Goal: Task Accomplishment & Management: Use online tool/utility

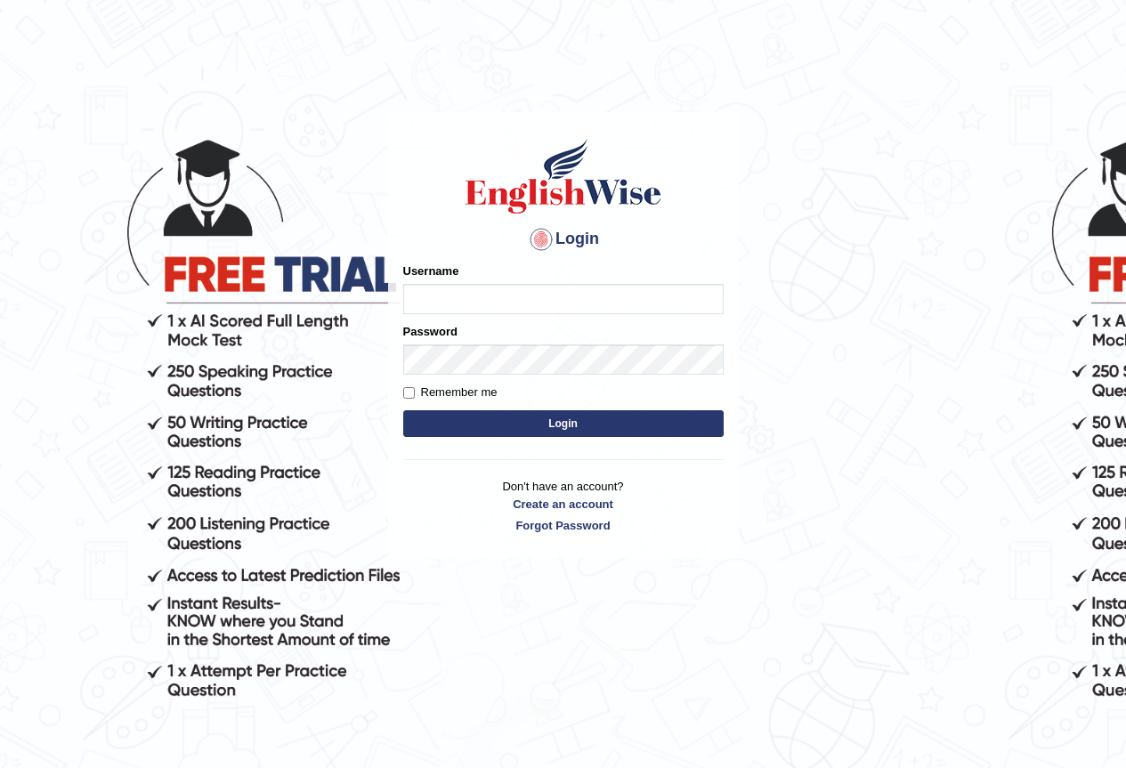
type input "-"
type input "yurina"
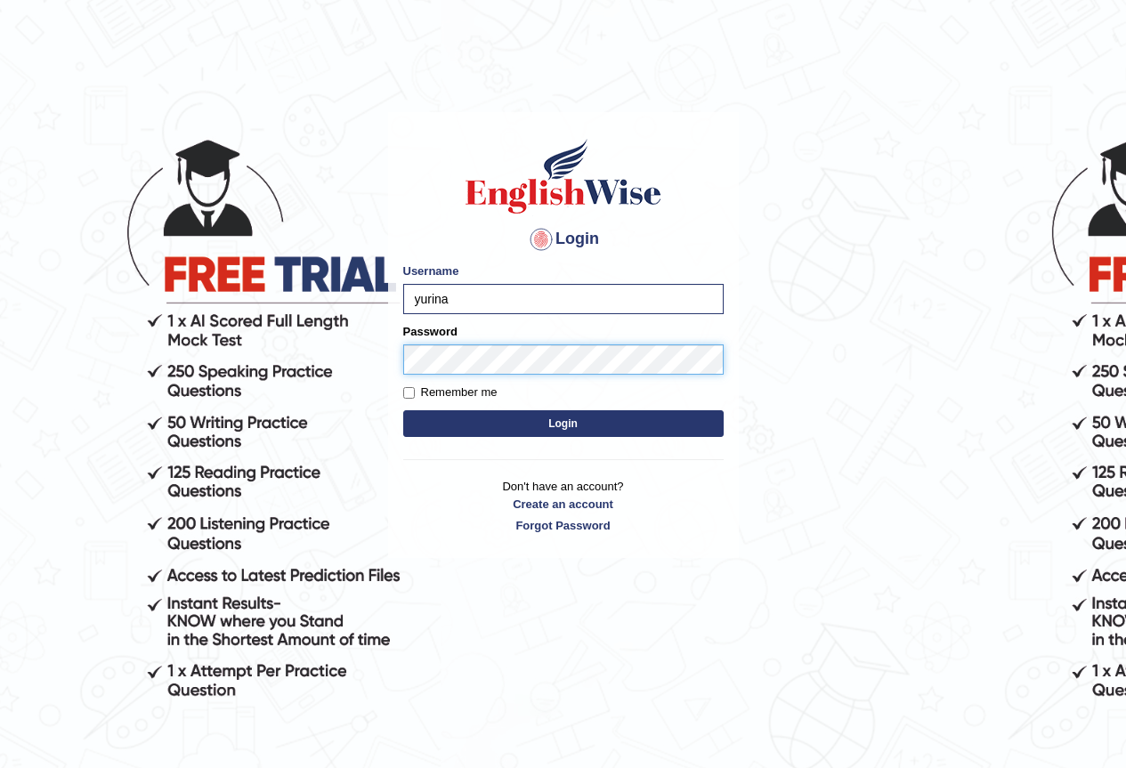
click at [403, 410] on button "Login" at bounding box center [563, 423] width 320 height 27
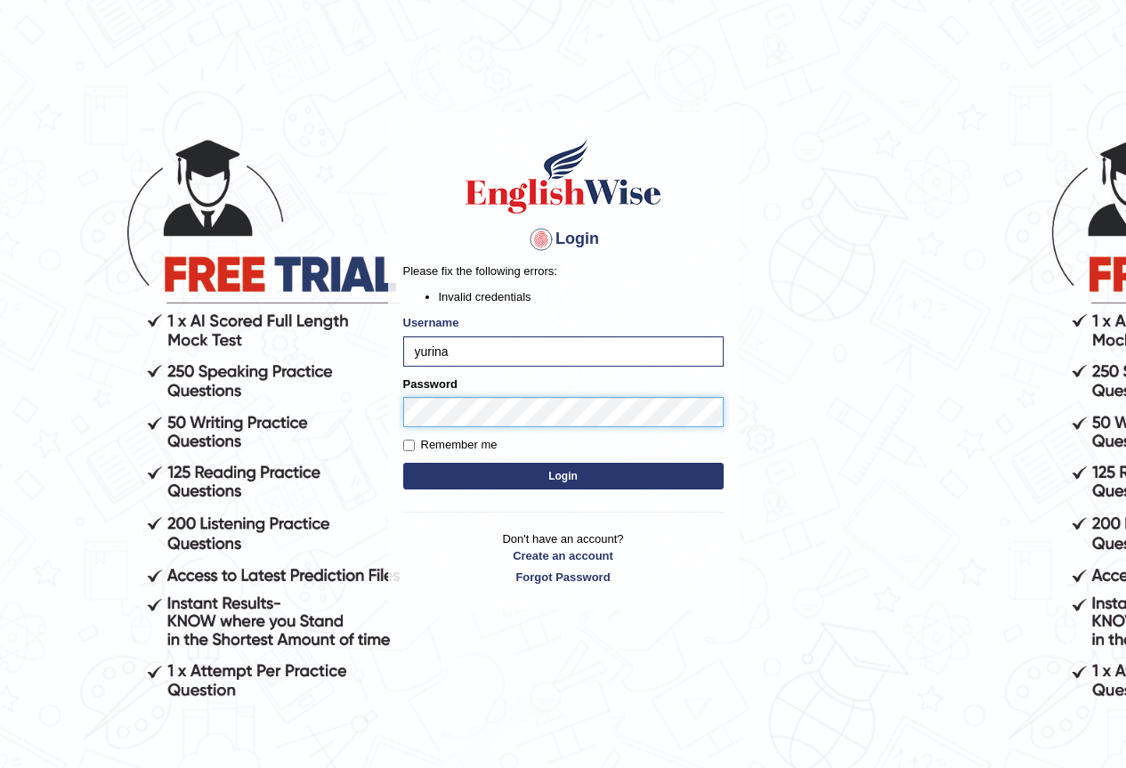
click at [403, 463] on button "Login" at bounding box center [563, 476] width 320 height 27
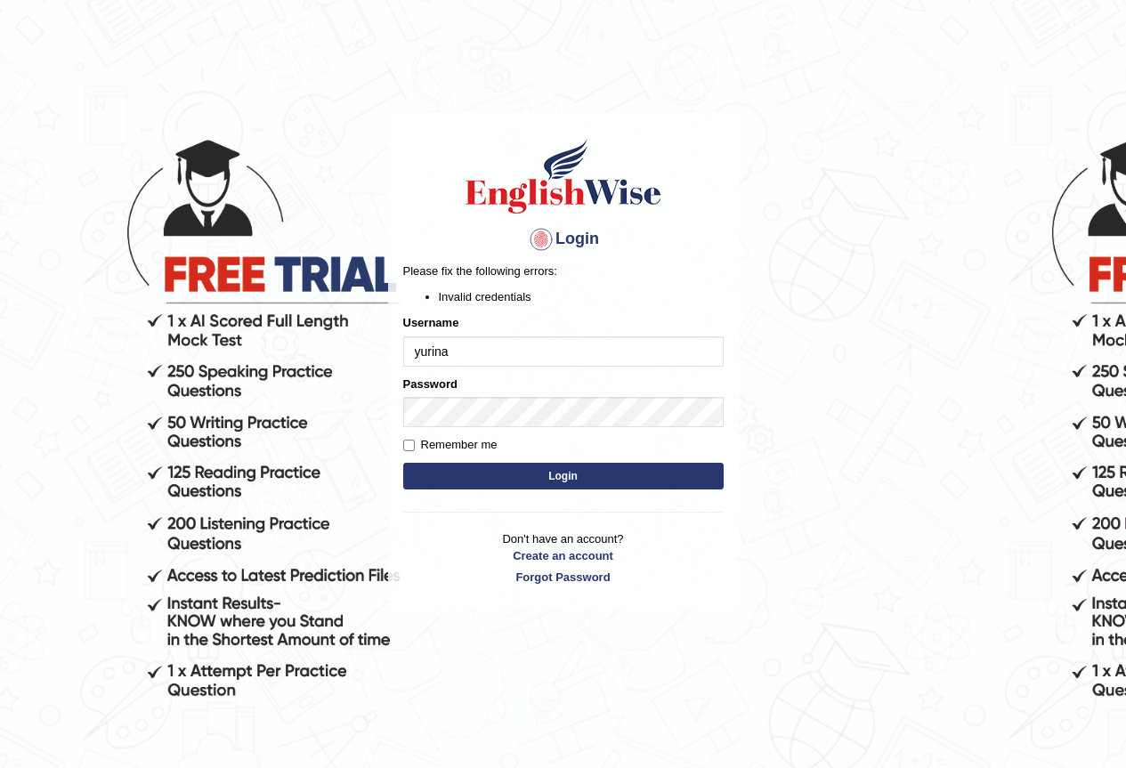
click at [470, 351] on input "yurina" at bounding box center [563, 351] width 320 height 30
click at [470, 353] on input "yurina" at bounding box center [563, 351] width 320 height 30
type input "Y"
type input "yurina"
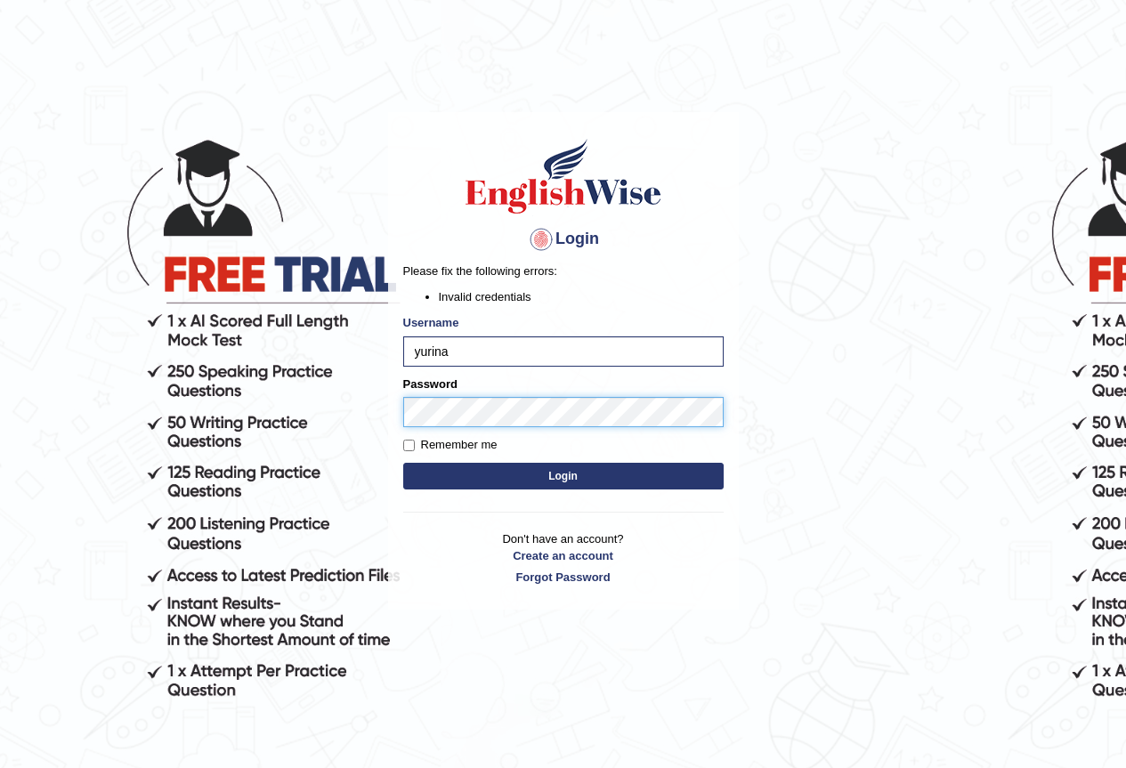
click at [403, 463] on button "Login" at bounding box center [563, 476] width 320 height 27
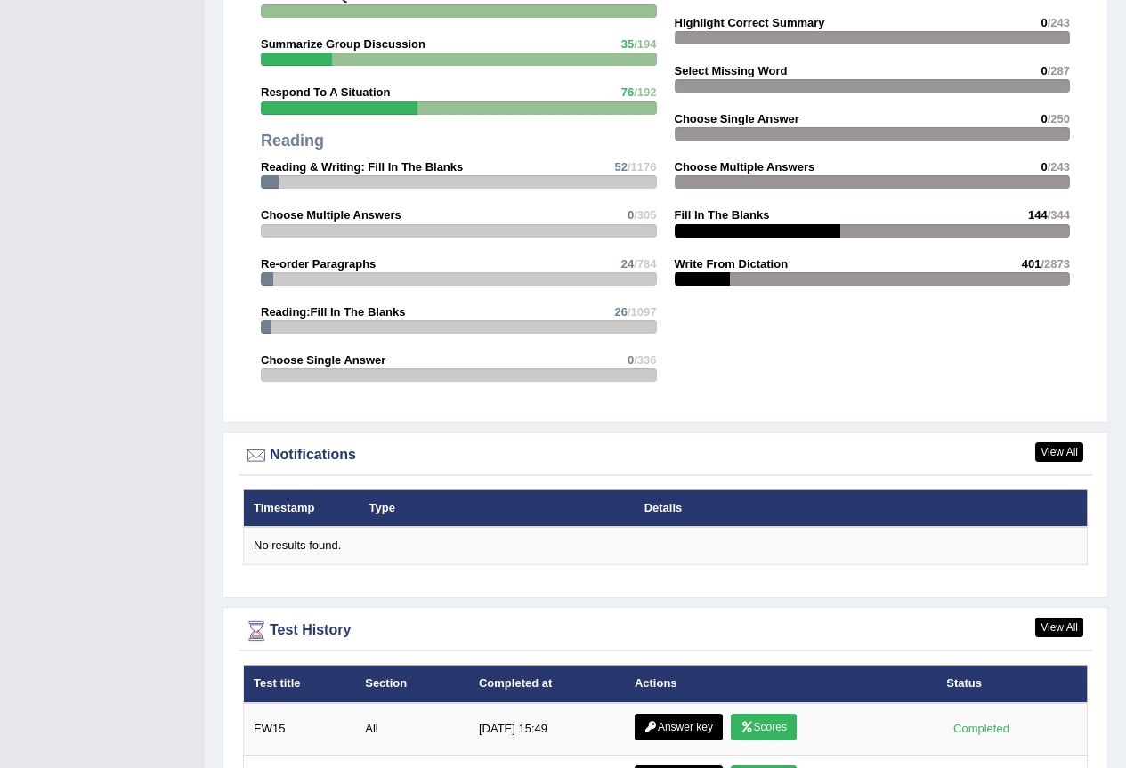
scroll to position [2135, 0]
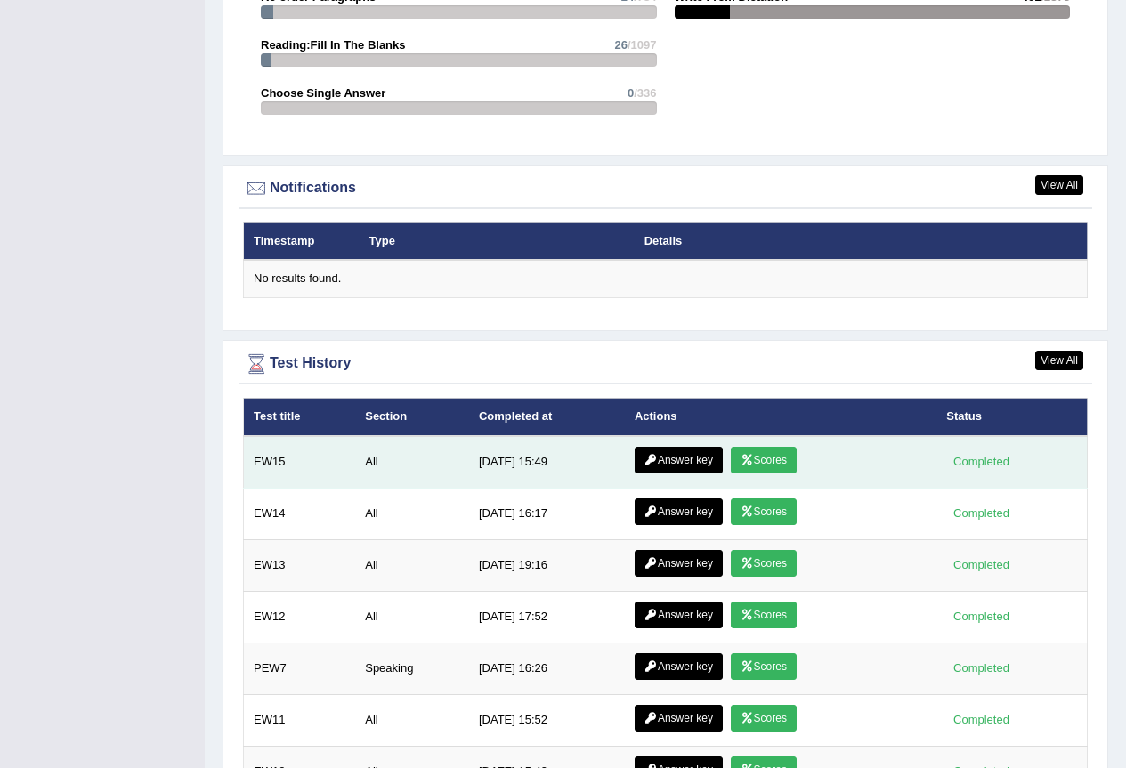
click at [692, 447] on link "Answer key" at bounding box center [678, 460] width 88 height 27
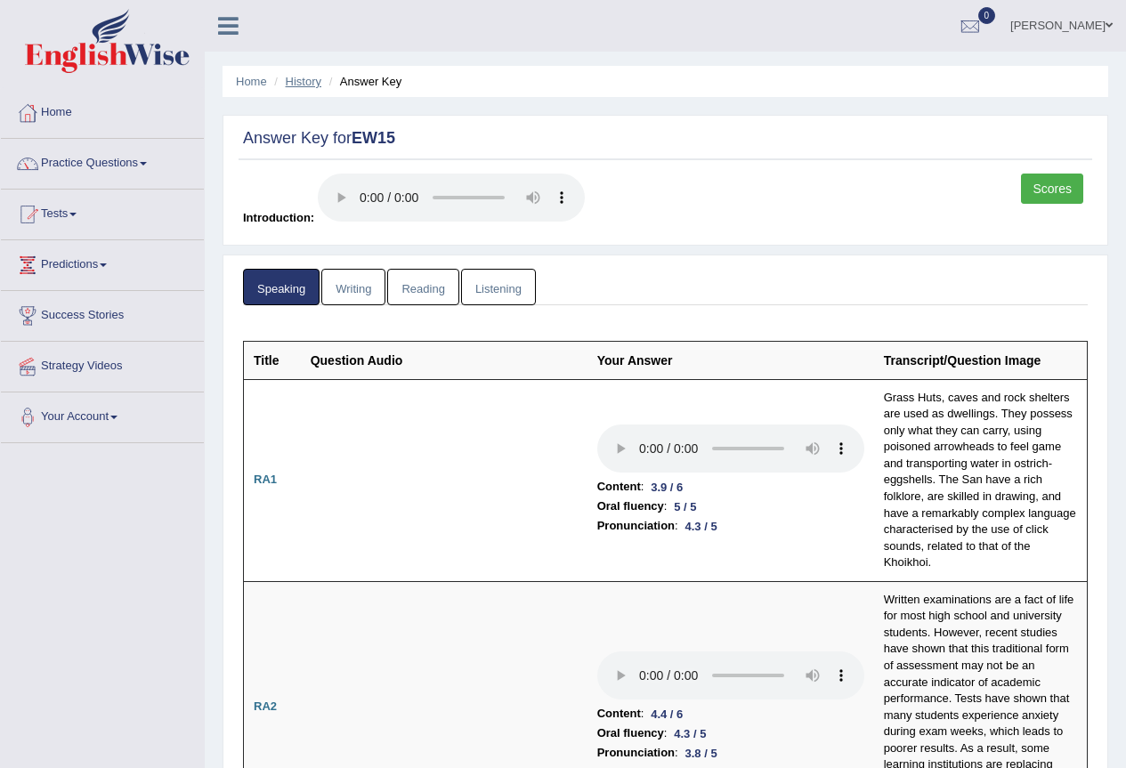
click at [305, 85] on link "History" at bounding box center [304, 81] width 36 height 13
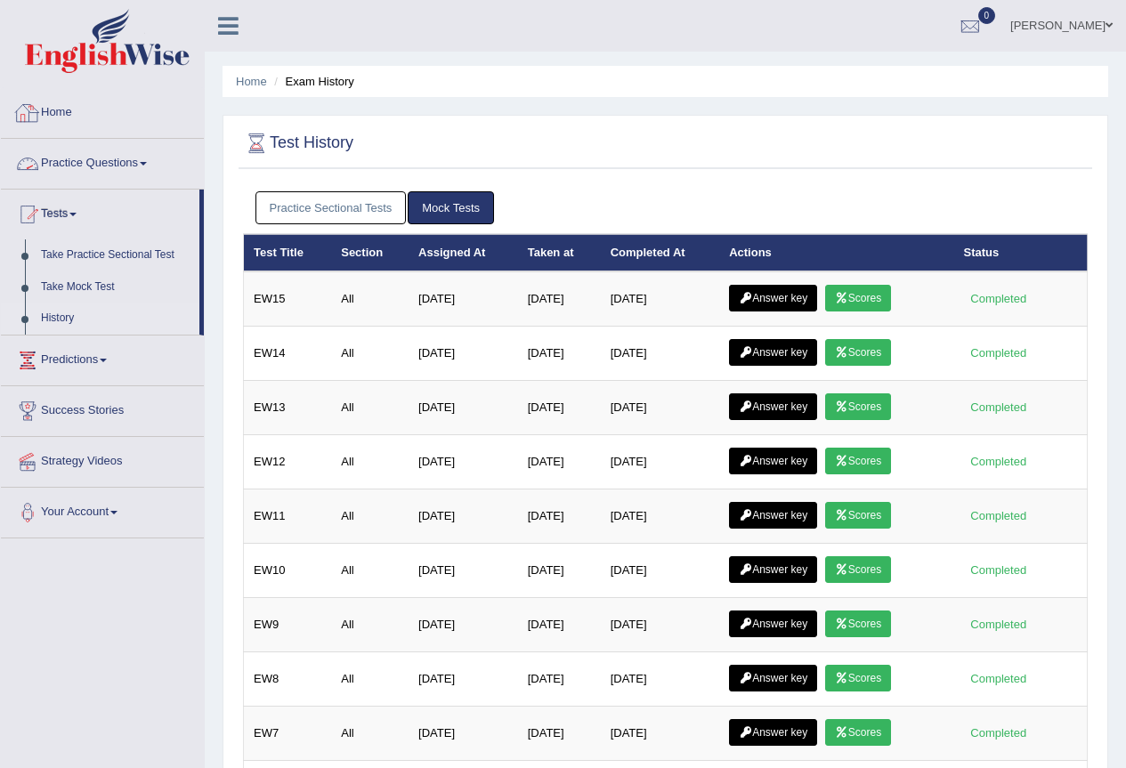
click at [52, 109] on link "Home" at bounding box center [102, 110] width 203 height 44
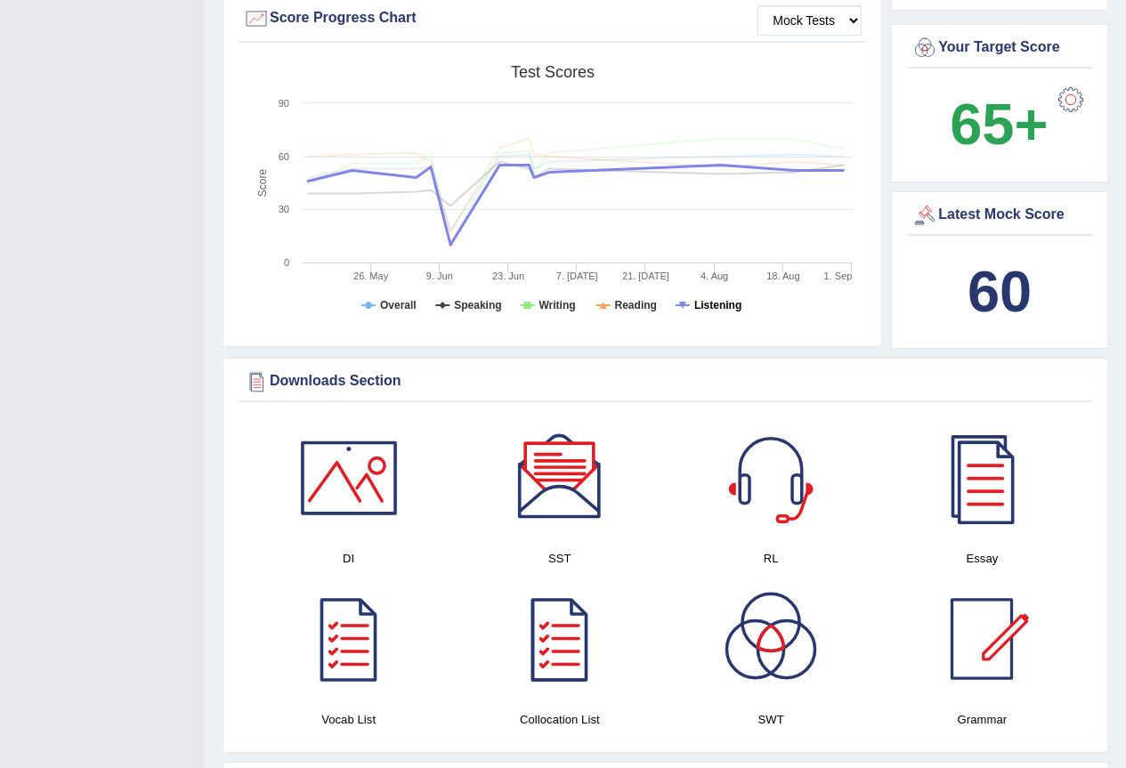
click at [714, 299] on tspan "Listening" at bounding box center [717, 305] width 47 height 12
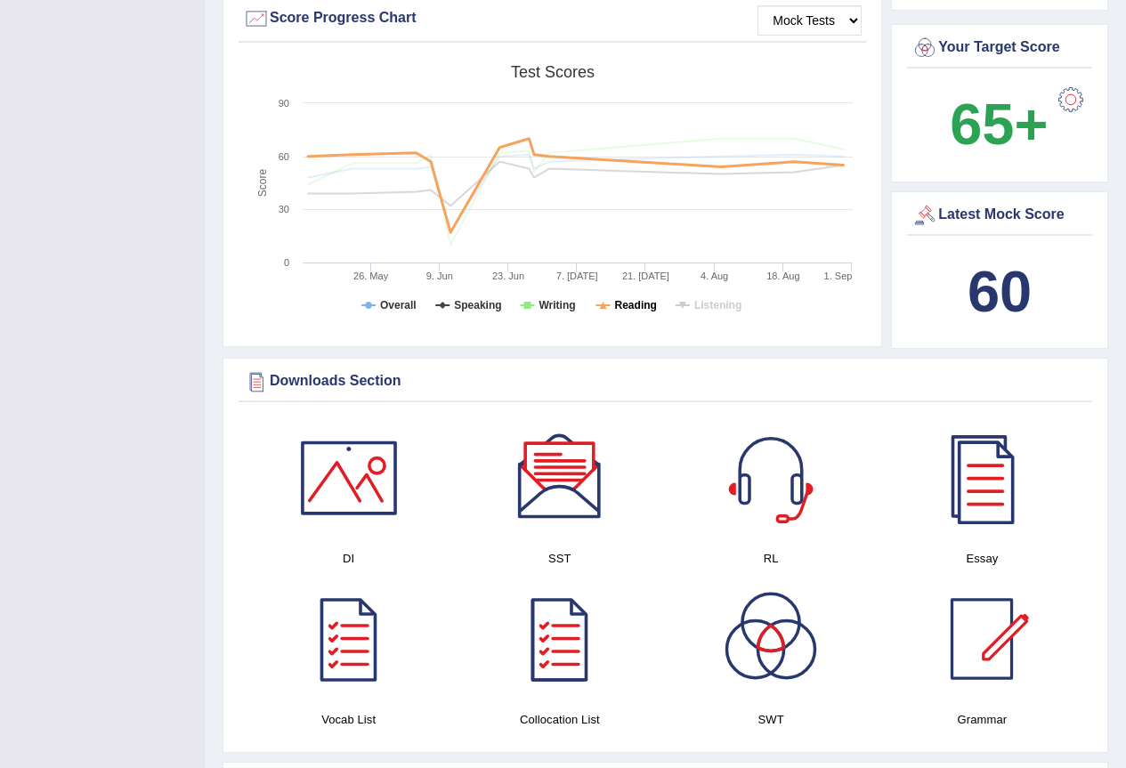
click at [634, 299] on tspan "Reading" at bounding box center [636, 305] width 42 height 12
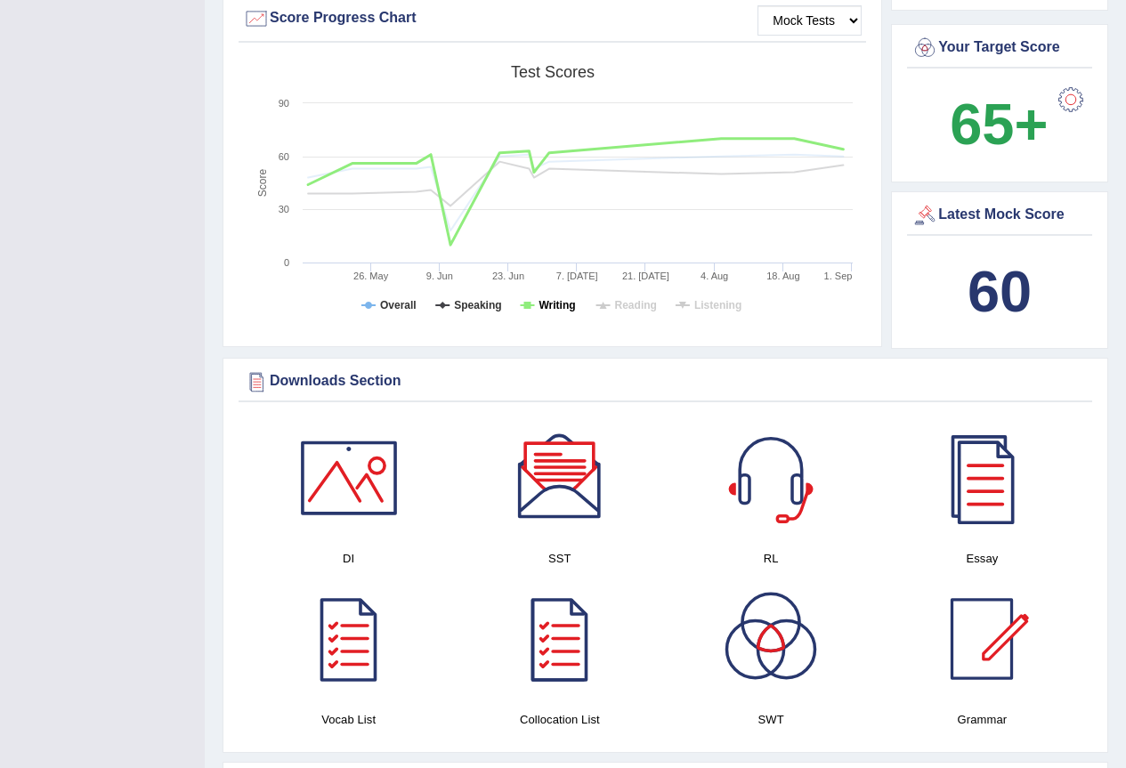
click at [540, 299] on tspan "Writing" at bounding box center [556, 305] width 36 height 12
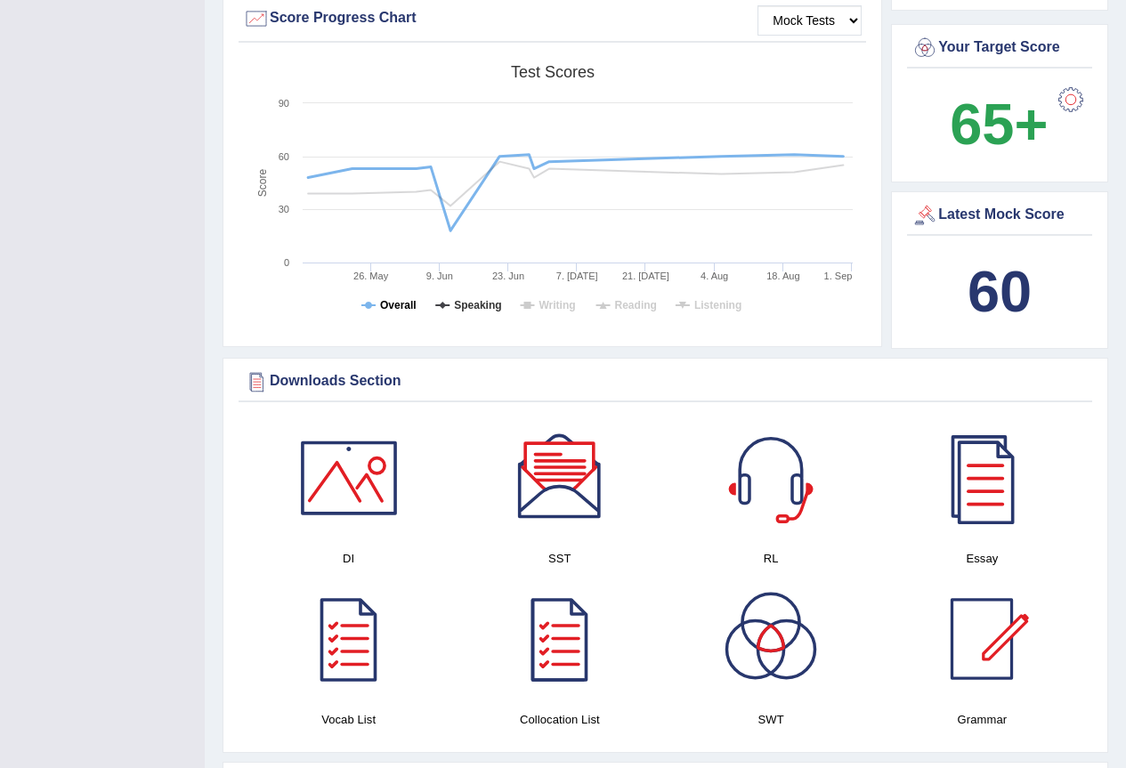
click at [392, 299] on tspan "Overall" at bounding box center [398, 305] width 36 height 12
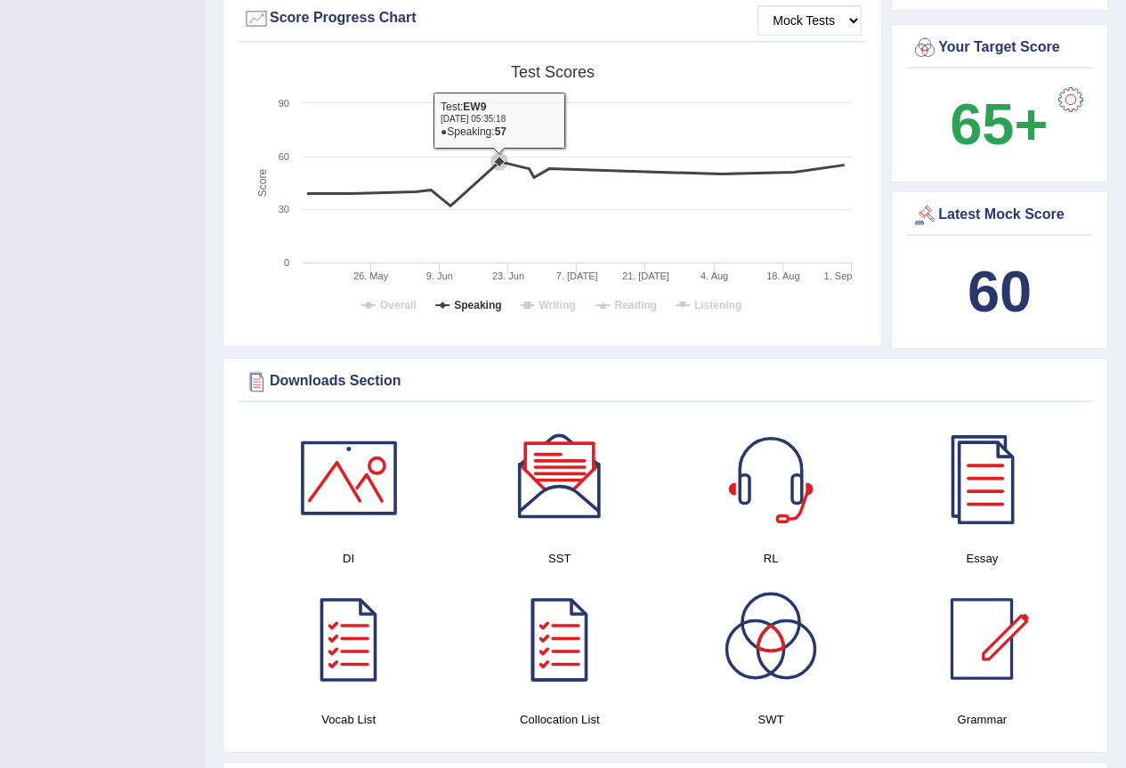
click at [498, 157] on icon at bounding box center [499, 162] width 11 height 11
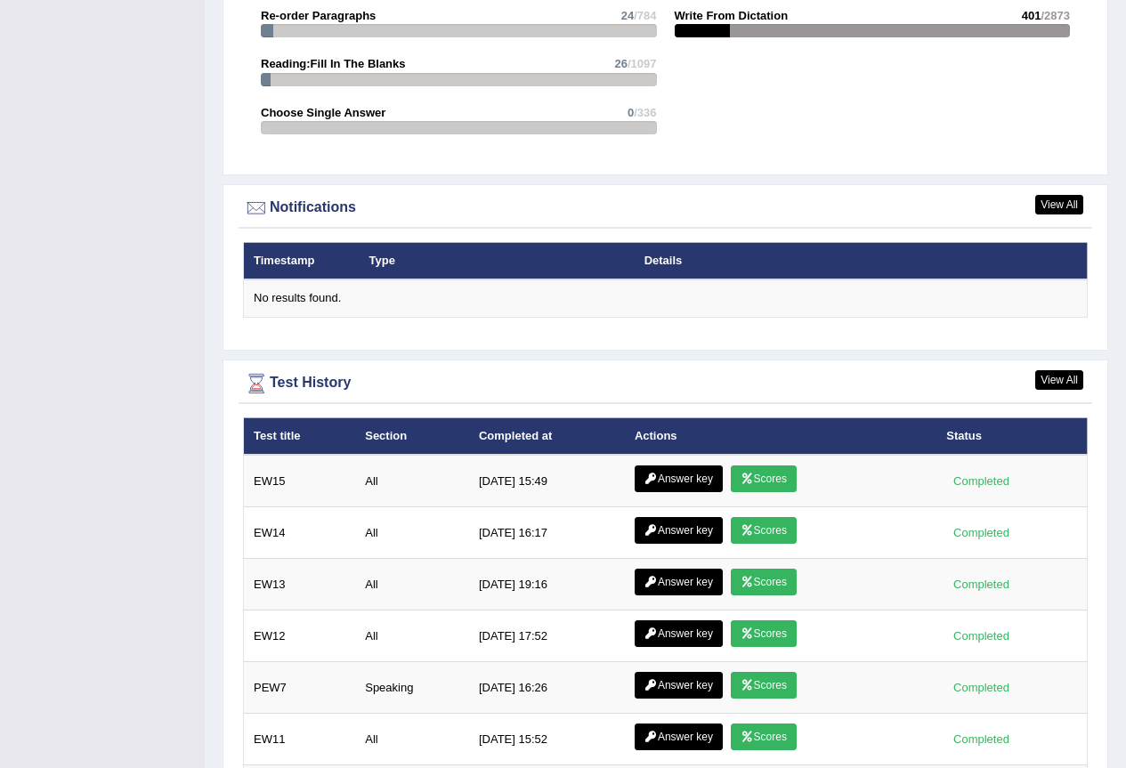
scroll to position [2170, 0]
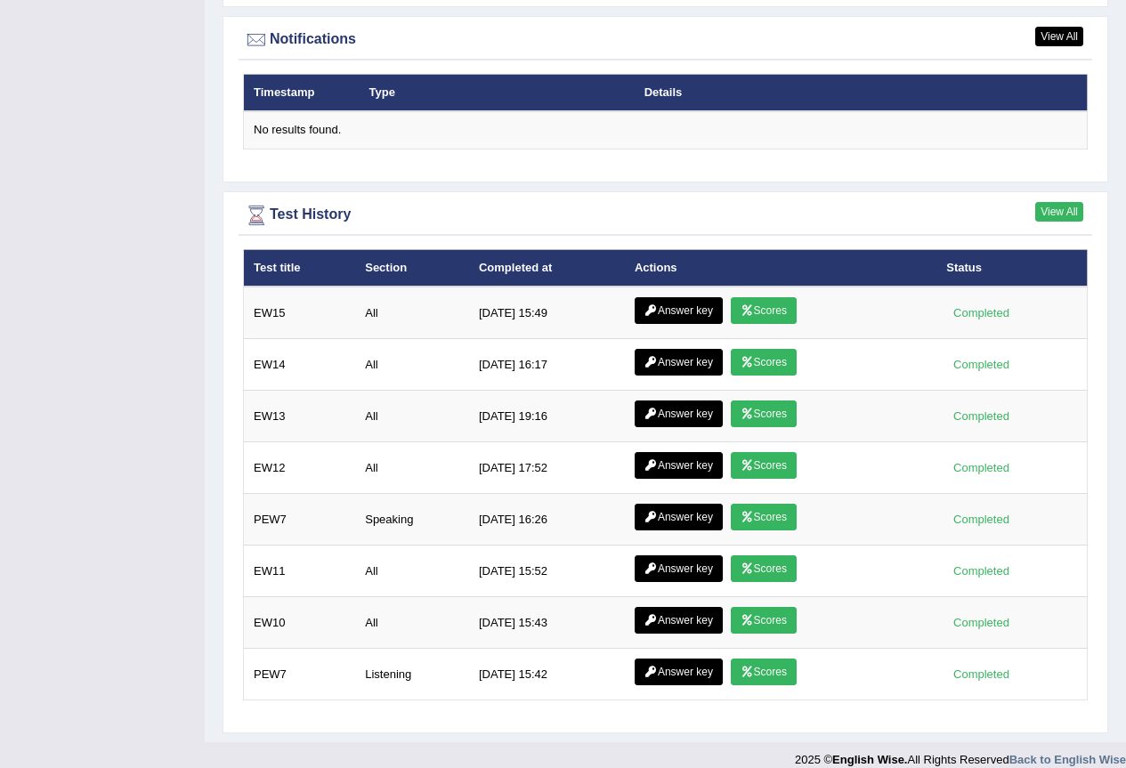
click at [1051, 202] on link "View All" at bounding box center [1059, 212] width 48 height 20
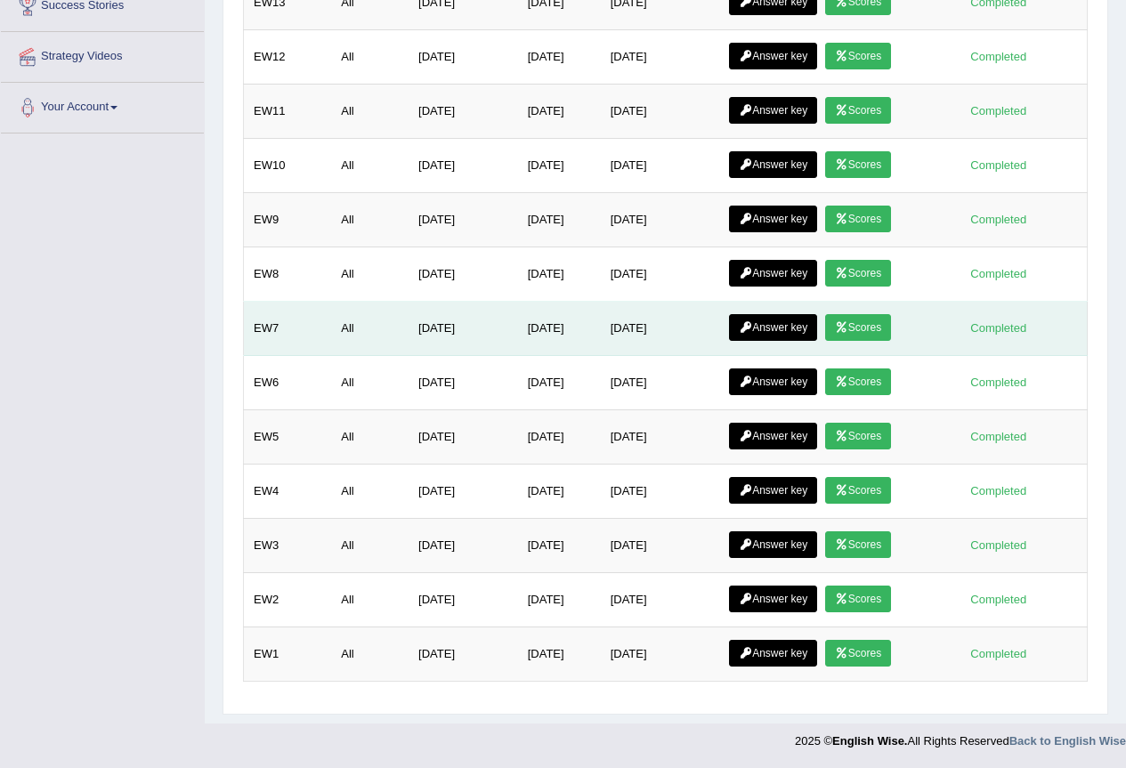
click at [873, 319] on link "Scores" at bounding box center [858, 327] width 66 height 27
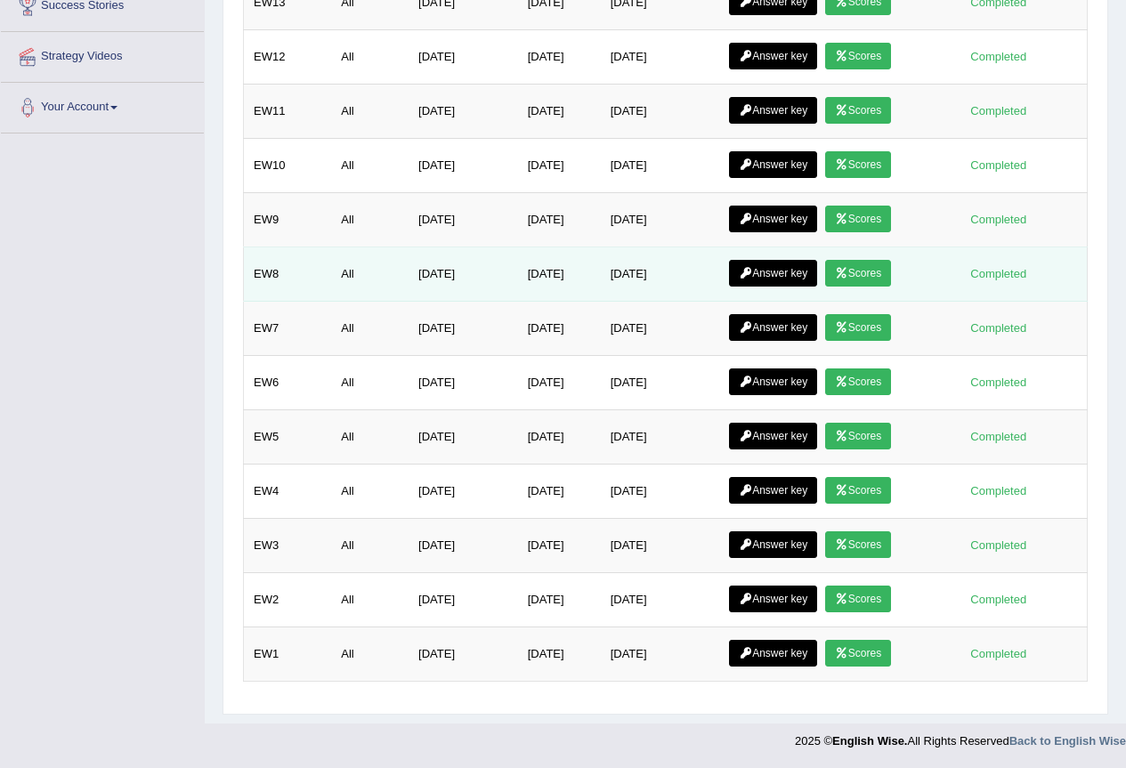
click at [848, 270] on icon at bounding box center [841, 273] width 13 height 11
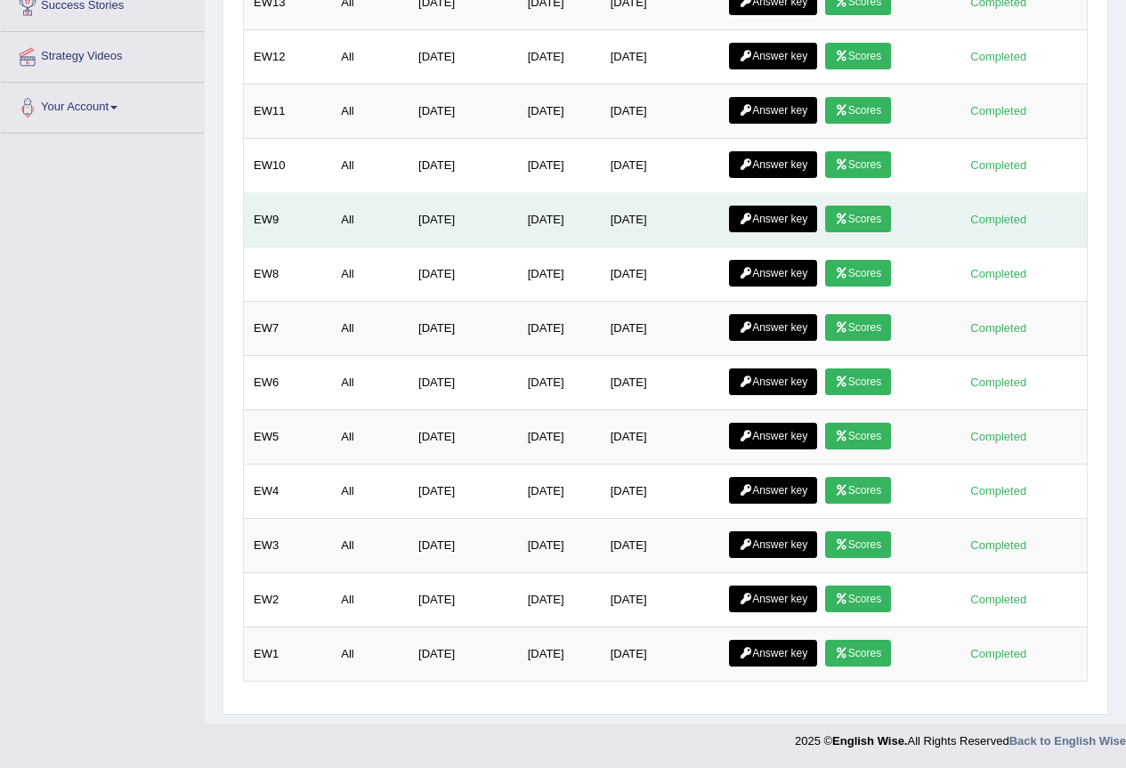
click at [884, 221] on link "Scores" at bounding box center [858, 219] width 66 height 27
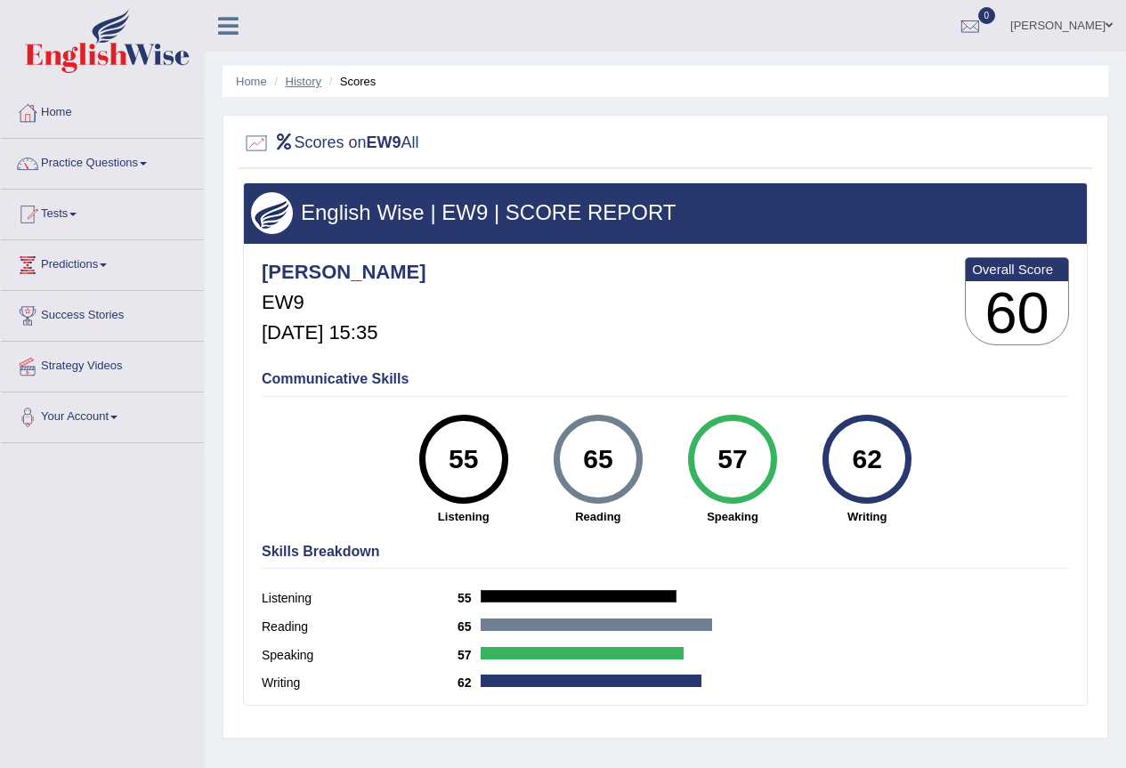
click at [301, 85] on link "History" at bounding box center [304, 81] width 36 height 13
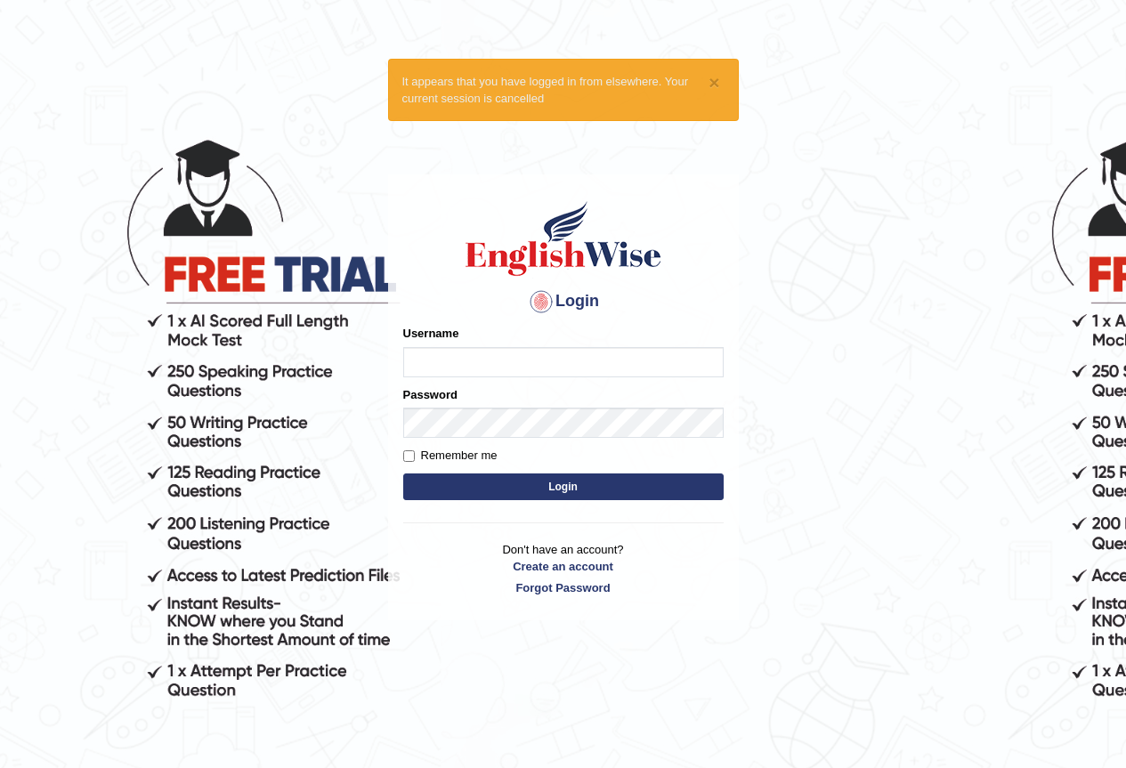
click at [455, 366] on input "Username" at bounding box center [563, 362] width 320 height 30
type input "yurina"
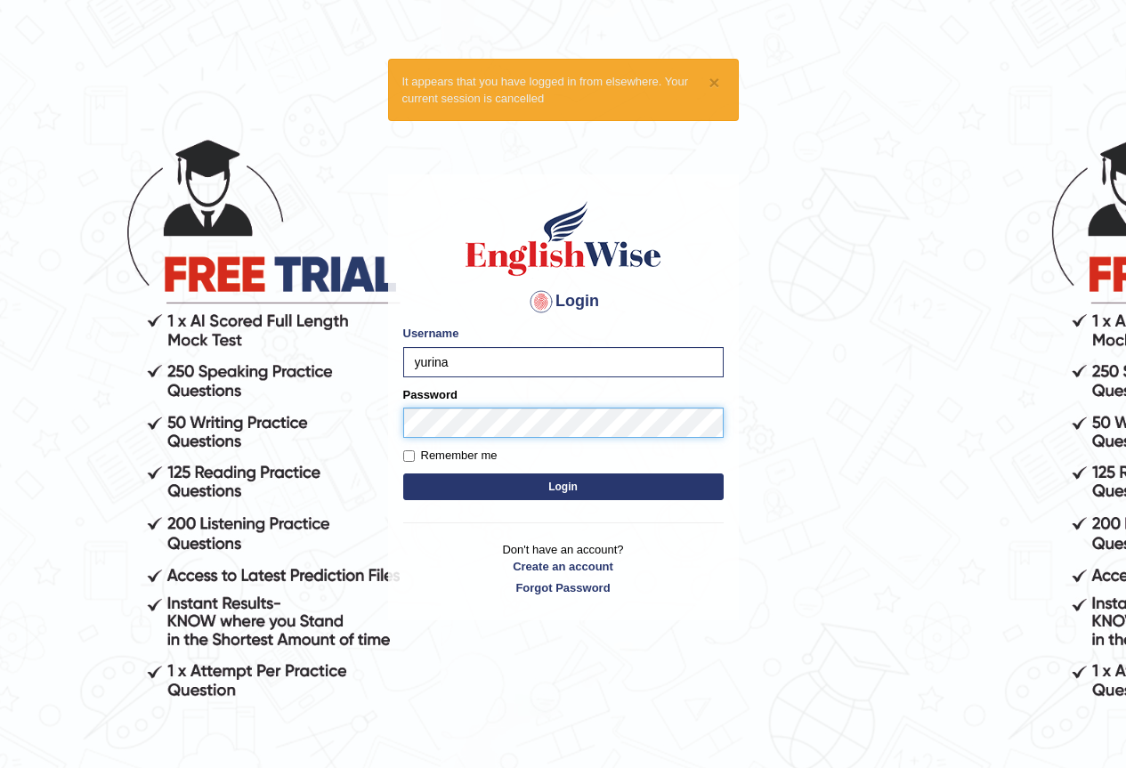
click at [403, 473] on button "Login" at bounding box center [563, 486] width 320 height 27
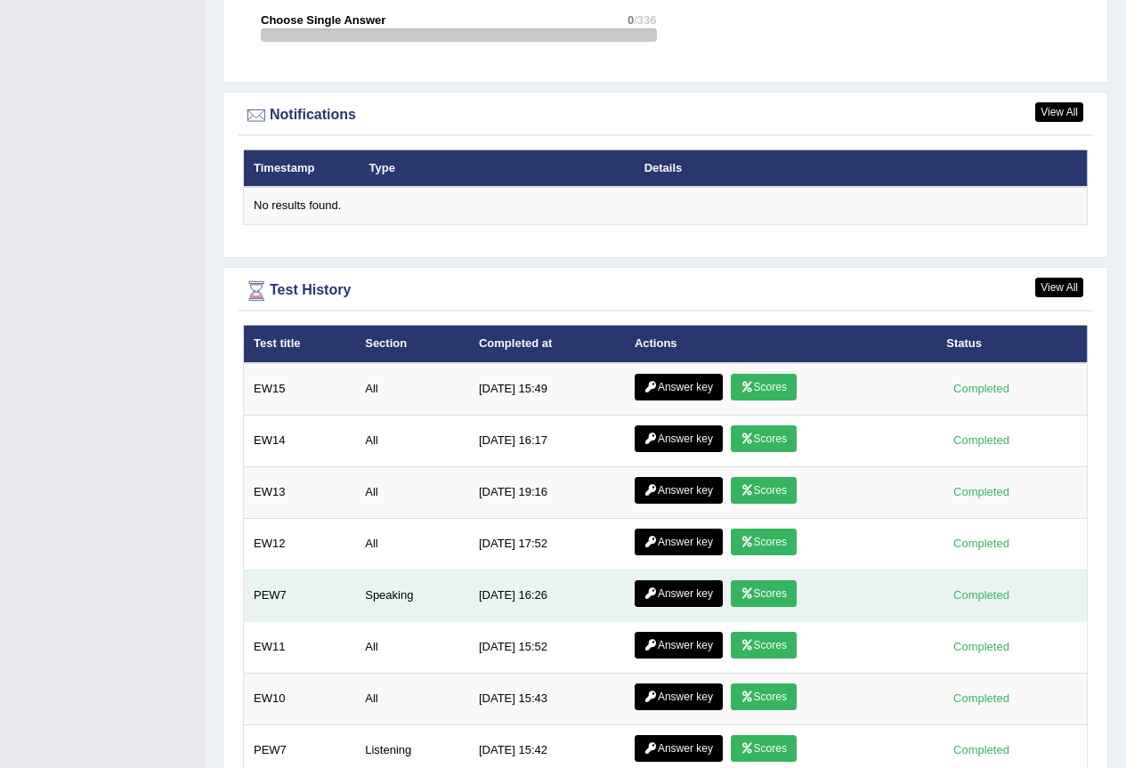
scroll to position [2285, 0]
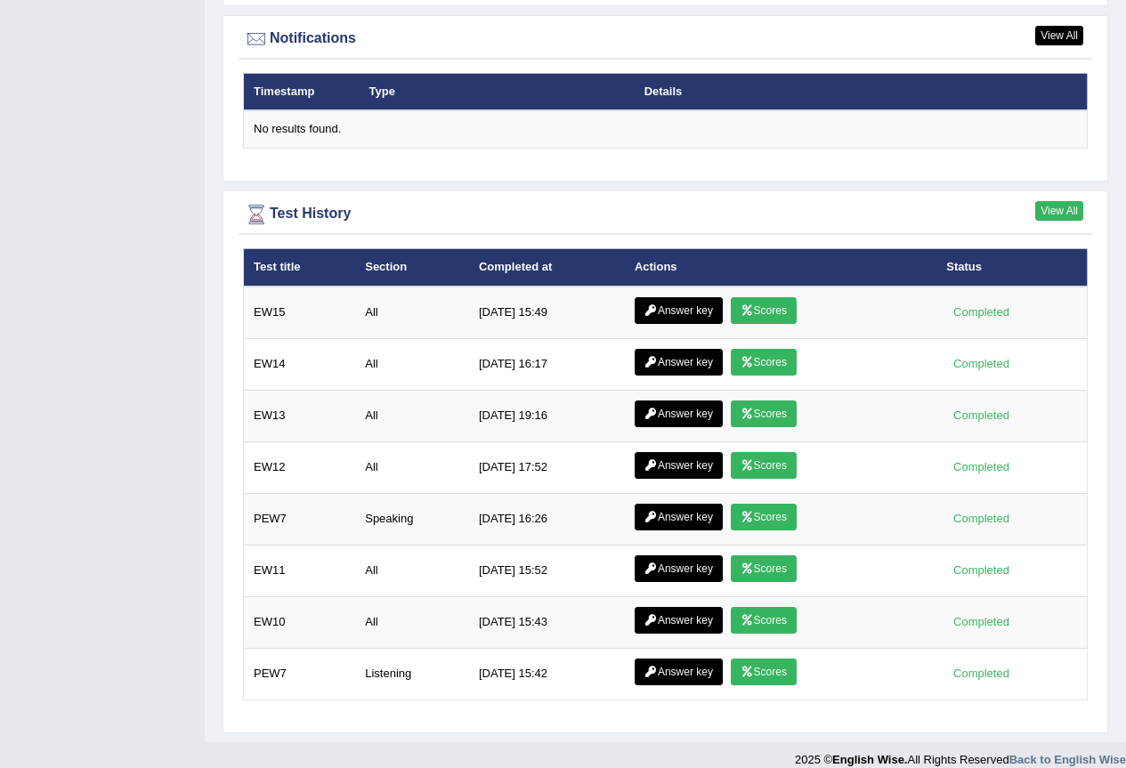
click at [1054, 201] on link "View All" at bounding box center [1059, 211] width 48 height 20
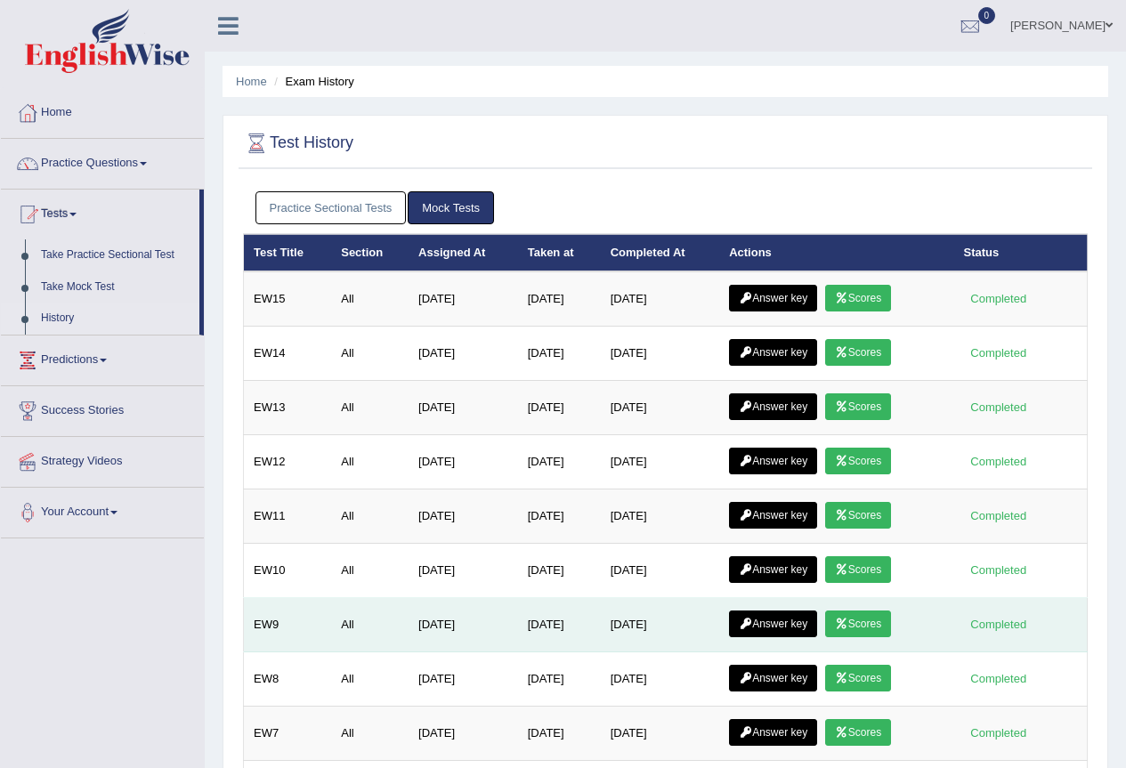
click at [808, 623] on link "Answer key" at bounding box center [773, 623] width 88 height 27
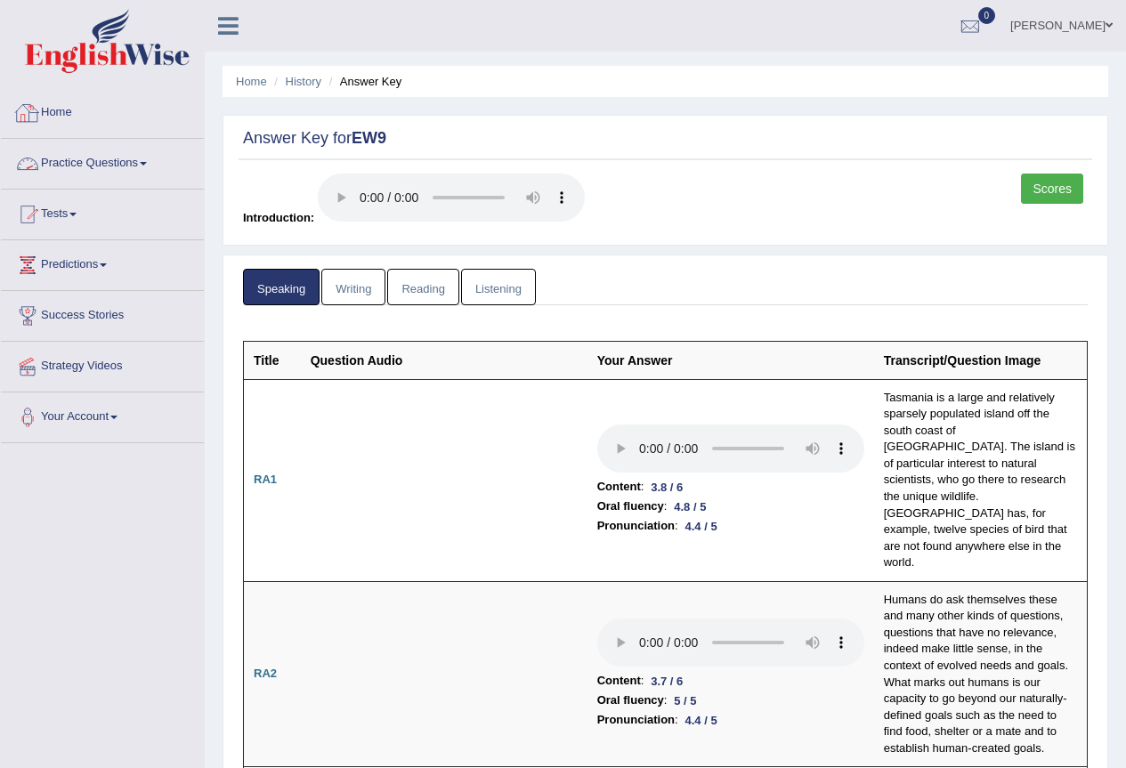
click at [427, 274] on link "Reading" at bounding box center [422, 287] width 71 height 36
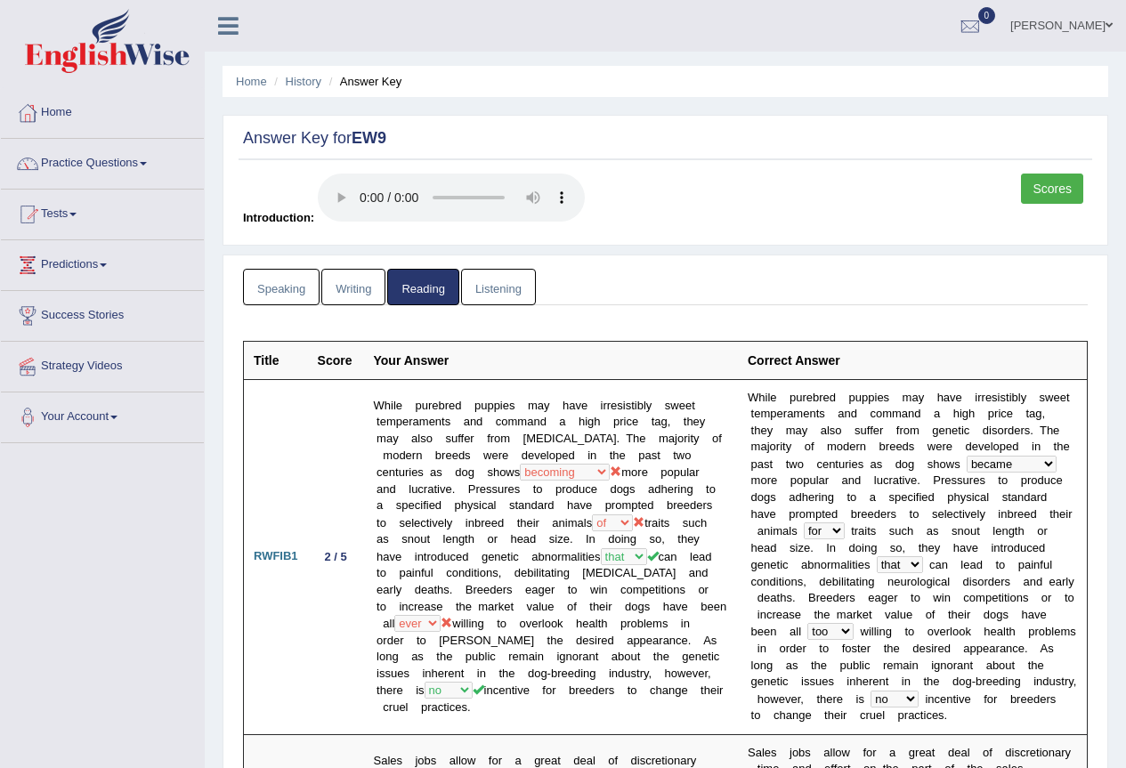
click at [305, 291] on link "Speaking" at bounding box center [281, 287] width 77 height 36
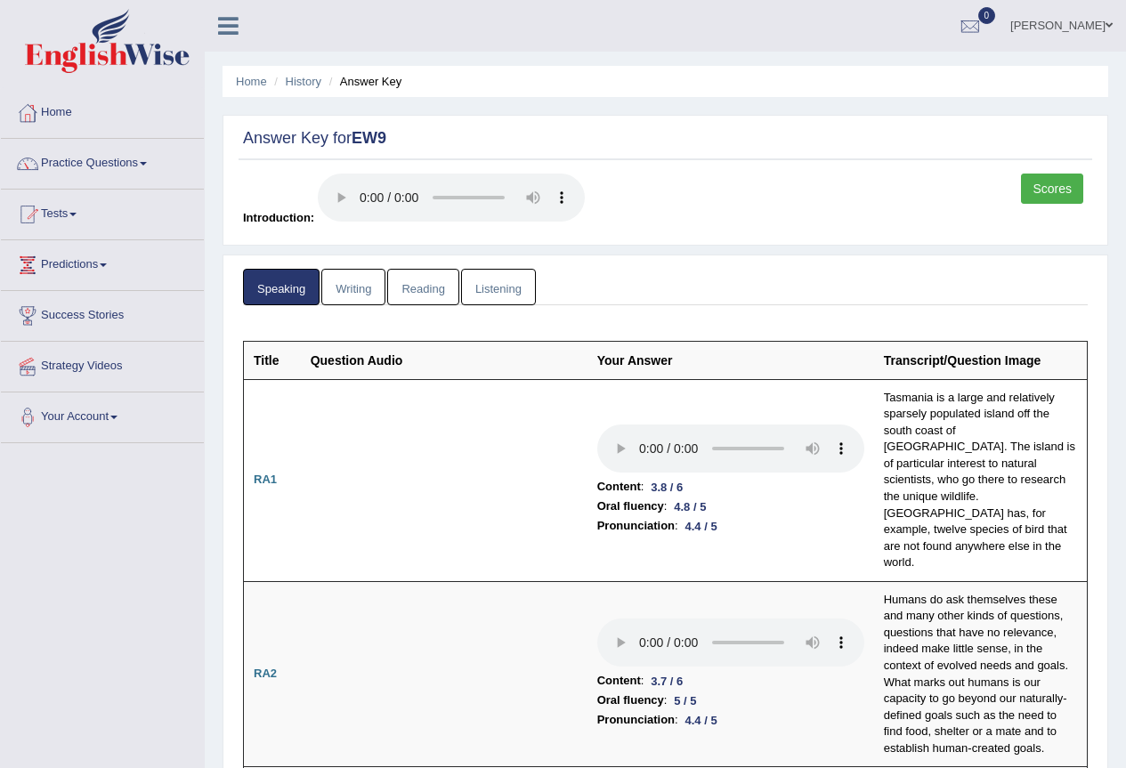
click at [362, 288] on link "Writing" at bounding box center [353, 287] width 64 height 36
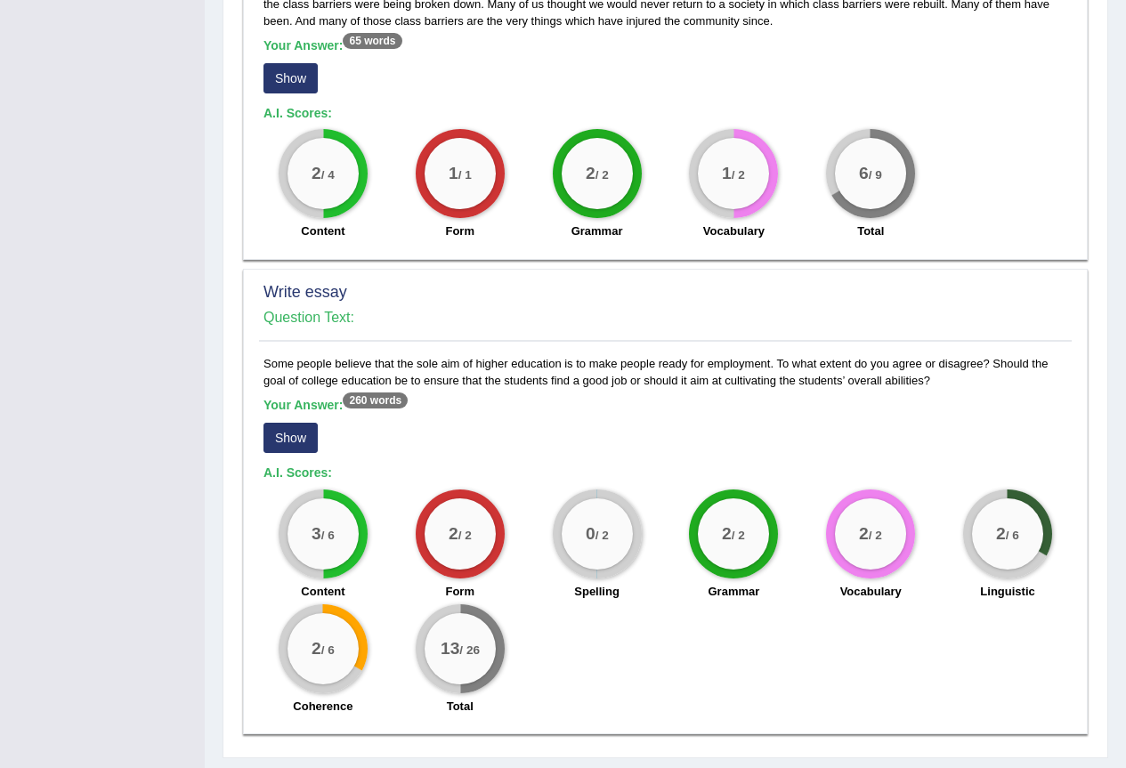
scroll to position [1197, 0]
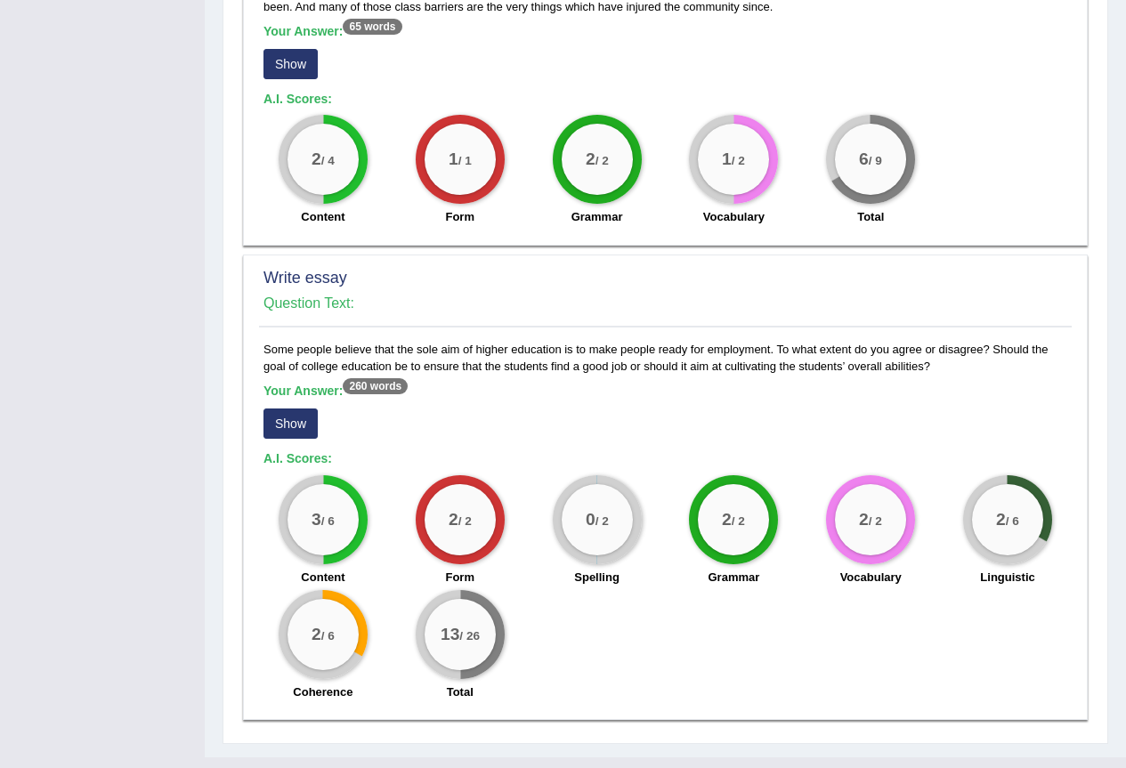
click at [280, 408] on button "Show" at bounding box center [290, 423] width 54 height 30
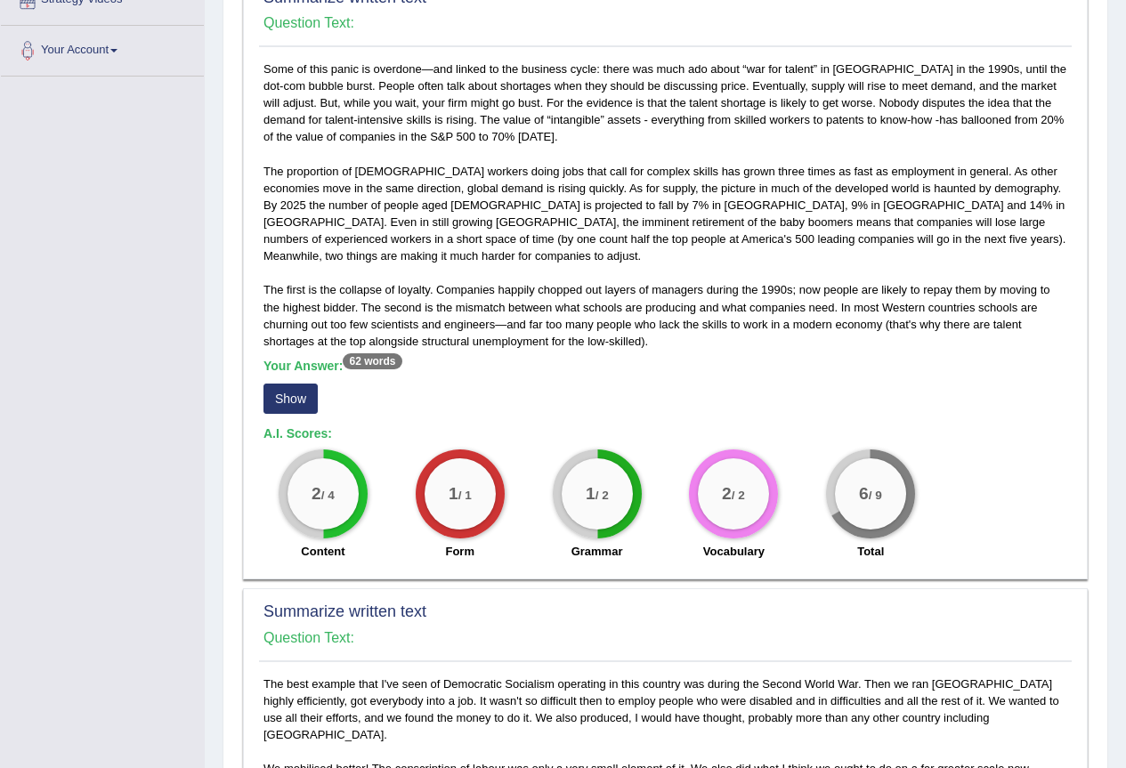
scroll to position [0, 0]
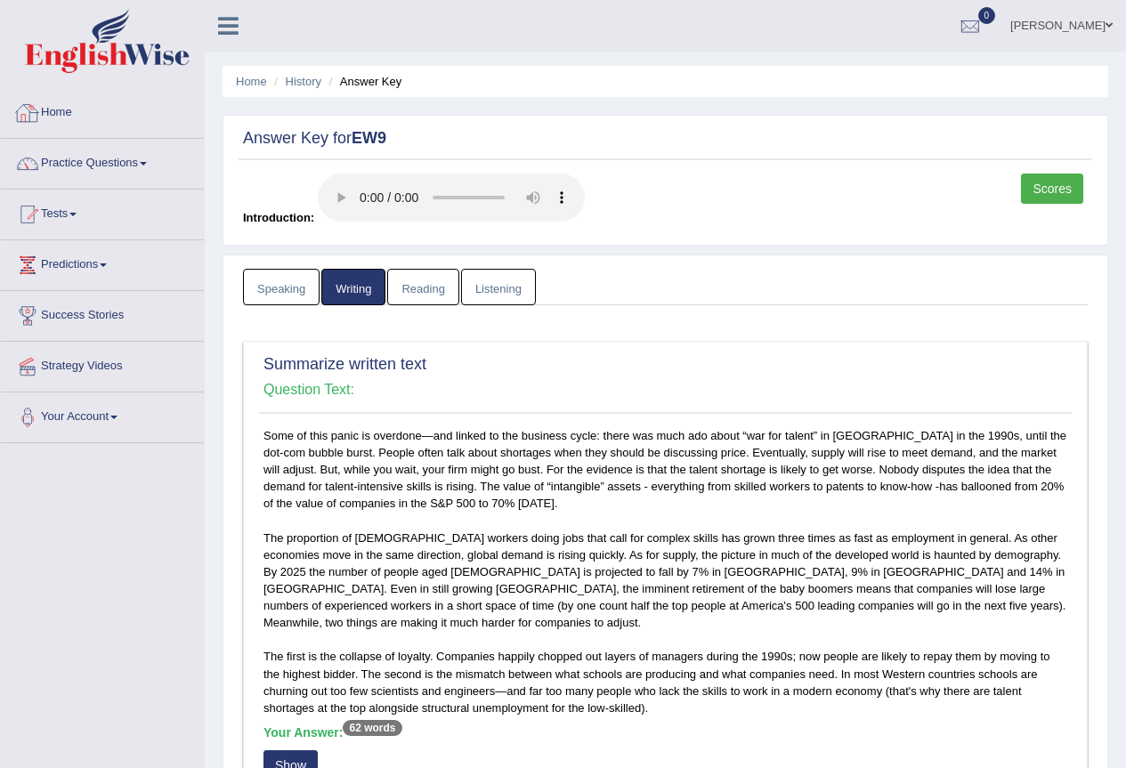
click at [65, 109] on link "Home" at bounding box center [102, 110] width 203 height 44
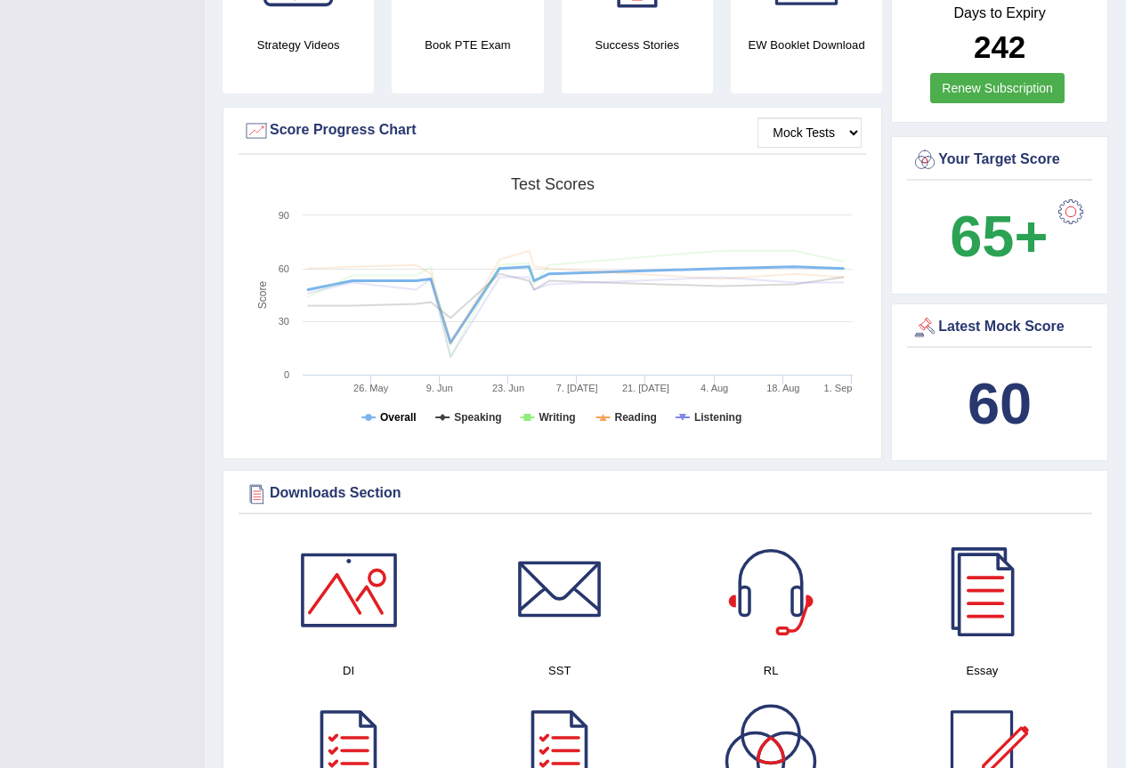
click at [396, 411] on tspan "Overall" at bounding box center [398, 417] width 36 height 12
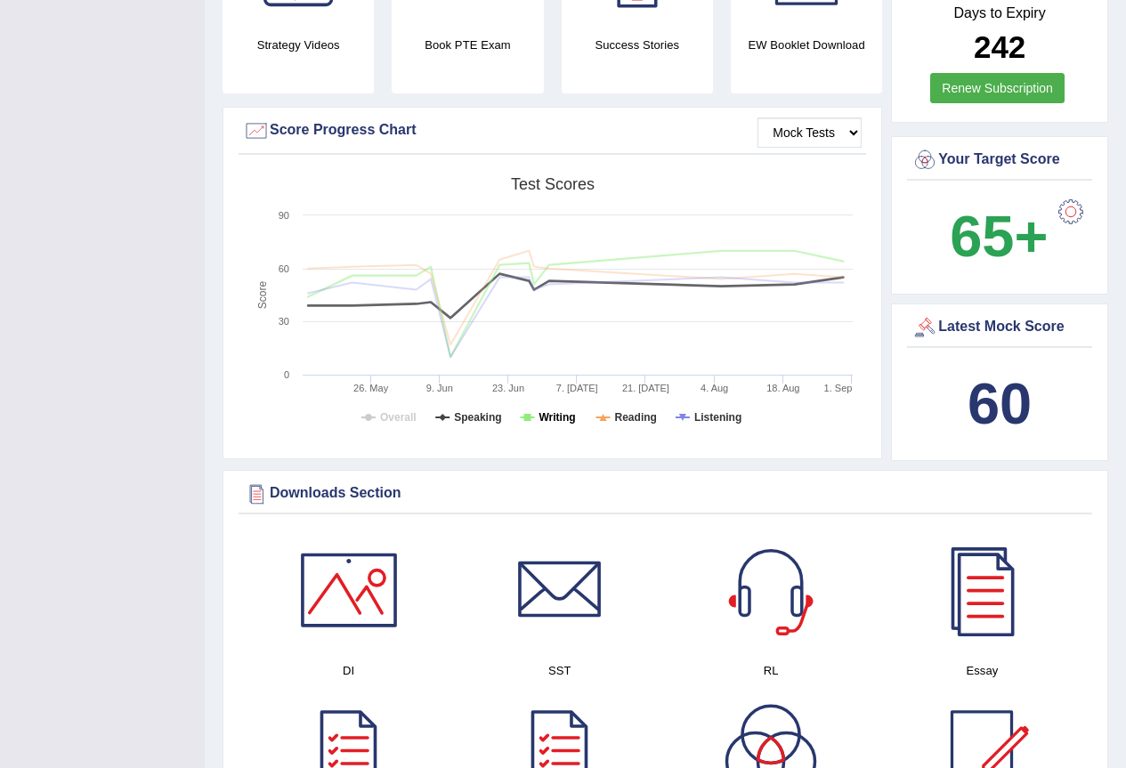
drag, startPoint x: 543, startPoint y: 394, endPoint x: 570, endPoint y: 394, distance: 27.6
click at [546, 411] on tspan "Writing" at bounding box center [556, 417] width 36 height 12
drag, startPoint x: 608, startPoint y: 394, endPoint x: 642, endPoint y: 394, distance: 33.8
click at [614, 394] on icon "Created with Highcharts 7.1.2 Score Test scores Overall Speaking Writing Readin…" at bounding box center [552, 306] width 618 height 276
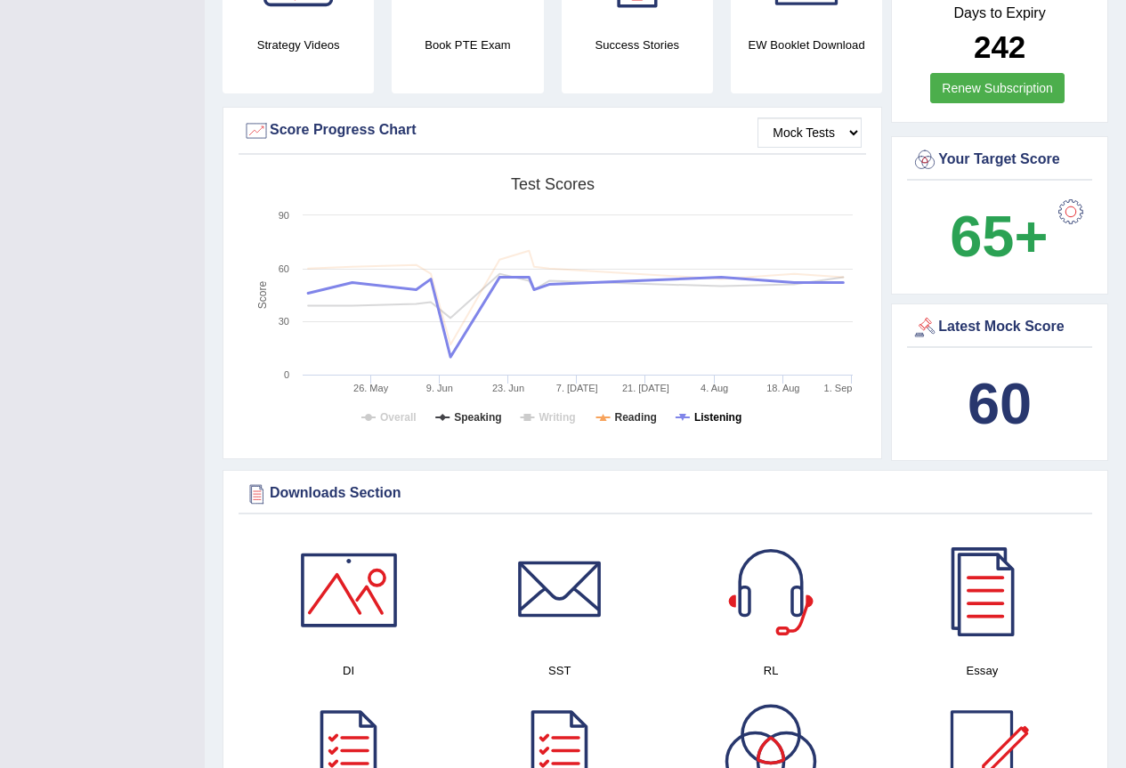
click at [716, 411] on tspan "Listening" at bounding box center [717, 417] width 47 height 12
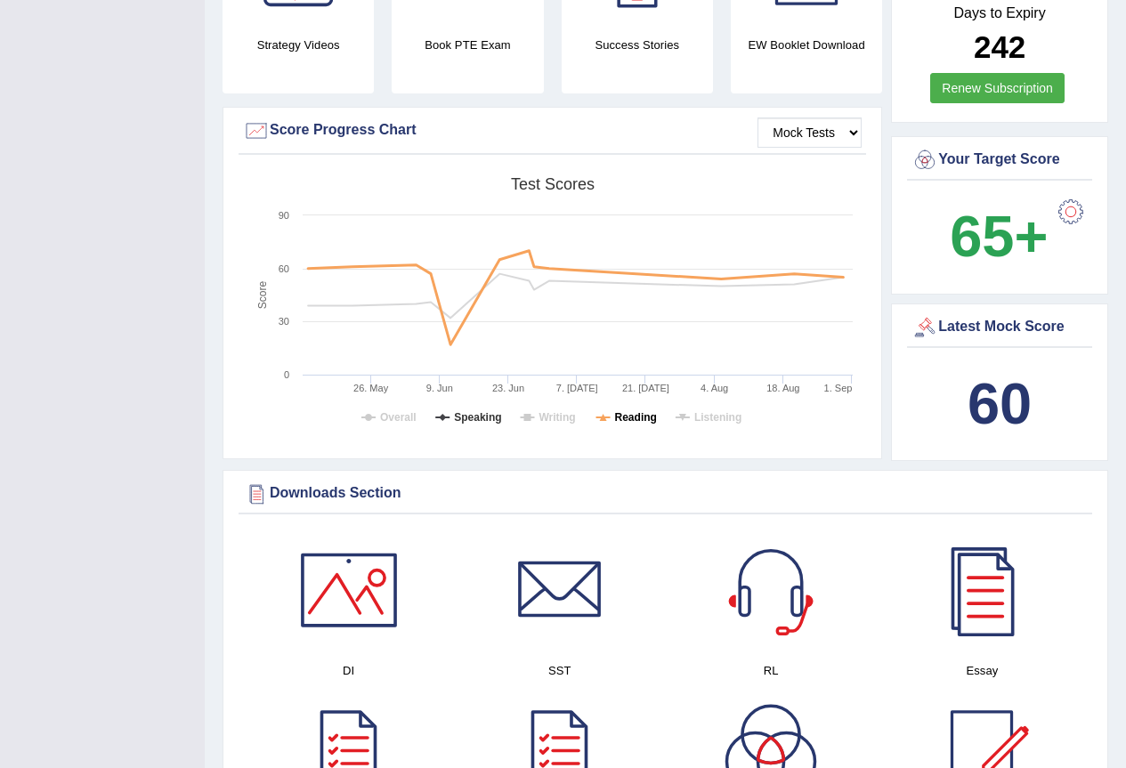
click at [635, 411] on tspan "Reading" at bounding box center [636, 417] width 42 height 12
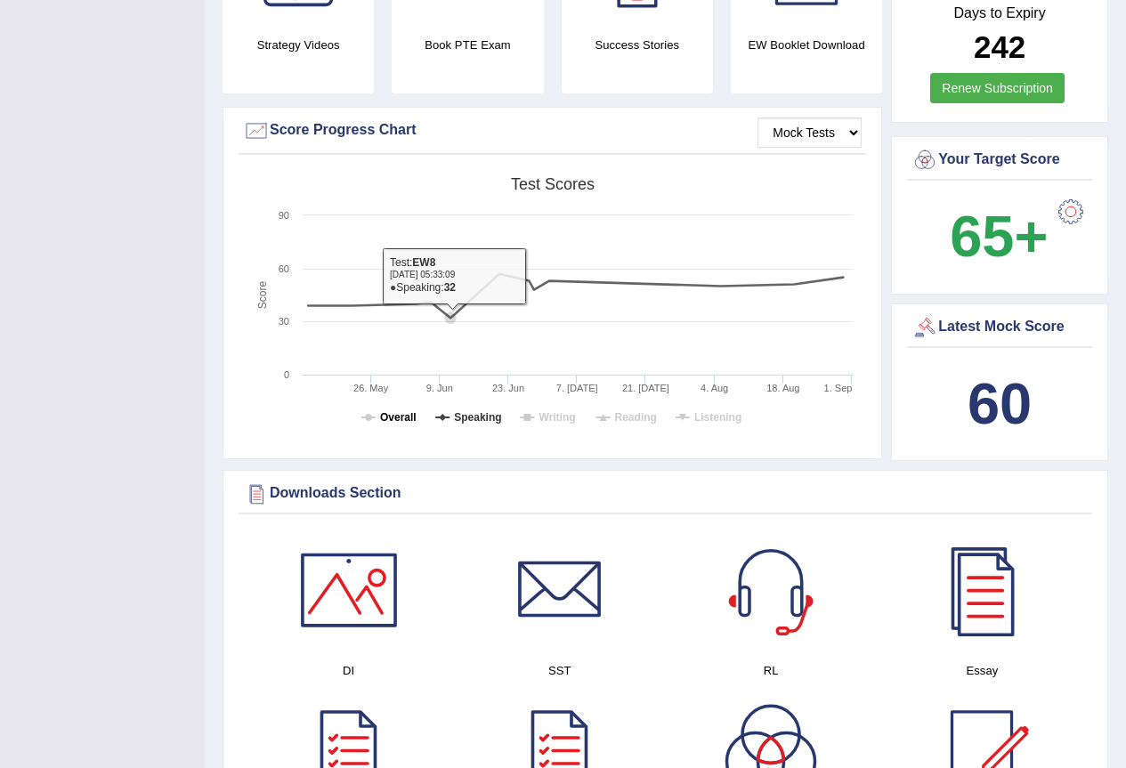
click at [401, 411] on tspan "Overall" at bounding box center [398, 417] width 36 height 12
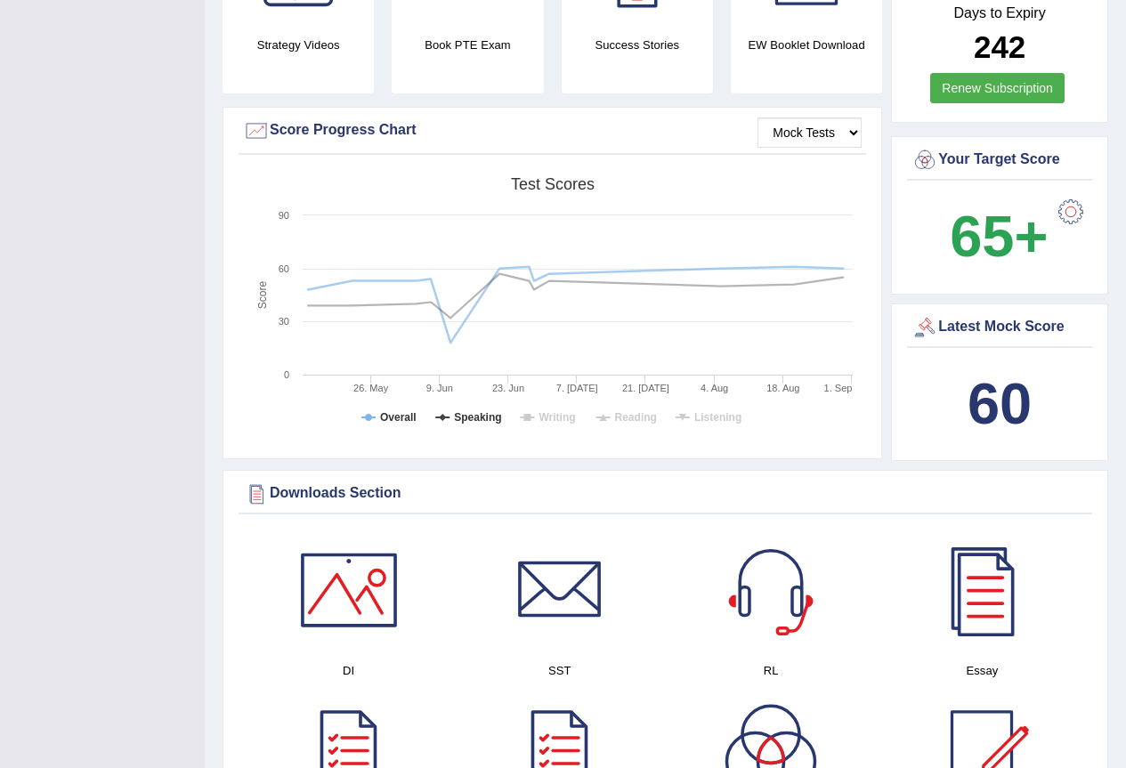
click at [589, 392] on rect at bounding box center [552, 306] width 618 height 276
click at [564, 411] on tspan "Writing" at bounding box center [556, 417] width 36 height 12
drag, startPoint x: 639, startPoint y: 393, endPoint x: 685, endPoint y: 396, distance: 46.3
click at [642, 411] on tspan "Reading" at bounding box center [636, 417] width 42 height 12
click at [692, 396] on rect at bounding box center [552, 306] width 618 height 276
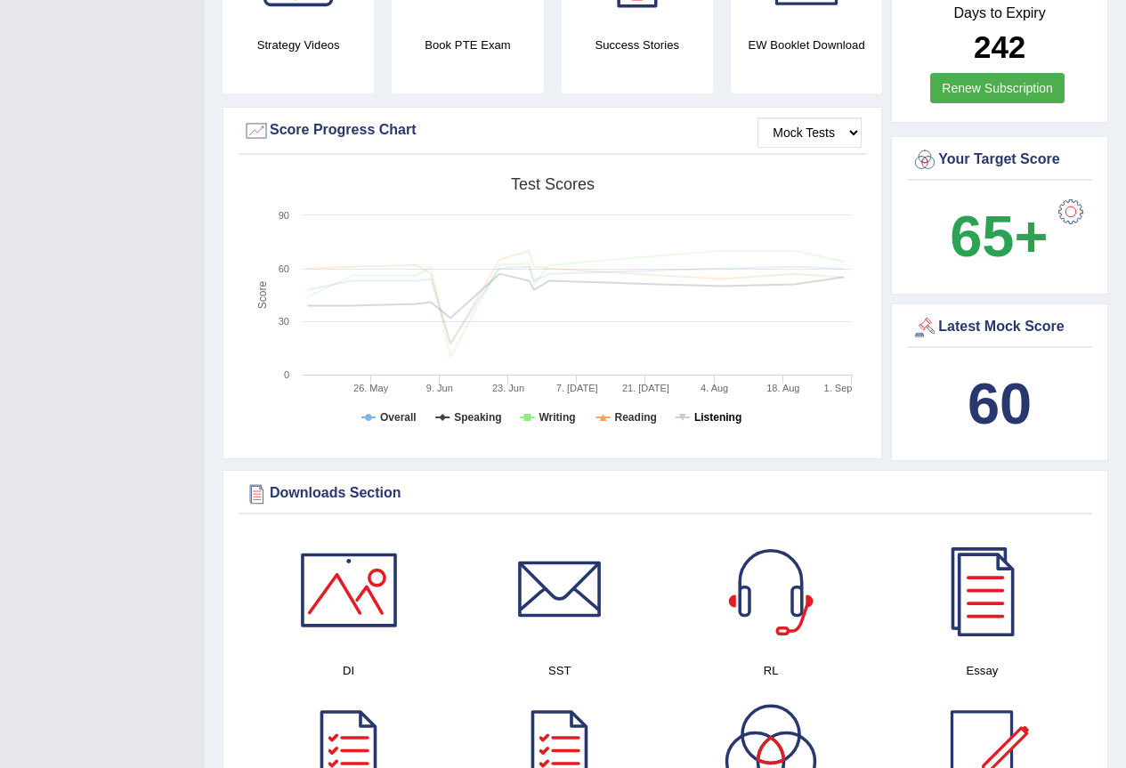
click at [698, 411] on tspan "Listening" at bounding box center [717, 417] width 47 height 12
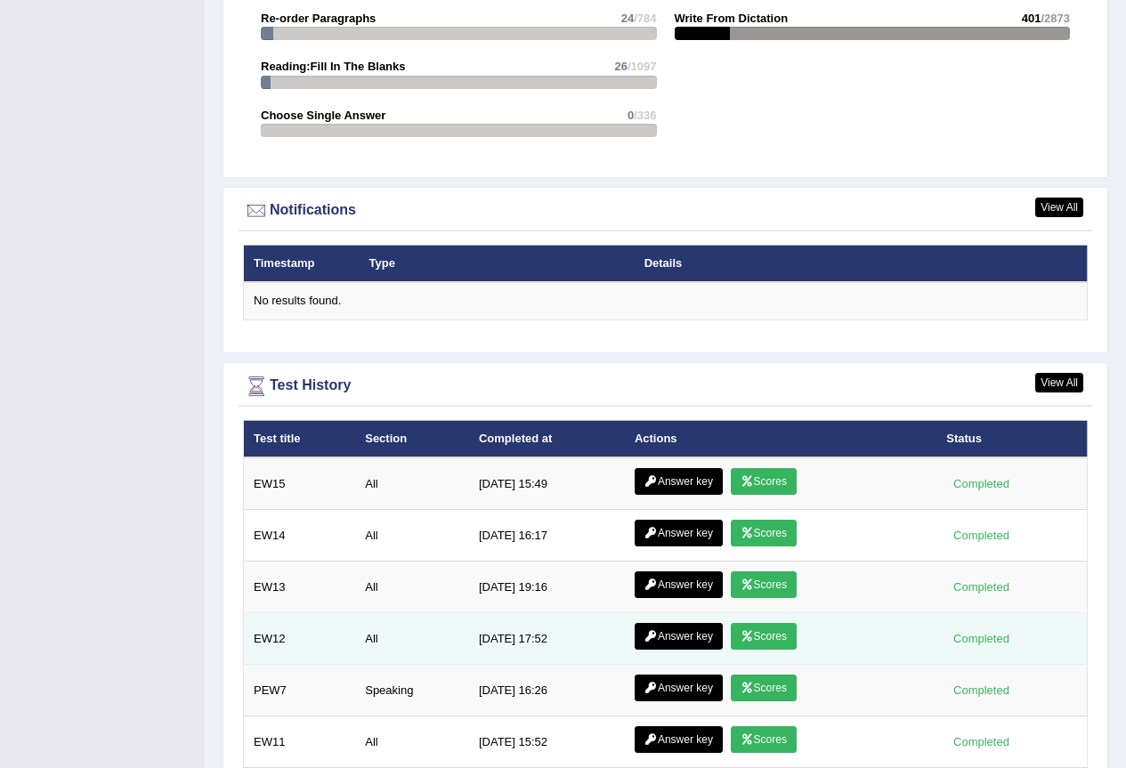
scroll to position [2170, 0]
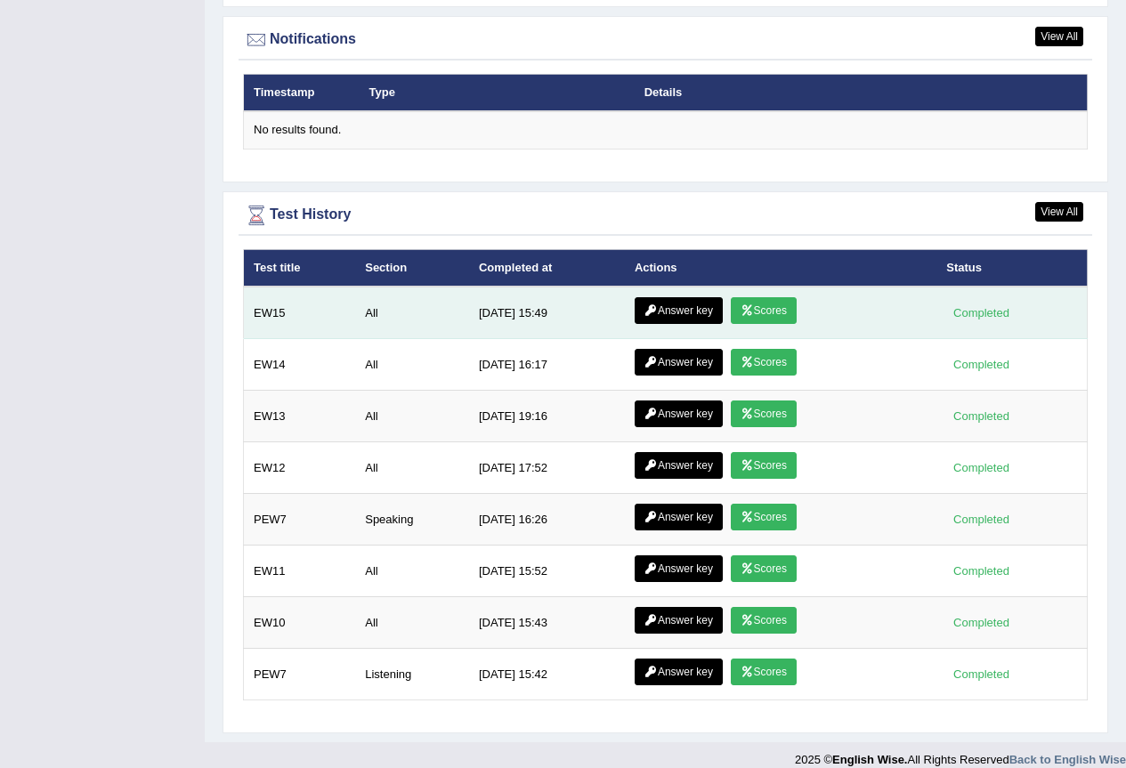
click at [661, 297] on link "Answer key" at bounding box center [678, 310] width 88 height 27
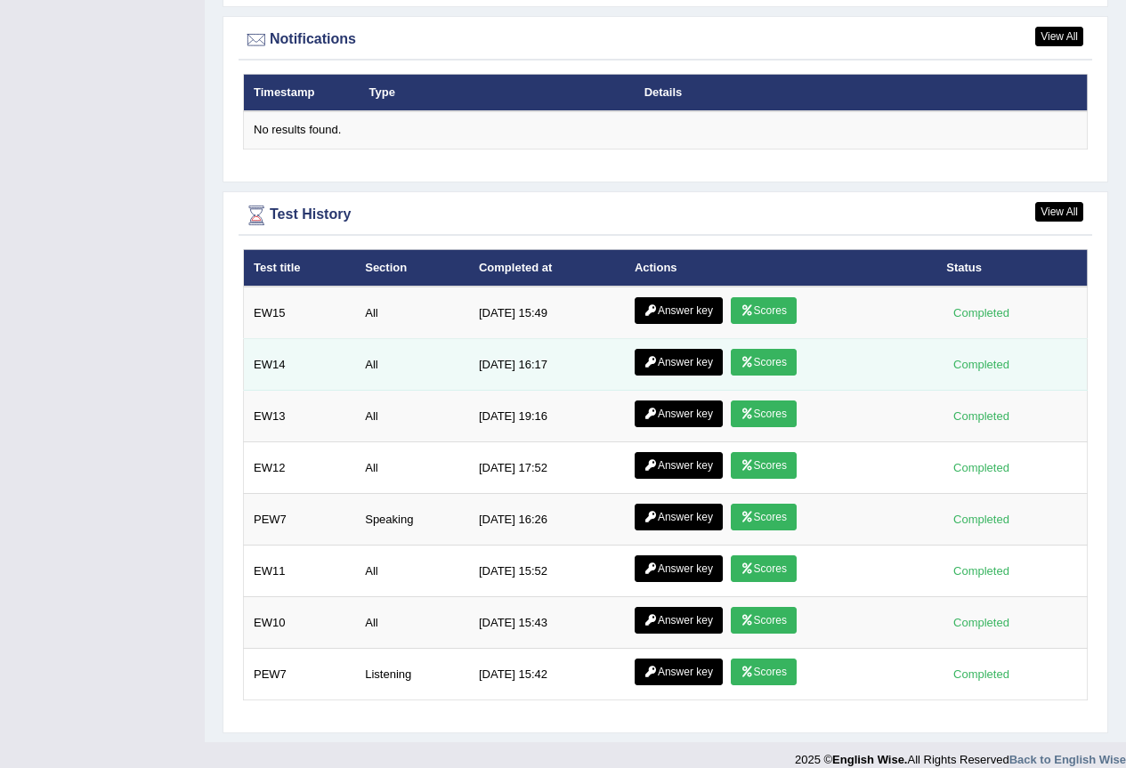
scroll to position [2170, 0]
click at [682, 349] on link "Answer key" at bounding box center [678, 362] width 88 height 27
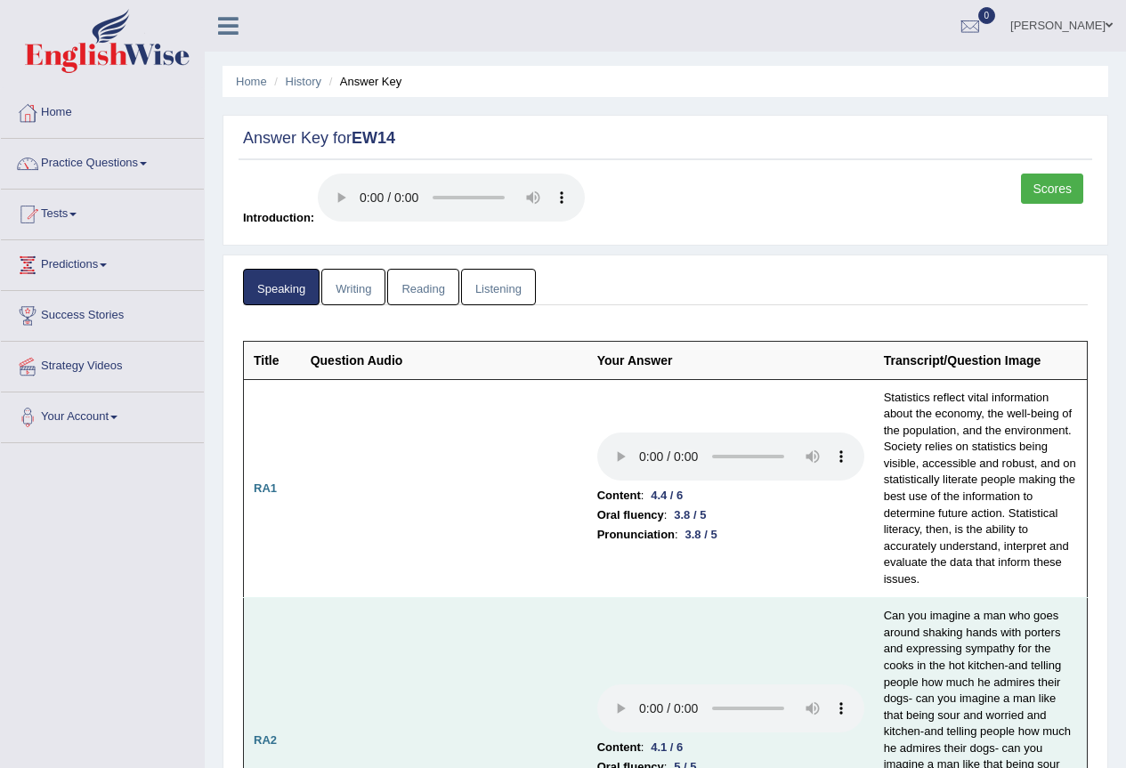
click at [612, 598] on td "Content : 4.1 / 6 Oral fluency : 5 / 5 Pronunciation : 5 / 5" at bounding box center [730, 740] width 287 height 285
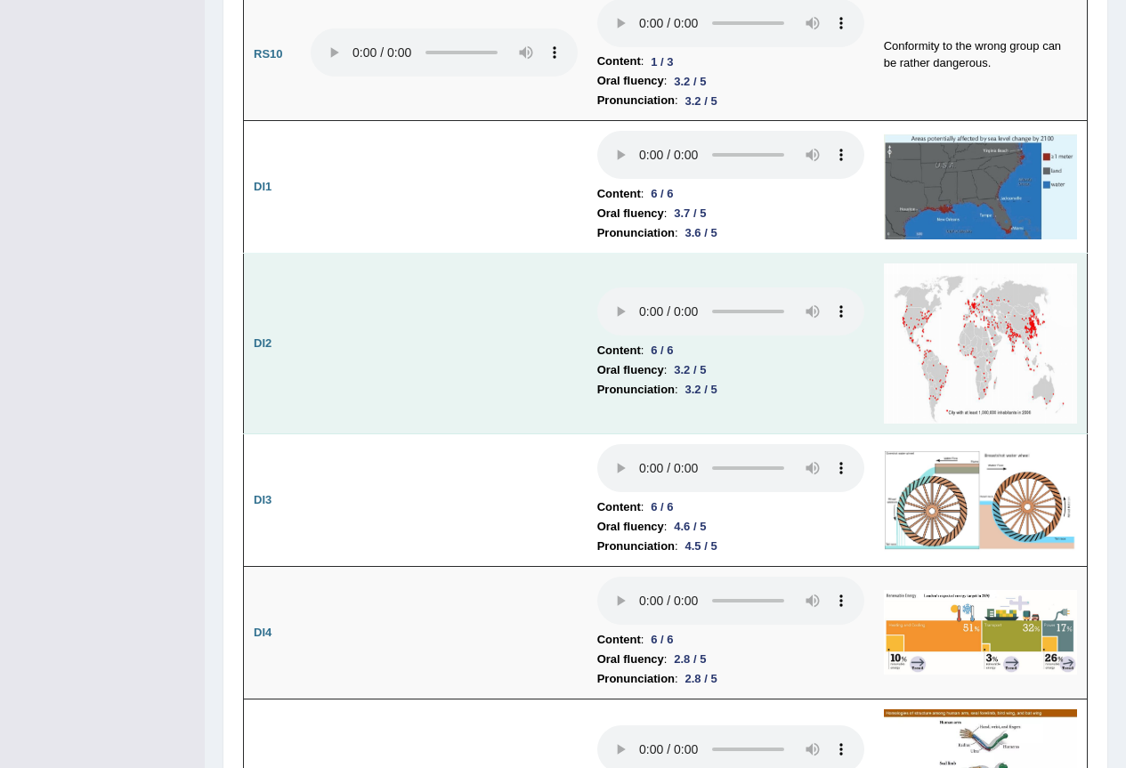
scroll to position [2936, 0]
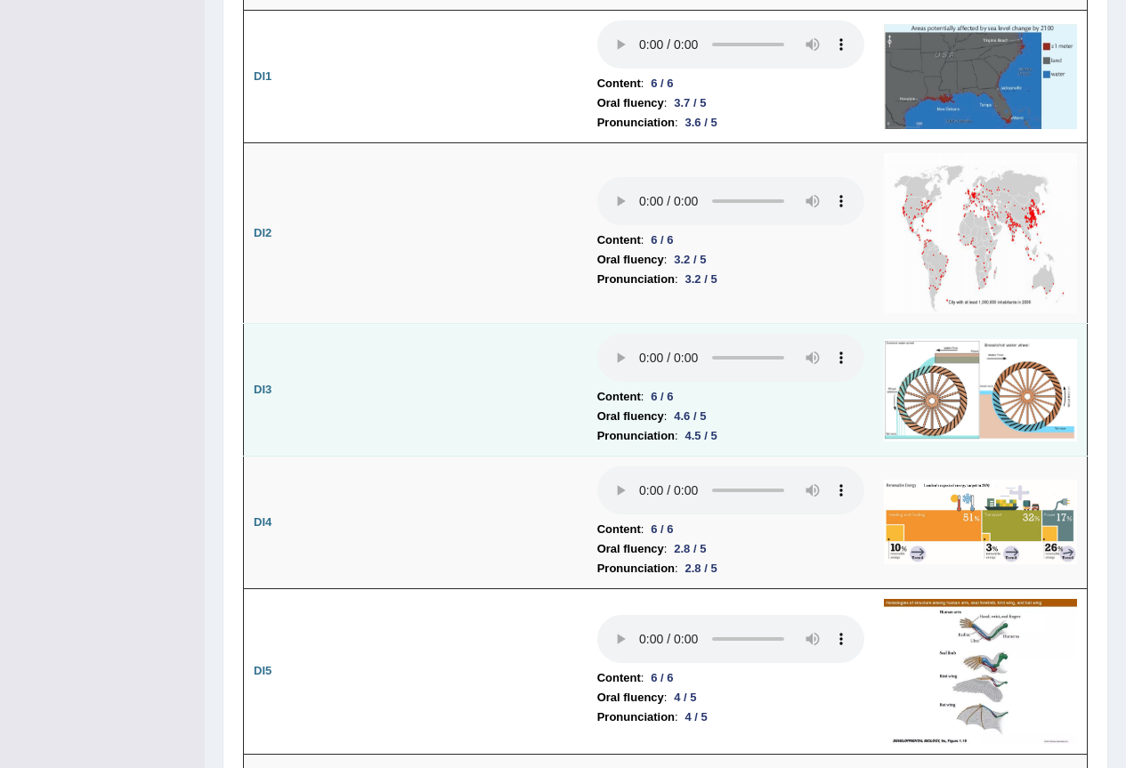
click at [624, 353] on td "Content : 6 / 6 Oral fluency : 4.6 / 5 Pronunciation : 4.5 / 5" at bounding box center [730, 390] width 287 height 133
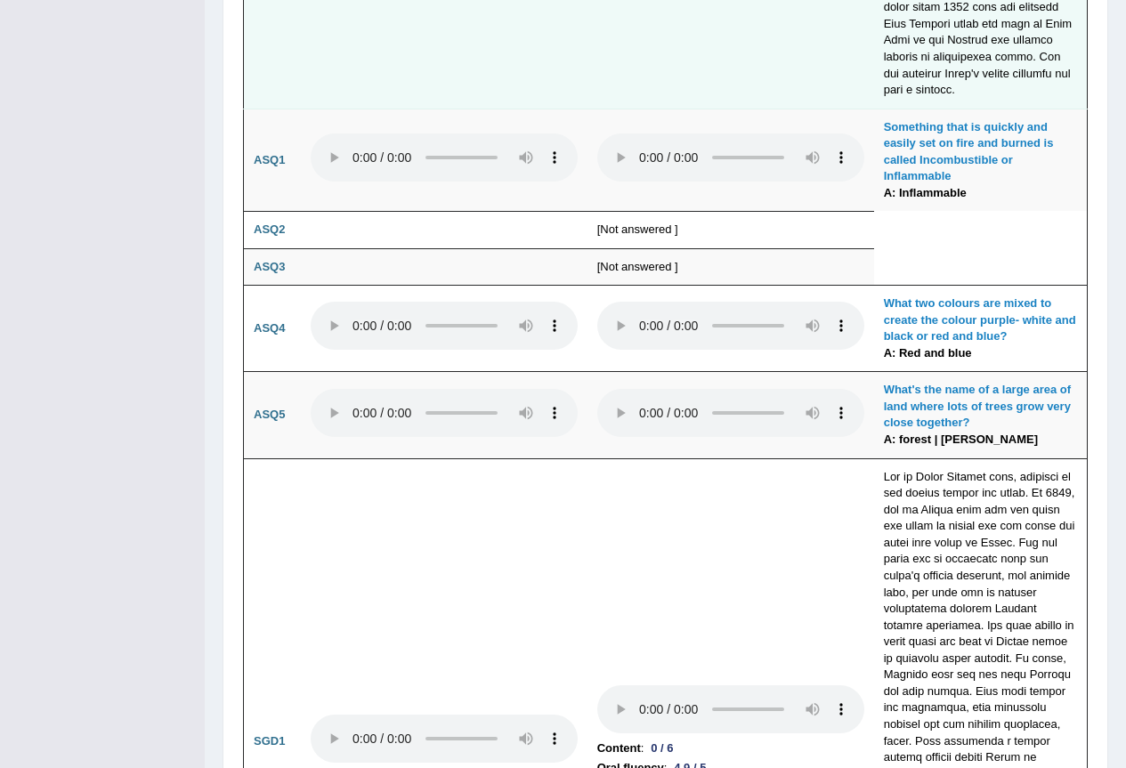
scroll to position [4627, 0]
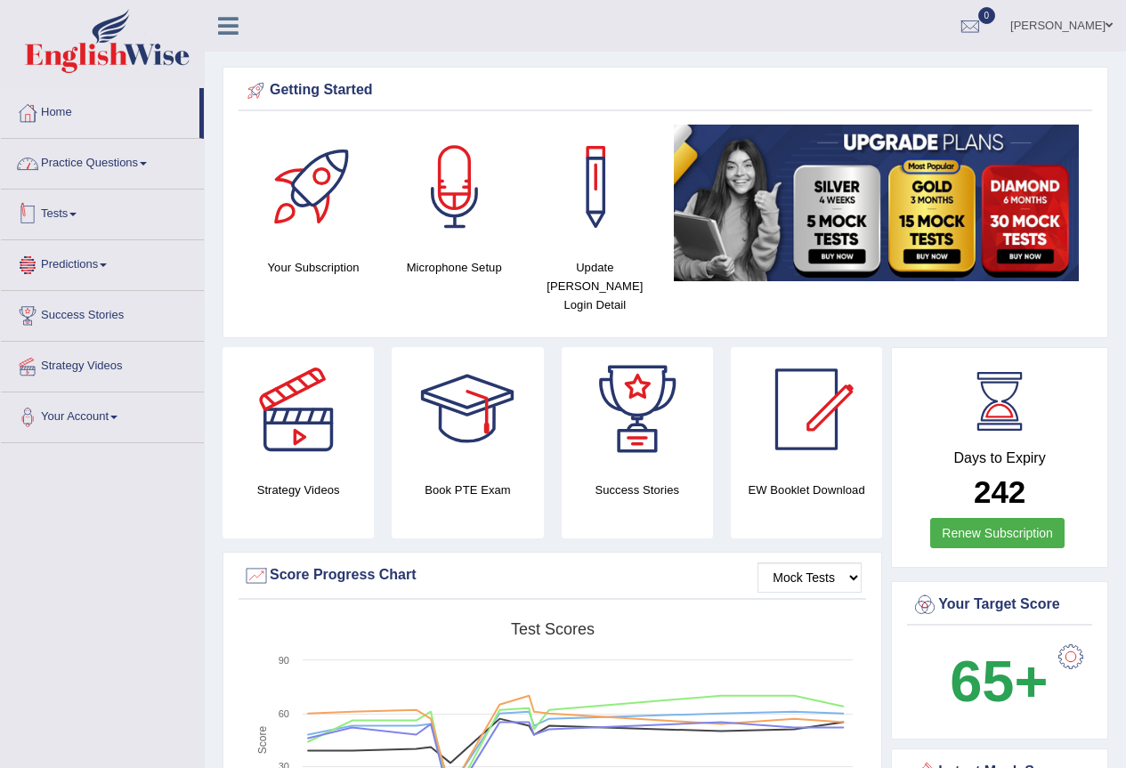
click at [132, 156] on link "Practice Questions" at bounding box center [102, 161] width 203 height 44
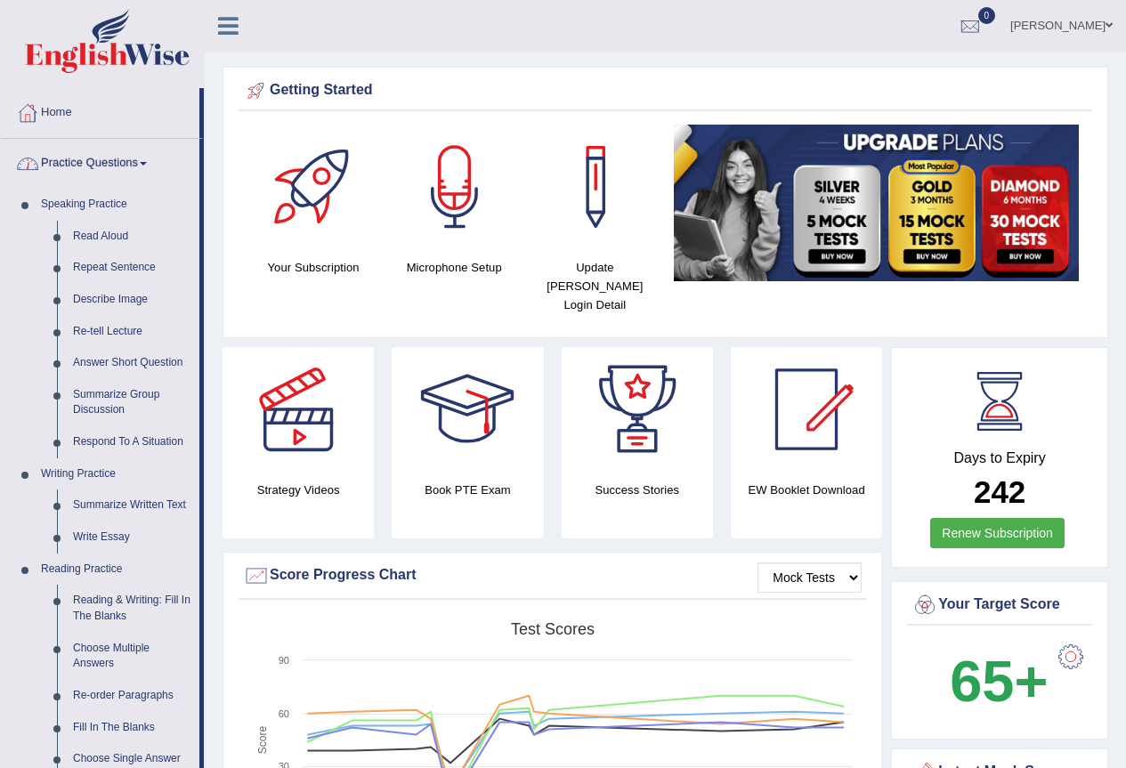
click at [229, 30] on icon at bounding box center [228, 25] width 20 height 23
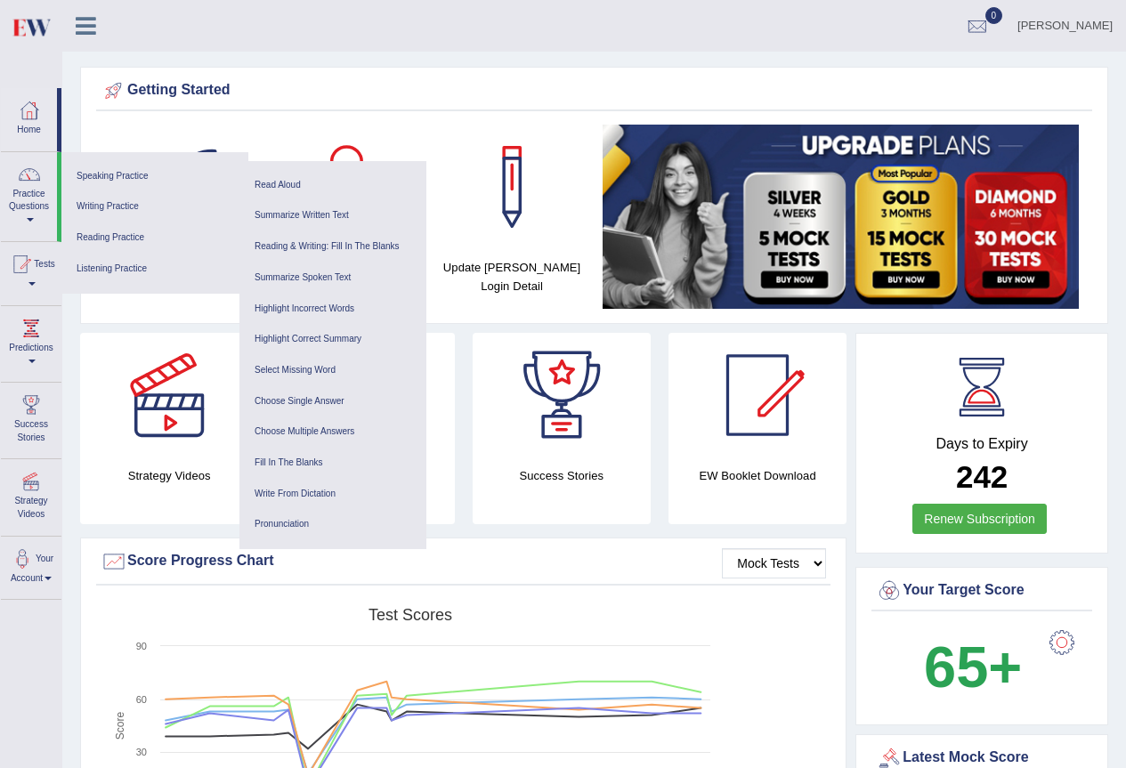
click at [85, 20] on icon at bounding box center [86, 25] width 20 height 23
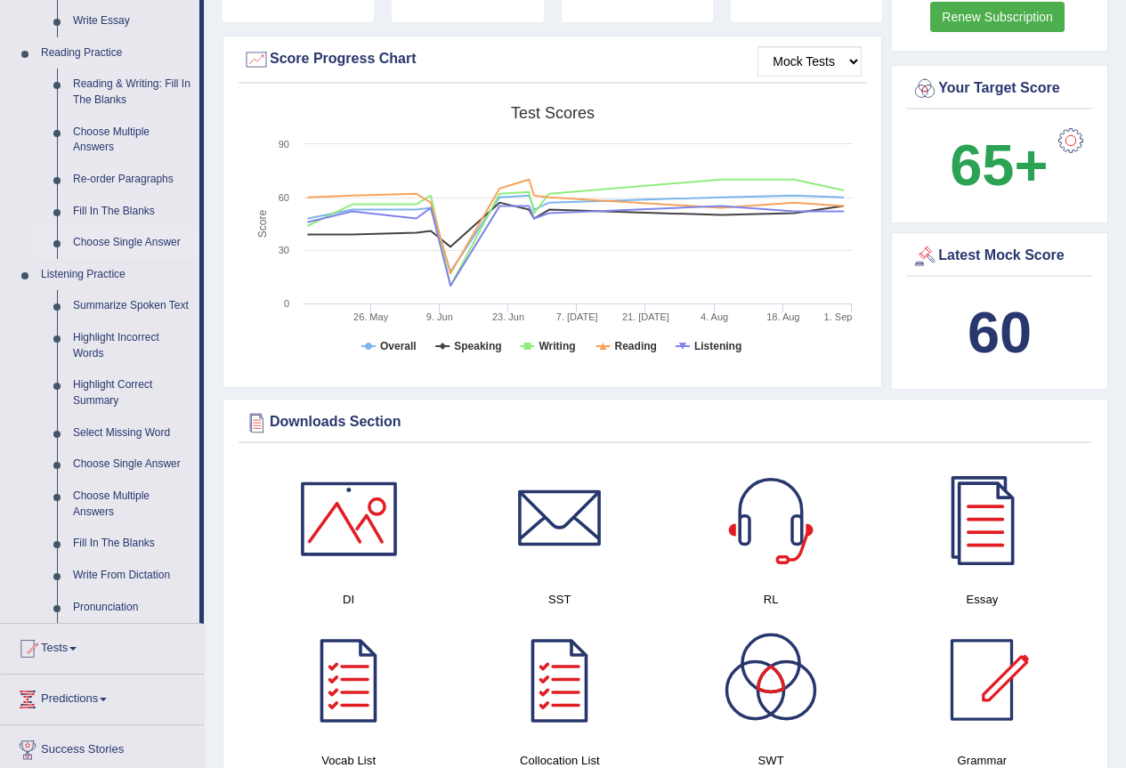
scroll to position [534, 0]
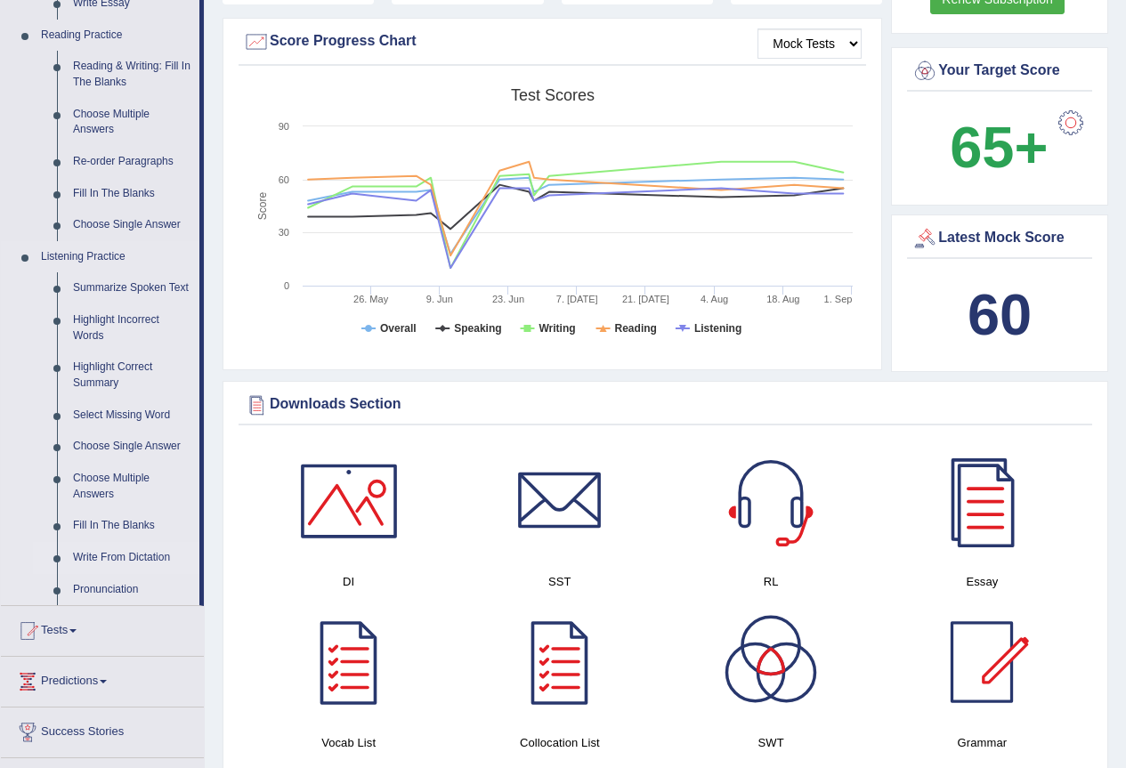
click at [111, 550] on link "Write From Dictation" at bounding box center [132, 558] width 134 height 32
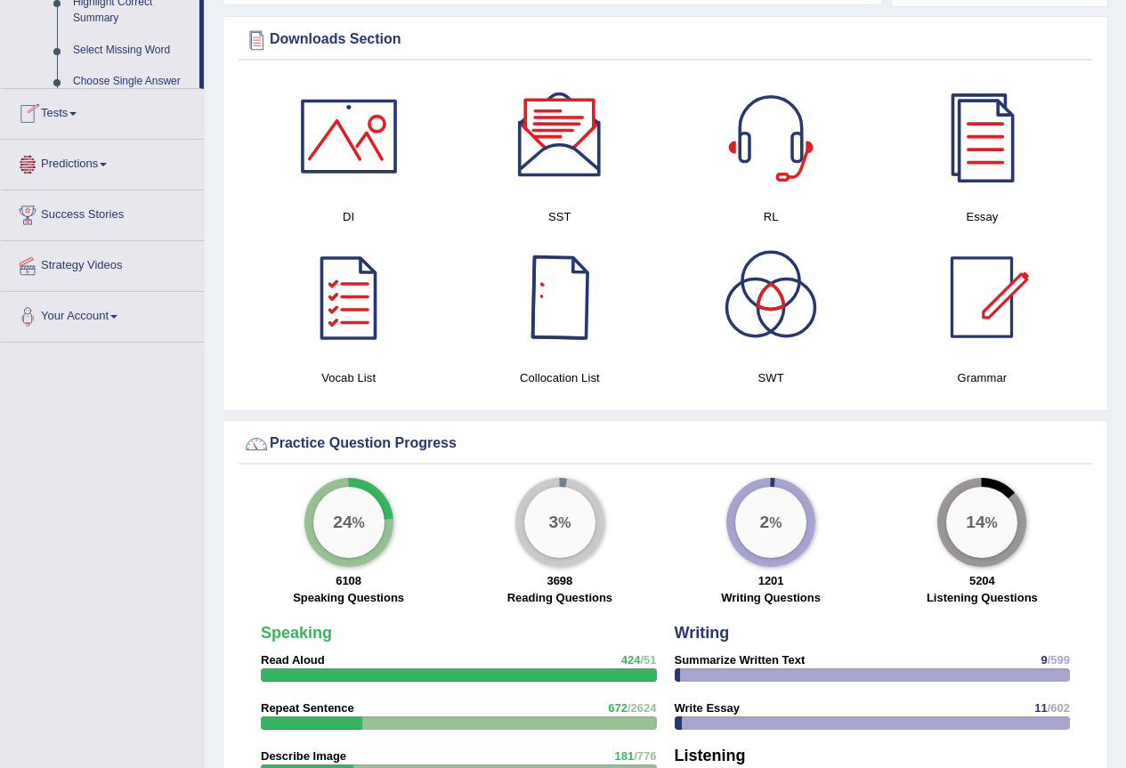
scroll to position [1214, 0]
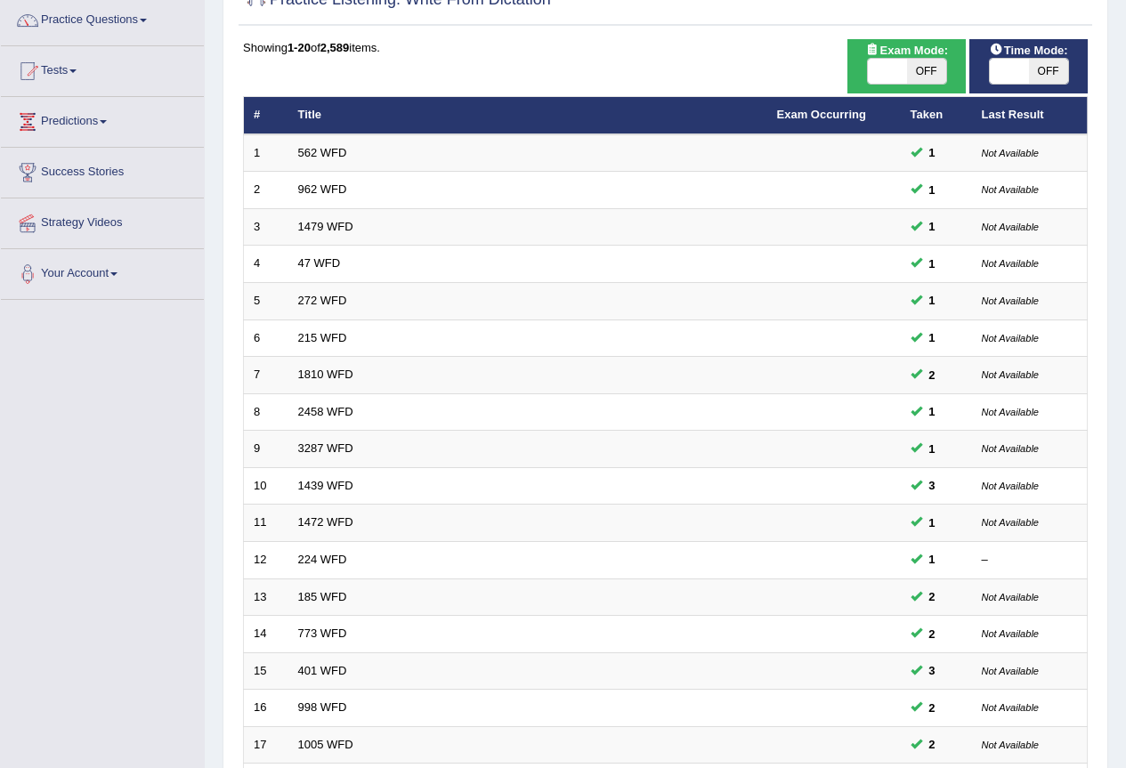
click at [1045, 79] on span "OFF" at bounding box center [1048, 71] width 39 height 25
checkbox input "true"
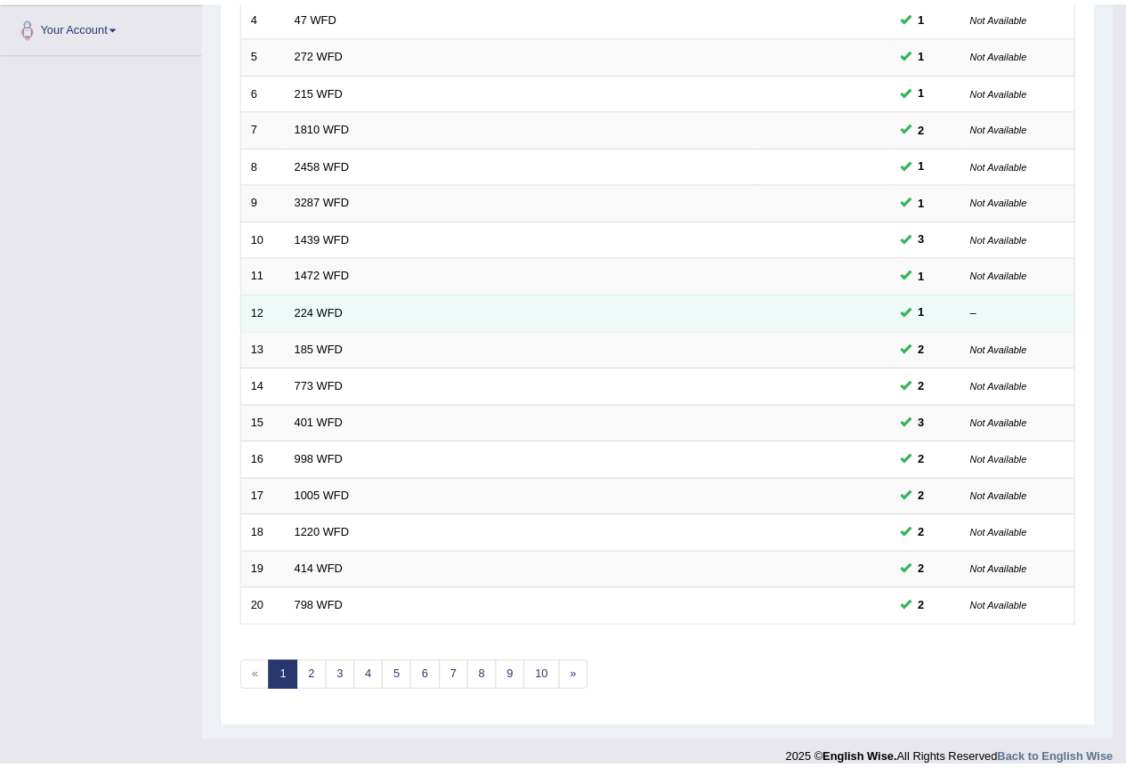
scroll to position [410, 0]
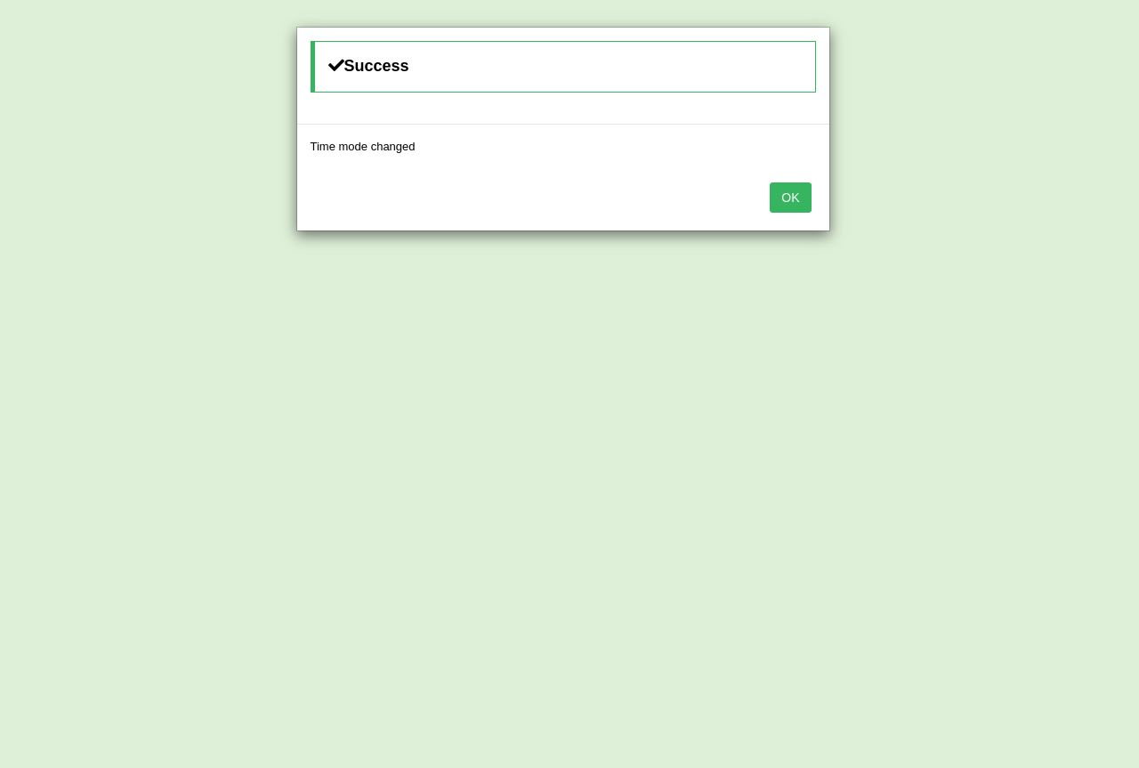
click at [790, 190] on button "OK" at bounding box center [790, 197] width 41 height 30
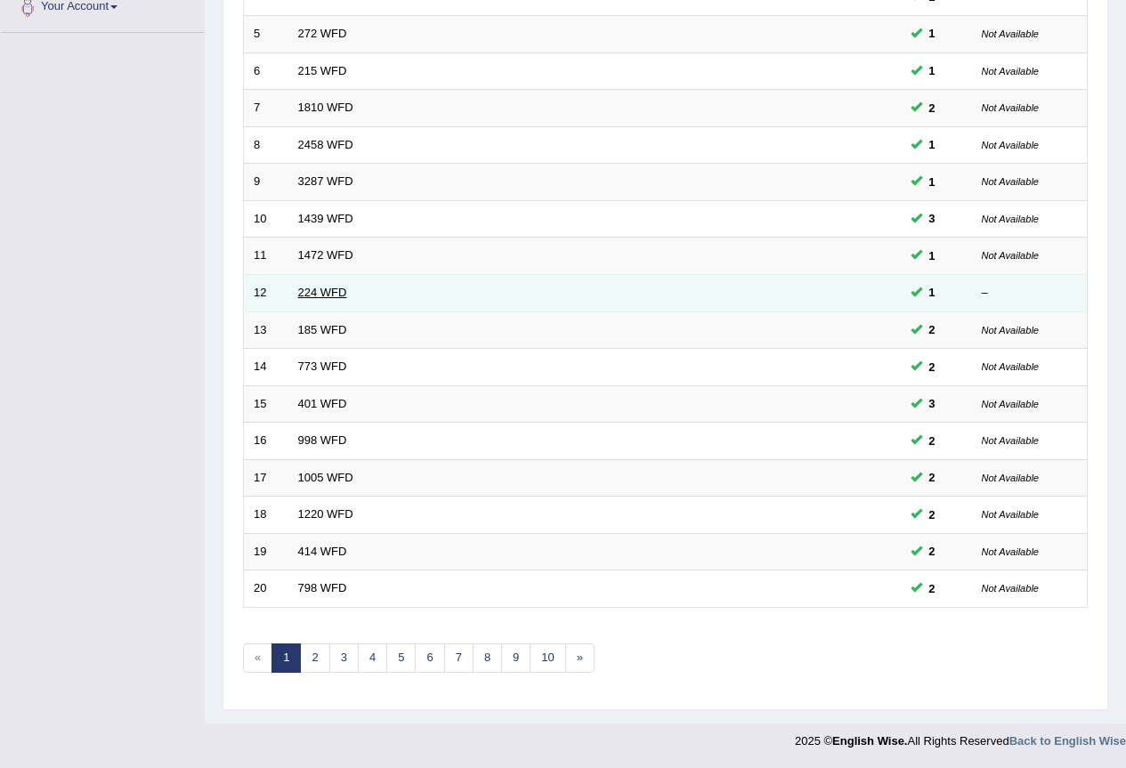
click at [329, 291] on link "224 WFD" at bounding box center [322, 292] width 49 height 13
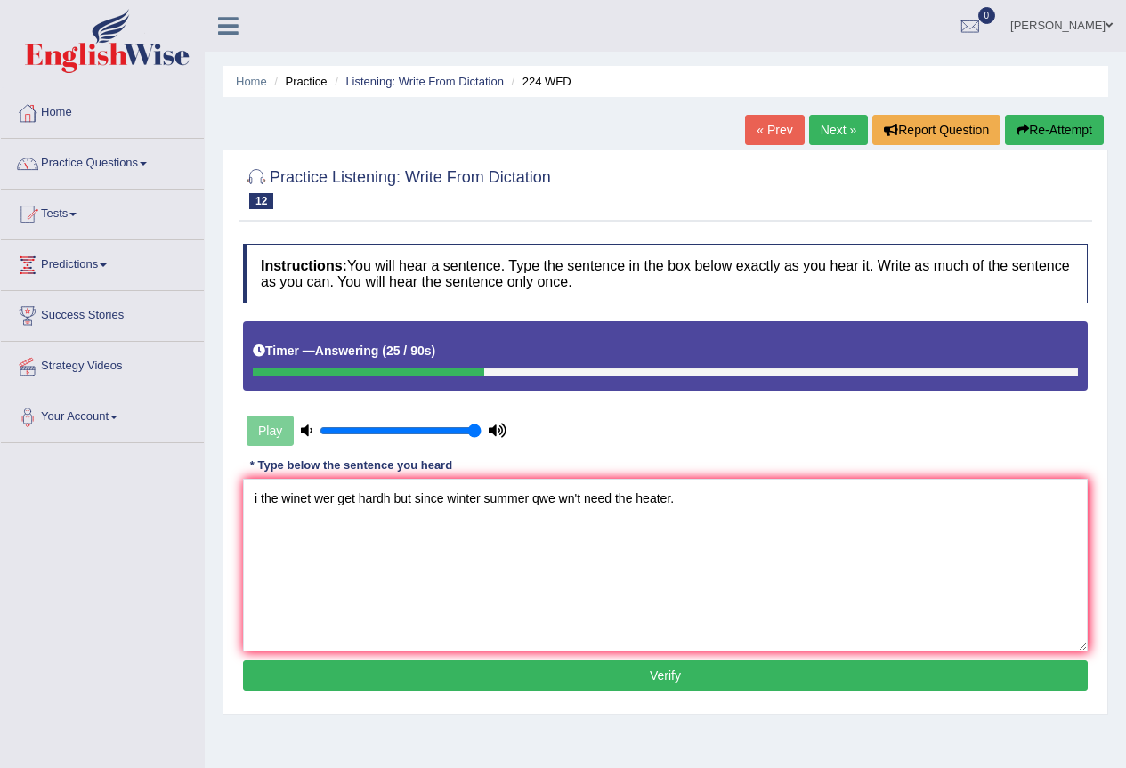
click at [389, 498] on textarea "i the winet wer get hardh but since winter summer qwe wn't need the heater." at bounding box center [665, 565] width 844 height 173
drag, startPoint x: 257, startPoint y: 494, endPoint x: 244, endPoint y: 497, distance: 13.6
click at [244, 497] on textarea "i the winet wer get harsh hush but since winter summer qwe wn't need the heater." at bounding box center [665, 565] width 844 height 173
click at [317, 499] on textarea "In the winet wer get harsh hush but since winter summer qwe wn't need the heate…" at bounding box center [665, 565] width 844 height 173
click at [350, 501] on textarea "In the wineter wer get harsh hush but since winter summer qwe wn't need the hea…" at bounding box center [665, 565] width 844 height 173
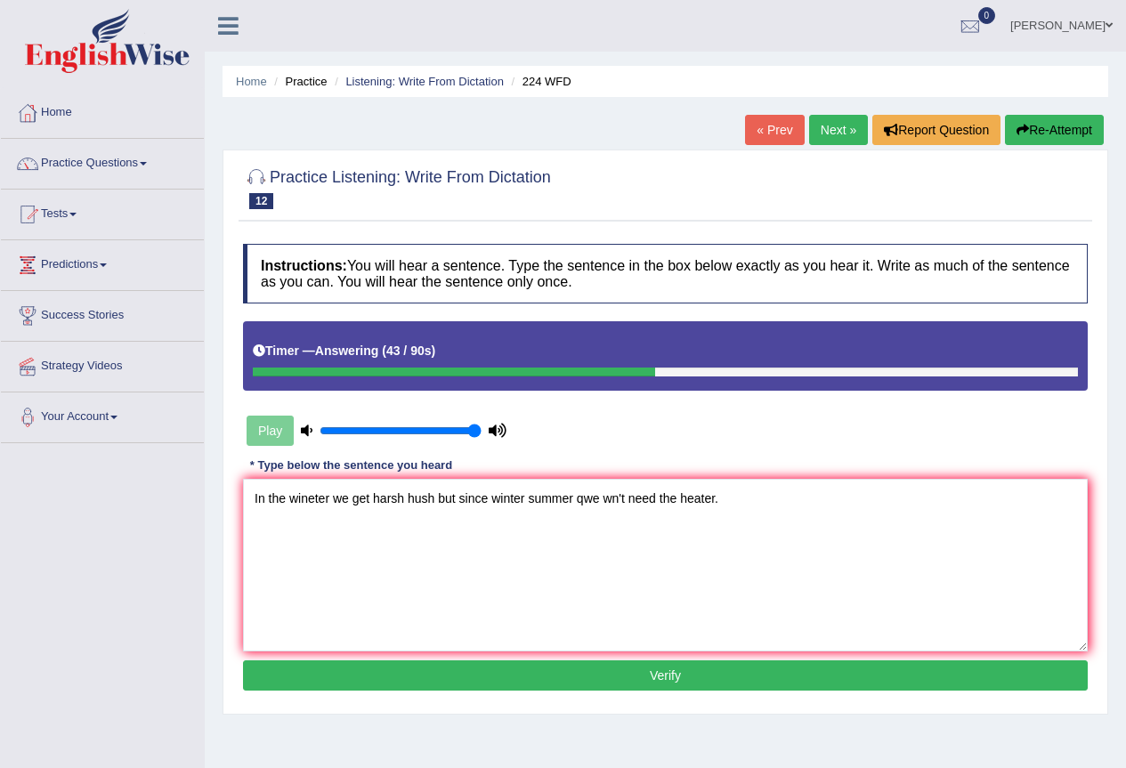
click at [492, 497] on textarea "In the wineter we get harsh hush but since winter summer qwe wn't need the heat…" at bounding box center [665, 565] width 844 height 173
click at [602, 497] on textarea "In the wineter we get harsh hush but since the winter summer qwe wn't need the …" at bounding box center [665, 565] width 844 height 173
click at [628, 497] on textarea "In the wineter we get harsh hush but since the winter summer we wn't need the h…" at bounding box center [665, 565] width 844 height 173
click at [679, 503] on textarea "In the wineter we get harsh hush but since the winter summer we won't need the …" at bounding box center [665, 565] width 844 height 173
click at [645, 504] on textarea "In the wineter we get harsh hush but since the winter summer we won't need a th…" at bounding box center [665, 565] width 844 height 173
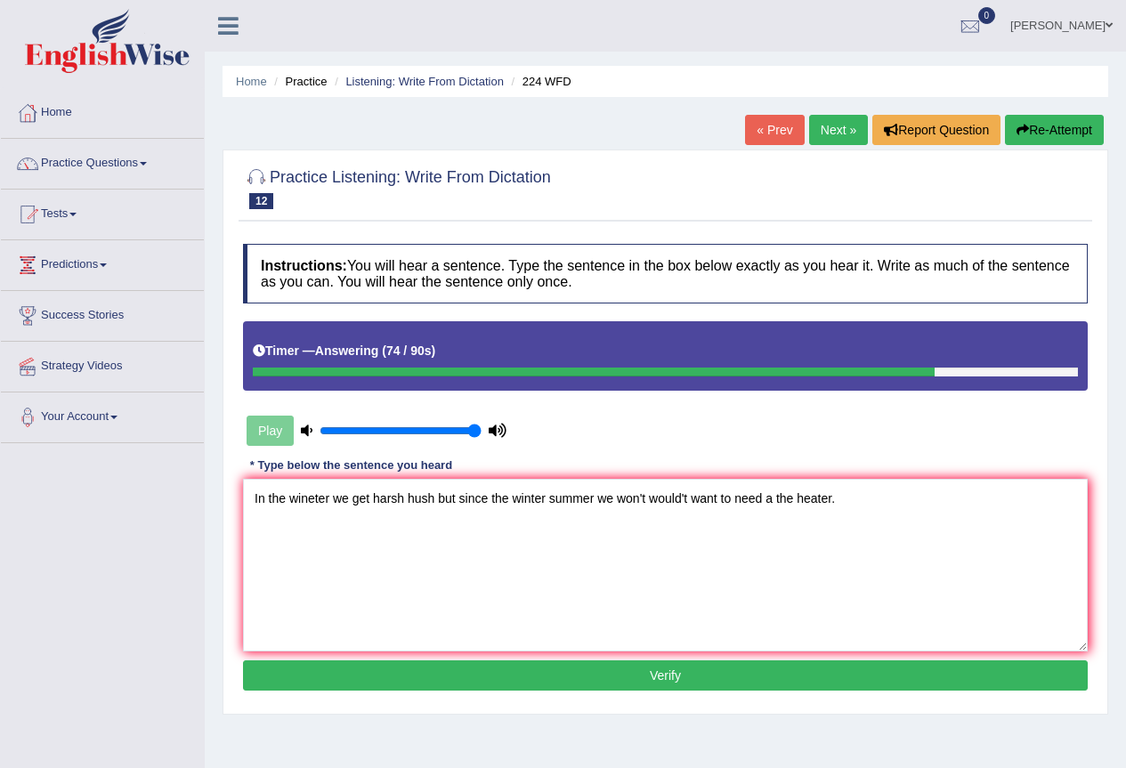
click at [619, 492] on textarea "In the wineter we get harsh hush but since the winter summer we won't would't w…" at bounding box center [665, 565] width 844 height 173
click at [318, 506] on textarea "In the wineter we get harsh hush but since the winter summer we don't won't wou…" at bounding box center [665, 565] width 844 height 173
click at [316, 505] on textarea "In the wineter we get harsh hush but since the winter summer we don't won't wou…" at bounding box center [665, 565] width 844 height 173
type textarea "In the winter we get harsh hush but since the winter summer we don't won't woul…"
click at [442, 666] on button "Verify" at bounding box center [665, 675] width 844 height 30
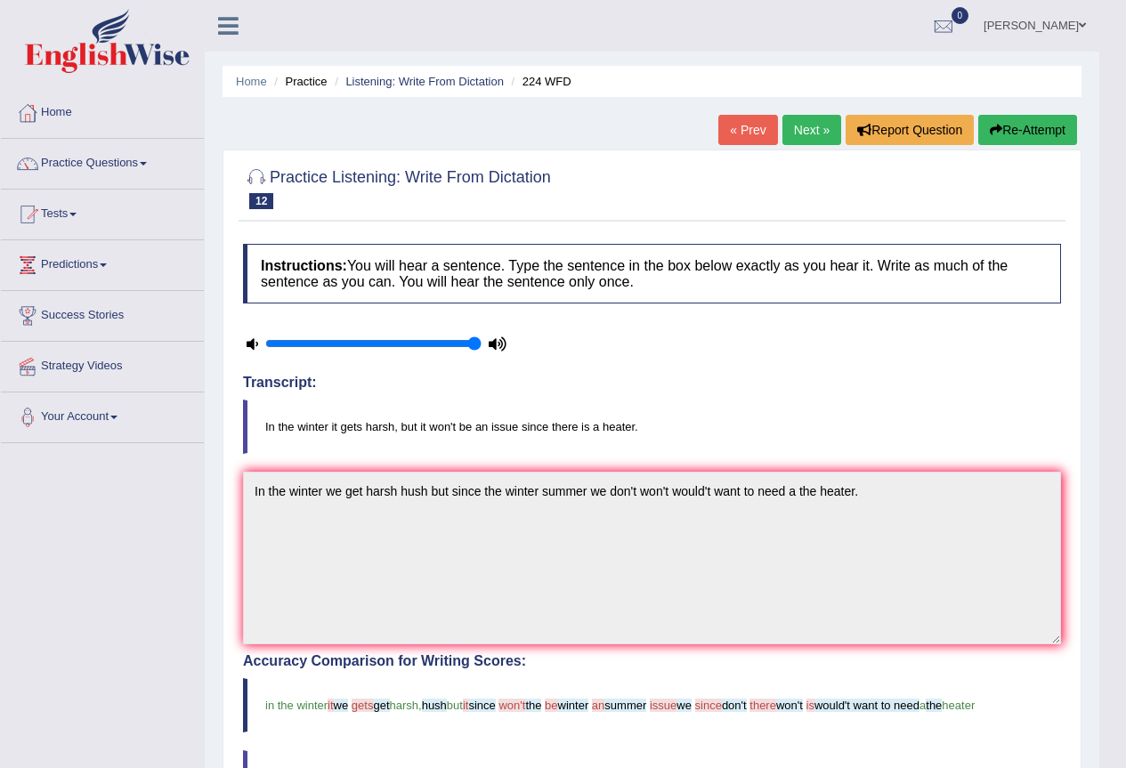
click at [1035, 132] on button "Re-Attempt" at bounding box center [1027, 130] width 99 height 30
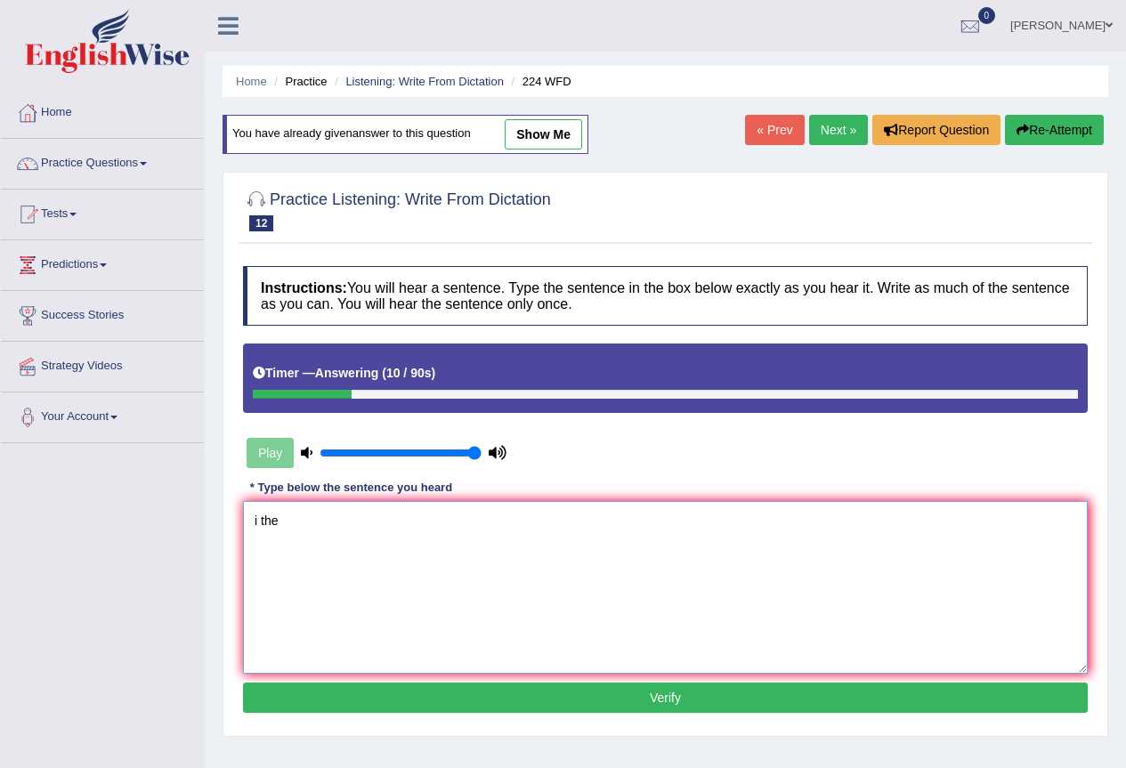
click at [400, 540] on textarea "i the" at bounding box center [665, 587] width 844 height 173
drag, startPoint x: 337, startPoint y: 517, endPoint x: 139, endPoint y: 529, distance: 198.8
click at [139, 529] on div "Toggle navigation Home Practice Questions Speaking Practice Read Aloud Repeat S…" at bounding box center [563, 462] width 1126 height 925
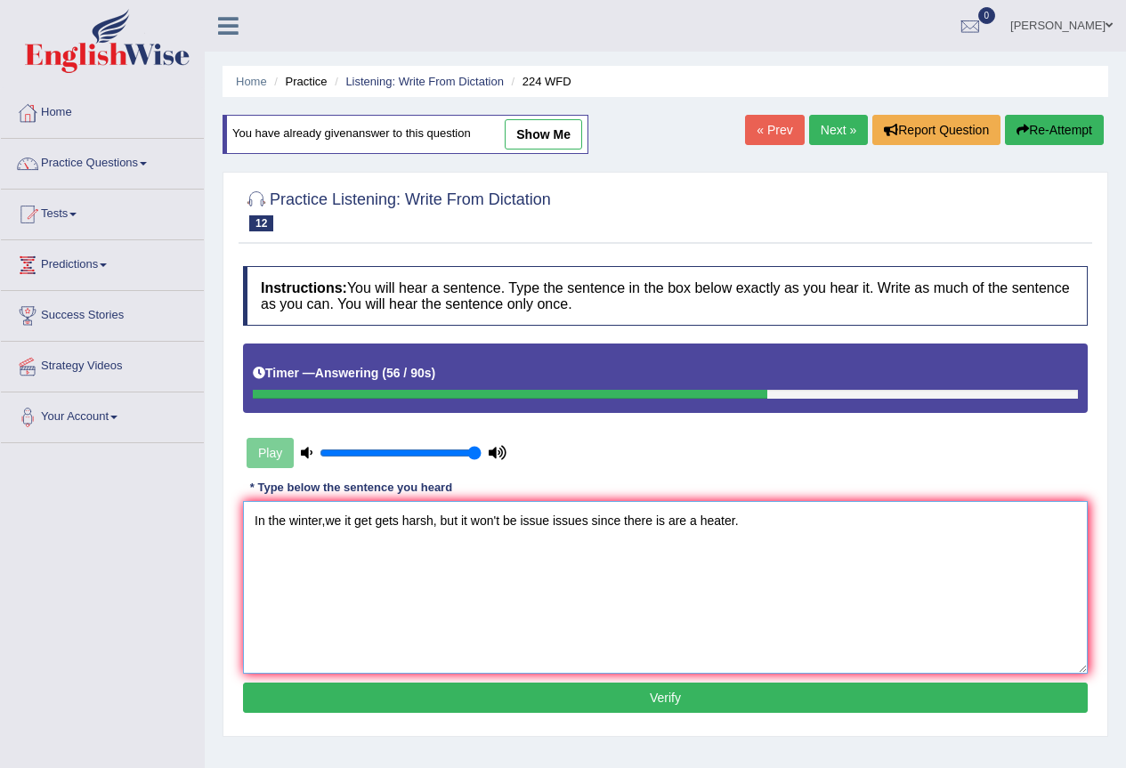
drag, startPoint x: 689, startPoint y: 514, endPoint x: 668, endPoint y: 519, distance: 20.9
click at [668, 519] on textarea "In the winter,we it get gets harsh, but it won't be issue issues since there is…" at bounding box center [665, 587] width 844 height 173
click at [513, 518] on textarea "In the winter,we it get gets harsh, but it won't be issue issues since there is…" at bounding box center [665, 587] width 844 height 173
type textarea "In the winter,we it get gets harsh, but it won't be a the issue issues since th…"
click at [530, 702] on button "Verify" at bounding box center [665, 697] width 844 height 30
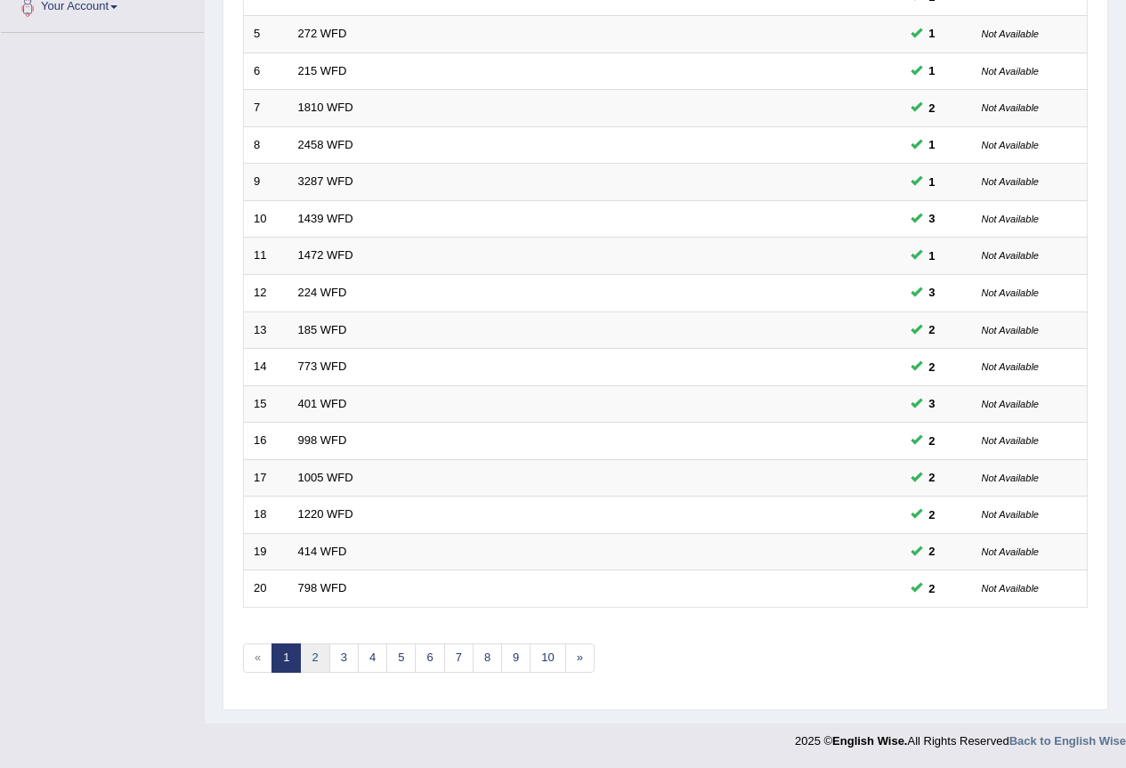
click at [303, 643] on link "2" at bounding box center [314, 657] width 29 height 29
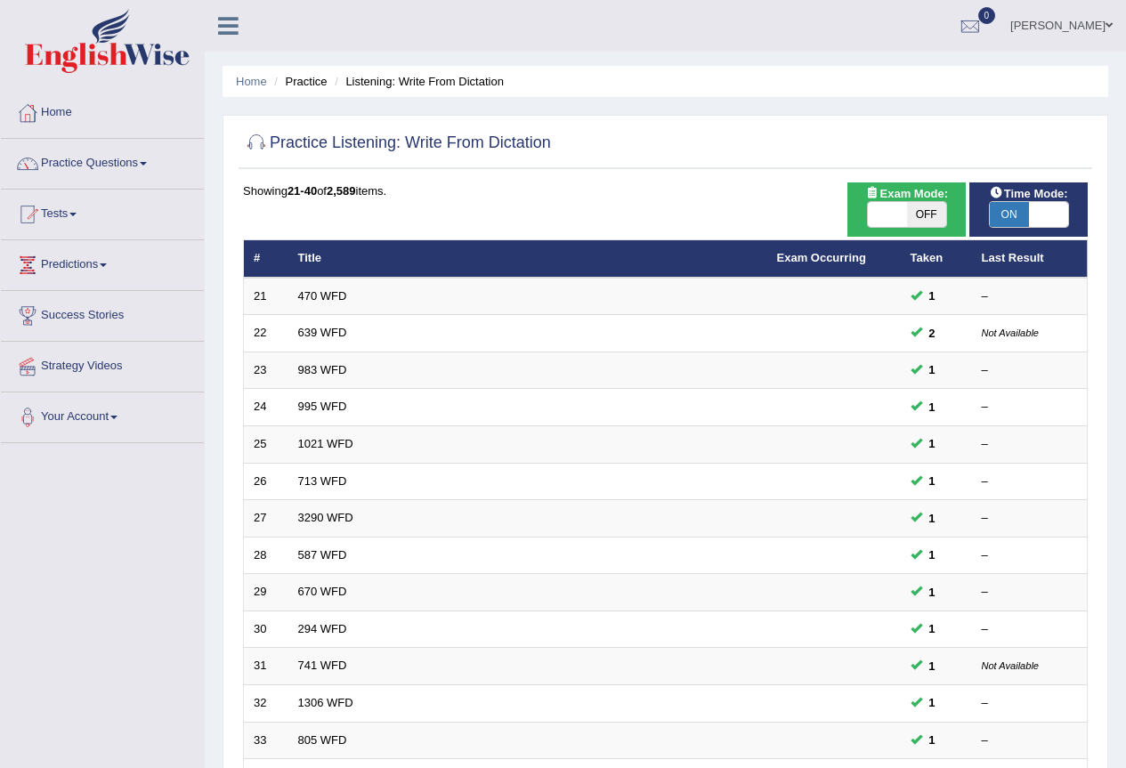
click at [339, 297] on link "470 WFD" at bounding box center [322, 295] width 49 height 13
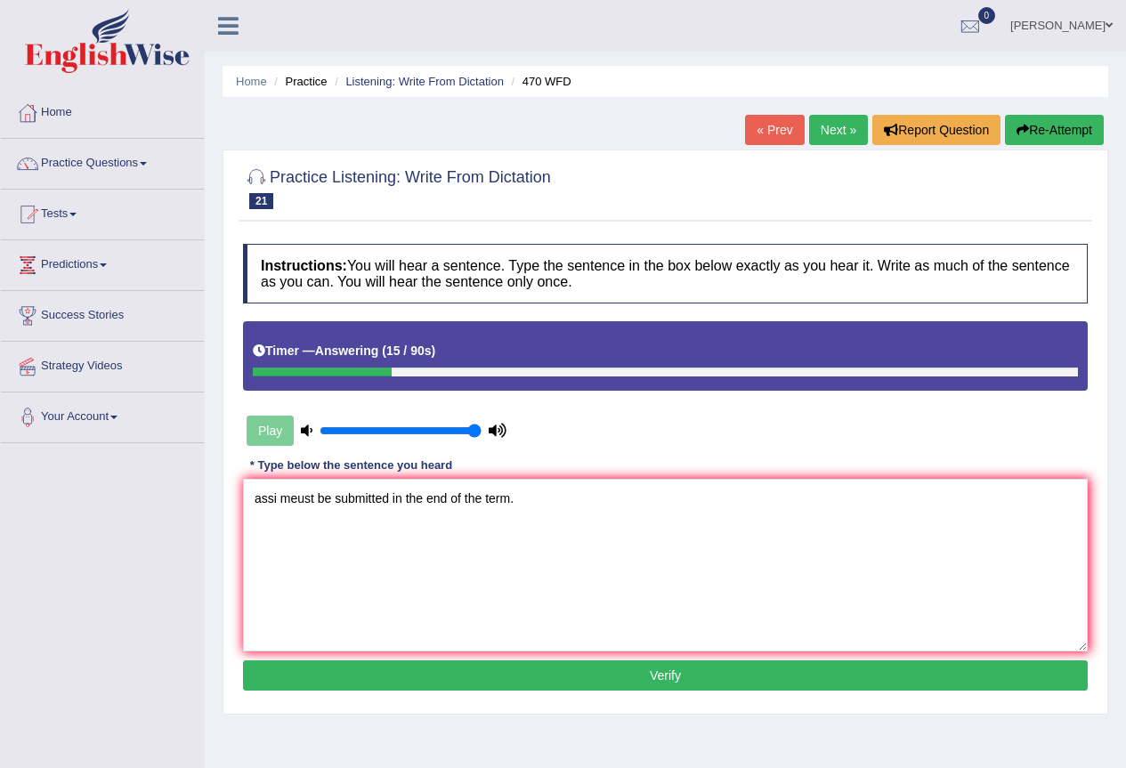
click at [261, 499] on textarea "assi meust be submitted in the end of the term." at bounding box center [665, 565] width 844 height 173
click at [279, 495] on textarea "Assi meust be submitted in the end of the term." at bounding box center [665, 565] width 844 height 173
click at [414, 499] on textarea "Assignment Assignments meust be submitted in the end of the term." at bounding box center [665, 565] width 844 height 173
click at [503, 505] on textarea "Assignment Assignments must be submitted in the end of the term." at bounding box center [665, 565] width 844 height 173
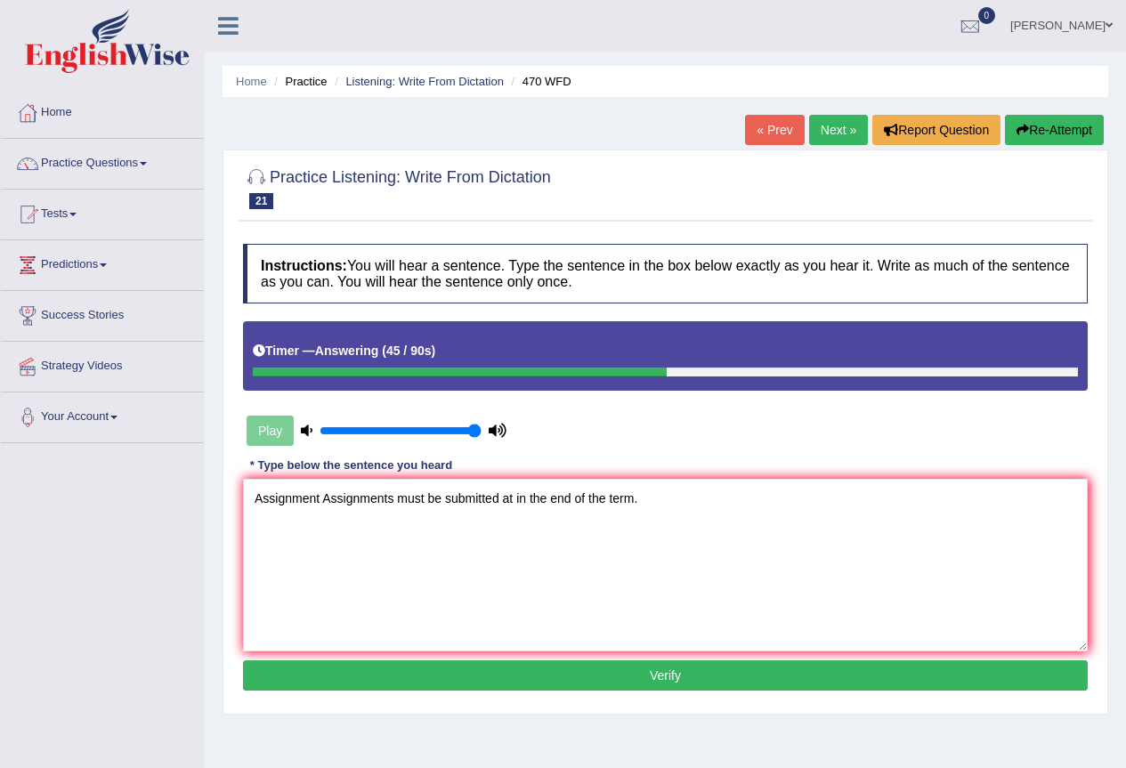
click at [634, 501] on textarea "Assignment Assignments must be submitted at in the end of the term." at bounding box center [665, 565] width 844 height 173
type textarea "Assignment Assignments must be submitted at in the end of the term terms."
drag, startPoint x: 505, startPoint y: 658, endPoint x: 519, endPoint y: 663, distance: 14.4
click at [506, 658] on div "Instructions: You will hear a sentence. Type the sentence in the box below exac…" at bounding box center [664, 470] width 853 height 470
drag, startPoint x: 540, startPoint y: 687, endPoint x: 554, endPoint y: 672, distance: 20.8
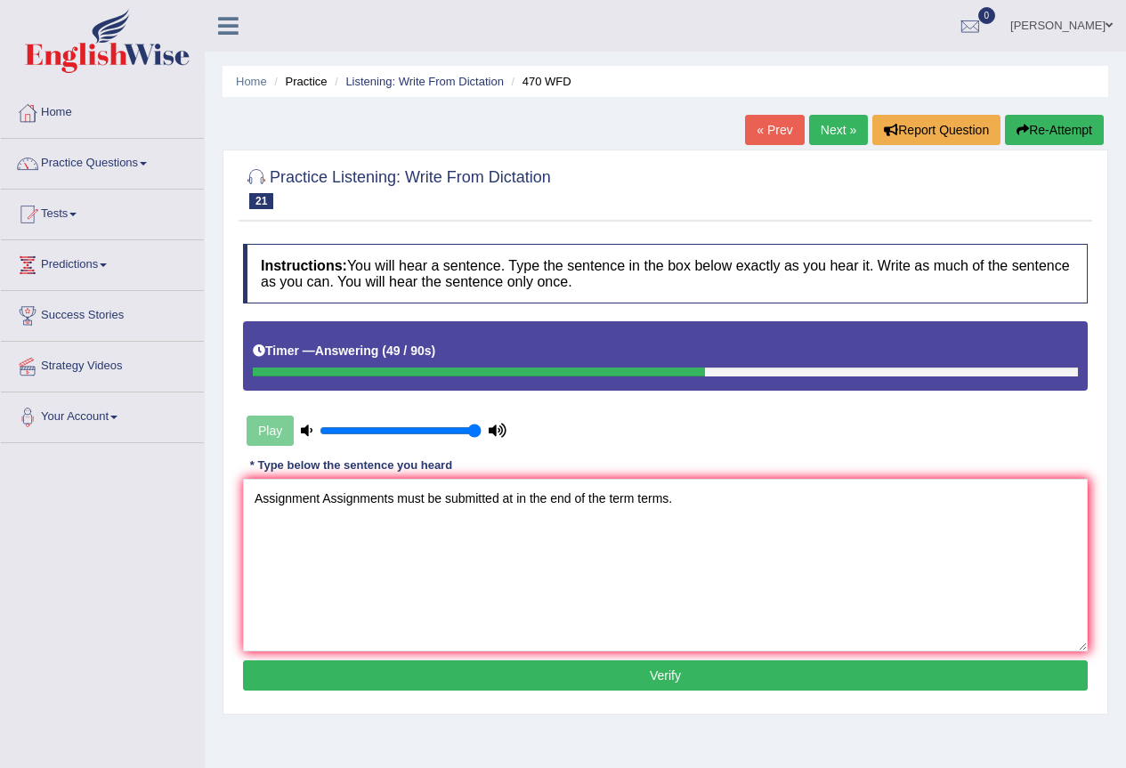
click at [544, 683] on button "Verify" at bounding box center [665, 675] width 844 height 30
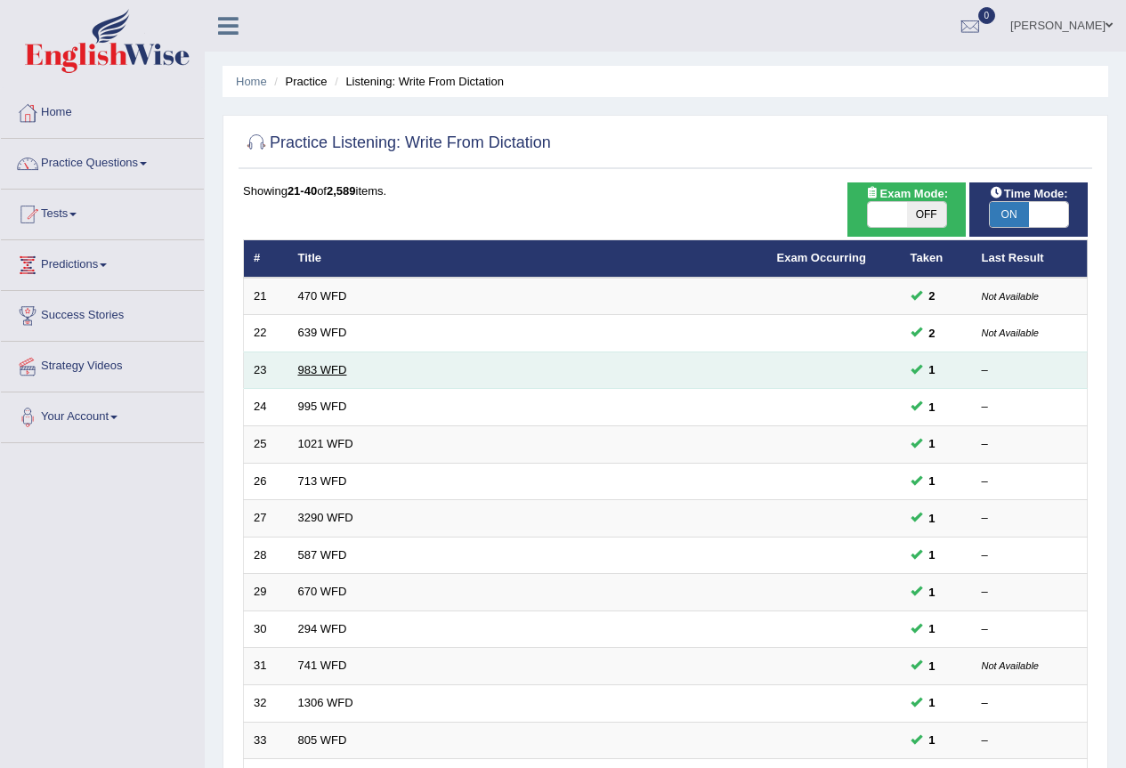
click at [343, 371] on link "983 WFD" at bounding box center [322, 369] width 49 height 13
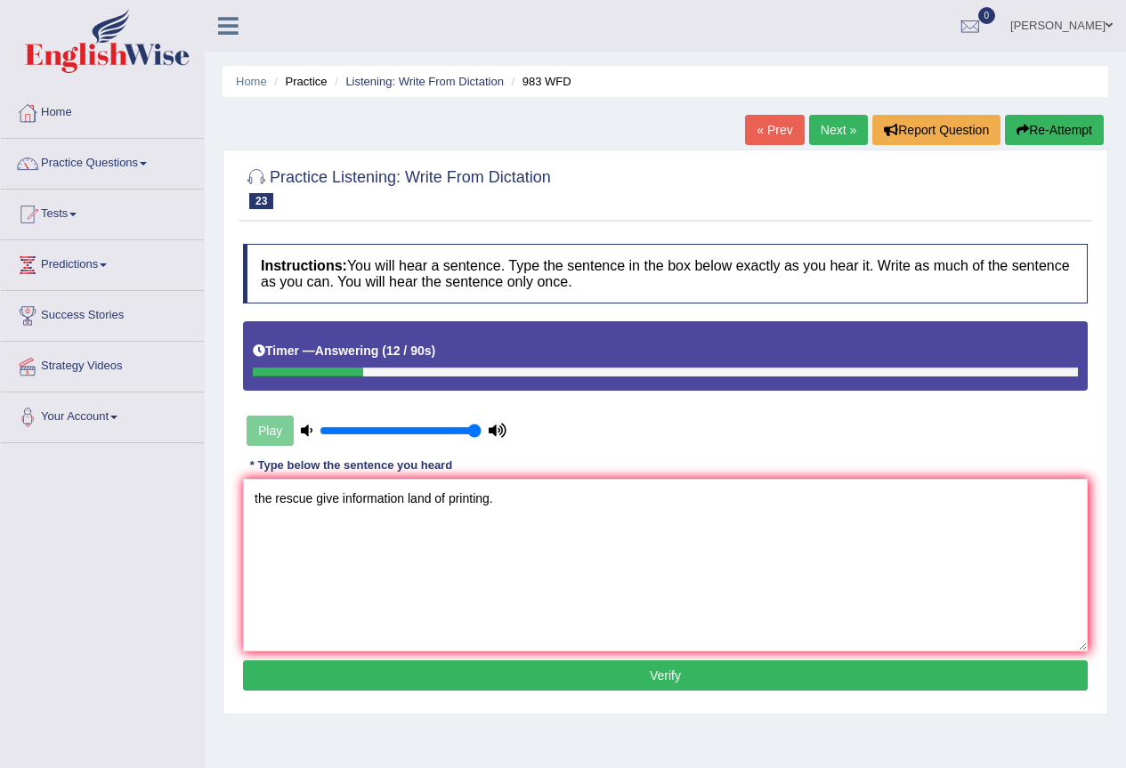
drag, startPoint x: 311, startPoint y: 497, endPoint x: 224, endPoint y: 489, distance: 86.7
click at [224, 489] on div "Practice Listening: Write From Dictation 23 983 WFD Instructions: You will hear…" at bounding box center [664, 431] width 885 height 565
click at [423, 502] on textarea "The receptionist staff gave give information land of printing." at bounding box center [665, 565] width 844 height 173
click at [428, 506] on textarea "The receptionist staff gave give information land of printing." at bounding box center [665, 565] width 844 height 173
click at [370, 496] on textarea "The receptionist staff gave give information land of printing." at bounding box center [665, 565] width 844 height 173
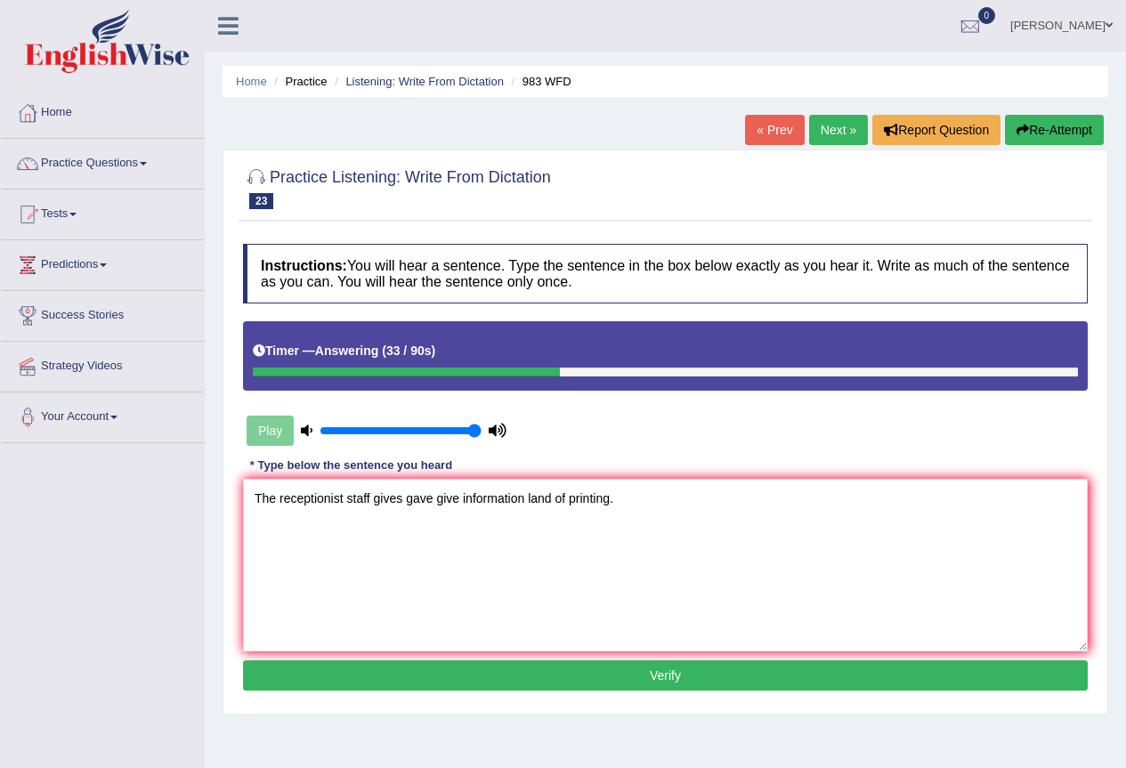
click at [526, 495] on textarea "The receptionist staff gives gave give information land of printing." at bounding box center [665, 565] width 844 height 173
click at [617, 494] on textarea "The receptionist staff gives gave give information about a the land of printing." at bounding box center [665, 565] width 844 height 173
type textarea "The receptionist staff gives gave give information about a the land rand of pri…"
click at [534, 668] on button "Verify" at bounding box center [665, 675] width 844 height 30
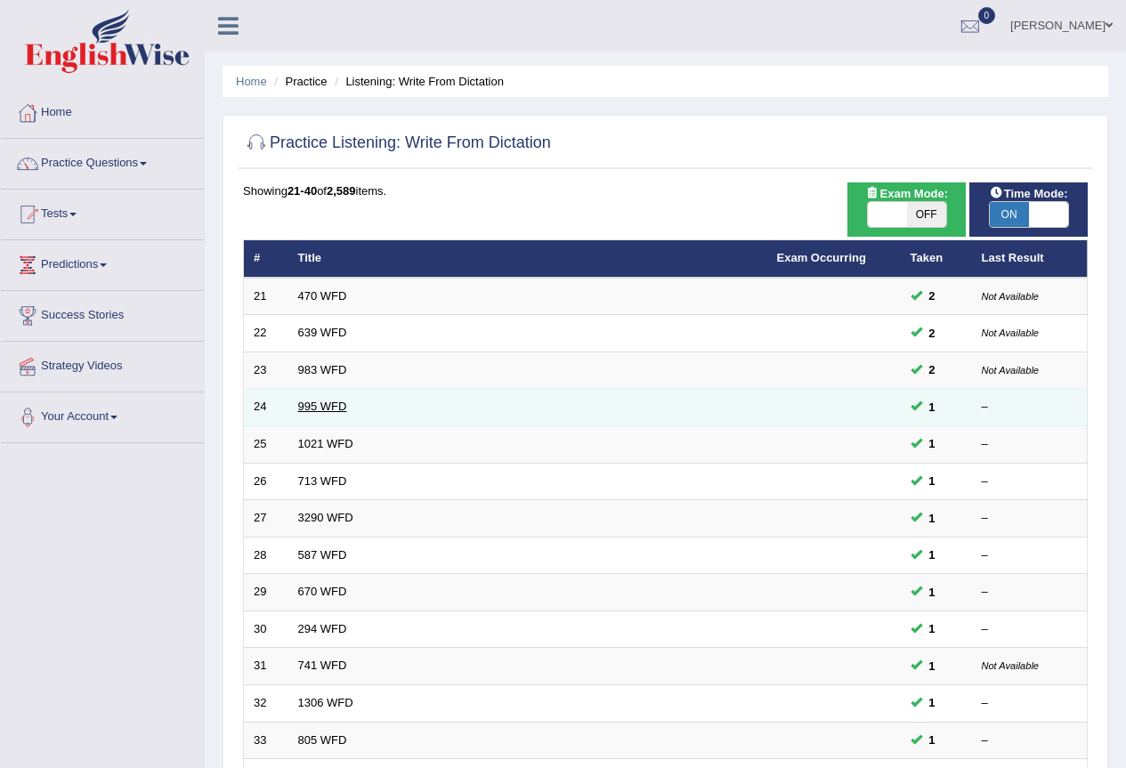
click at [329, 408] on link "995 WFD" at bounding box center [322, 406] width 49 height 13
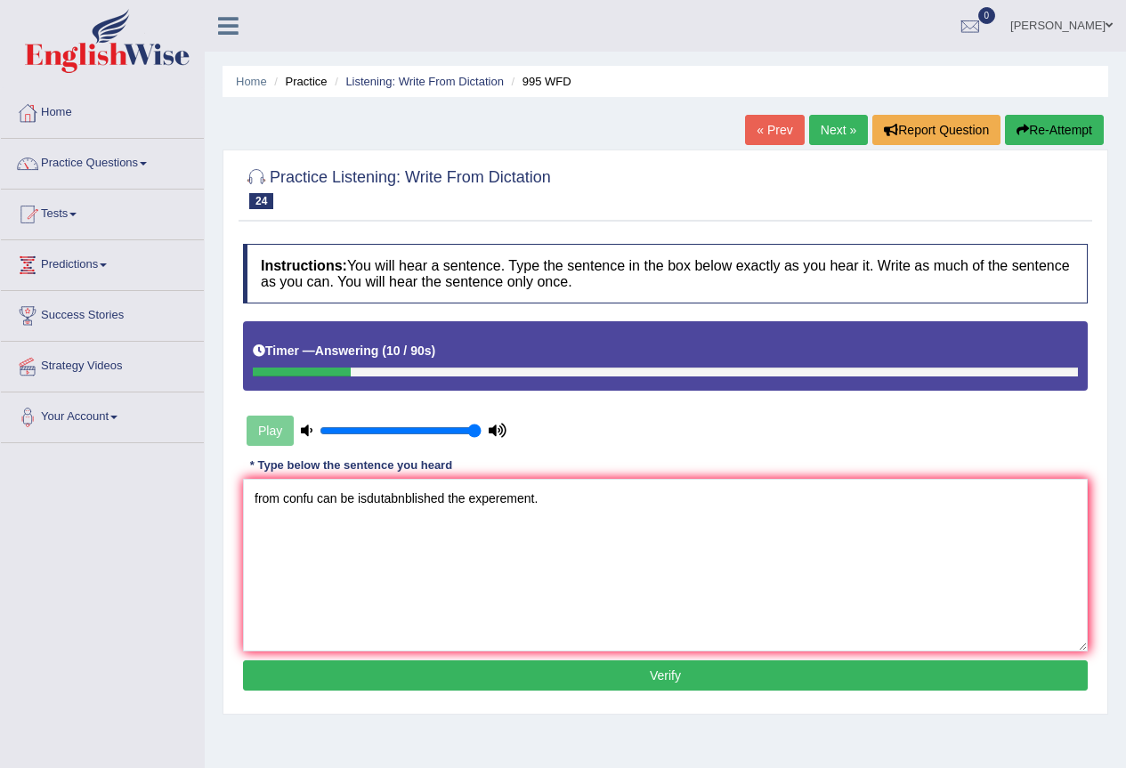
click at [467, 496] on textarea "from confu can be isdutabnblished the experement." at bounding box center [665, 565] width 844 height 173
drag, startPoint x: 258, startPoint y: 497, endPoint x: 244, endPoint y: 496, distance: 14.3
click at [244, 496] on textarea "from confu can be isdutabnblished the conclusion experement." at bounding box center [665, 565] width 844 height 173
click at [318, 492] on textarea "From confu can be isdutabnblished the conclusion experement." at bounding box center [665, 565] width 844 height 173
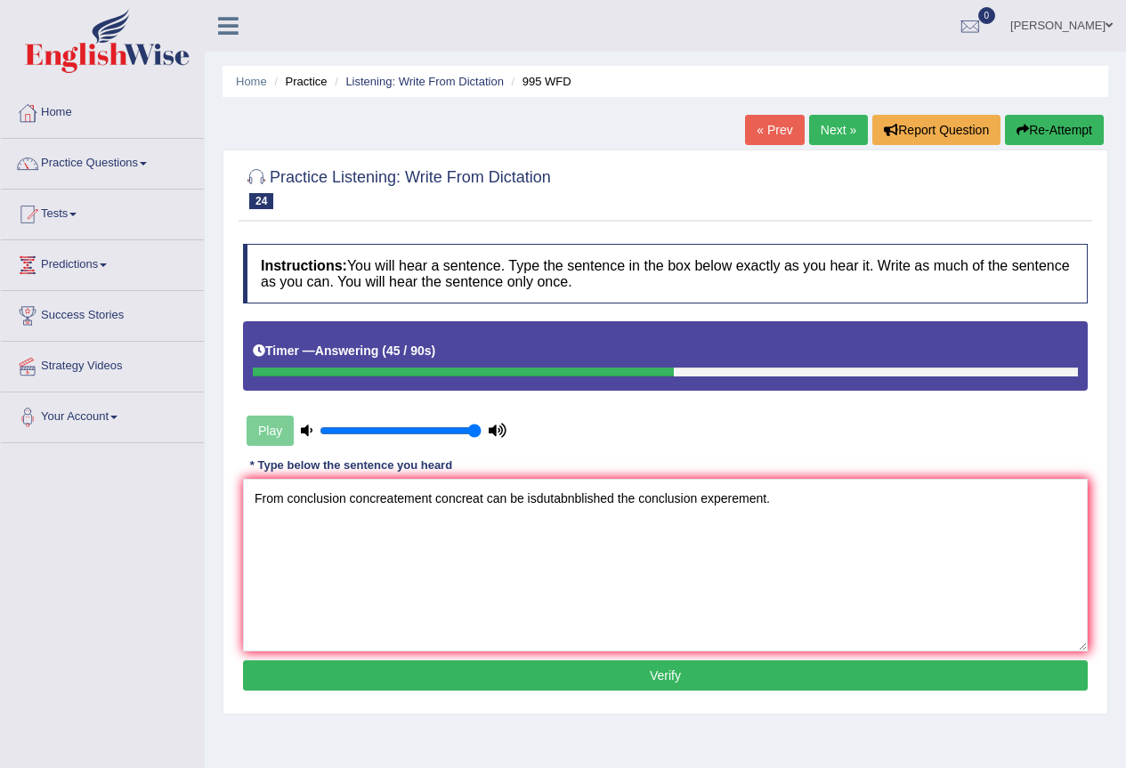
click at [528, 497] on textarea "From conclusion concreatement concreat can be isdutabnblished the conclusion ex…" at bounding box center [665, 565] width 844 height 173
click at [554, 496] on textarea "From conclusion concreatement concreat can be esdutabnblished the conclusion ex…" at bounding box center [665, 565] width 844 height 173
drag, startPoint x: 660, startPoint y: 496, endPoint x: 601, endPoint y: 494, distance: 59.6
click at [601, 494] on textarea "From conclusion concreatement concreat can be estanblished tabnblished the conc…" at bounding box center [665, 565] width 844 height 173
click at [283, 494] on textarea "From conclusion concreatement concreat can be estanblished istanblished of the …" at bounding box center [665, 565] width 844 height 173
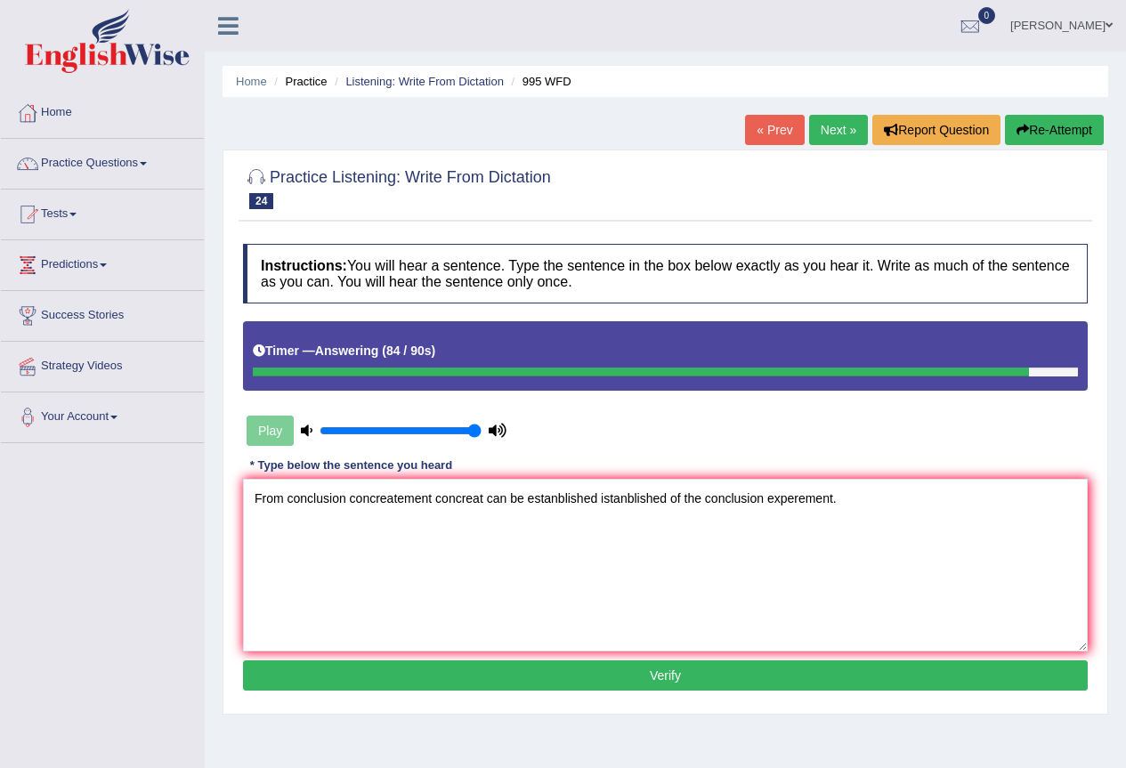
click at [436, 497] on textarea "From conclusion concreatement concreat can be estanblished istanblished of the …" at bounding box center [665, 565] width 844 height 173
type textarea "From conclusion concreatement concreat can be estanblished istanblished of the …"
click at [464, 666] on button "Verify" at bounding box center [665, 675] width 844 height 30
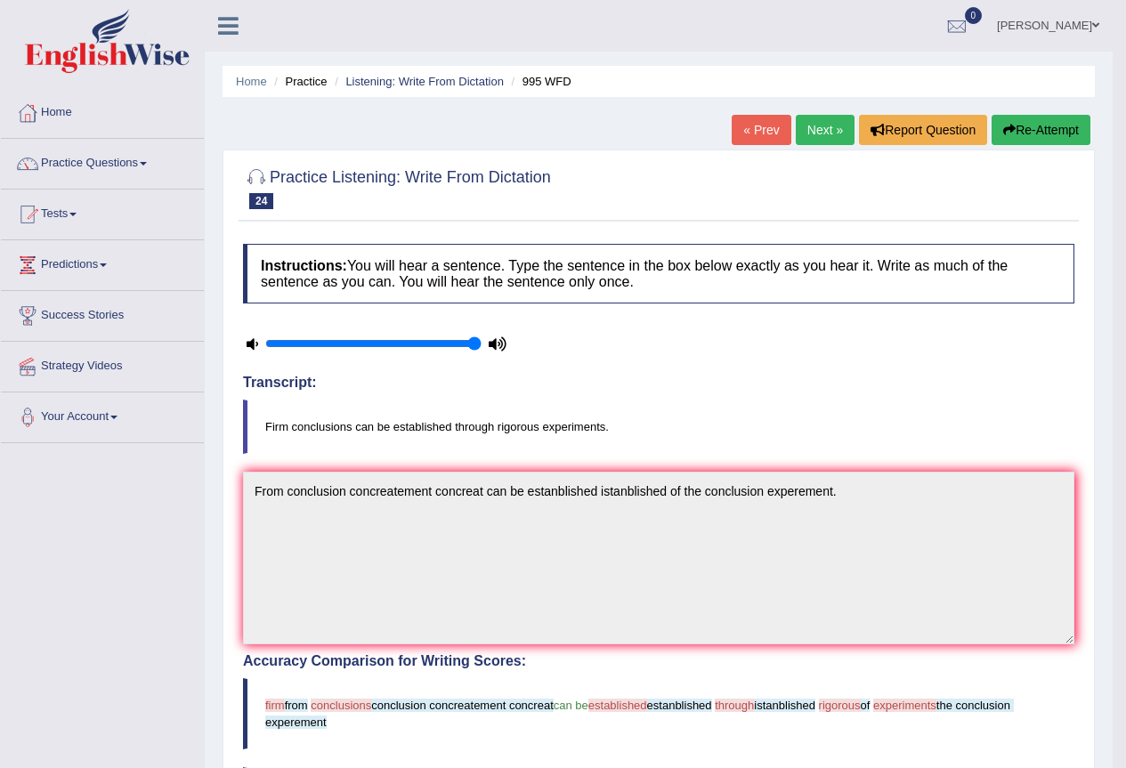
click at [819, 121] on link "Next »" at bounding box center [824, 130] width 59 height 30
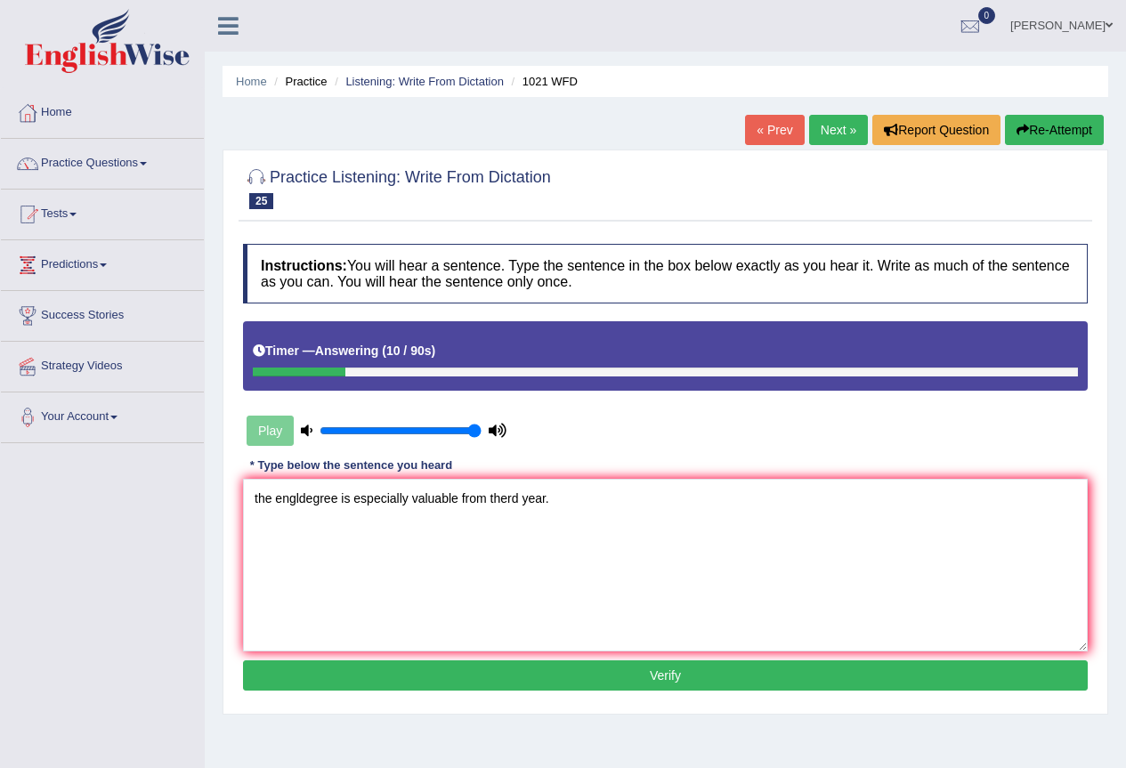
click at [488, 507] on textarea "the engldegree is especially valuable from therd year." at bounding box center [665, 565] width 844 height 173
click at [538, 497] on textarea "the engldegree is especially valuable from in the therd year." at bounding box center [665, 565] width 844 height 173
drag, startPoint x: 259, startPoint y: 494, endPoint x: 243, endPoint y: 497, distance: 16.2
click at [243, 497] on textarea "the engldegree is especially valuable from in the third year." at bounding box center [665, 565] width 844 height 173
click at [304, 501] on textarea "The engldegree is especially valuable from in the third year." at bounding box center [665, 565] width 844 height 173
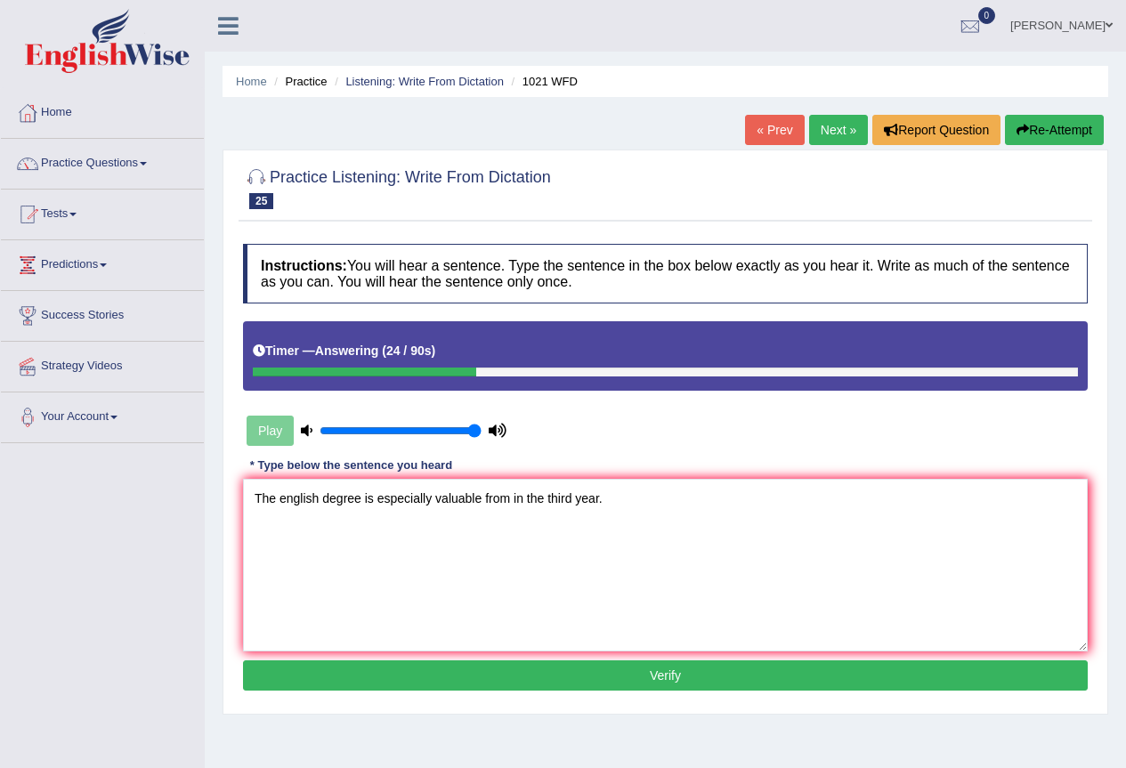
click at [359, 497] on textarea "The english degree is especially valuable from in the third year." at bounding box center [665, 565] width 844 height 173
click at [545, 495] on textarea "The english degree is especially valuable from in the third year." at bounding box center [665, 565] width 844 height 173
click at [498, 646] on textarea "The english degree is especially valuable from in the 3 third year." at bounding box center [665, 565] width 844 height 173
type textarea "The english degree is especially valuable from in the 3 third year."
click at [485, 673] on button "Verify" at bounding box center [665, 675] width 844 height 30
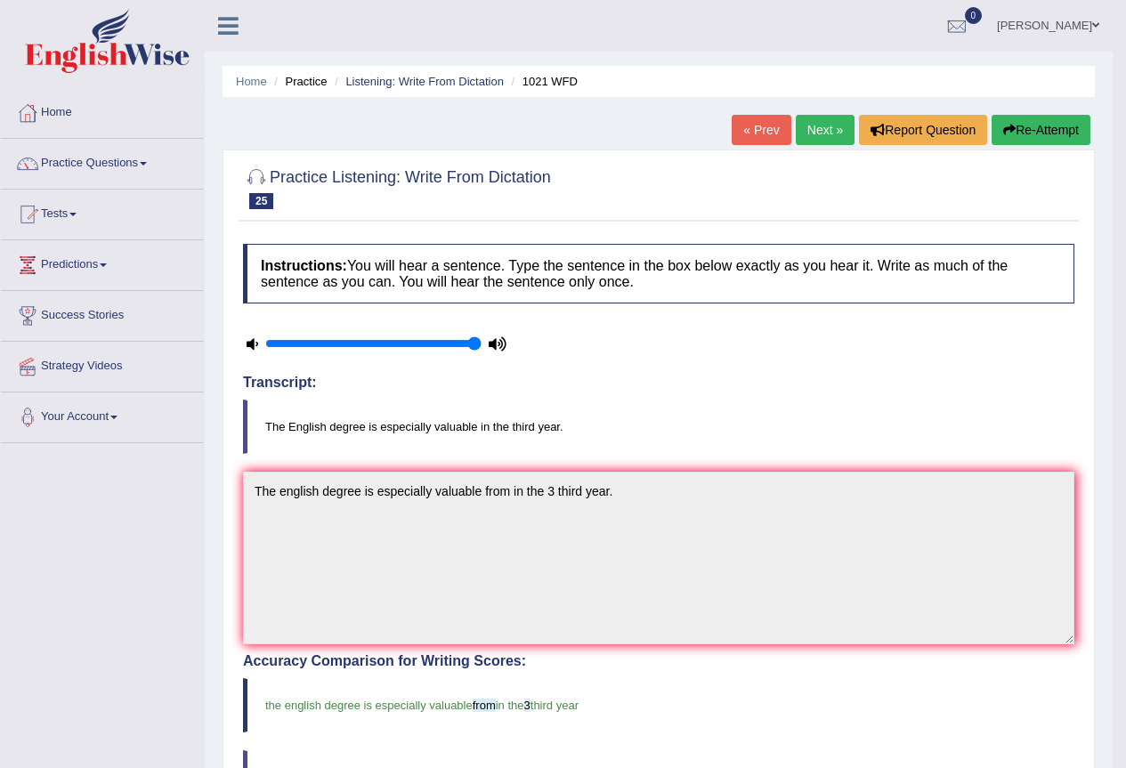
click at [819, 124] on link "Next »" at bounding box center [824, 130] width 59 height 30
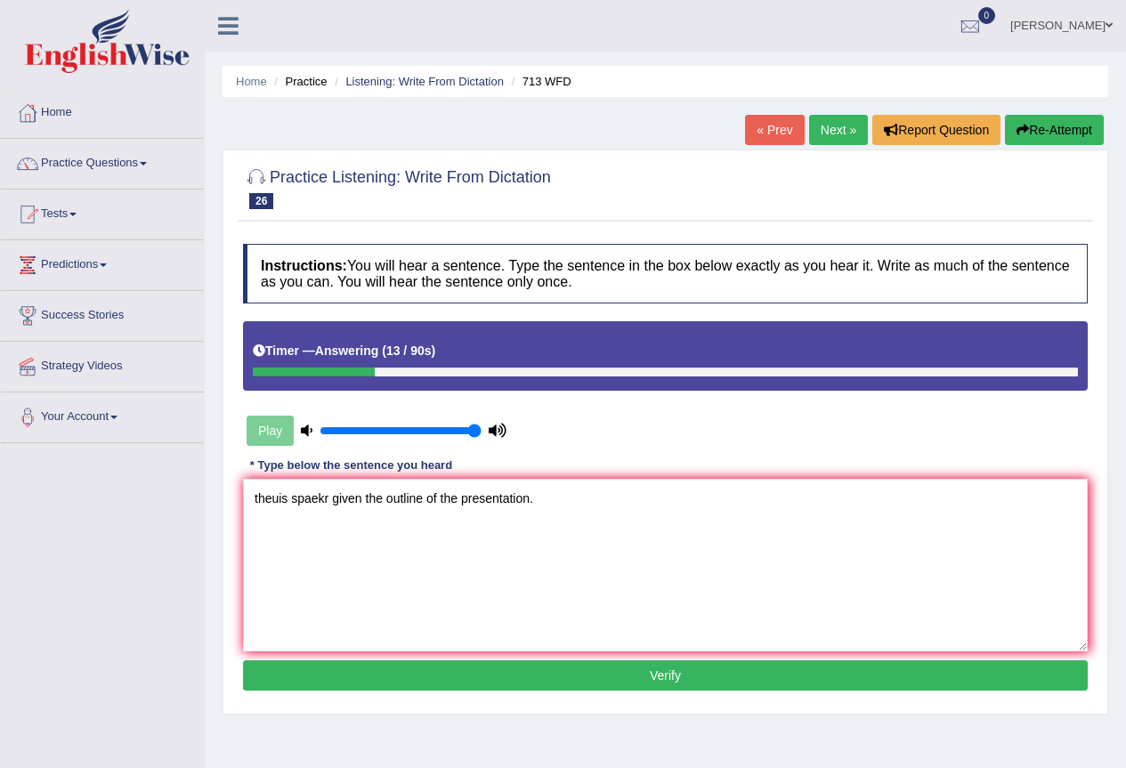
click at [529, 501] on textarea "theuis spaekr given the outline of the presentation." at bounding box center [665, 565] width 844 height 173
drag, startPoint x: 287, startPoint y: 495, endPoint x: 211, endPoint y: 505, distance: 76.3
click at [211, 505] on div "Home Practice Listening: Write From Dictation 713 WFD « Prev Next » Report Ques…" at bounding box center [665, 445] width 921 height 890
click at [301, 496] on textarea "This spaekr given the outline of the presentation presentations." at bounding box center [665, 565] width 844 height 173
click at [299, 499] on textarea "This spekr given the outline of the presentation presentations." at bounding box center [665, 565] width 844 height 173
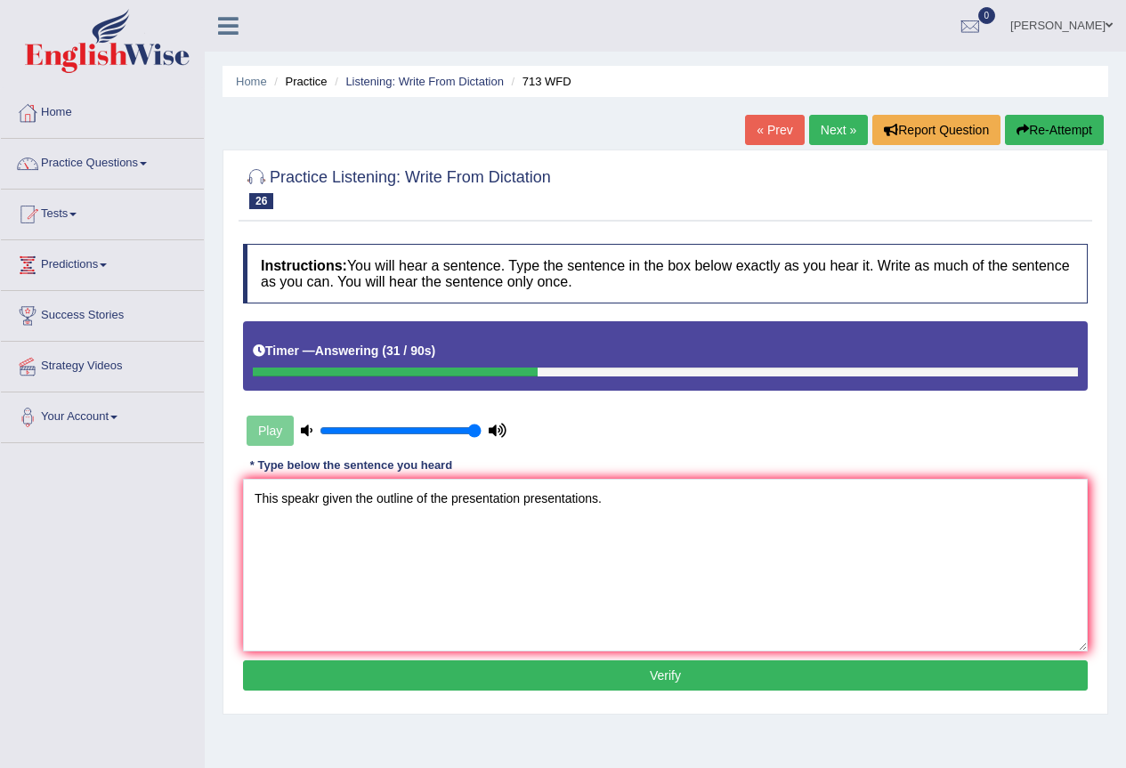
click at [320, 497] on textarea "This speakr given the outline of the presentation presentations." at bounding box center [665, 565] width 844 height 173
click at [317, 497] on textarea "This speakr is has given the outline of the presentation presentations." at bounding box center [665, 565] width 844 height 173
drag, startPoint x: 323, startPoint y: 497, endPoint x: 343, endPoint y: 498, distance: 19.7
click at [343, 498] on textarea "This speaker is has given the outline of the presentation presentations." at bounding box center [665, 565] width 844 height 173
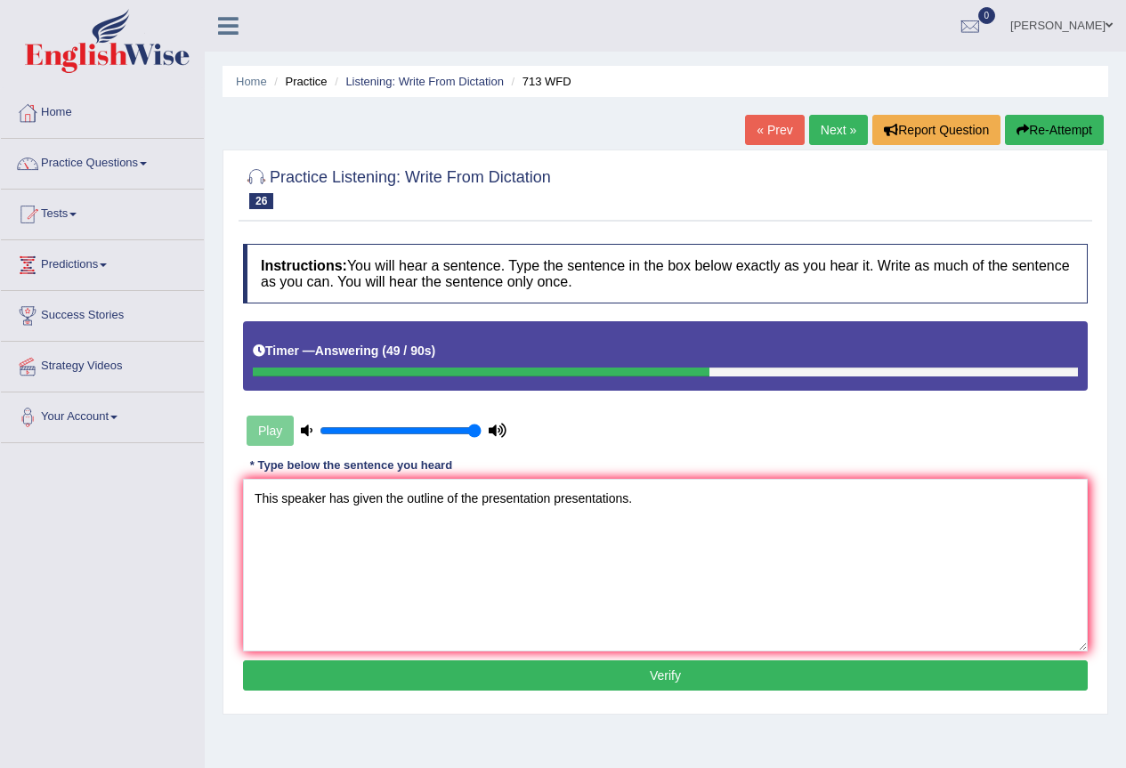
click at [351, 502] on textarea "This speaker has given the outline of the presentation presentations." at bounding box center [665, 565] width 844 height 173
click at [458, 499] on textarea "This speaker has is given the outline of the presentation presentations." at bounding box center [665, 565] width 844 height 173
click at [495, 642] on textarea "This speaker has is given the outline outlines of the presentation presentation…" at bounding box center [665, 565] width 844 height 173
type textarea "This speaker has is given the outline outlines of the presentation presentation…"
click at [493, 656] on div "Instructions: You will hear a sentence. Type the sentence in the box below exac…" at bounding box center [664, 470] width 853 height 470
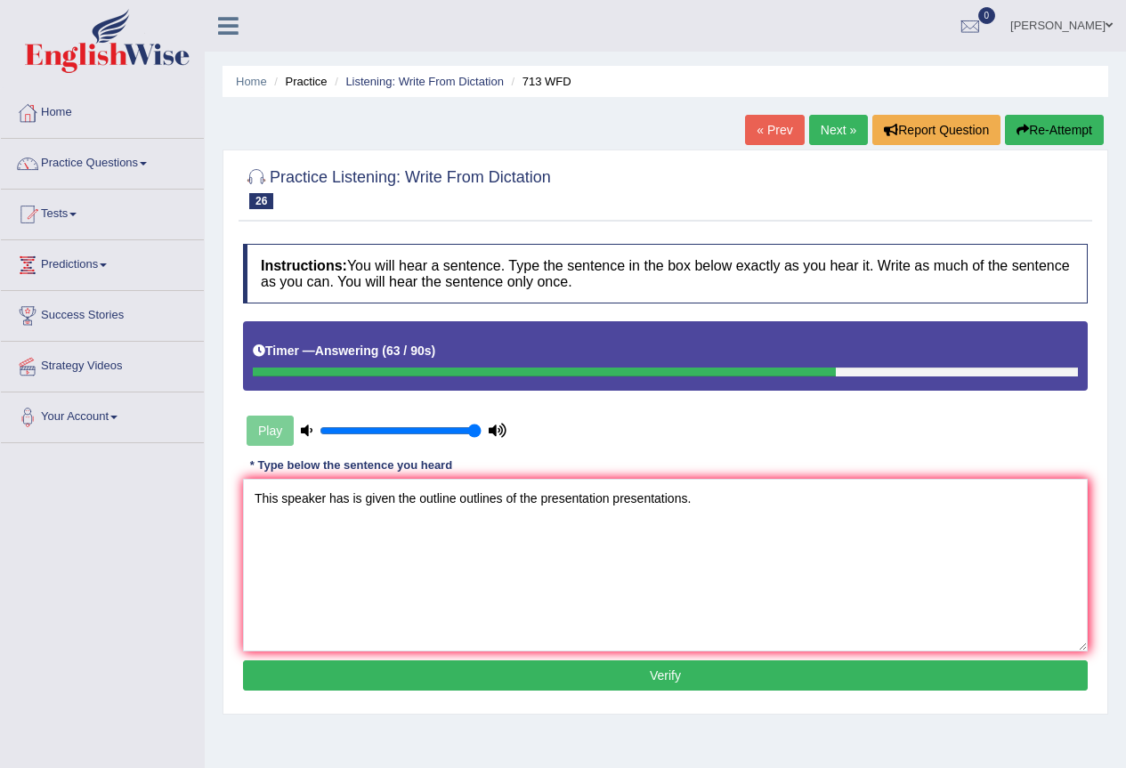
click at [479, 667] on button "Verify" at bounding box center [665, 675] width 844 height 30
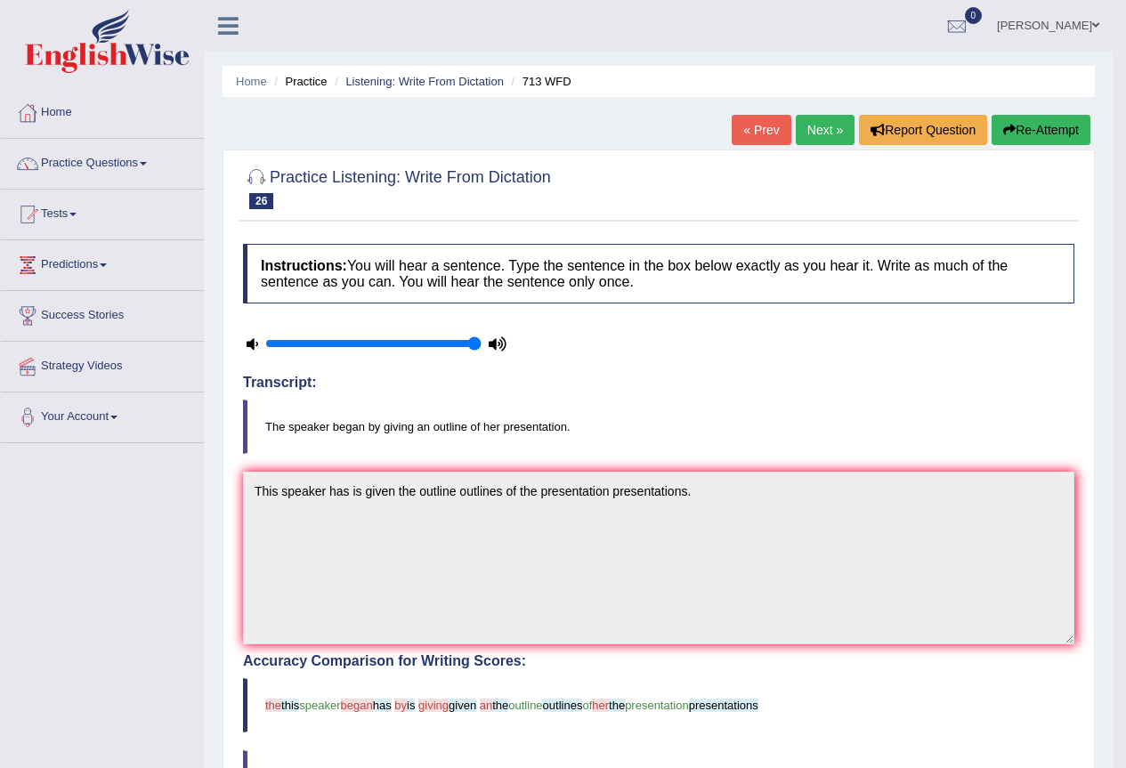
click at [834, 125] on link "Next »" at bounding box center [824, 130] width 59 height 30
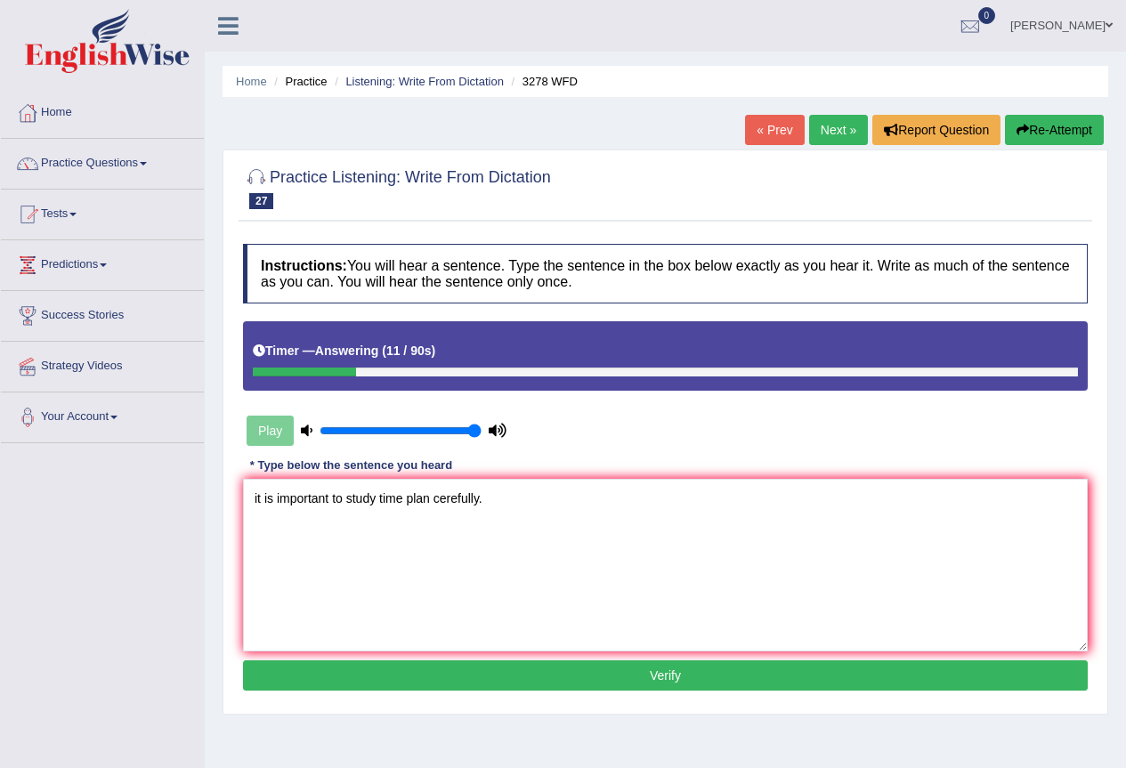
click at [444, 505] on textarea "it is important to study time plan cerefully." at bounding box center [665, 565] width 844 height 173
click at [346, 499] on textarea "it is important to study time plan carefully." at bounding box center [665, 565] width 844 height 173
click at [257, 497] on textarea "it is important to plan a the study time plan carefully." at bounding box center [665, 565] width 844 height 173
click at [328, 504] on textarea "It is important to plan a the study time plan carefully." at bounding box center [665, 565] width 844 height 173
type textarea "It is important to plan a the study time plan carefully."
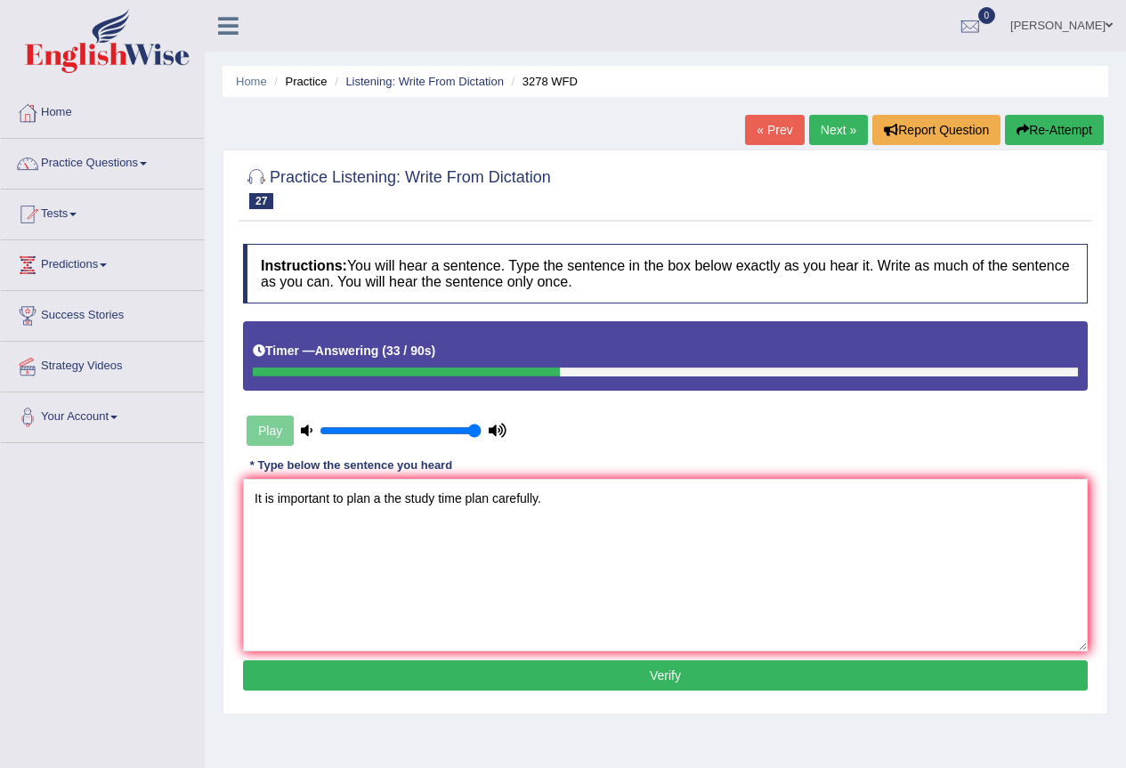
click at [532, 665] on button "Verify" at bounding box center [665, 675] width 844 height 30
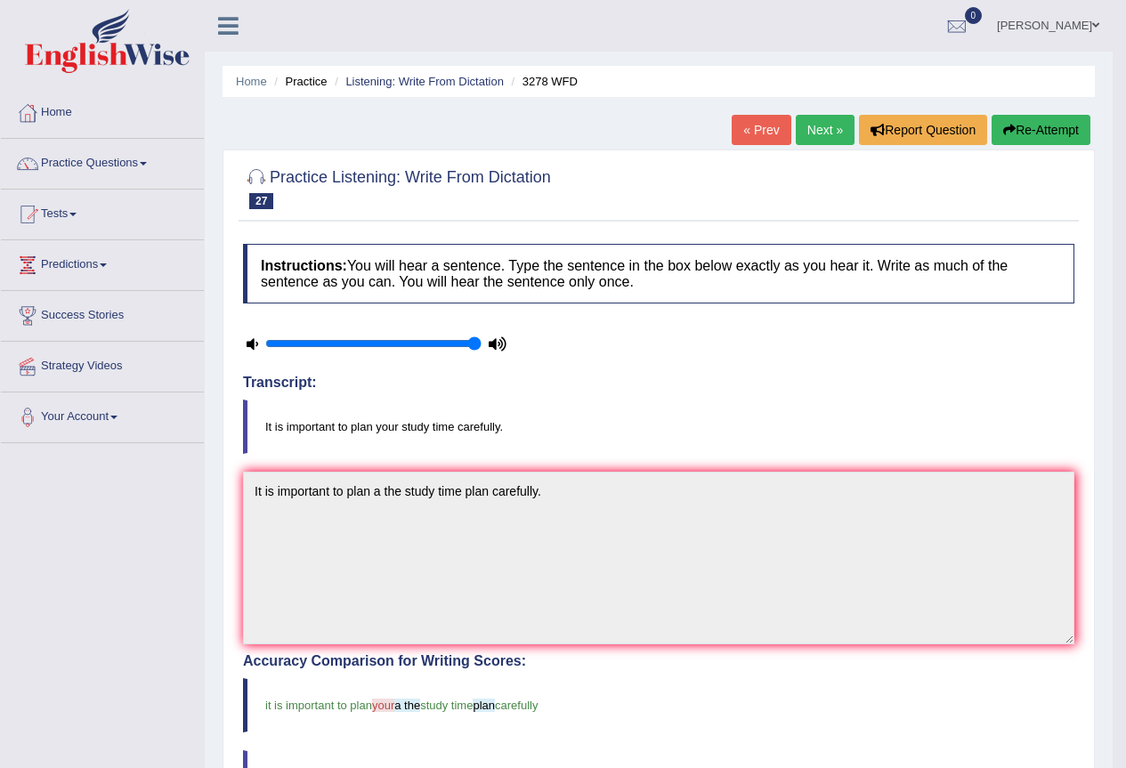
click at [813, 131] on link "Next »" at bounding box center [824, 130] width 59 height 30
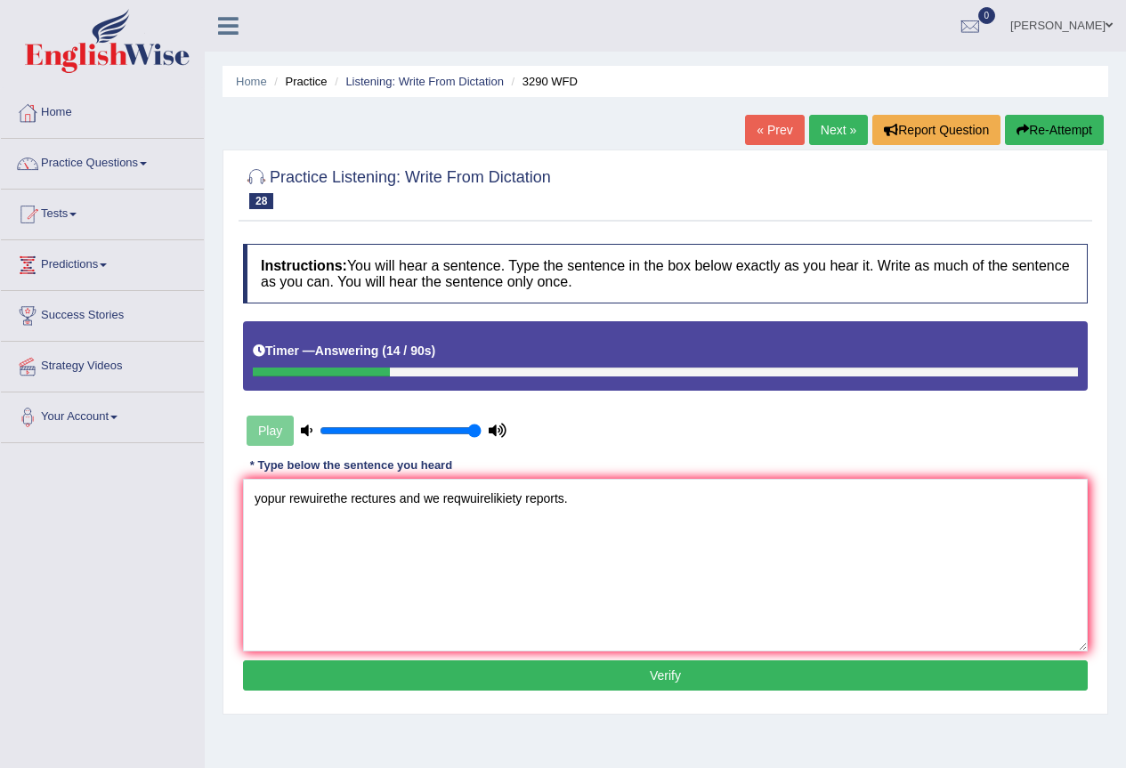
click at [488, 498] on textarea "yopur rewuirethe rectures and we reqwuirelikiety reports." at bounding box center [665, 565] width 844 height 173
click at [467, 498] on textarea "yopur rewuirethe rectures and we reqwuire likiety reports." at bounding box center [665, 565] width 844 height 173
click at [355, 497] on textarea "yopur rewuirethe rectures and we require likiety reports." at bounding box center [665, 565] width 844 height 173
click at [310, 499] on textarea "yopur rewuirethe lectures and we require likiety reports." at bounding box center [665, 565] width 844 height 173
click at [266, 499] on textarea "yopur requirethe lectures and we require likiety reports." at bounding box center [665, 565] width 844 height 173
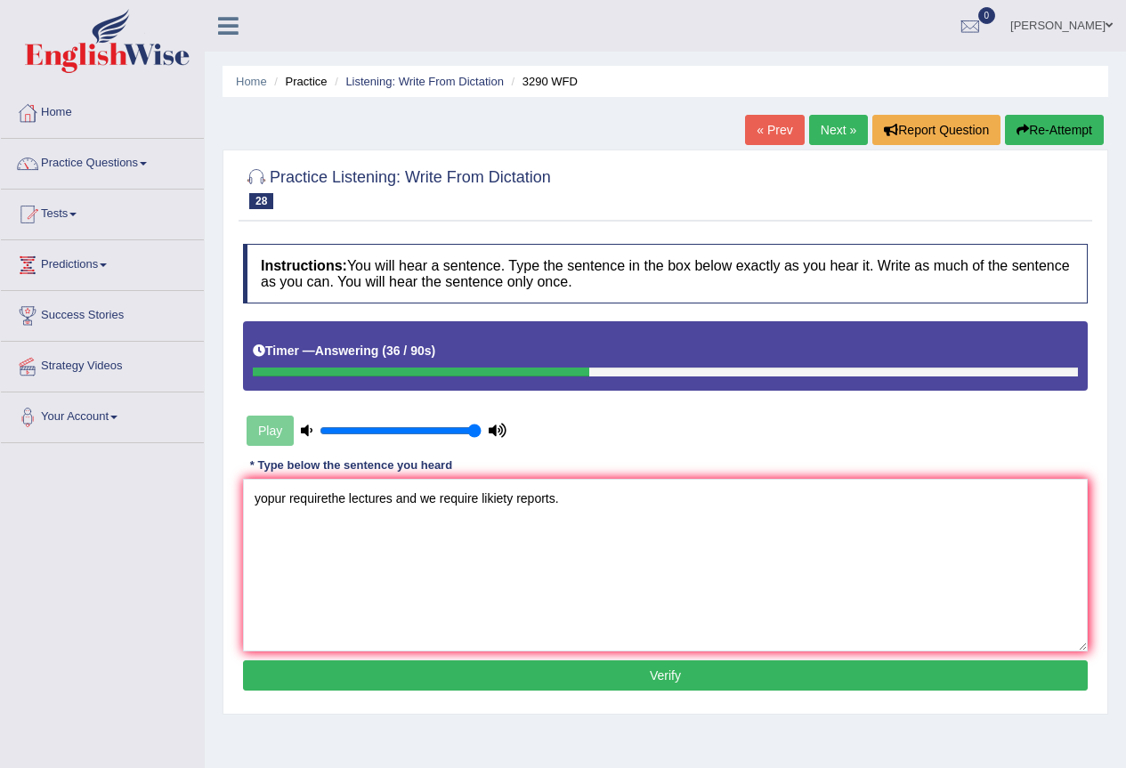
drag, startPoint x: 285, startPoint y: 498, endPoint x: 225, endPoint y: 494, distance: 59.8
click at [225, 494] on div "Practice Listening: Write From Dictation 28 3290 WFD Instructions: You will hea…" at bounding box center [664, 431] width 885 height 565
click at [372, 499] on textarea "You're You are requirethe lectures and we require likiety reports." at bounding box center [665, 565] width 844 height 173
click at [375, 500] on textarea "You're You are requirethe lectures and we require likiety reports." at bounding box center [665, 565] width 844 height 173
click at [375, 498] on textarea "You're You are require the lectures and we require likiety reports." at bounding box center [665, 565] width 844 height 173
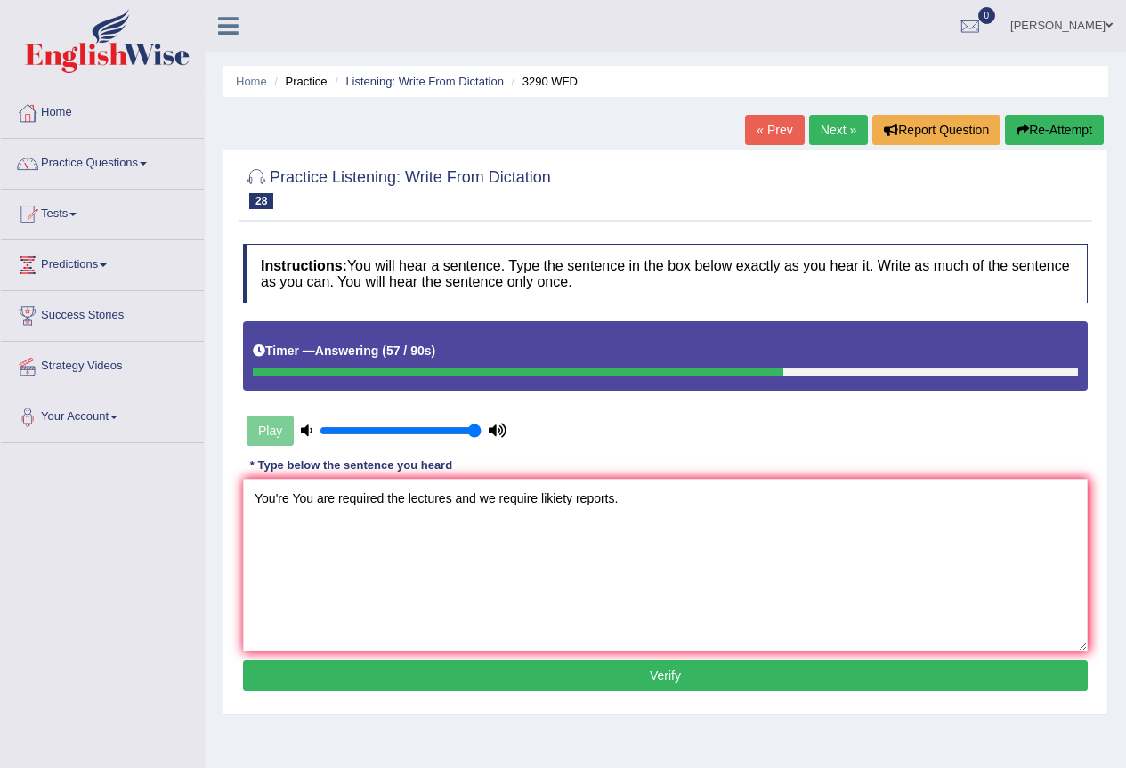
click at [456, 497] on textarea "You're You are required the lectures and we require likiety reports." at bounding box center [665, 565] width 844 height 173
click at [540, 496] on textarea "You're You are required the lectures lecture and we require likiety reports." at bounding box center [665, 565] width 844 height 173
click at [540, 497] on textarea "You're You are required the lectures lecture and we are require likiety reports." at bounding box center [665, 565] width 844 height 173
click at [632, 497] on textarea "You're You are required the lectures lecture and we we're are require likiety r…" at bounding box center [665, 565] width 844 height 173
drag, startPoint x: 679, startPoint y: 493, endPoint x: 643, endPoint y: 497, distance: 35.8
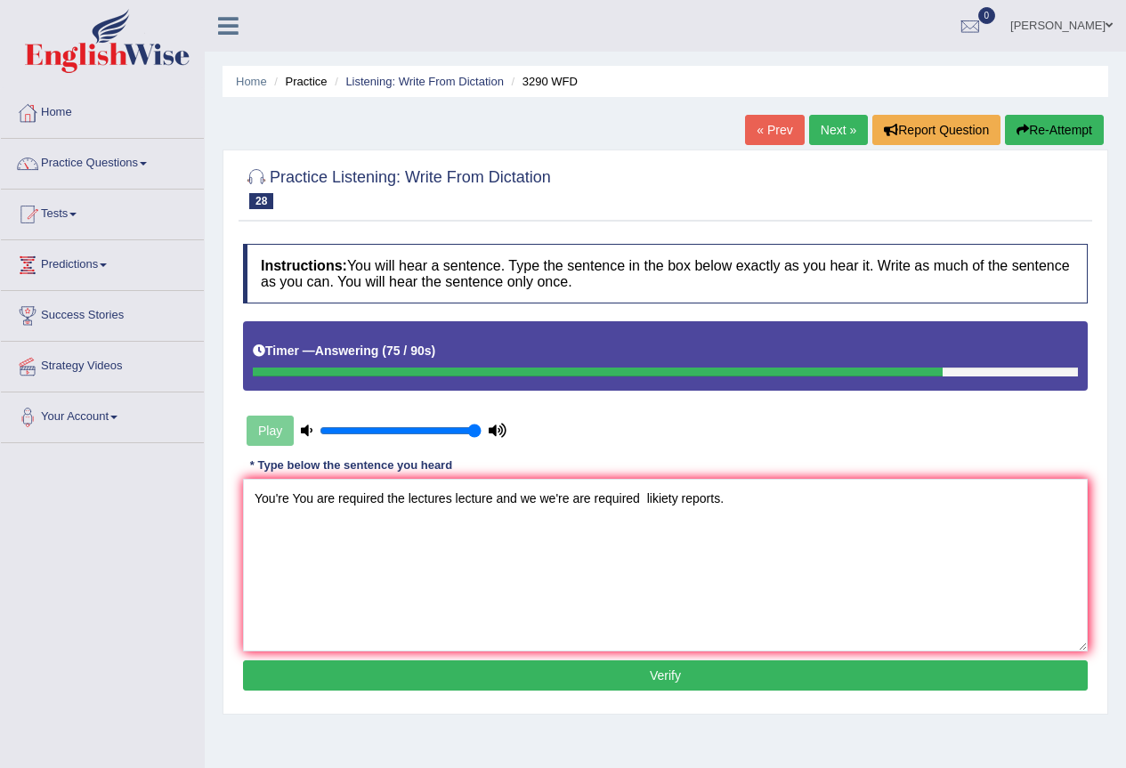
click at [643, 497] on textarea "You're You are required the lectures lecture and we we're are required likiety …" at bounding box center [665, 565] width 844 height 173
click at [707, 501] on textarea "You're You are required the lectures lecture and we we're are required likely t…" at bounding box center [665, 565] width 844 height 173
type textarea "You're You are required the lectures lecture and we we're are required likely t…"
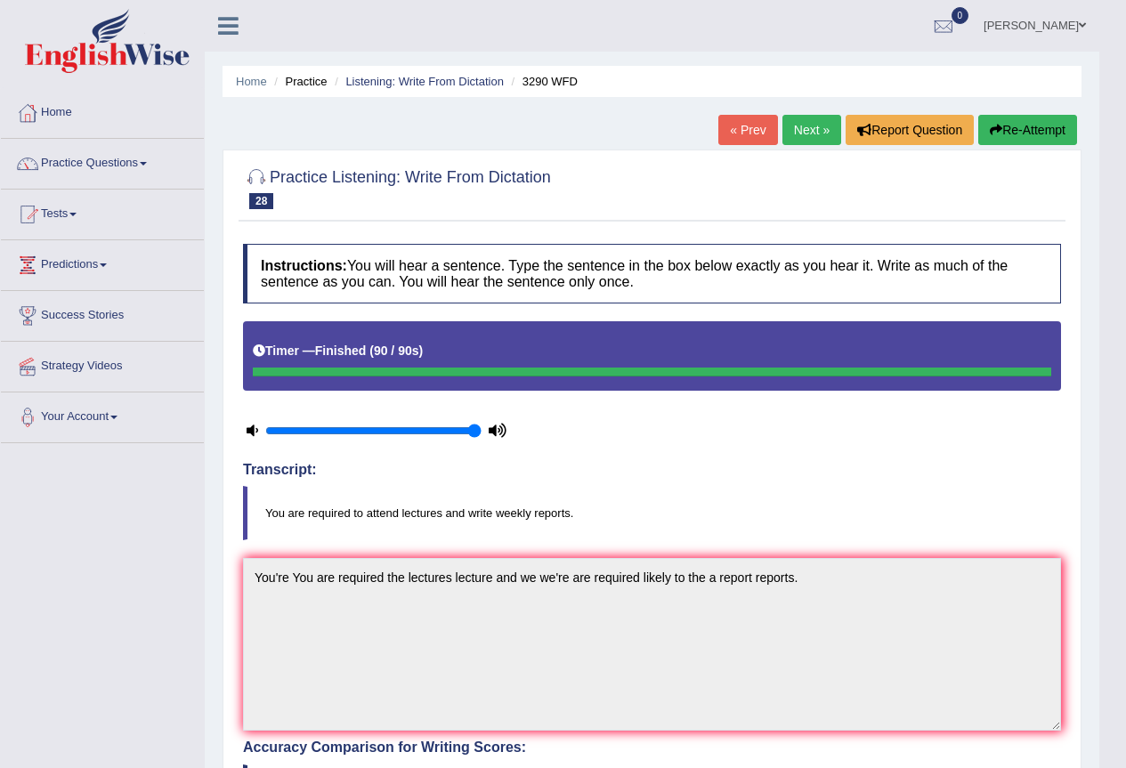
click at [815, 133] on link "Next »" at bounding box center [811, 130] width 59 height 30
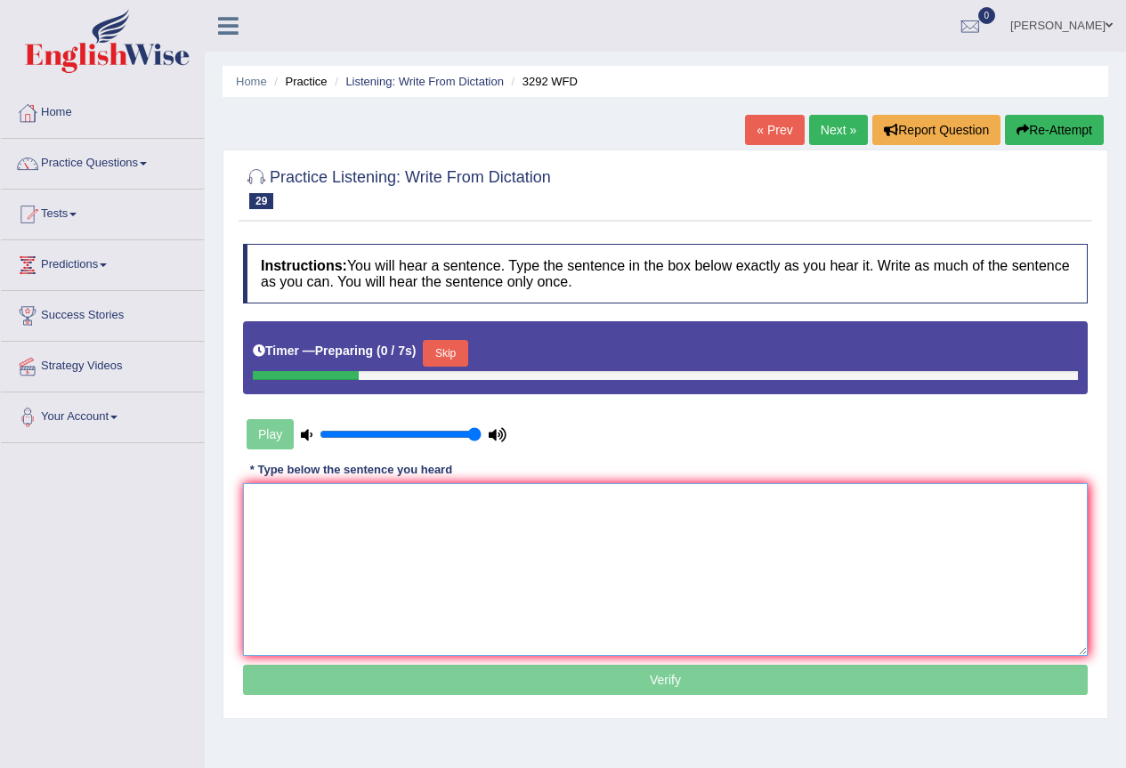
click at [396, 505] on textarea at bounding box center [665, 569] width 844 height 173
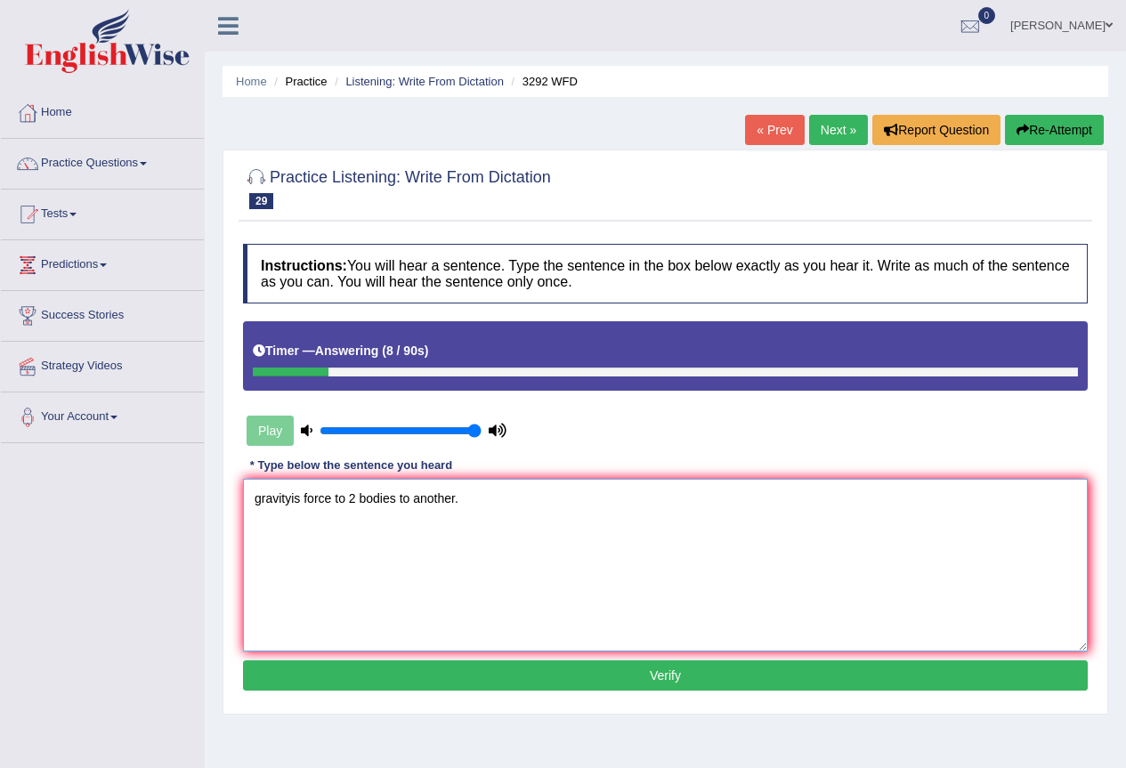
drag, startPoint x: 254, startPoint y: 498, endPoint x: 244, endPoint y: 498, distance: 10.7
click at [244, 498] on textarea "gravityis force to 2 bodies to another." at bounding box center [665, 565] width 844 height 173
click at [292, 501] on textarea "Gravityis force to 2 bodies to another." at bounding box center [665, 565] width 844 height 173
click at [418, 502] on textarea "Gravity Gravities is force to 2 bodies to another." at bounding box center [665, 565] width 844 height 173
click at [504, 495] on textarea "Gravity Gravities is force to 2 two to bodies to another." at bounding box center [665, 565] width 844 height 173
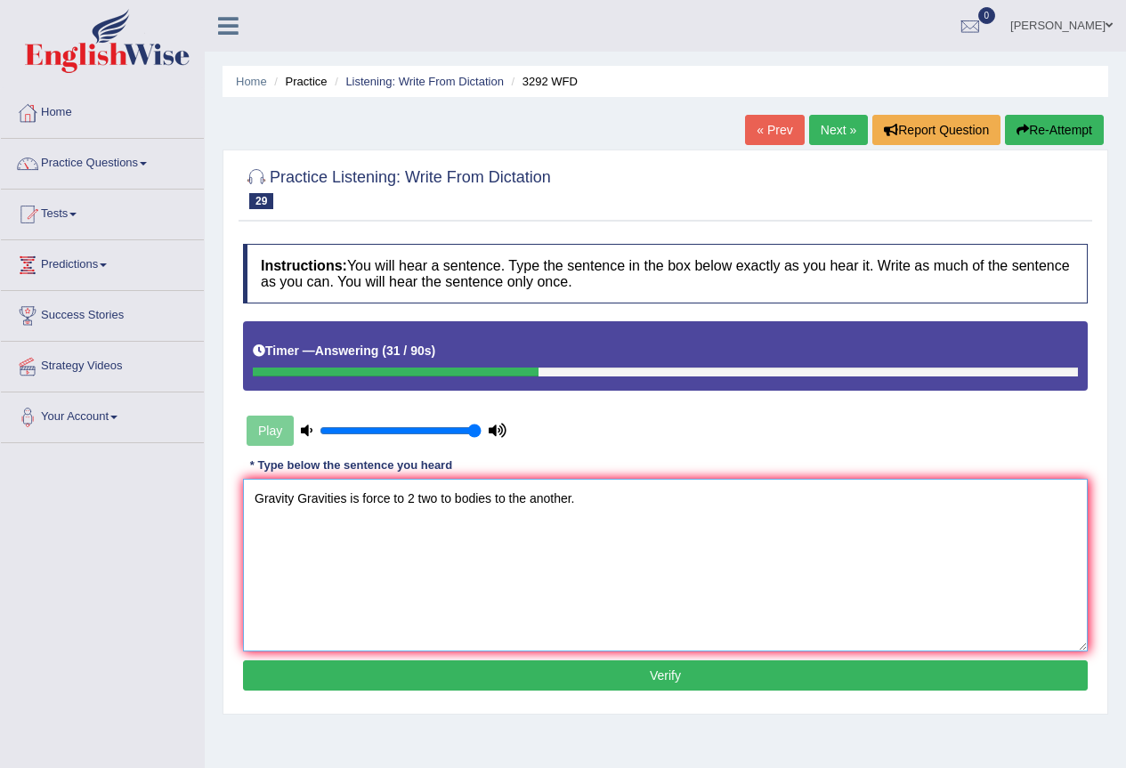
type textarea "Gravity Gravities is force to 2 two to bodies to the another."
click at [557, 676] on button "Verify" at bounding box center [665, 675] width 844 height 30
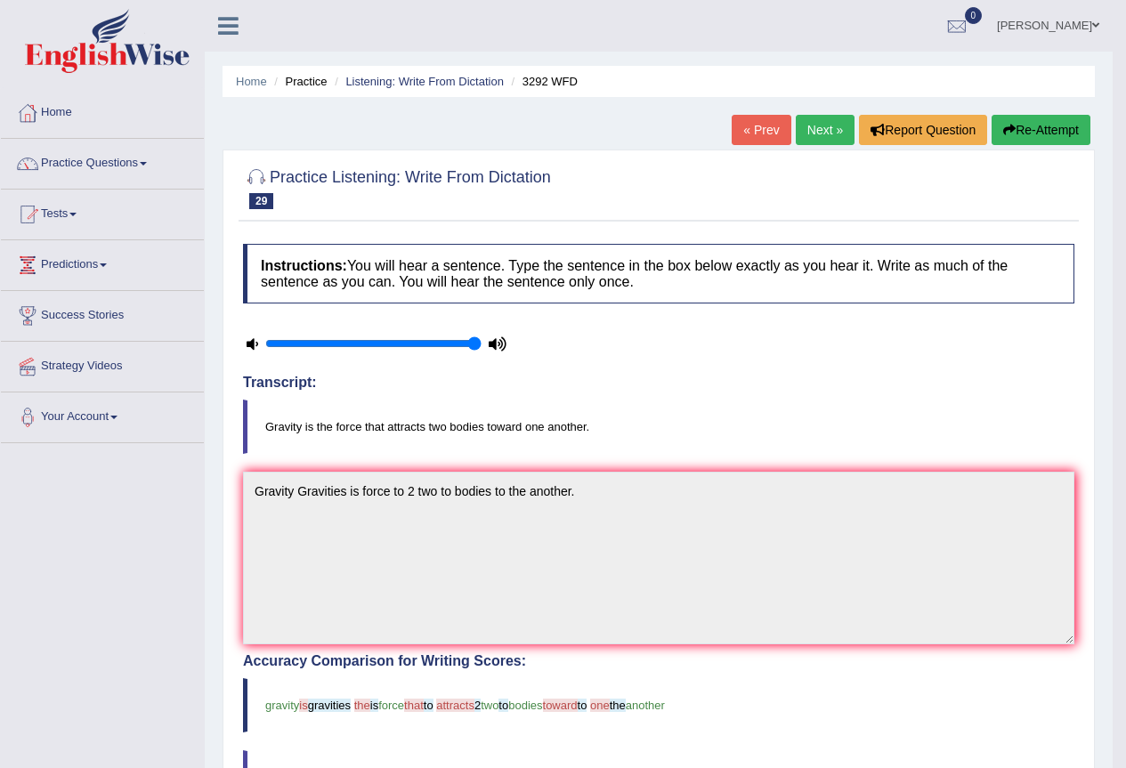
click at [807, 129] on link "Next »" at bounding box center [824, 130] width 59 height 30
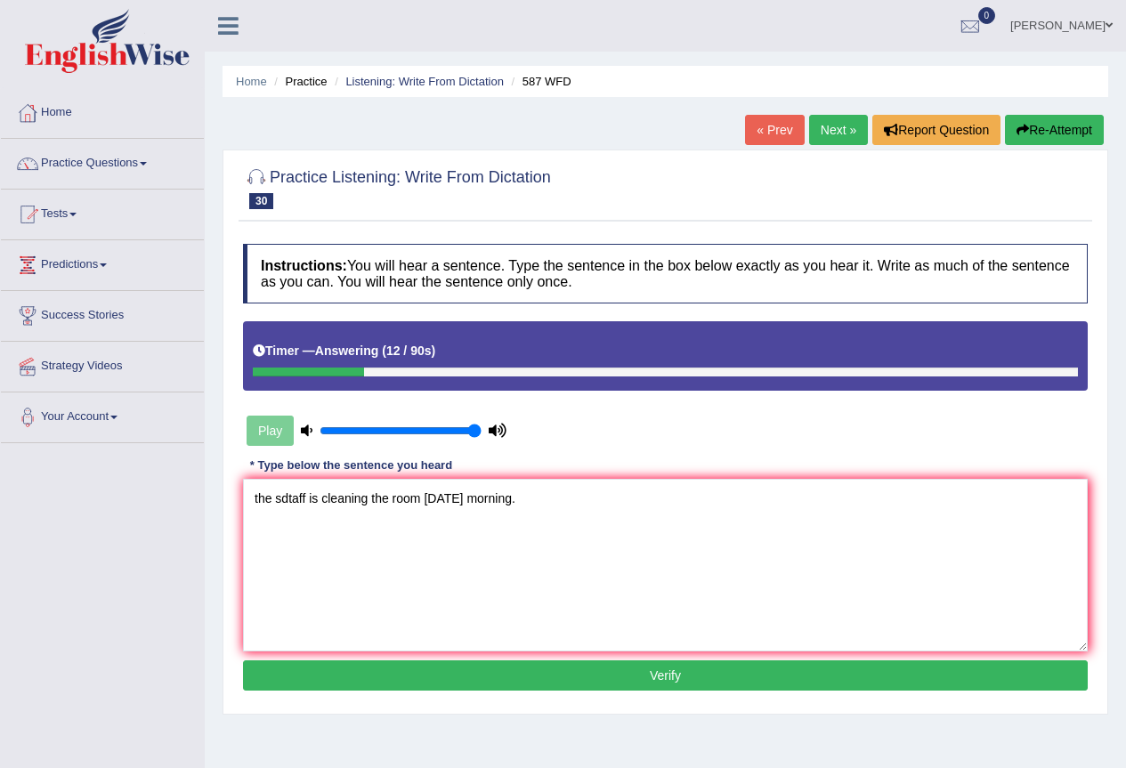
click at [479, 501] on textarea "the sdtaff is cleaning the room [DATE] morning." at bounding box center [665, 565] width 844 height 173
drag, startPoint x: 524, startPoint y: 498, endPoint x: 556, endPoint y: 508, distance: 33.5
click at [525, 502] on textarea "the sdtaff is cleaning the room [DATE] morning." at bounding box center [665, 565] width 844 height 173
click at [480, 500] on textarea "the sdtaff is cleaning the room [DATE] morning." at bounding box center [665, 565] width 844 height 173
click at [259, 502] on textarea "the sdtaff is cleaning the room [DATE] morning." at bounding box center [665, 565] width 844 height 173
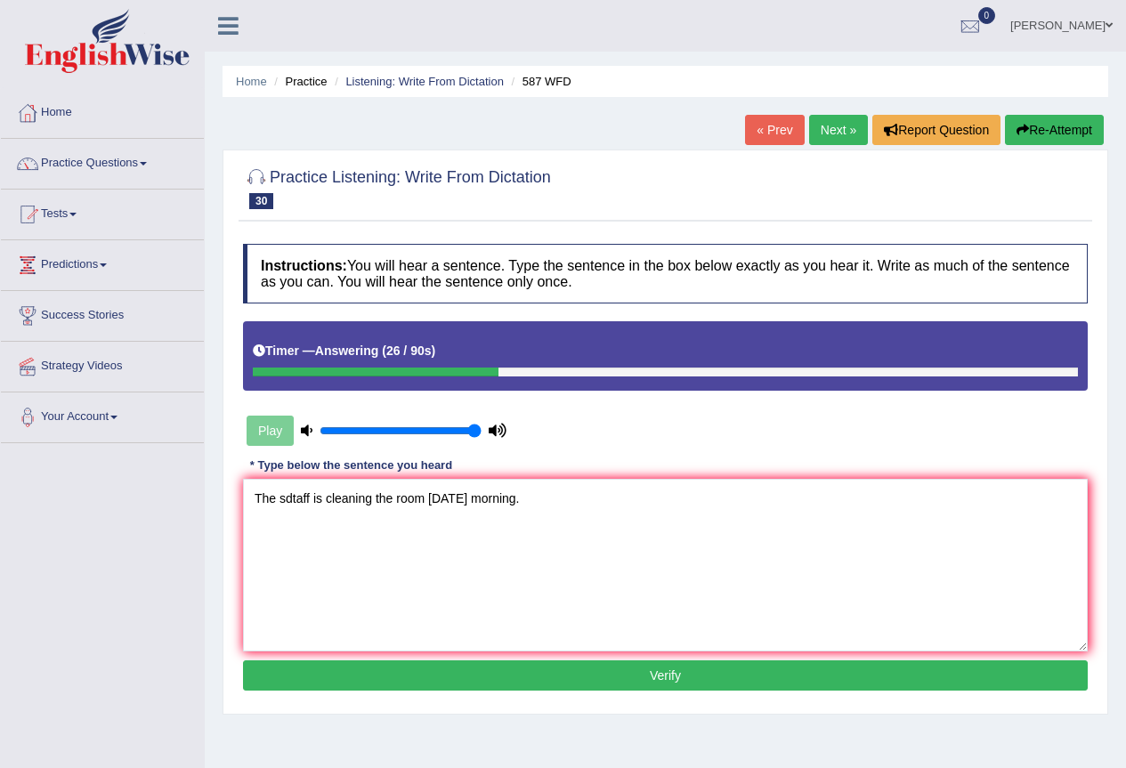
click at [293, 497] on textarea "The sdtaff is cleaning the room [DATE] morning." at bounding box center [665, 565] width 844 height 173
click at [419, 498] on textarea "The staff is cleaning the room [DATE] morning." at bounding box center [665, 565] width 844 height 173
click at [317, 497] on textarea "The staff is cleaning the room on at [DATE] morning." at bounding box center [665, 565] width 844 height 173
click at [338, 502] on textarea "The staff is will be cleaning the room on at [DATE] morning." at bounding box center [665, 565] width 844 height 173
click at [422, 500] on textarea "The staff is will be cleaning the room on at [DATE] morning." at bounding box center [665, 565] width 844 height 173
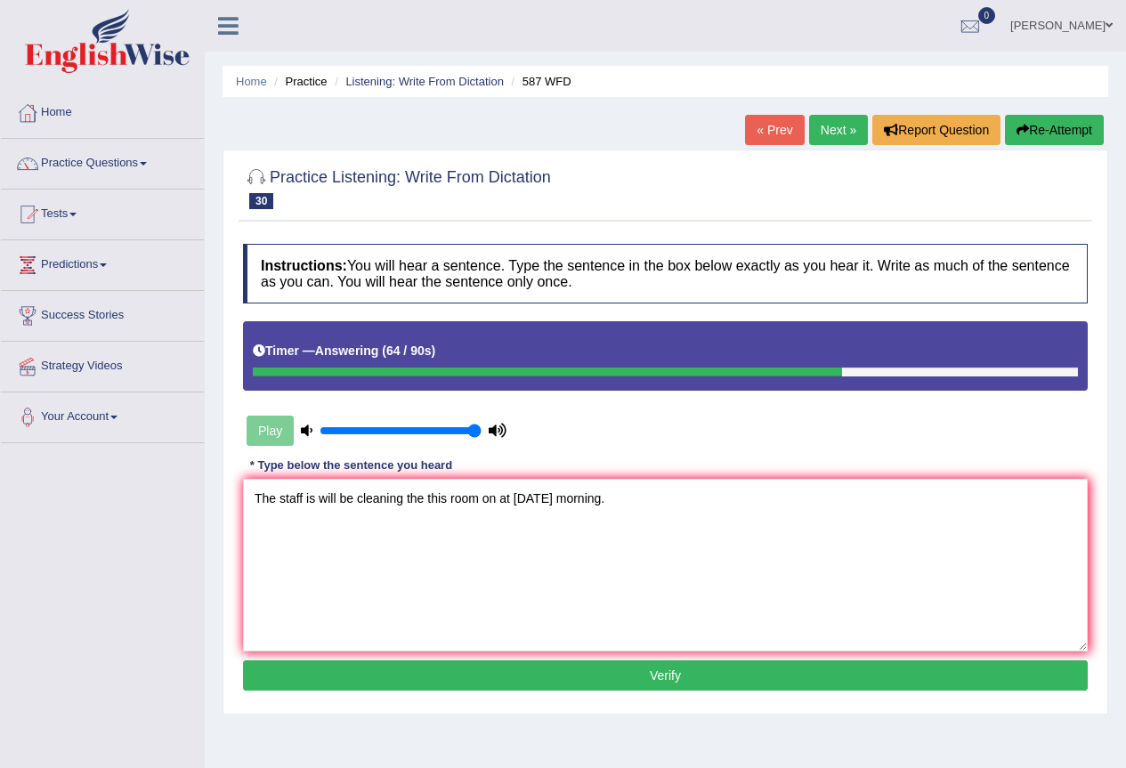
type textarea "The staff is will be cleaning the this room on at tomorrow morning."
click at [516, 671] on button "Verify" at bounding box center [665, 675] width 844 height 30
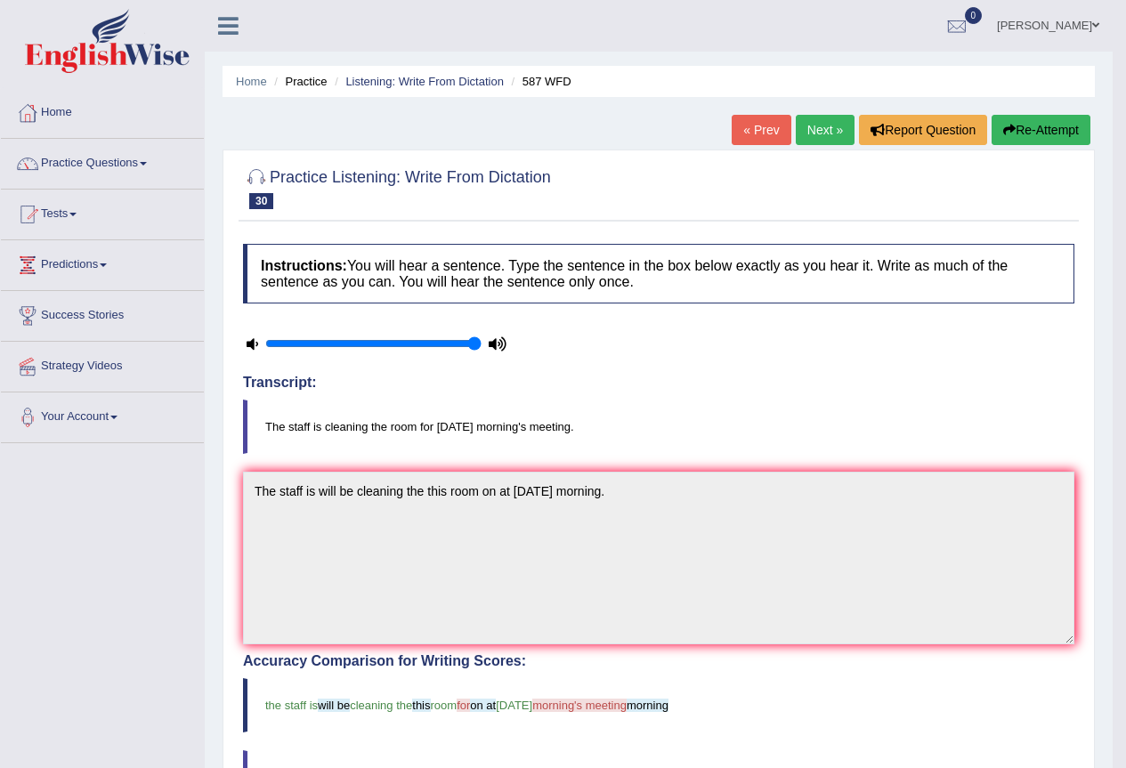
click at [825, 123] on link "Next »" at bounding box center [824, 130] width 59 height 30
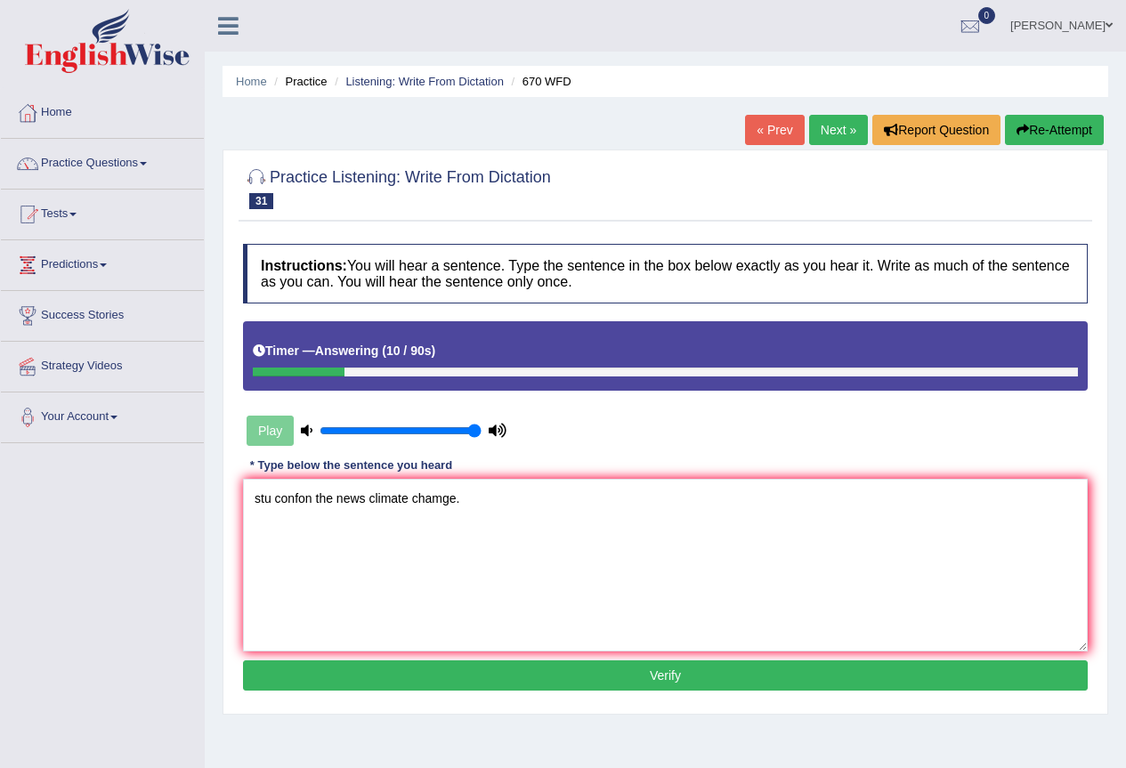
click at [304, 498] on textarea "stu confon the news climate chamge." at bounding box center [665, 565] width 844 height 173
click at [311, 502] on textarea "stu confirn the news climate chamge." at bounding box center [665, 565] width 844 height 173
drag, startPoint x: 262, startPoint y: 497, endPoint x: 242, endPoint y: 499, distance: 20.6
click at [242, 499] on div "Instructions: You will hear a sentence. Type the sentence in the box below exac…" at bounding box center [664, 470] width 853 height 470
click at [354, 497] on textarea "Students studentu confirm the news climate chamge." at bounding box center [665, 565] width 844 height 173
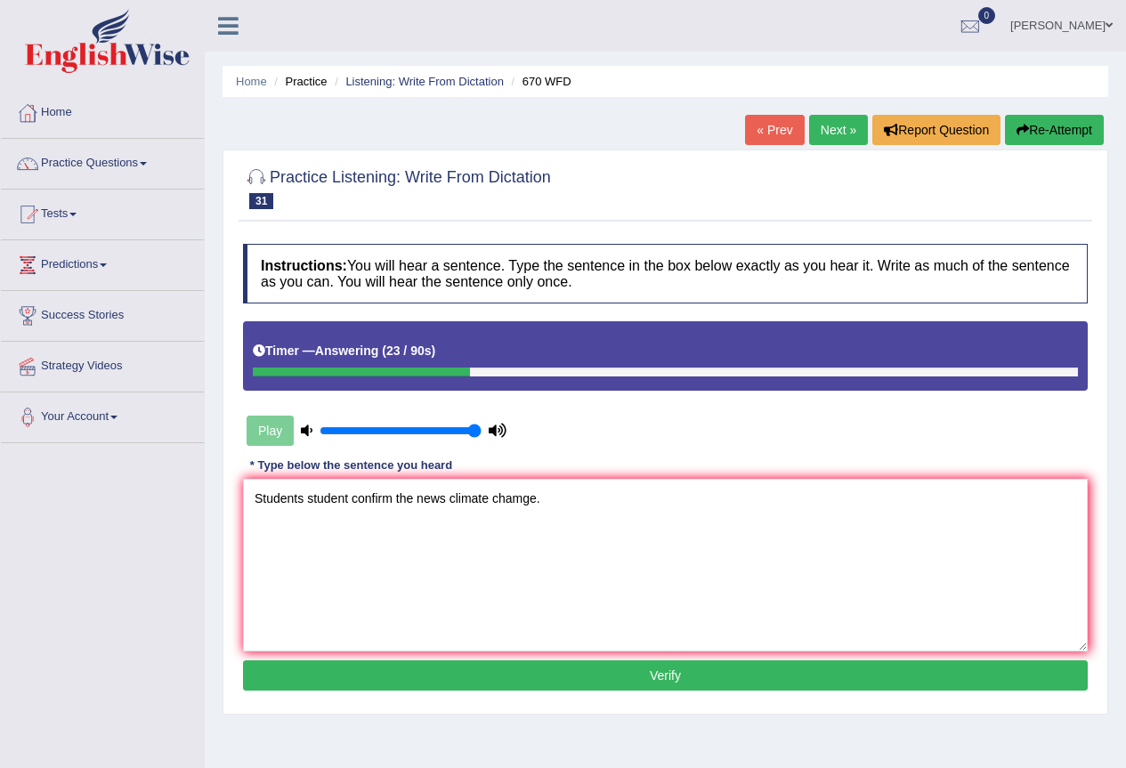
click at [311, 500] on textarea "Students student confirm the news climate chamge." at bounding box center [665, 565] width 844 height 173
click at [394, 493] on textarea "Students Student confirm the news climate chamge." at bounding box center [665, 565] width 844 height 173
click at [593, 499] on textarea "Students Student confirm come home the news climate chamge." at bounding box center [665, 565] width 844 height 173
type textarea "Students Student confirm come home the news climate change."
click at [561, 672] on button "Verify" at bounding box center [665, 675] width 844 height 30
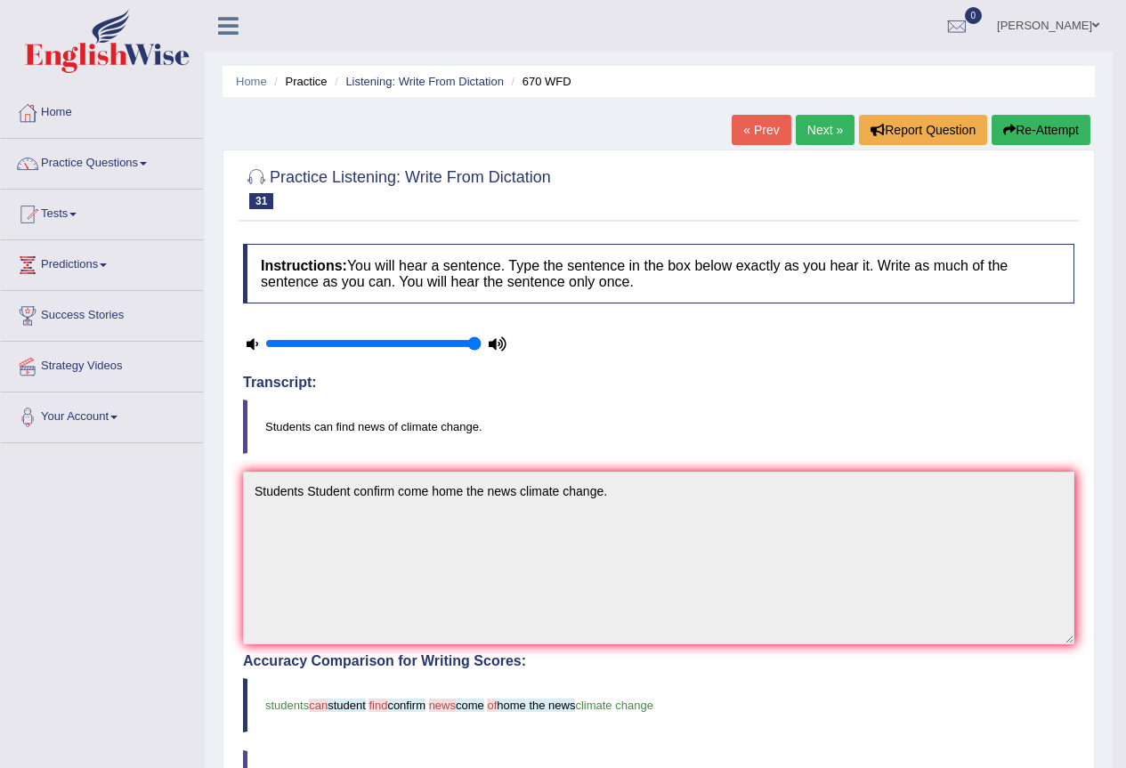
click at [827, 133] on link "Next »" at bounding box center [824, 130] width 59 height 30
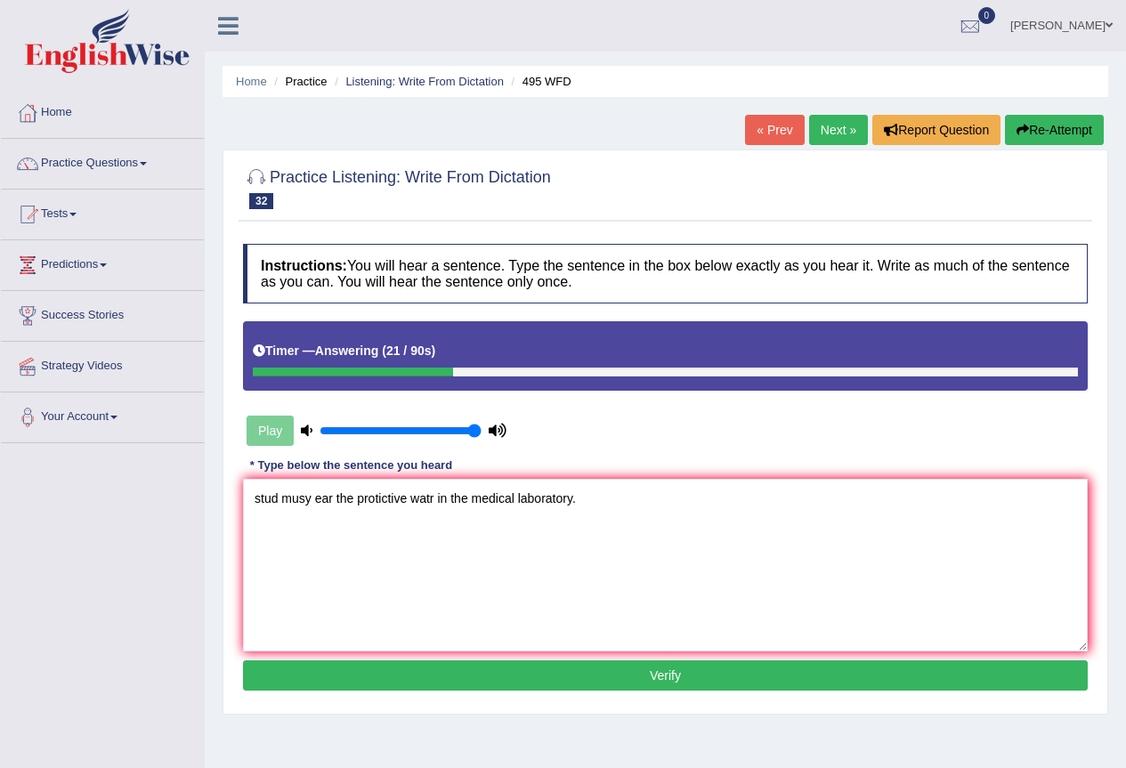
drag, startPoint x: 278, startPoint y: 493, endPoint x: 230, endPoint y: 489, distance: 47.3
click at [230, 489] on div "Practice Listening: Write From Dictation 32 495 WFD Instructions: You will hear…" at bounding box center [664, 431] width 885 height 565
click at [338, 497] on textarea "Students musy ear the protictive watr in the medical laboratory." at bounding box center [665, 565] width 844 height 173
click at [338, 497] on textarea "Students must ear the protictive watr in the medical laboratory." at bounding box center [665, 565] width 844 height 173
click at [412, 496] on textarea "Students must wear the protictive watr in the medical laboratory." at bounding box center [665, 565] width 844 height 173
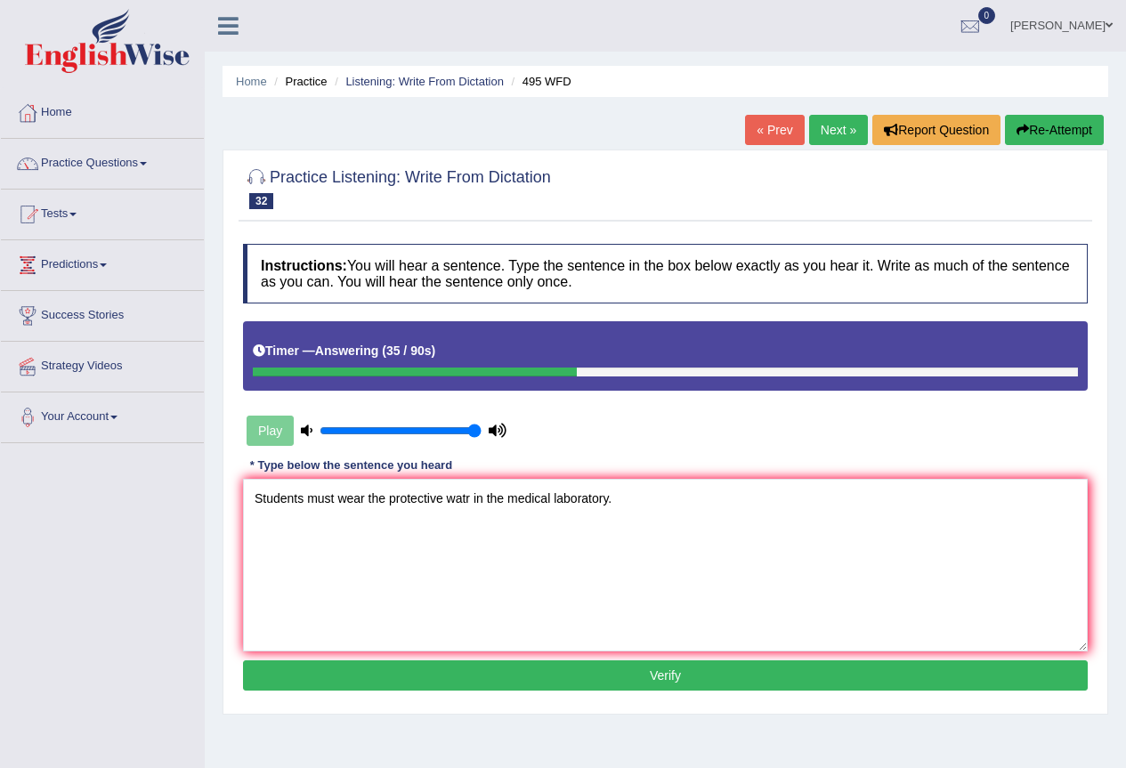
click at [463, 490] on textarea "Students must wear the protective watr in the medical laboratory." at bounding box center [665, 565] width 844 height 173
click at [464, 497] on textarea "Students must wear the protective watr in the medical laboratory." at bounding box center [665, 565] width 844 height 173
drag, startPoint x: 481, startPoint y: 499, endPoint x: 453, endPoint y: 504, distance: 28.8
click at [453, 504] on textarea "Students must wear the protective waetr in the medical laboratory." at bounding box center [665, 565] width 844 height 173
click at [335, 508] on textarea "Students must wear the protective wear in the medical laboratory." at bounding box center [665, 565] width 844 height 173
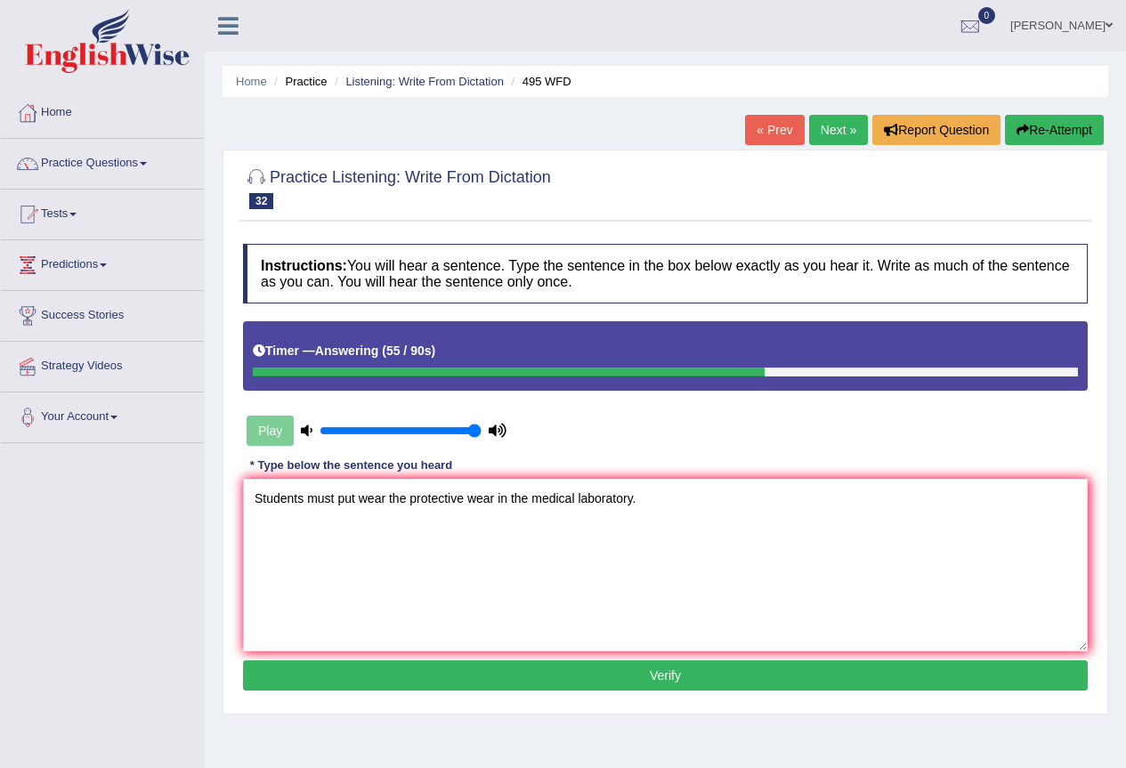
type textarea "Students must put wear the protective wear in the medical laboratory."
click at [582, 680] on button "Verify" at bounding box center [665, 675] width 844 height 30
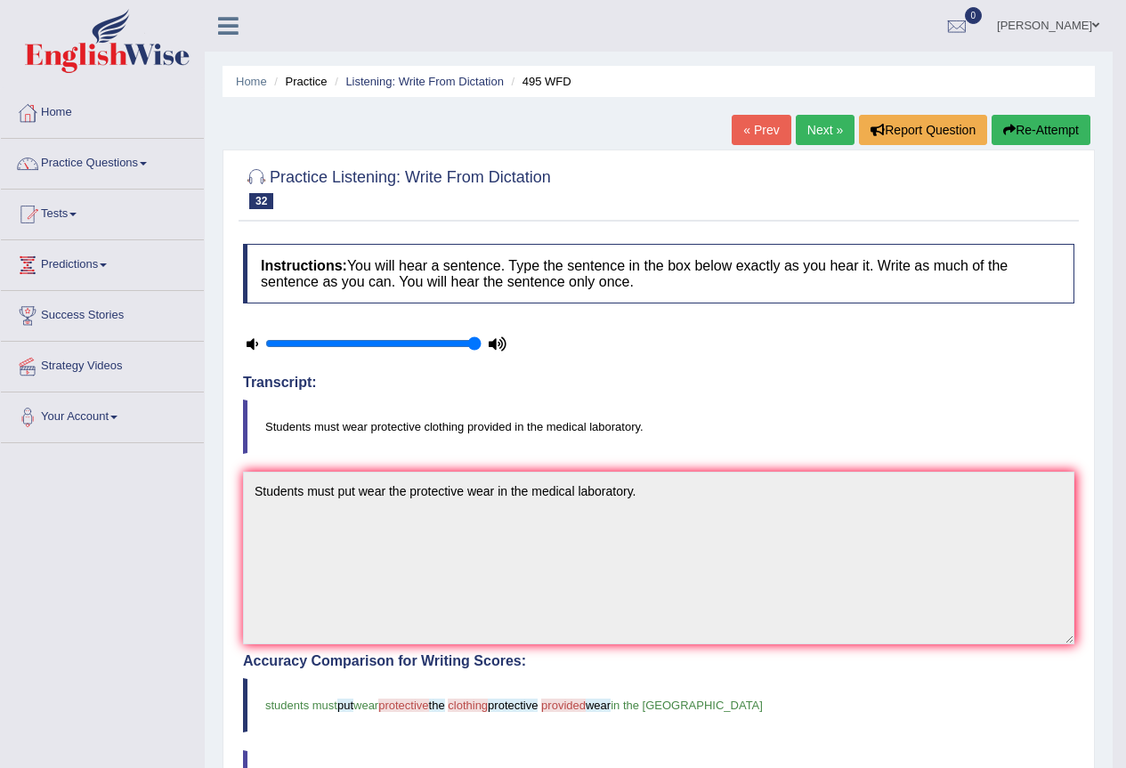
click at [822, 126] on link "Next »" at bounding box center [824, 130] width 59 height 30
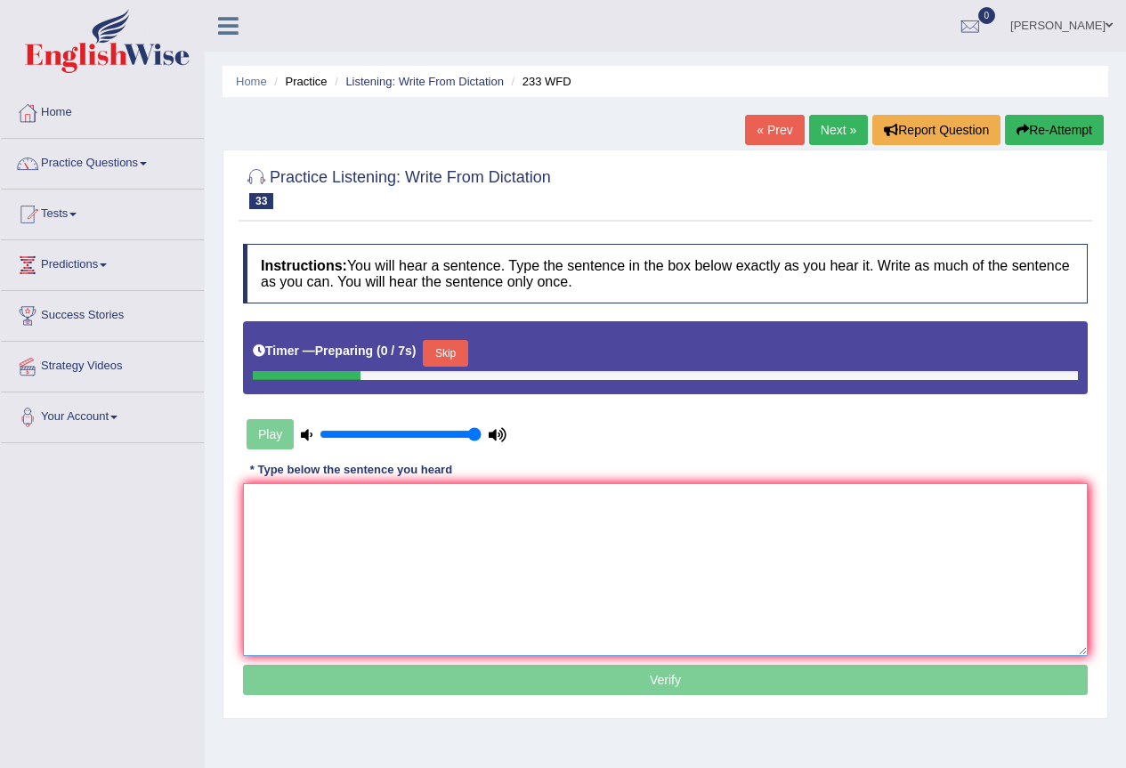
click at [385, 561] on textarea at bounding box center [665, 569] width 844 height 173
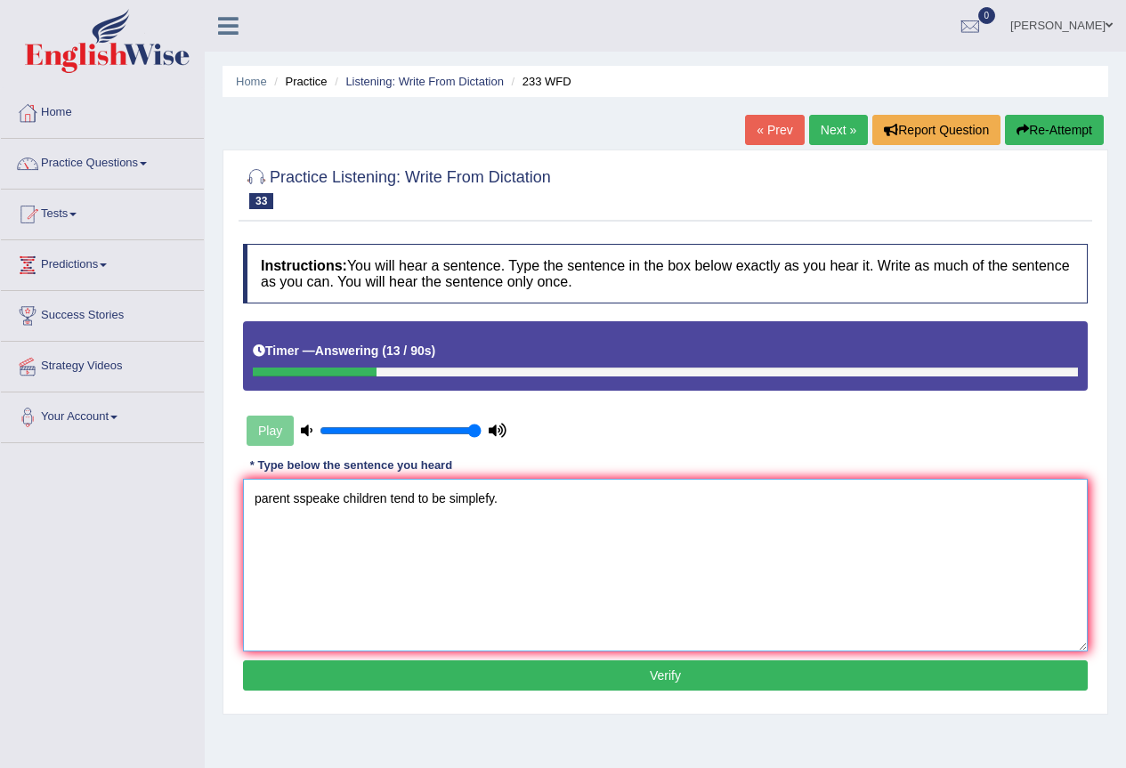
click at [290, 495] on textarea "parent sspeake children tend to be simplefy." at bounding box center [665, 565] width 844 height 173
click at [299, 503] on textarea "parent sspeake children tend to be simplefy." at bounding box center [665, 565] width 844 height 173
click at [326, 496] on textarea "parent speake children tend to be simplefy." at bounding box center [665, 565] width 844 height 173
click at [325, 497] on textarea "parent speake children tend to be simplefy." at bounding box center [665, 565] width 844 height 173
drag, startPoint x: 260, startPoint y: 503, endPoint x: 232, endPoint y: 502, distance: 27.6
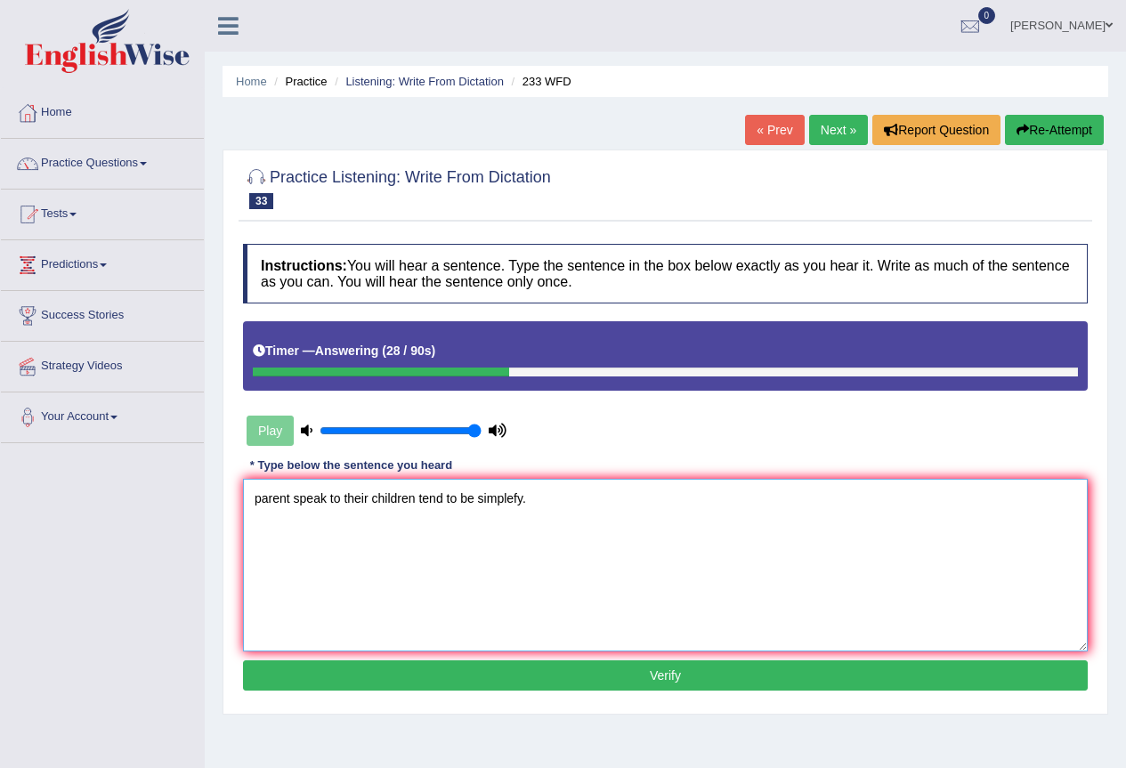
click at [232, 502] on div "Practice Listening: Write From Dictation 33 233 WFD Instructions: You will hear…" at bounding box center [664, 431] width 885 height 565
click at [296, 498] on textarea "Parent speak to their children tend to be simplefy." at bounding box center [665, 565] width 844 height 173
click at [296, 494] on textarea "Parent arents speak to their children tend to be simplefy." at bounding box center [665, 565] width 844 height 173
click at [295, 497] on textarea "Parent parents speak to their children tend to be simplefy." at bounding box center [665, 565] width 844 height 173
click at [306, 494] on textarea "Parent soeakes parents speak to their children tend to be simplefy." at bounding box center [665, 565] width 844 height 173
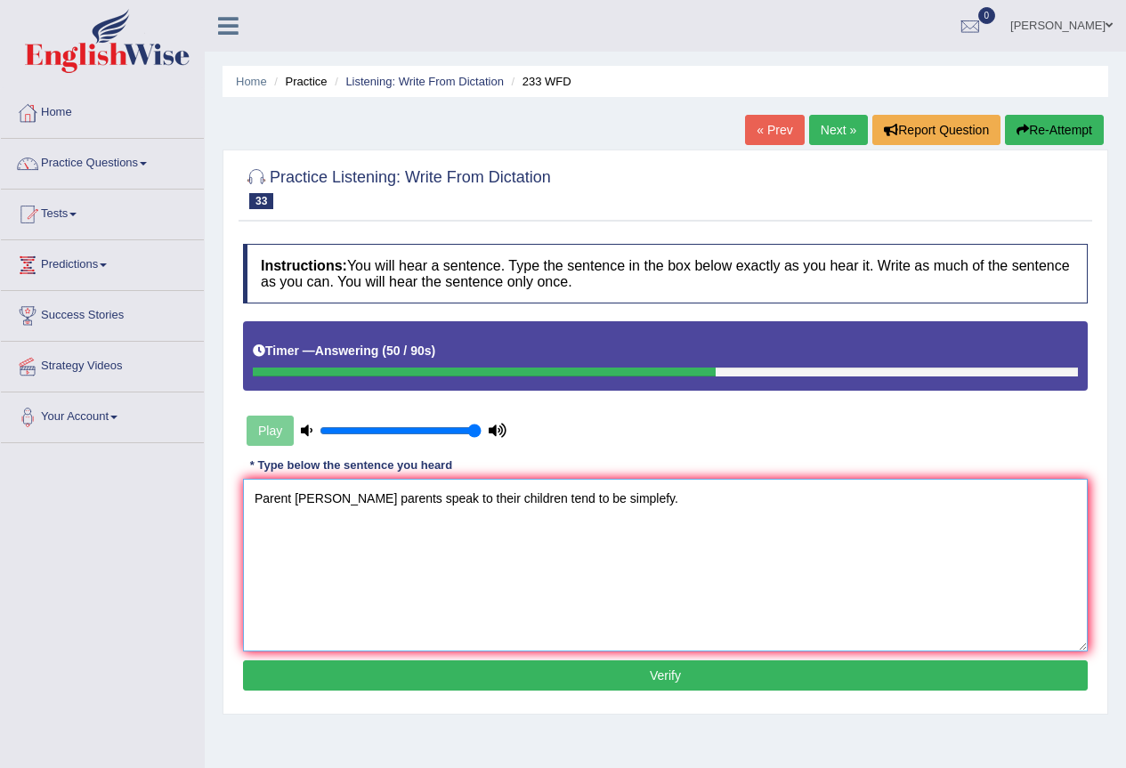
click at [354, 497] on textarea "Parent speakes parents speak to their children tend to be simplefy." at bounding box center [665, 565] width 844 height 173
click at [619, 499] on textarea "Parent speakes Parents speak to their children tend to be simplefy." at bounding box center [665, 565] width 844 height 173
click at [658, 497] on textarea "Parent speakes Parents speak to their children tend to be simplefy simplefy." at bounding box center [665, 565] width 844 height 173
click at [663, 501] on textarea "Parent speakes Parents speak to their children tend to be simplefy simplefy." at bounding box center [665, 565] width 844 height 173
click at [674, 498] on textarea "Parent speakes Parents speak to their children tend to be simplefy simplefey." at bounding box center [665, 565] width 844 height 173
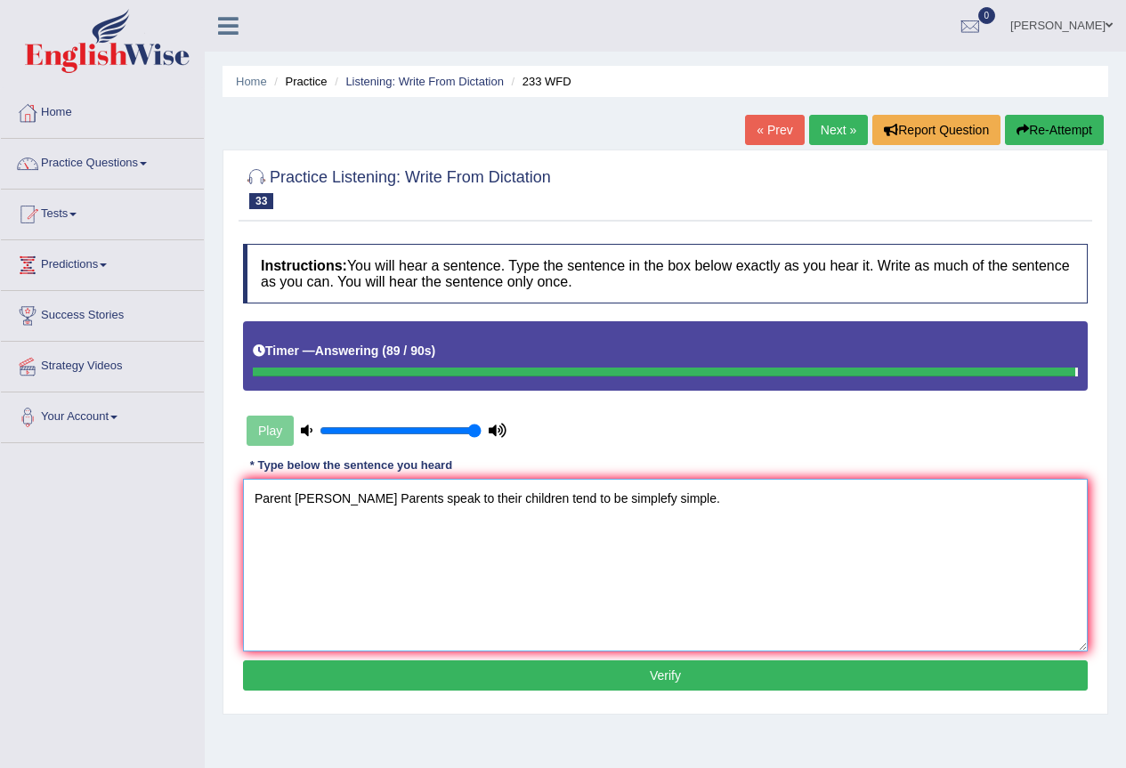
type textarea "Parent speakes Parents speak to their children tend to be simplefy simple."
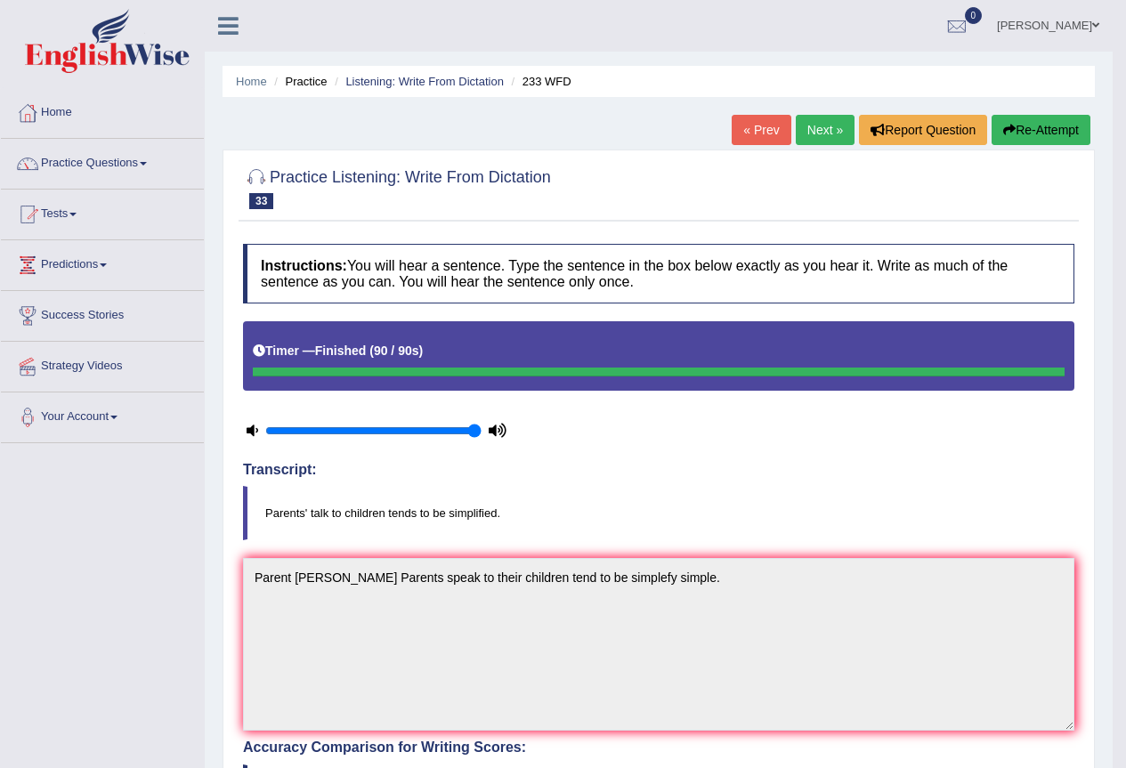
click at [821, 126] on link "Next »" at bounding box center [824, 130] width 59 height 30
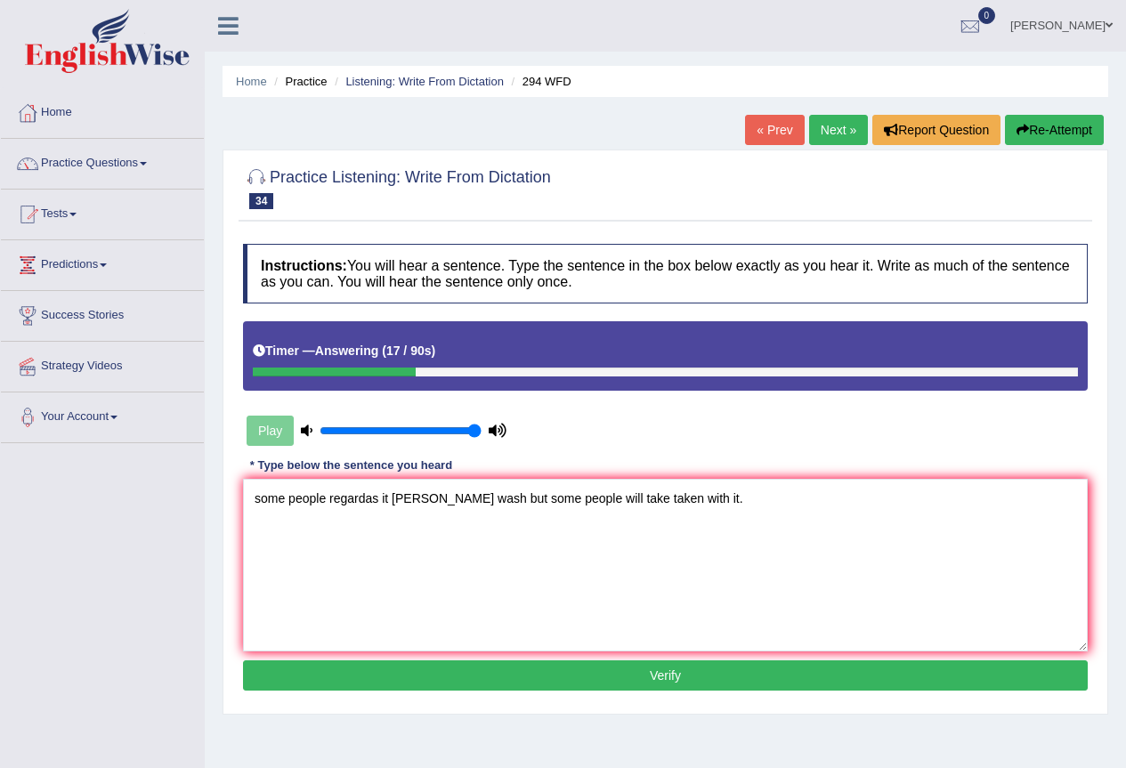
drag, startPoint x: 260, startPoint y: 497, endPoint x: 237, endPoint y: 498, distance: 23.2
click at [238, 498] on div "Instructions: You will hear a sentence. Type the sentence in the box below exac…" at bounding box center [664, 470] width 853 height 470
click at [378, 497] on textarea "Some people regardas it [PERSON_NAME] wash but some people will take taken with…" at bounding box center [665, 565] width 844 height 173
click at [449, 499] on textarea "Some people regards regard it [PERSON_NAME] wash but some people will take take…" at bounding box center [665, 565] width 844 height 173
click at [644, 496] on textarea "Some people regards regard it say said eye wash but some people will take taken…" at bounding box center [665, 565] width 844 height 173
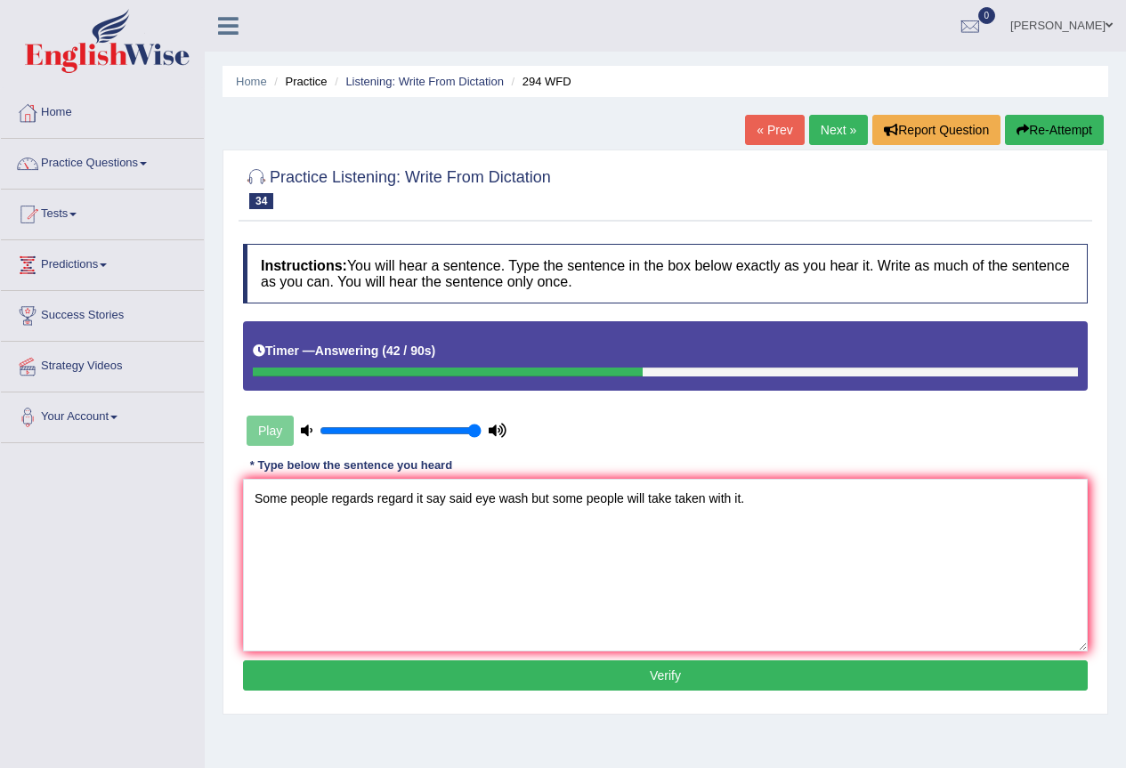
click at [674, 497] on textarea "Some people regards regard it say said eye wash but some people will take taken…" at bounding box center [665, 565] width 844 height 173
type textarea "Some people regards regard it say said eye wash but some people will take be ta…"
click at [611, 680] on button "Verify" at bounding box center [665, 675] width 844 height 30
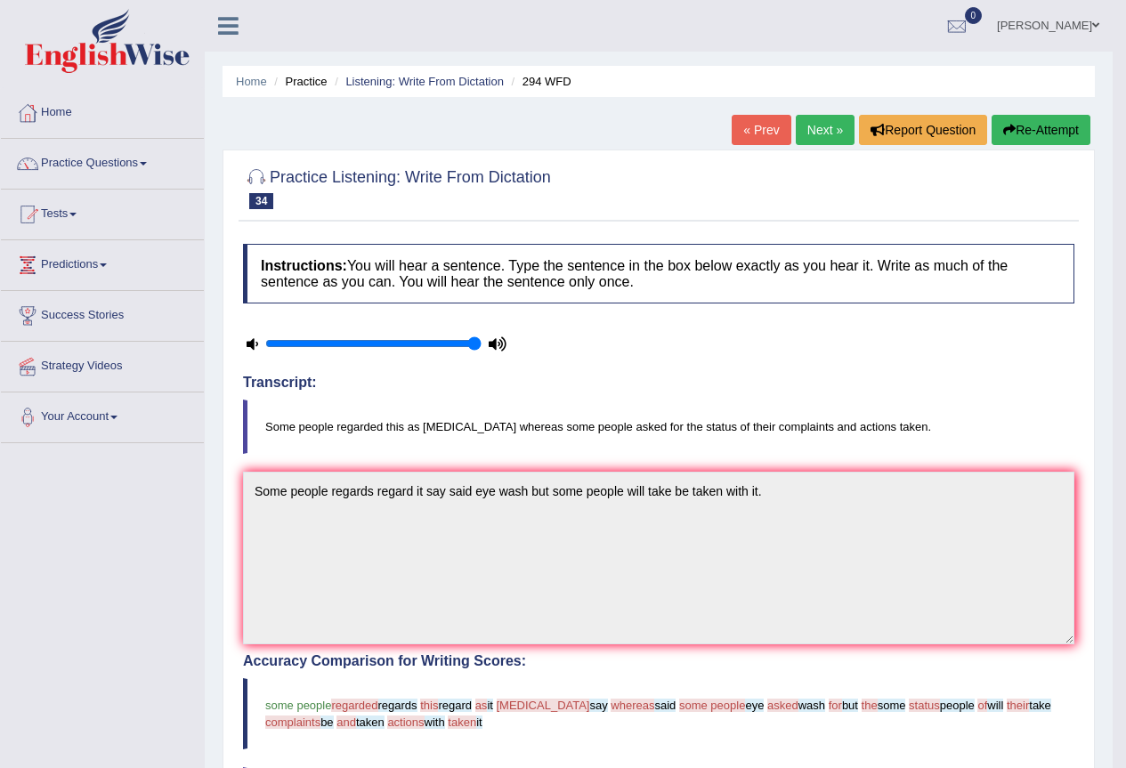
click at [814, 122] on link "Next »" at bounding box center [824, 130] width 59 height 30
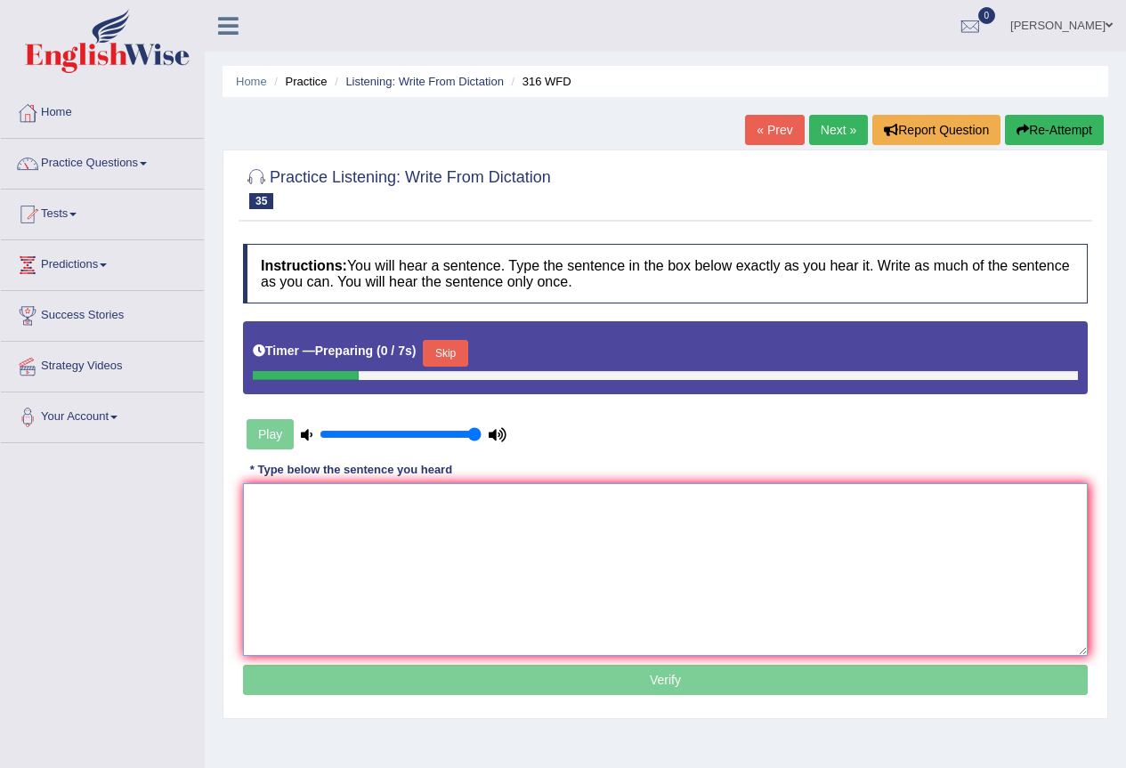
click at [480, 528] on textarea at bounding box center [665, 569] width 844 height 173
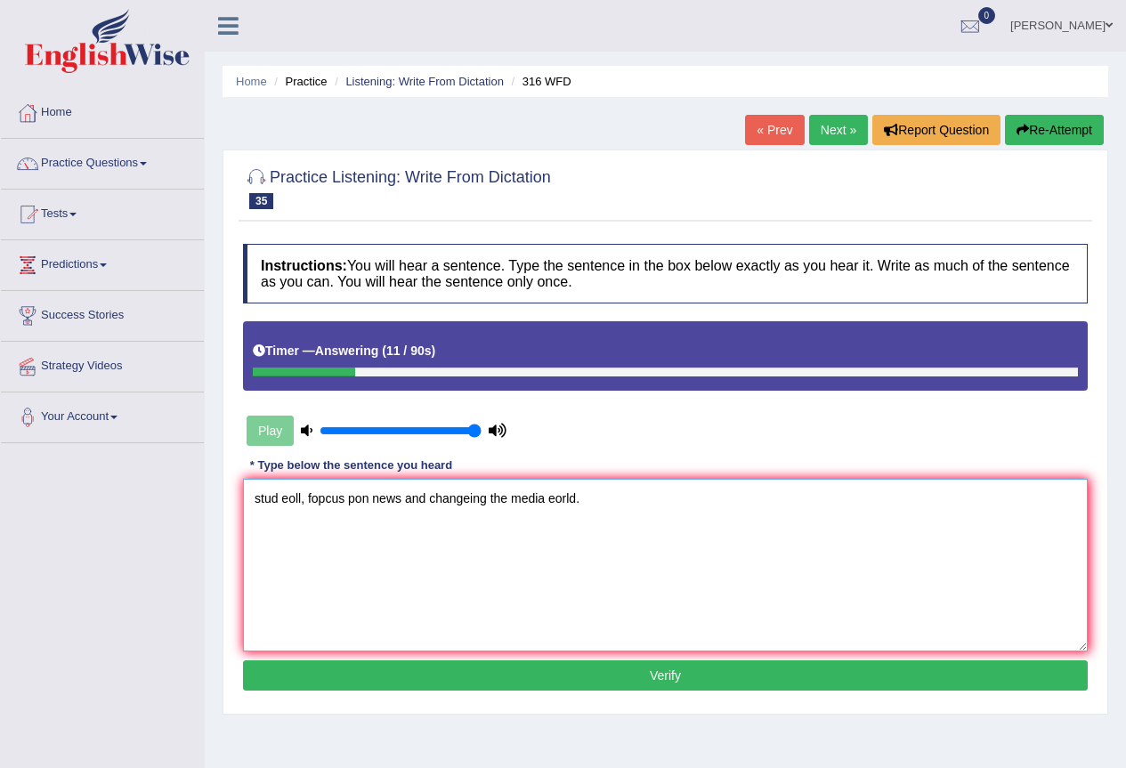
click at [551, 491] on textarea "stud eoll, fopcus pon news and changeing the media eorld." at bounding box center [665, 565] width 844 height 173
click at [545, 491] on textarea "stud eoll, fopcus pon news and changeing the media eorld." at bounding box center [665, 565] width 844 height 173
click at [543, 497] on textarea "stud eoll, fopcus pon news and changeing the mediaworld." at bounding box center [665, 565] width 844 height 173
click at [431, 497] on textarea "stud eoll, fopcus pon news and changeing the media world." at bounding box center [665, 565] width 844 height 173
drag, startPoint x: 587, startPoint y: 497, endPoint x: 549, endPoint y: 502, distance: 38.6
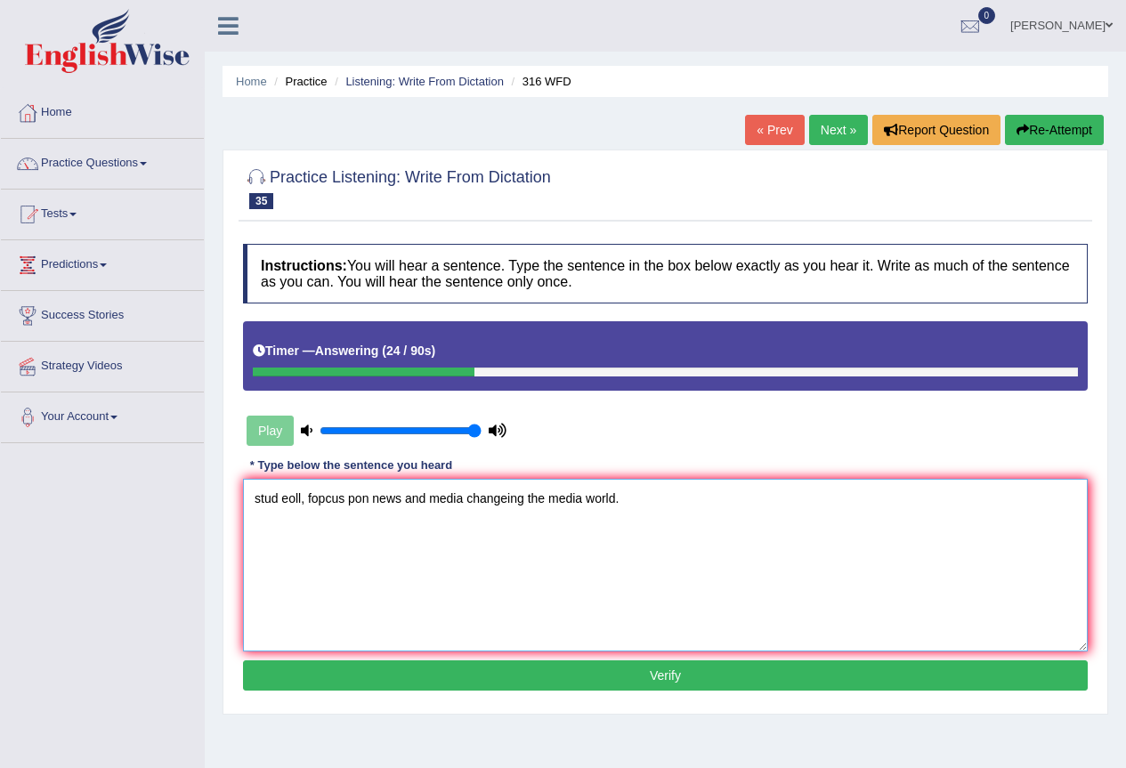
click at [549, 502] on textarea "stud eoll, fopcus pon news and media changeing the media world." at bounding box center [665, 565] width 844 height 173
click at [322, 493] on textarea "stud eoll, fopcus pon news and media changeing the world." at bounding box center [665, 565] width 844 height 173
click at [349, 501] on textarea "stud eoll, focus pon news and media changeing the world." at bounding box center [665, 565] width 844 height 173
click at [357, 501] on textarea "stud eoll, focus on news and media changeing the world." at bounding box center [665, 565] width 844 height 173
drag, startPoint x: 308, startPoint y: 496, endPoint x: 279, endPoint y: 497, distance: 28.5
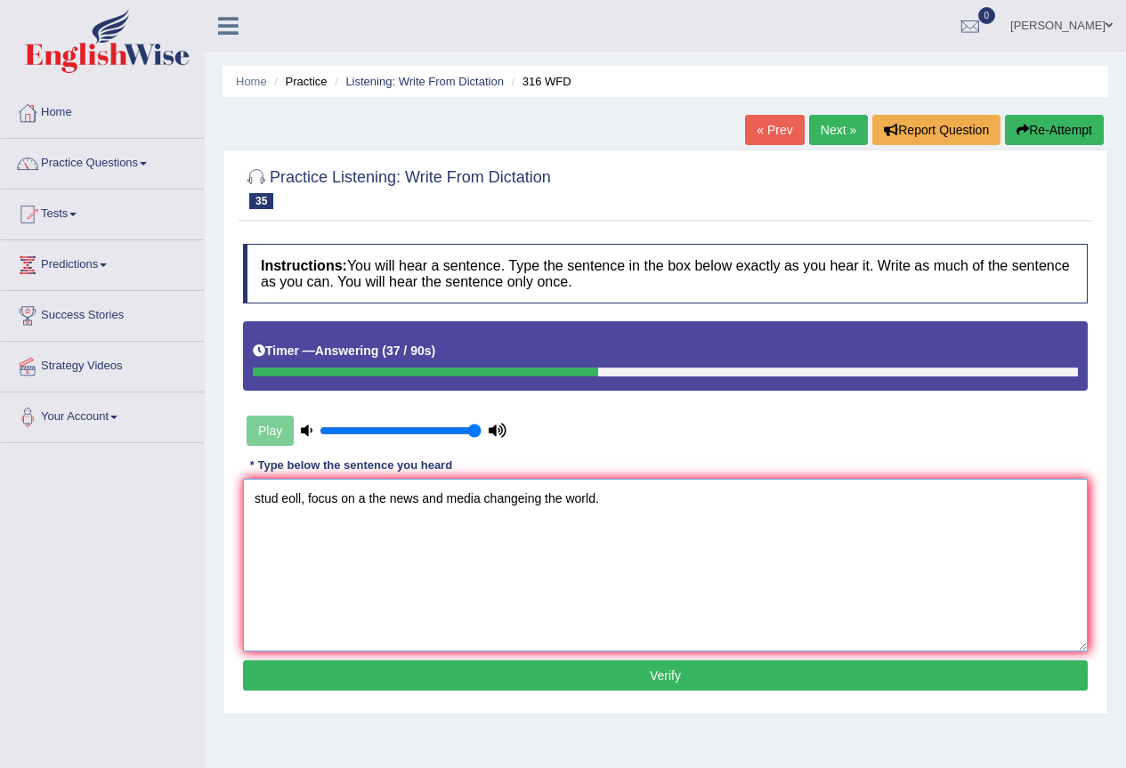
click at [279, 497] on textarea "stud eoll, focus on a the news and media changeing the world." at bounding box center [665, 565] width 844 height 173
drag, startPoint x: 306, startPoint y: 503, endPoint x: 283, endPoint y: 505, distance: 23.2
click at [283, 505] on textarea "stud eoll, focus on a the news and media changeing the world." at bounding box center [665, 565] width 844 height 173
drag, startPoint x: 279, startPoint y: 496, endPoint x: 222, endPoint y: 496, distance: 56.1
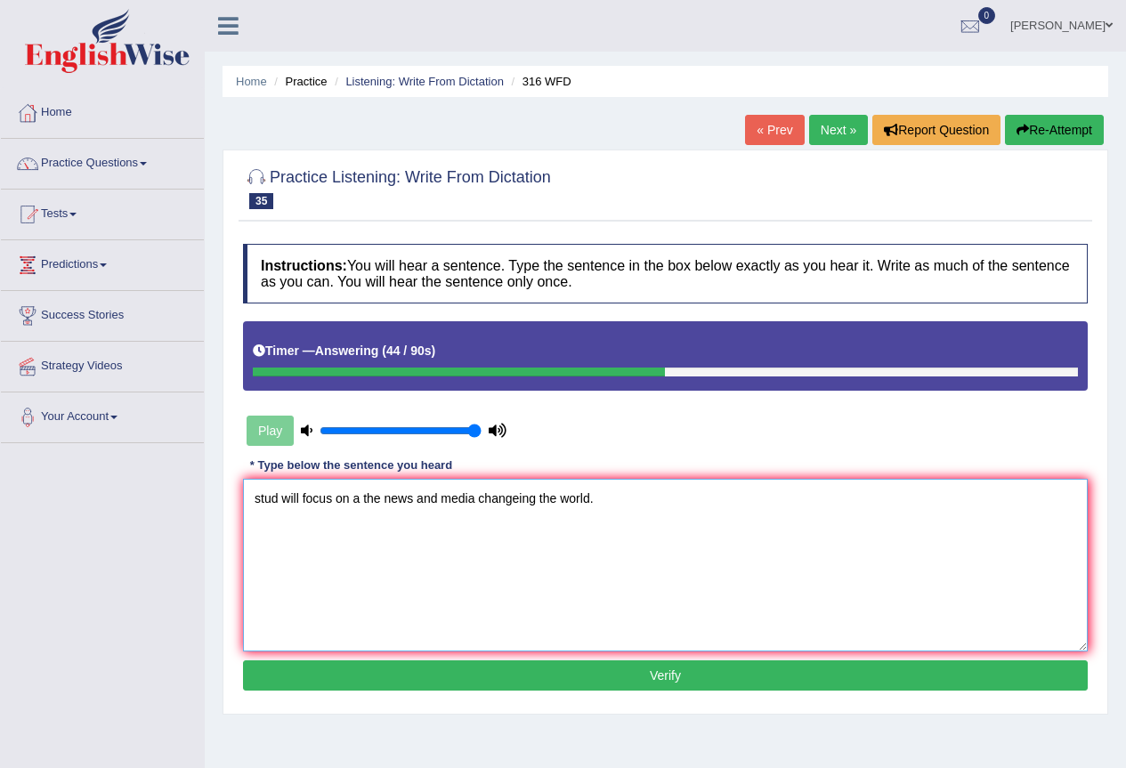
click at [222, 496] on div "Practice Listening: Write From Dictation 35 316 WFD Instructions: You will hear…" at bounding box center [664, 431] width 885 height 565
type textarea "Student Students will focus on a the news and media changeing the world."
click at [603, 686] on button "Verify" at bounding box center [665, 675] width 844 height 30
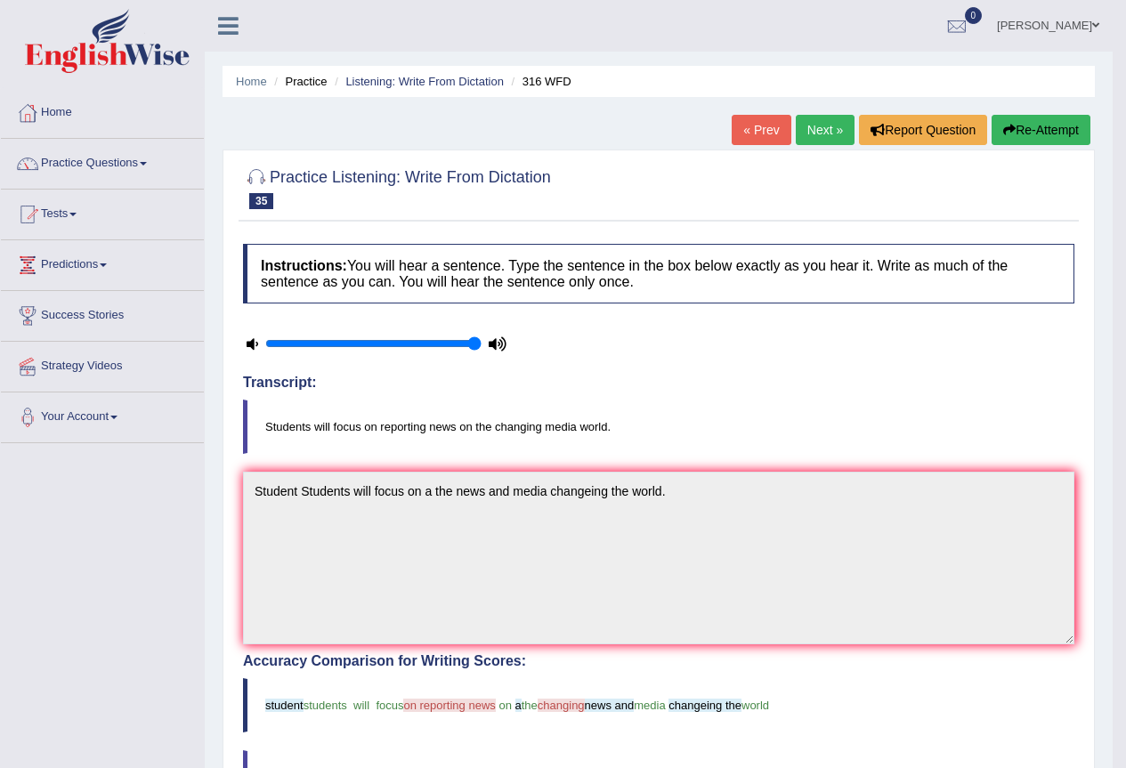
click at [825, 125] on link "Next »" at bounding box center [824, 130] width 59 height 30
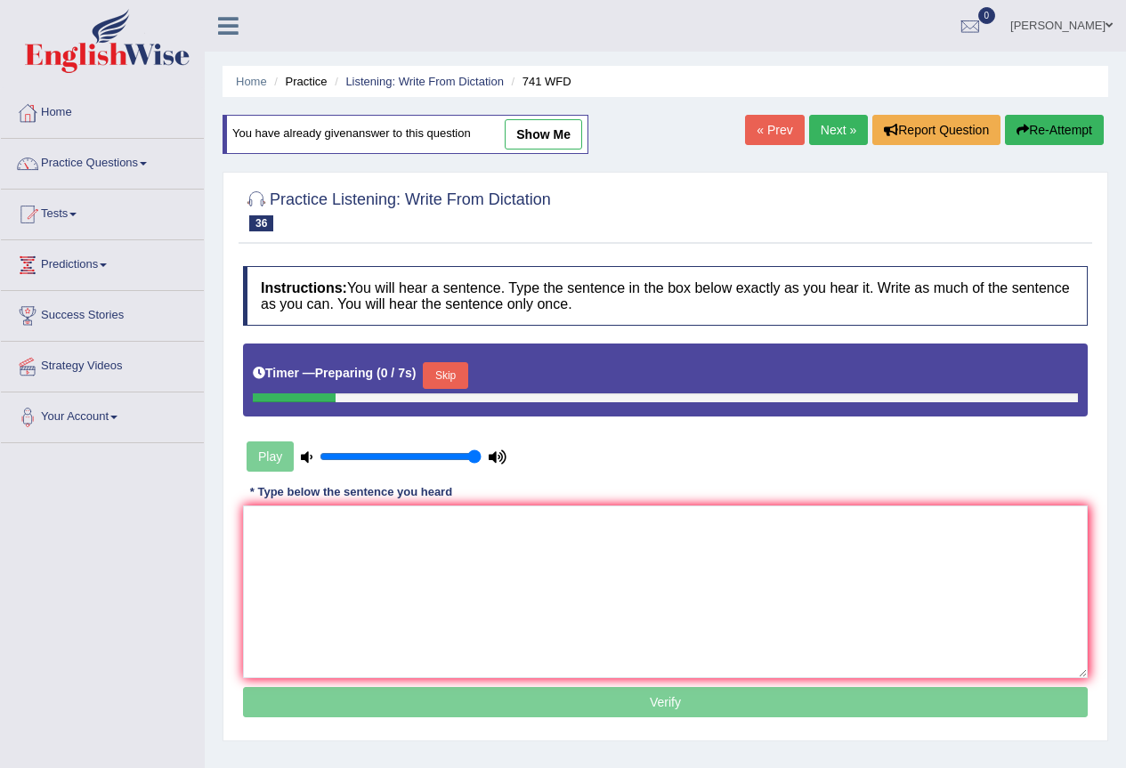
click at [553, 135] on link "show me" at bounding box center [543, 134] width 77 height 30
type textarea "The task task's [DATE] is are required require responsive higher required the s…"
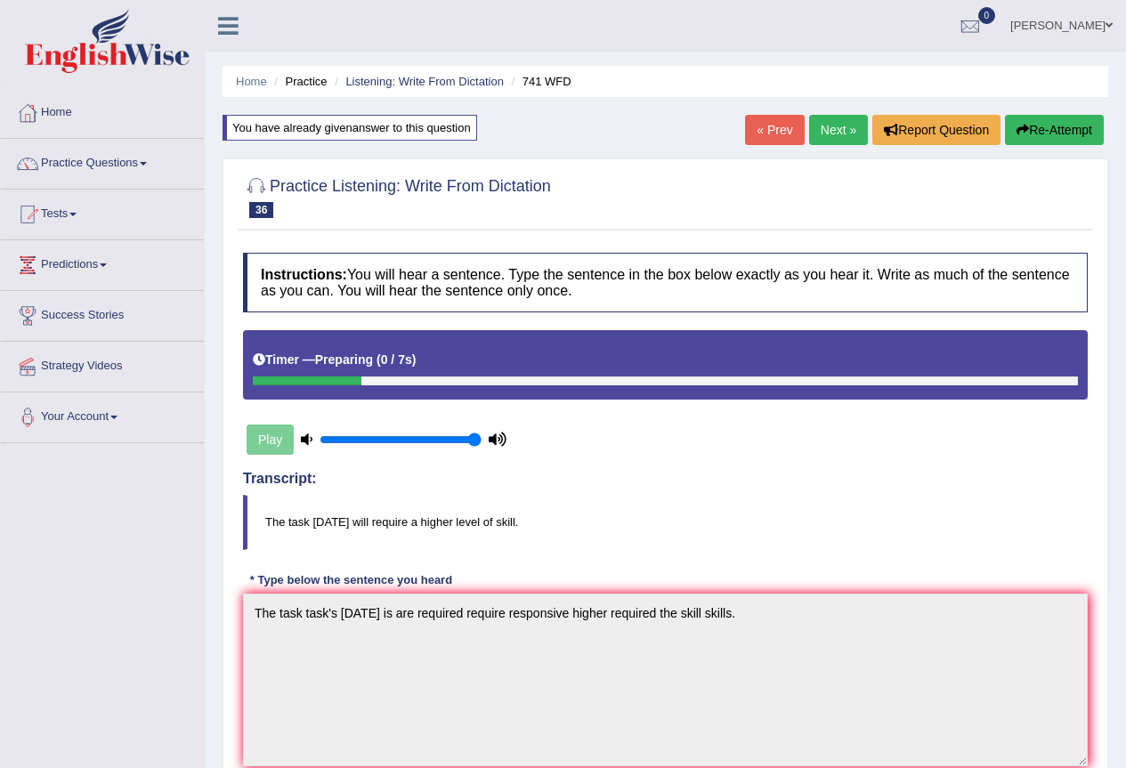
click at [823, 125] on link "Next »" at bounding box center [838, 130] width 59 height 30
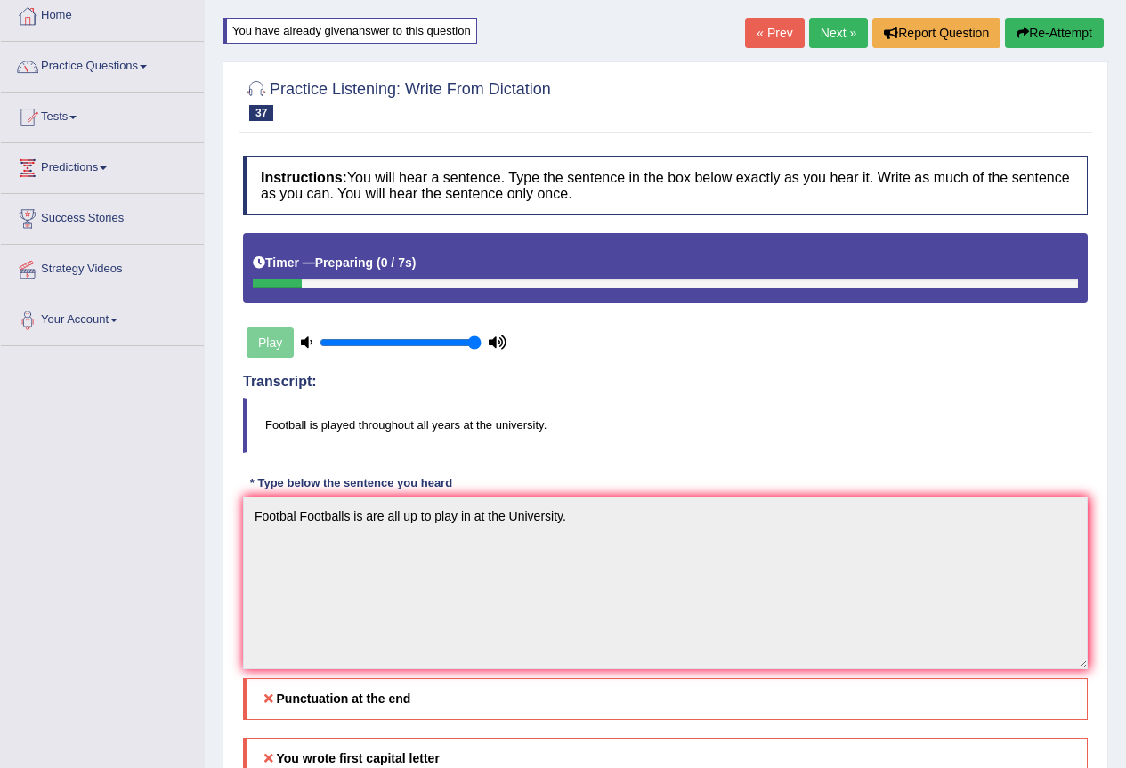
scroll to position [89, 0]
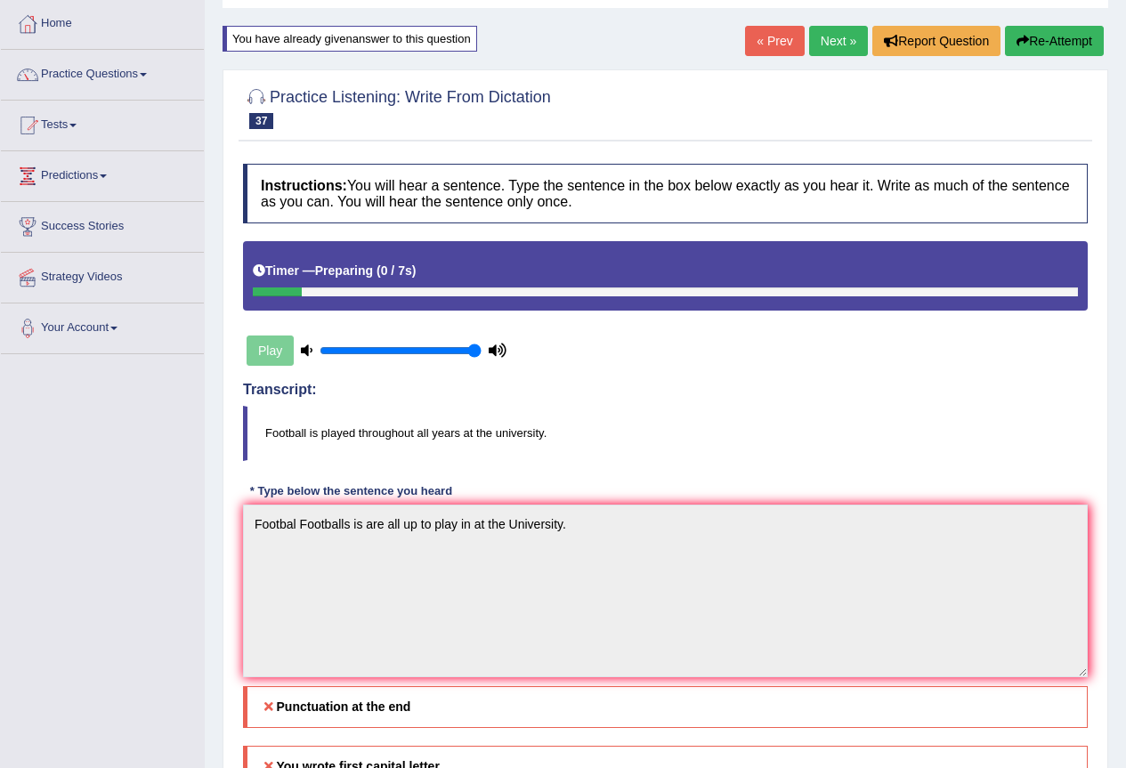
click at [1048, 44] on button "Re-Attempt" at bounding box center [1054, 41] width 99 height 30
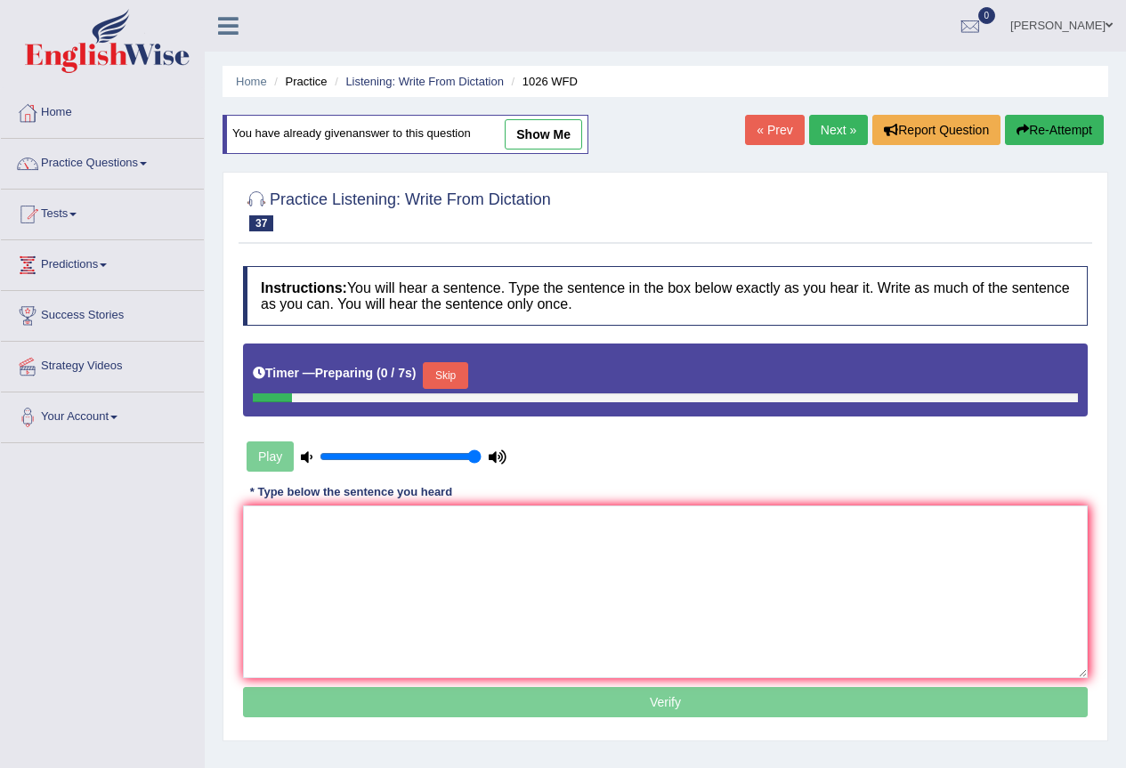
click at [459, 514] on textarea at bounding box center [665, 591] width 844 height 173
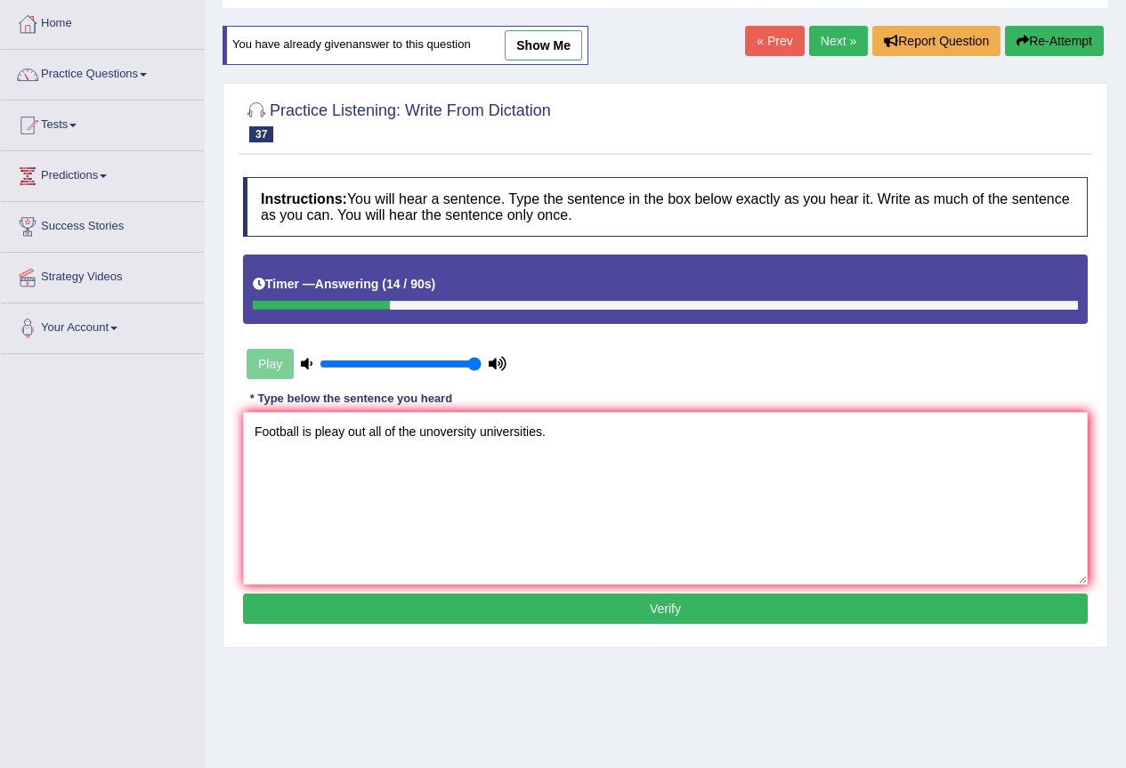
click at [441, 431] on textarea "Football is pleay out all of the unoversity universities." at bounding box center [665, 498] width 844 height 173
click at [315, 432] on textarea "Football is pleay out all of the university universities." at bounding box center [665, 498] width 844 height 173
click at [369, 428] on textarea "Football is was pleay out all of the university universities." at bounding box center [665, 498] width 844 height 173
click at [382, 429] on textarea "Football is was played throughout out all of the university universities." at bounding box center [665, 498] width 844 height 173
drag, startPoint x: 480, startPoint y: 432, endPoint x: 466, endPoint y: 432, distance: 14.3
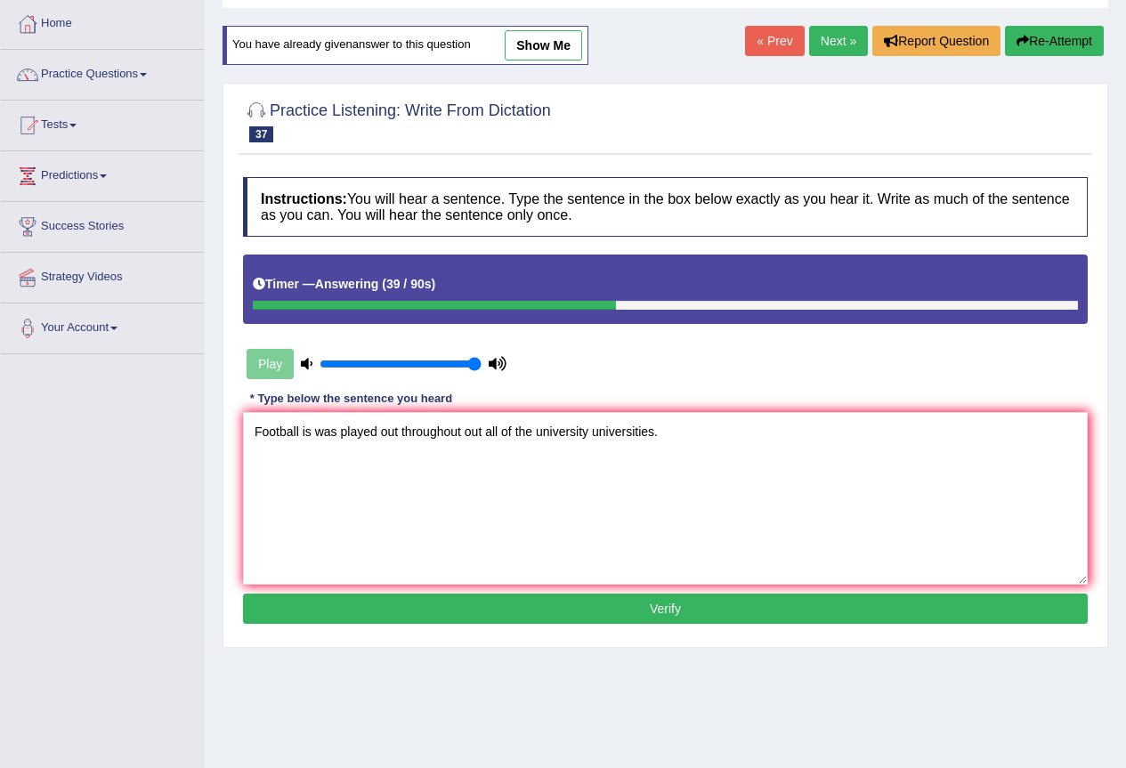
click at [466, 432] on textarea "Football is was played out throughout out all of the university universities." at bounding box center [665, 498] width 844 height 173
type textarea "Football is was played out throughout all of the university universities."
click at [373, 601] on button "Verify" at bounding box center [665, 608] width 844 height 30
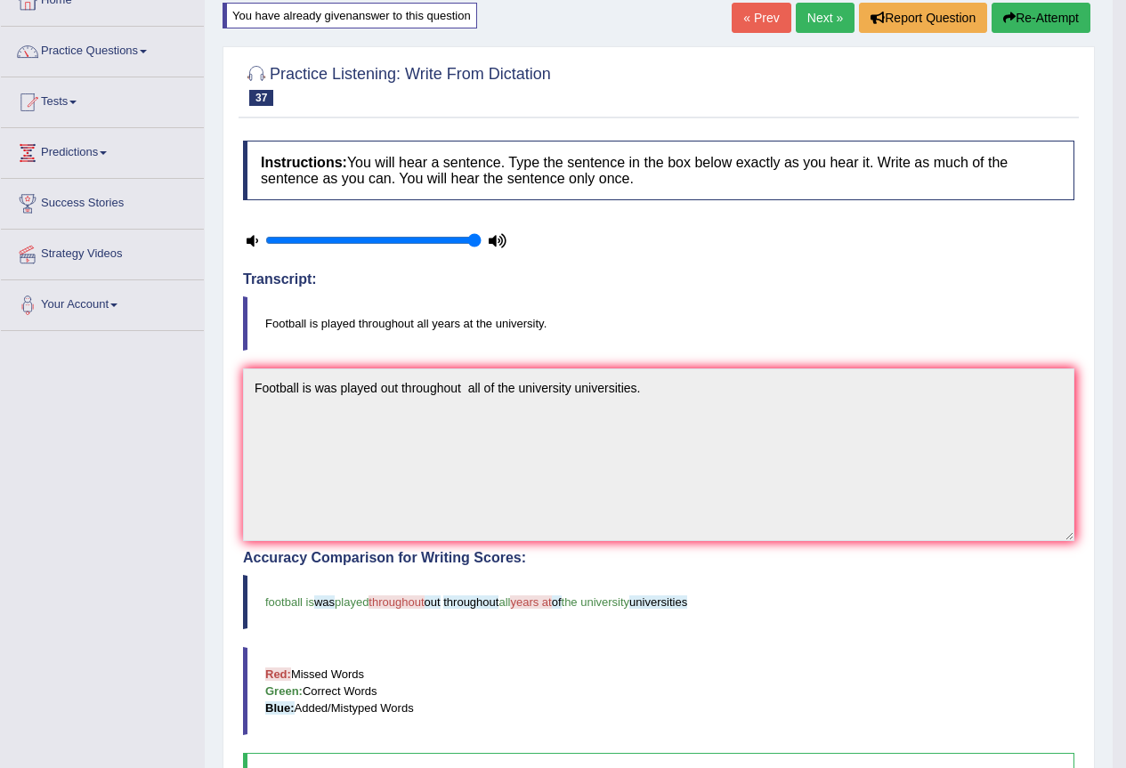
scroll to position [89, 0]
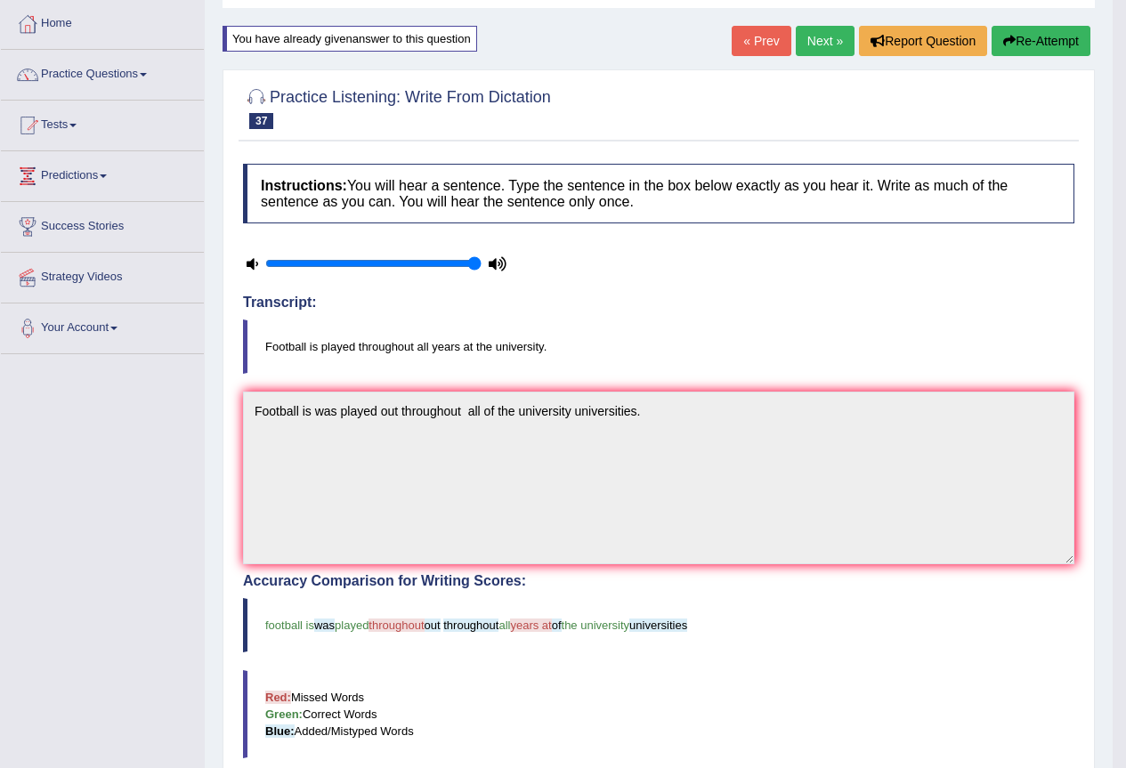
click at [815, 49] on link "Next »" at bounding box center [824, 41] width 59 height 30
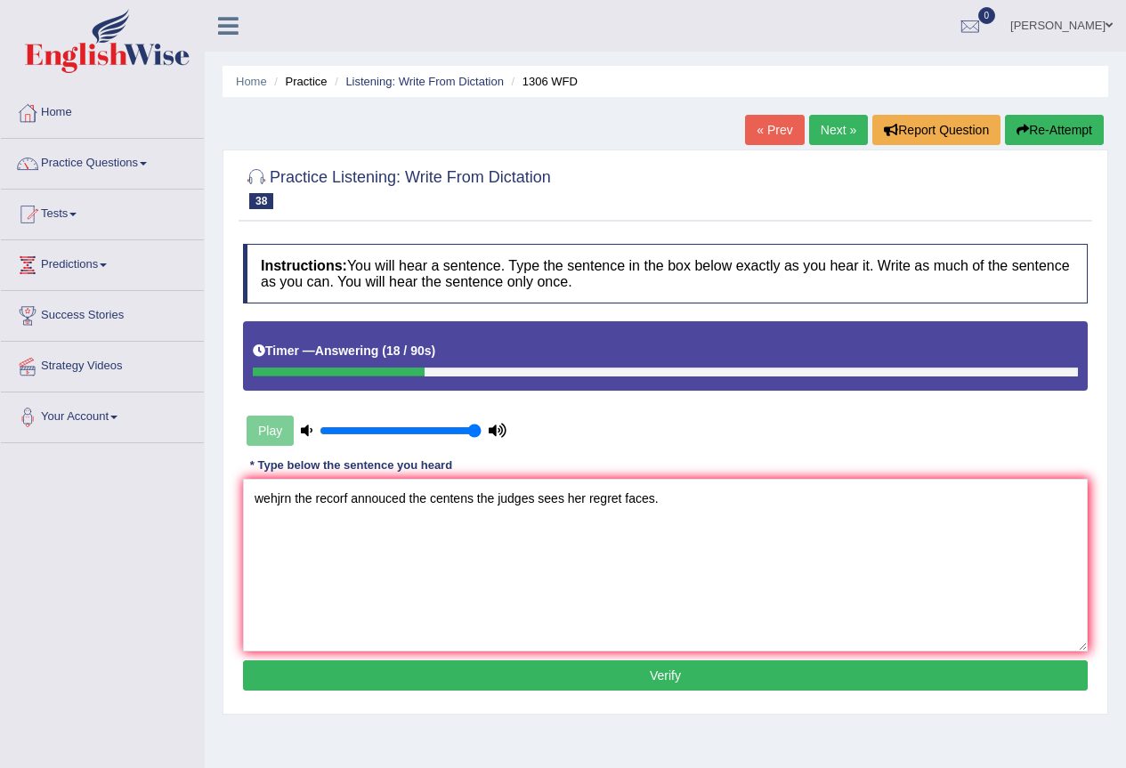
click at [624, 497] on textarea "wehjrn the recorf annouced the centens the judges sees her regret faces." at bounding box center [665, 565] width 844 height 173
drag, startPoint x: 295, startPoint y: 495, endPoint x: 220, endPoint y: 492, distance: 74.8
click at [220, 492] on div "Home Practice Listening: Write From Dictation 1306 WFD « Prev Next » Report Que…" at bounding box center [665, 445] width 921 height 890
drag, startPoint x: 393, startPoint y: 496, endPoint x: 361, endPoint y: 494, distance: 32.1
click at [361, 494] on textarea "When the court the recorf annouced the centens the judges sees her regret faces." at bounding box center [665, 565] width 844 height 173
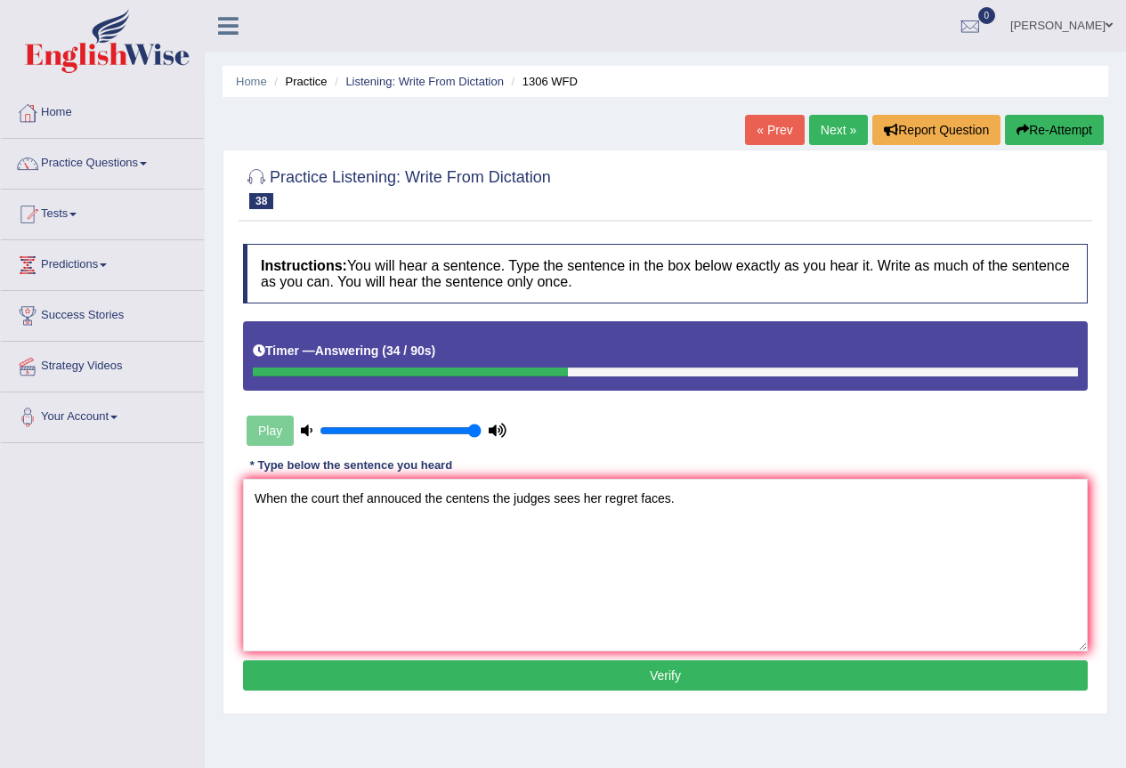
click at [360, 499] on textarea "When the court thef annouced the centens the judges sees her regret faces." at bounding box center [665, 565] width 844 height 173
click at [433, 503] on textarea "When the court has have annouced the centens the judges sees her regret faces." at bounding box center [665, 565] width 844 height 173
click at [519, 497] on textarea "When the court has have announced the centens the judges sees her regret faces." at bounding box center [665, 565] width 844 height 173
click at [590, 500] on textarea "When the court has have announced the centents the judges sees her regret faces." at bounding box center [665, 565] width 844 height 173
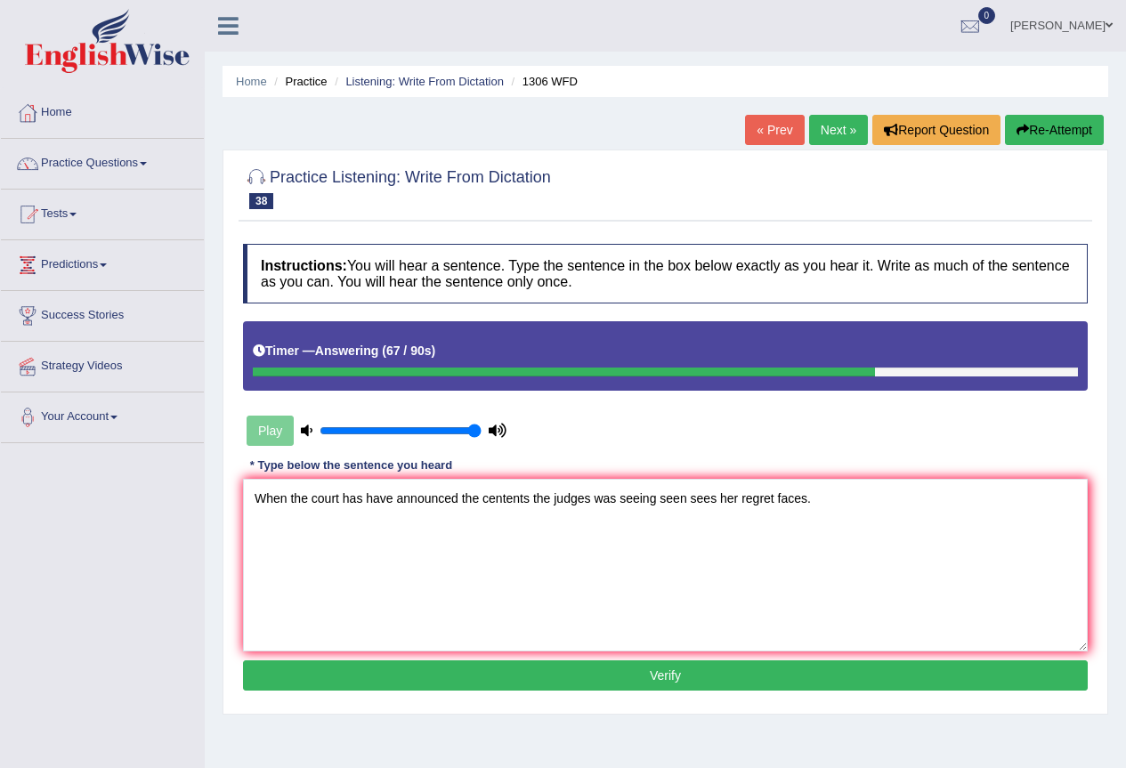
click at [714, 497] on textarea "When the court has have announced the centents the judges was seeing seen sees …" at bounding box center [665, 565] width 844 height 173
drag, startPoint x: 342, startPoint y: 497, endPoint x: 440, endPoint y: 491, distance: 98.1
click at [342, 497] on textarea "When the court has have announced the centents the judges was seeing seen see h…" at bounding box center [665, 565] width 844 height 173
type textarea "When the court has have announced the centents the judges was seeing seen see h…"
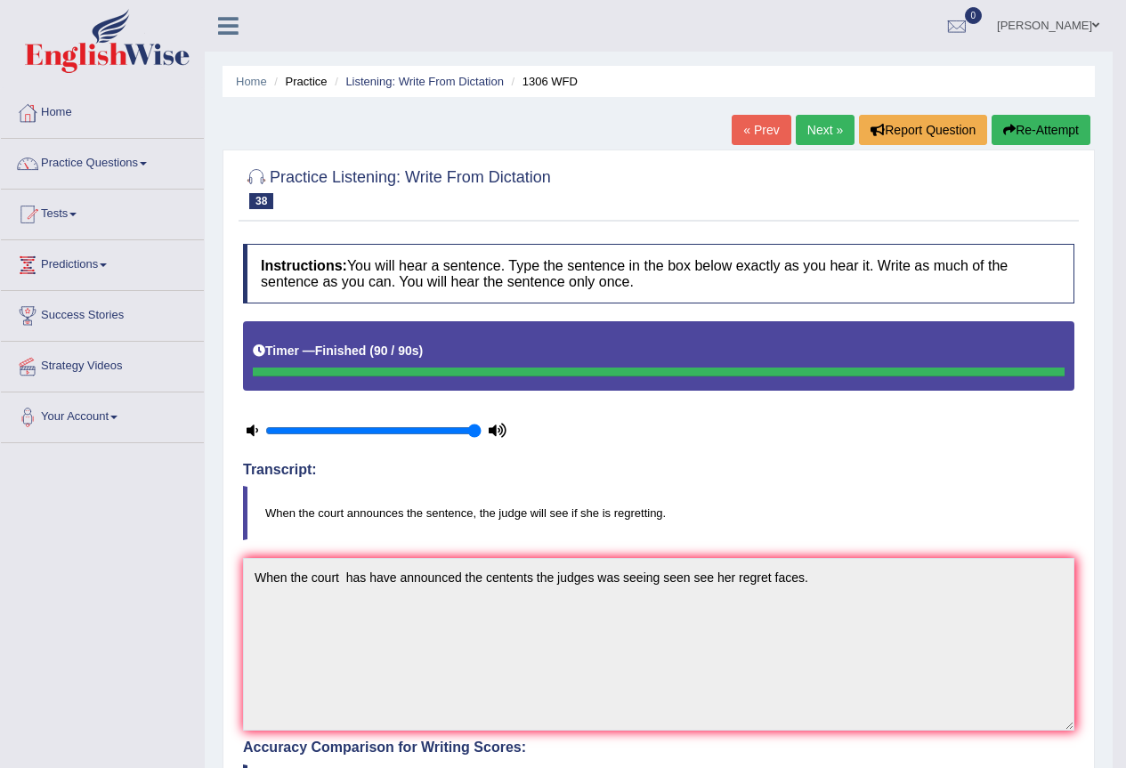
click at [803, 122] on link "Next »" at bounding box center [824, 130] width 59 height 30
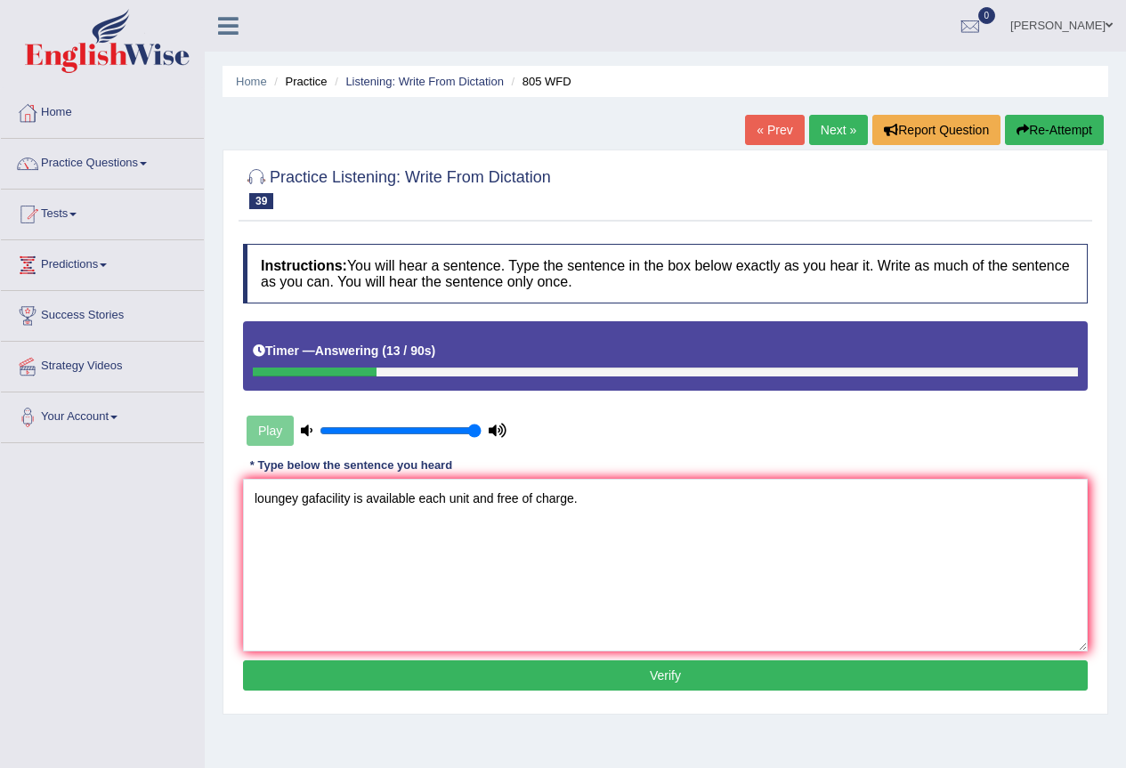
click at [472, 499] on textarea "loungey gafacility is available each unit and free of charge." at bounding box center [665, 565] width 844 height 173
click at [472, 497] on textarea "loungey gafacility is available each unit in the and free of charge." at bounding box center [665, 565] width 844 height 173
click at [424, 491] on textarea "loungey gafacility is available each unit units in the and free of charge." at bounding box center [665, 565] width 844 height 173
click at [416, 497] on textarea "loungey gafacility is available each unit units in the and free of charge." at bounding box center [665, 565] width 844 height 173
drag, startPoint x: 314, startPoint y: 498, endPoint x: 295, endPoint y: 506, distance: 21.2
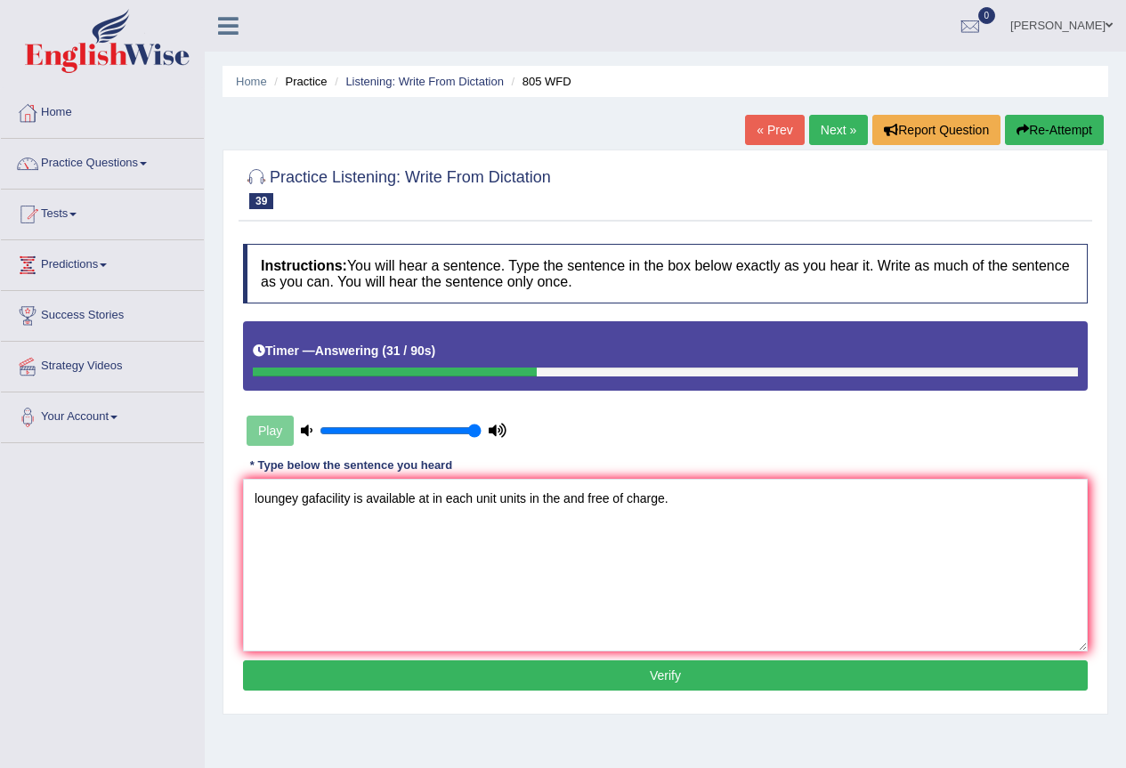
click at [295, 506] on textarea "loungey gafacility is available at in each unit units in the and free of charge." at bounding box center [665, 565] width 844 height 173
click at [338, 492] on textarea "Laundry facility is available at in each unit units in the and free of charge." at bounding box center [665, 565] width 844 height 173
click at [333, 501] on textarea "Laundry facility facilities are is available at in each unit units in the and f…" at bounding box center [665, 565] width 844 height 173
click at [338, 502] on textarea "Laundry facility facilities are is available at in each unit units in the and f…" at bounding box center [665, 565] width 844 height 173
drag, startPoint x: 432, startPoint y: 497, endPoint x: 420, endPoint y: 497, distance: 11.6
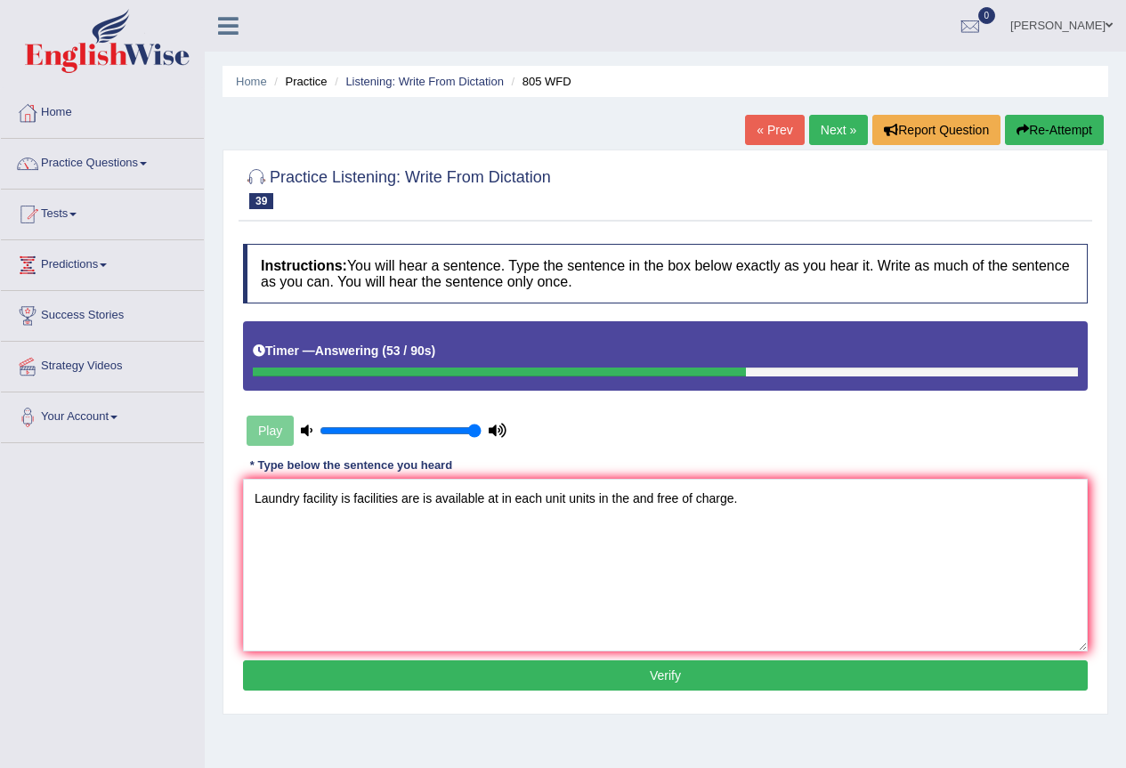
click at [420, 497] on textarea "Laundry facility is facilities are is available at in each unit units in the an…" at bounding box center [665, 565] width 844 height 173
click at [644, 497] on textarea "Laundry facility is facilities are available at in each unit units in the and f…" at bounding box center [665, 565] width 844 height 173
type textarea "Laundry facility is facilities are available at in each unit units in the and t…"
click at [648, 659] on div "Instructions: You will hear a sentence. Type the sentence in the box below exac…" at bounding box center [664, 470] width 853 height 470
click at [643, 679] on button "Verify" at bounding box center [665, 675] width 844 height 30
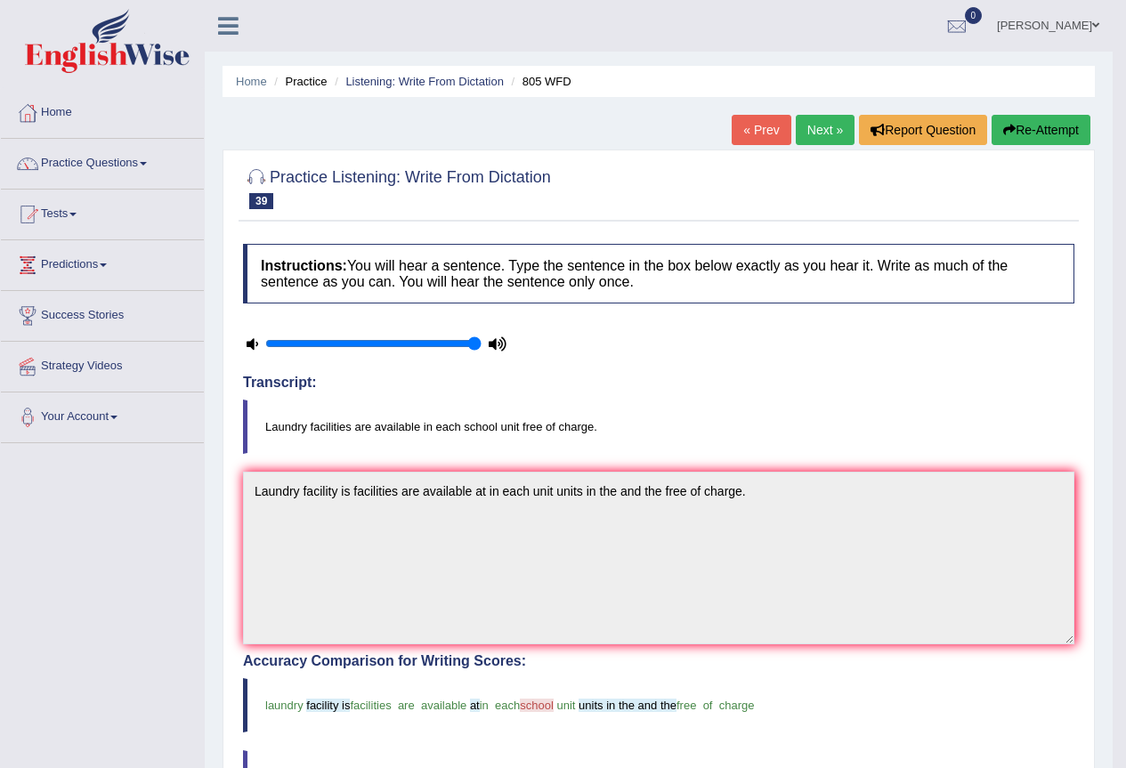
click at [809, 121] on link "Next »" at bounding box center [824, 130] width 59 height 30
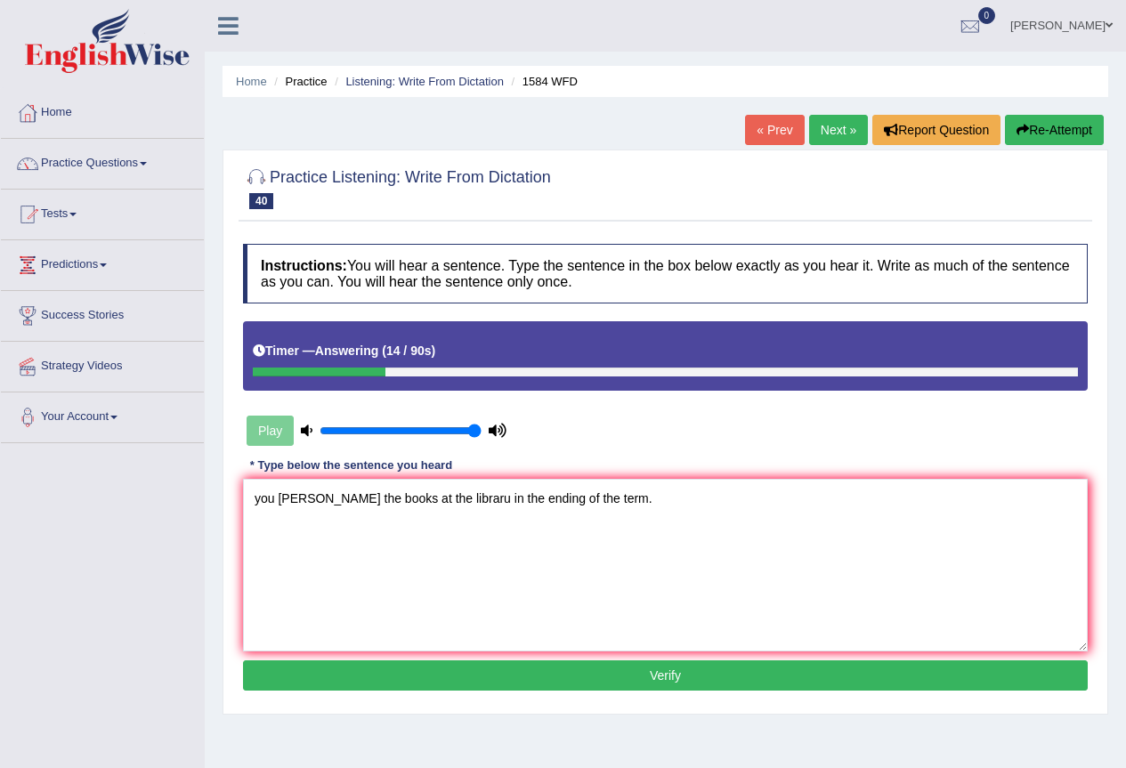
click at [570, 493] on textarea "you shoudl reterun the books at the libraru in the ending of the term." at bounding box center [665, 565] width 844 height 173
click at [488, 502] on textarea "you shoudl reterun the books at the libraru in the ending end of the term." at bounding box center [665, 565] width 844 height 173
drag, startPoint x: 258, startPoint y: 503, endPoint x: 230, endPoint y: 505, distance: 28.5
click at [230, 505] on div "Practice Listening: Write From Dictation 40 1584 WFD Instructions: You will hea…" at bounding box center [664, 431] width 885 height 565
click at [317, 497] on textarea "You shoudl reterun the books at the library in the ending end of the term." at bounding box center [665, 565] width 844 height 173
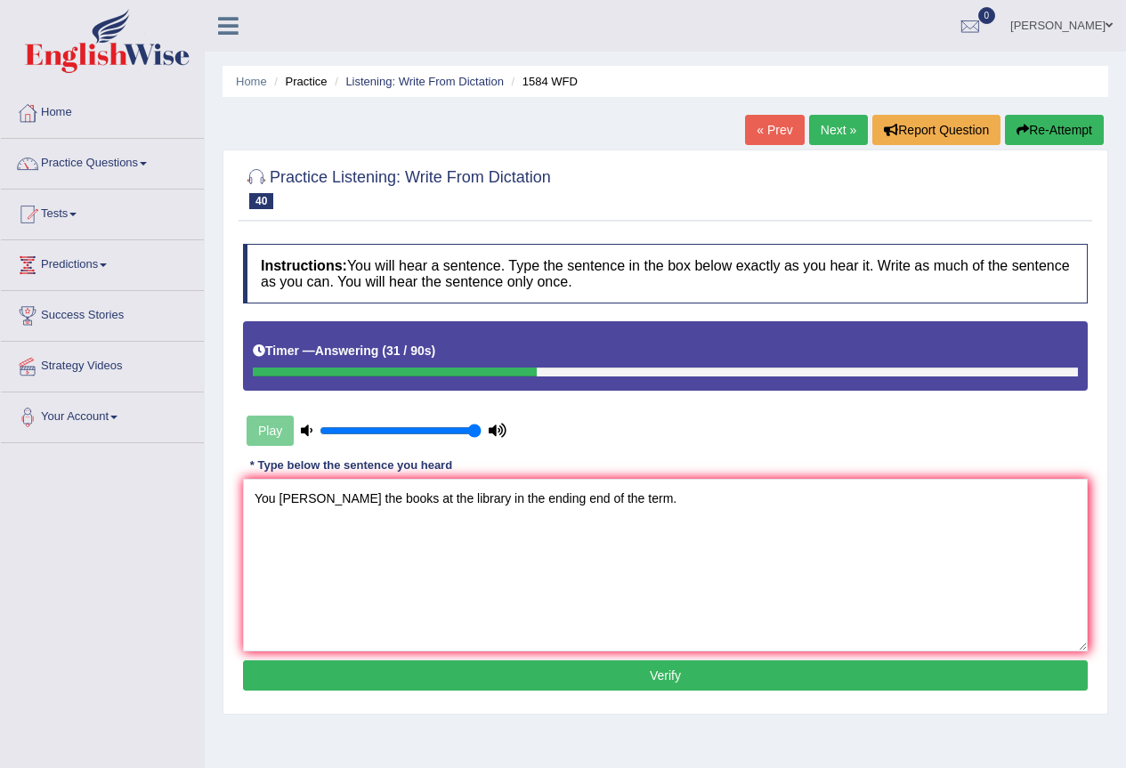
click at [339, 494] on textarea "You shoud reterun the books at the library in the ending end of the term." at bounding box center [665, 565] width 844 height 173
click at [335, 501] on textarea "You shoud retrun the books at the library in the ending end of the term." at bounding box center [665, 565] width 844 height 173
click at [334, 495] on textarea "You shoud retrun the books at the library in the ending end of the term." at bounding box center [665, 565] width 844 height 173
click at [331, 498] on textarea "You shoud retrun the books at the library in the ending end of the term." at bounding box center [665, 565] width 844 height 173
click at [351, 502] on textarea "You shoud reterun the books at the library in the ending end of the term." at bounding box center [665, 565] width 844 height 173
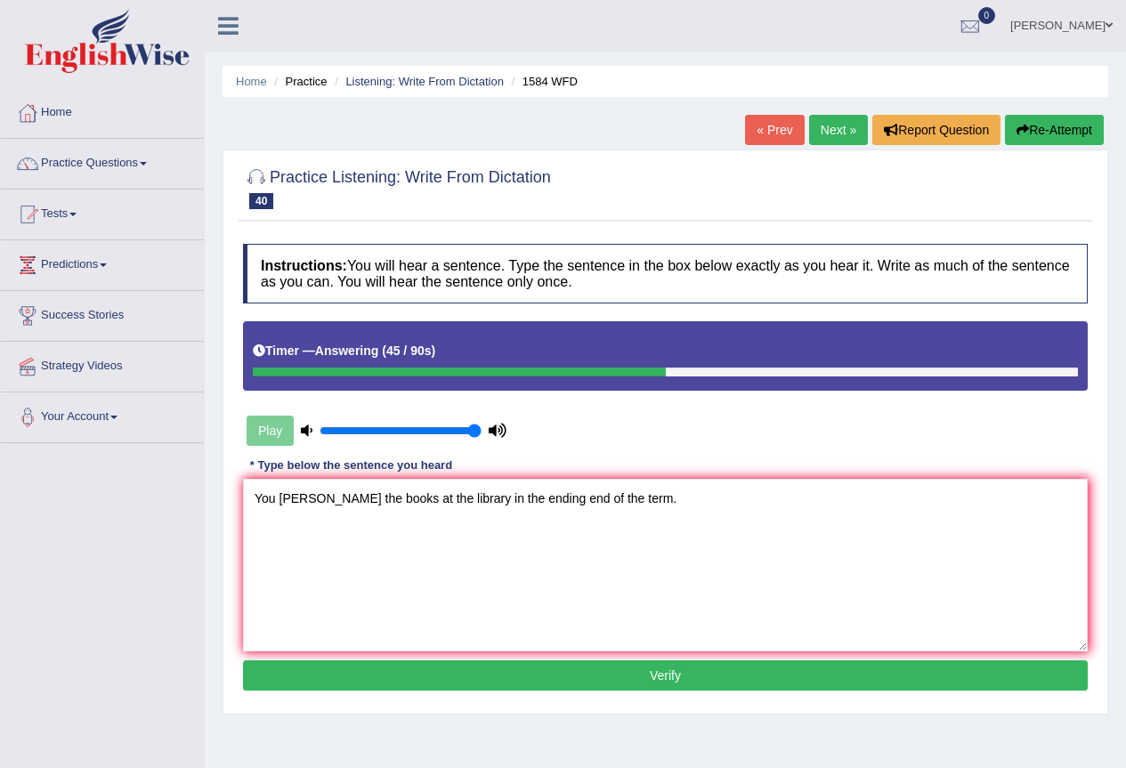
click at [374, 496] on textarea "You shoud retern the books at the library in the ending end of the term." at bounding box center [665, 565] width 844 height 173
type textarea "You shoud retern the youir books at the library in the ending end of the term."
click at [529, 669] on button "Verify" at bounding box center [665, 675] width 844 height 30
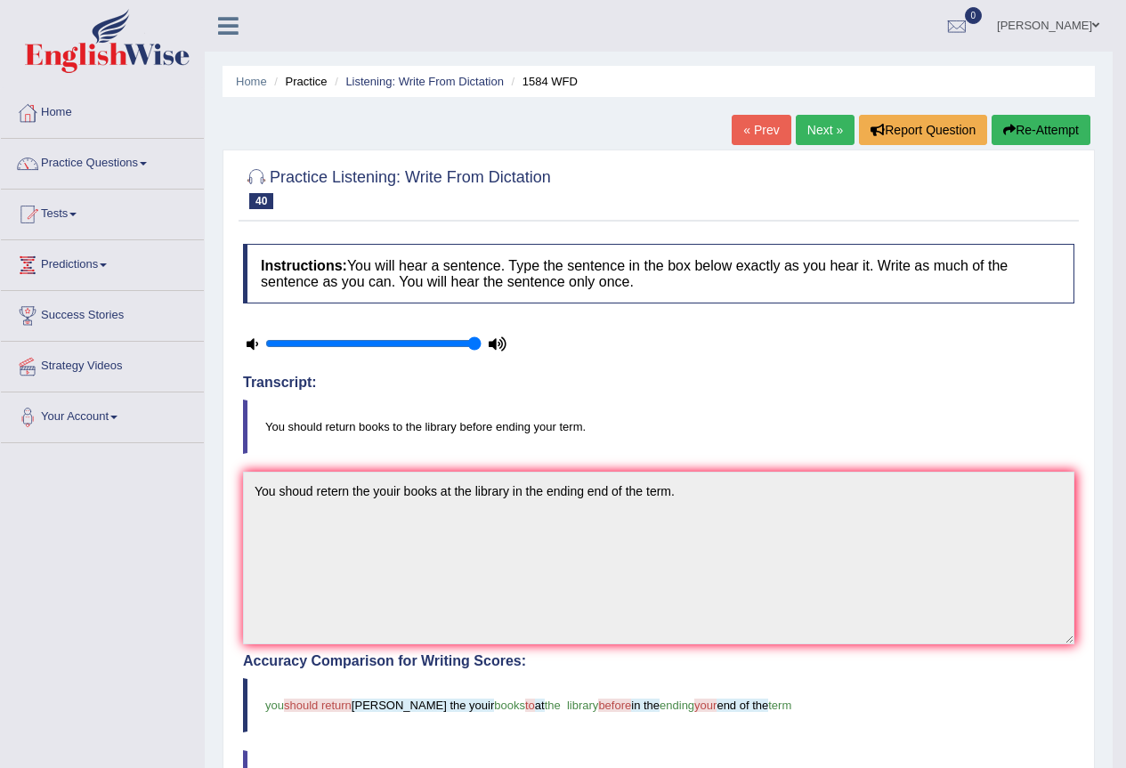
click at [832, 133] on link "Next »" at bounding box center [824, 130] width 59 height 30
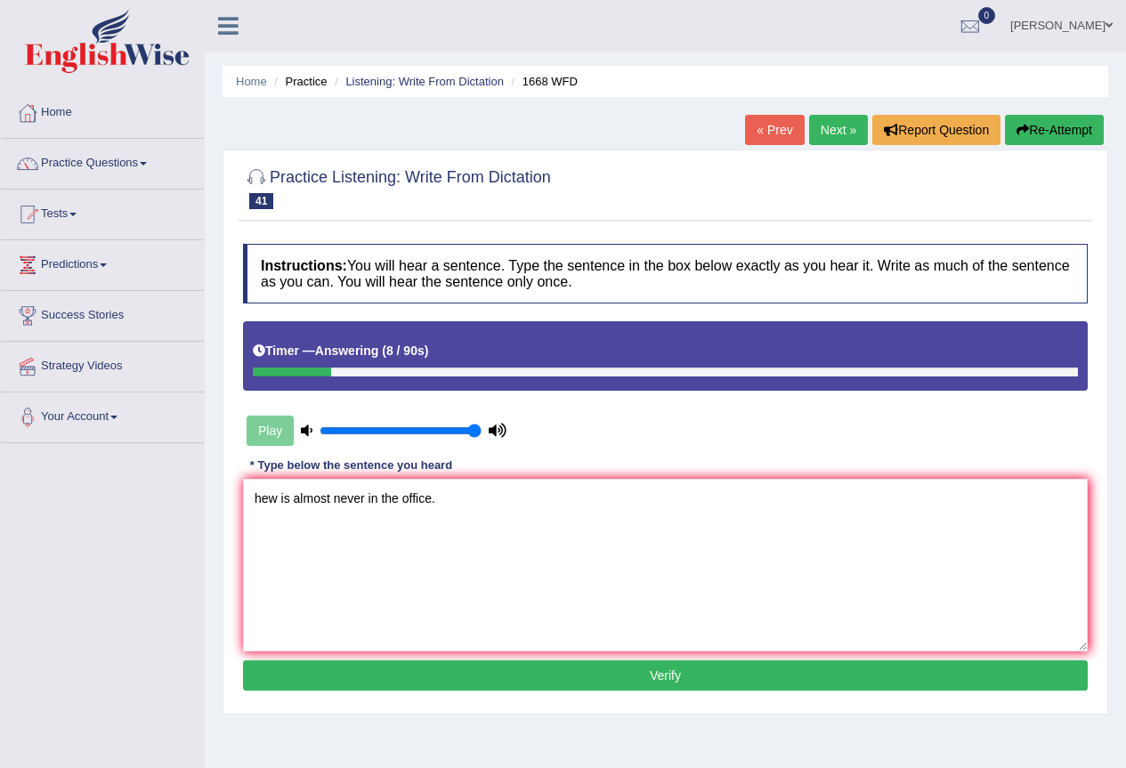
click at [367, 502] on textarea "hew is almost never in the office." at bounding box center [665, 565] width 844 height 173
drag, startPoint x: 276, startPoint y: 498, endPoint x: 227, endPoint y: 498, distance: 48.9
click at [227, 498] on div "Practice Listening: Write From Dictation 41 1668 WFD Instructions: You will hea…" at bounding box center [664, 431] width 885 height 565
type textarea "He has is almost never sit exit in the office."
click at [436, 666] on button "Verify" at bounding box center [665, 675] width 844 height 30
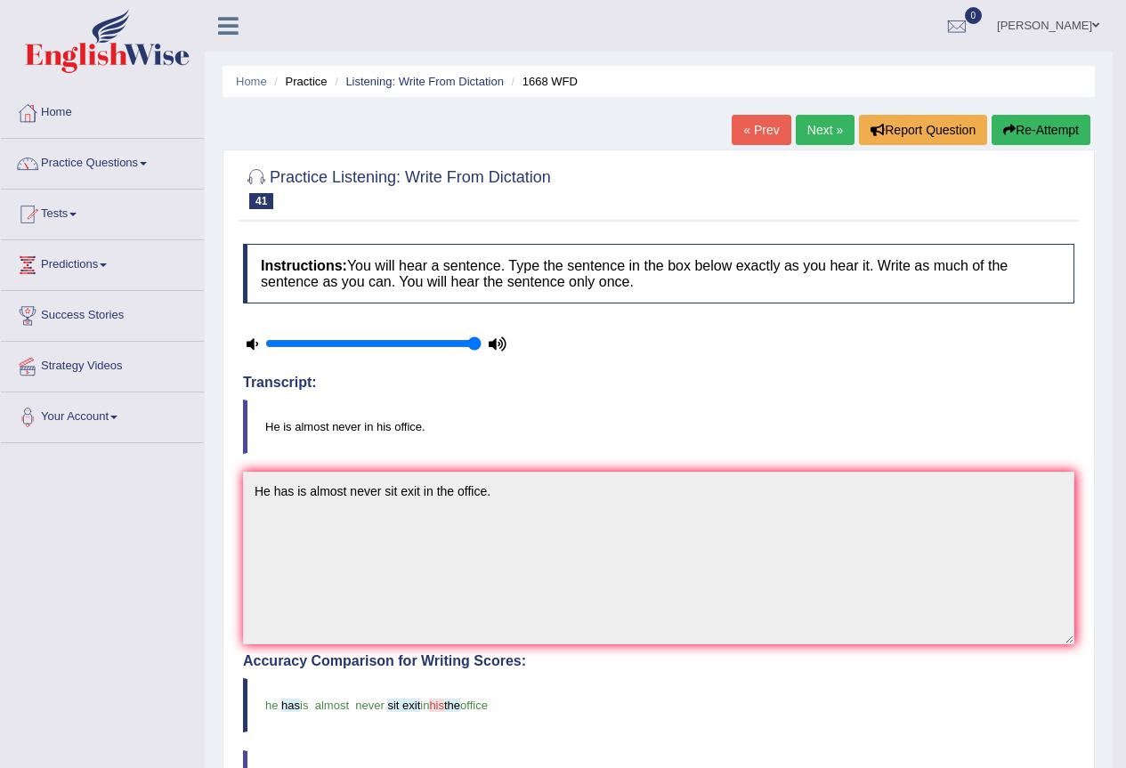
click at [814, 126] on link "Next »" at bounding box center [824, 130] width 59 height 30
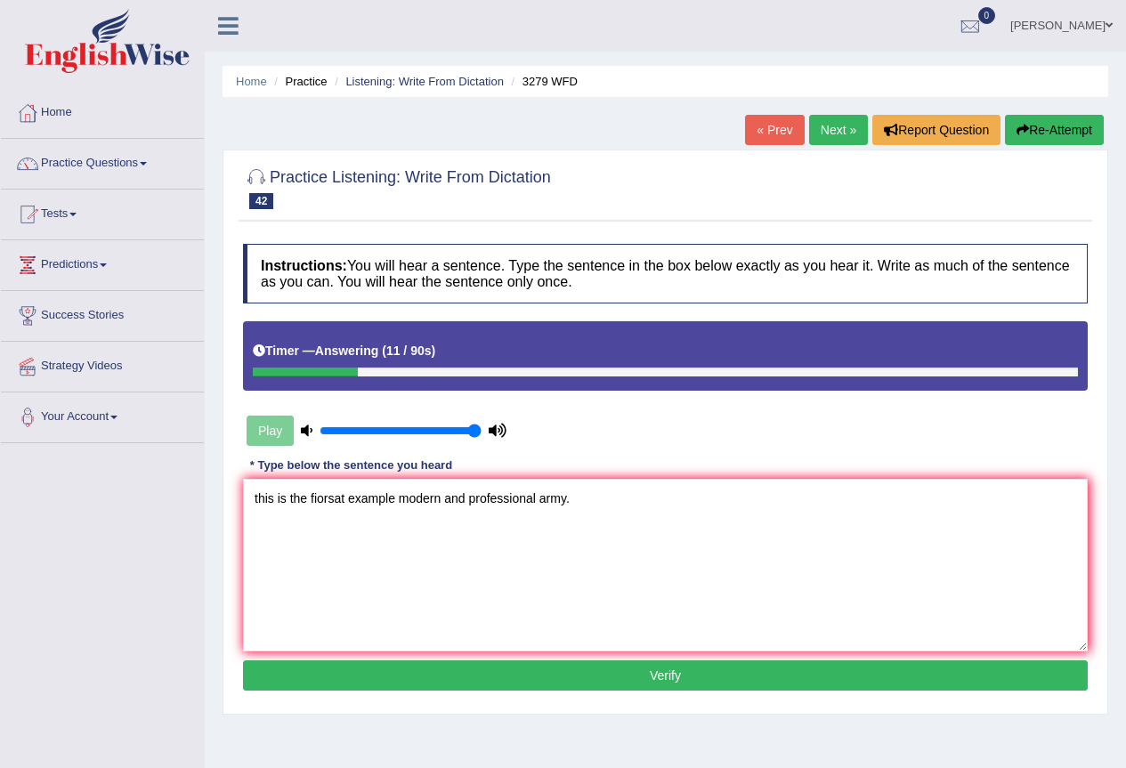
drag, startPoint x: 256, startPoint y: 501, endPoint x: 246, endPoint y: 500, distance: 9.8
click at [246, 500] on textarea "this is the fiorsat example modern and professional army." at bounding box center [665, 565] width 844 height 173
click at [327, 500] on textarea "This is the fiorsat example modern and professional army." at bounding box center [665, 565] width 844 height 173
click at [340, 498] on textarea "This is the firsat example modern and professional army." at bounding box center [665, 565] width 844 height 173
click at [390, 497] on textarea "This is the first example modern and professional army." at bounding box center [665, 565] width 844 height 173
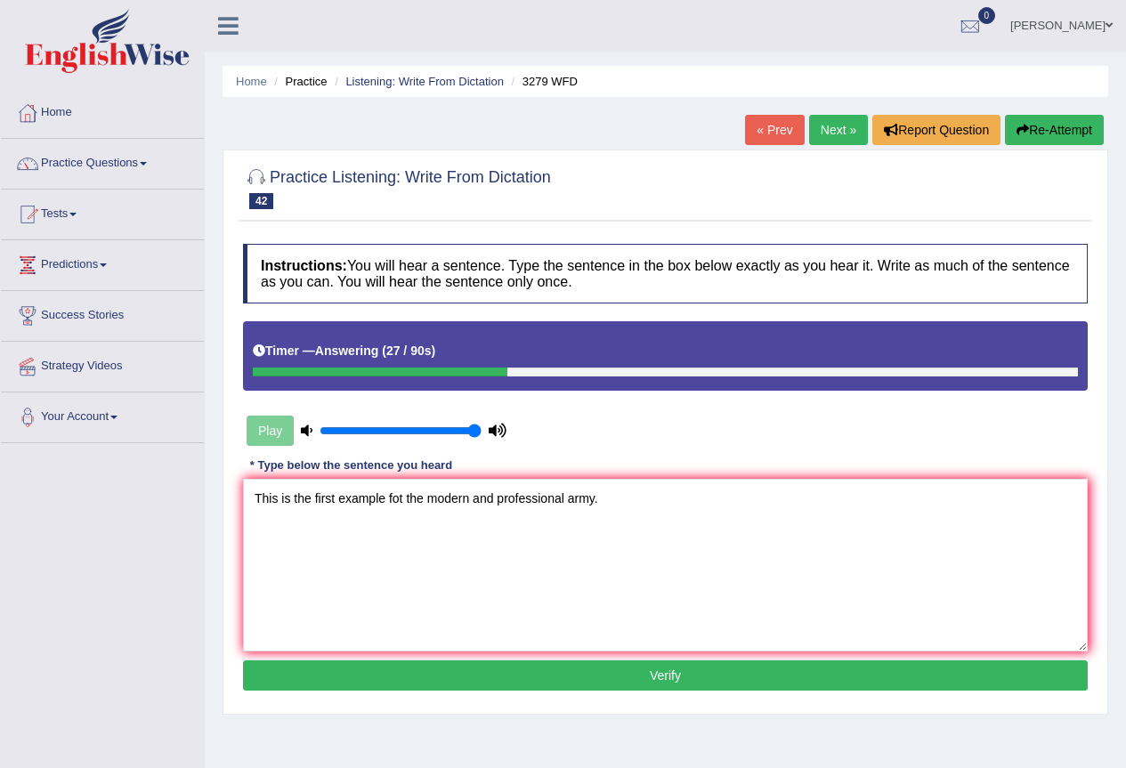
drag, startPoint x: 403, startPoint y: 501, endPoint x: 388, endPoint y: 503, distance: 15.2
click at [388, 503] on textarea "This is the first example fot the modern and professional army." at bounding box center [665, 565] width 844 height 173
type textarea "This is the first example of the modern and professional army."
click at [511, 668] on button "Verify" at bounding box center [665, 675] width 844 height 30
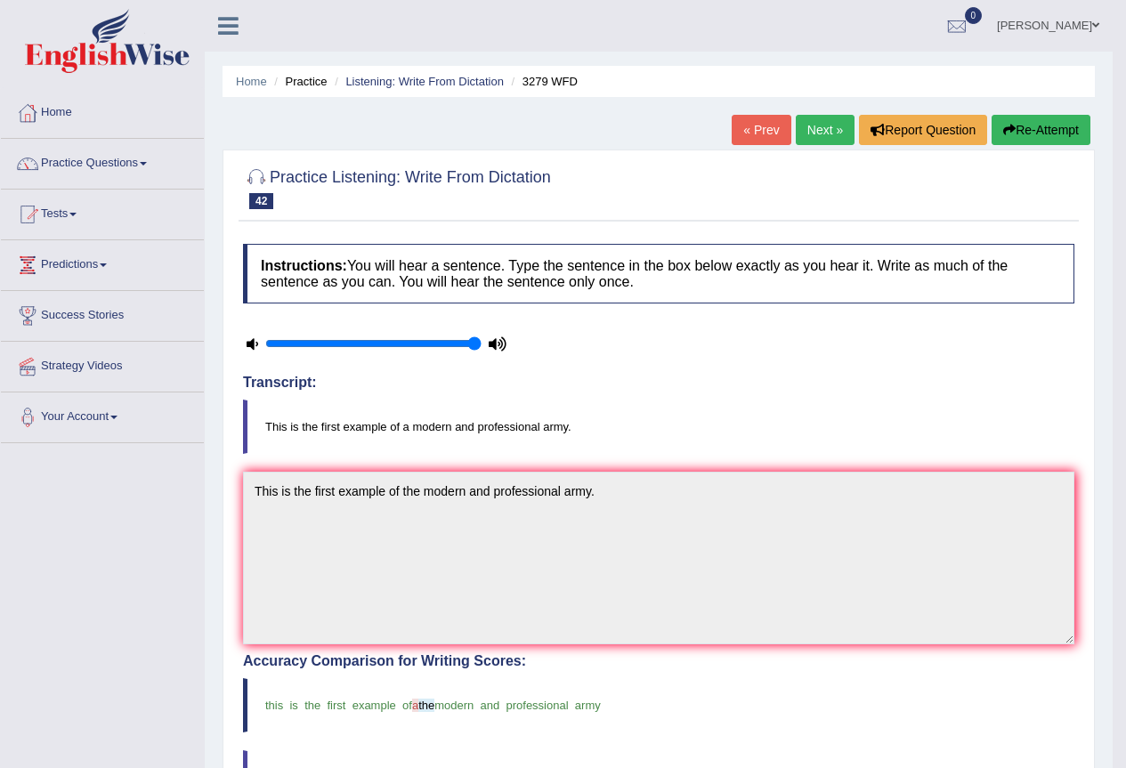
click at [801, 126] on link "Next »" at bounding box center [824, 130] width 59 height 30
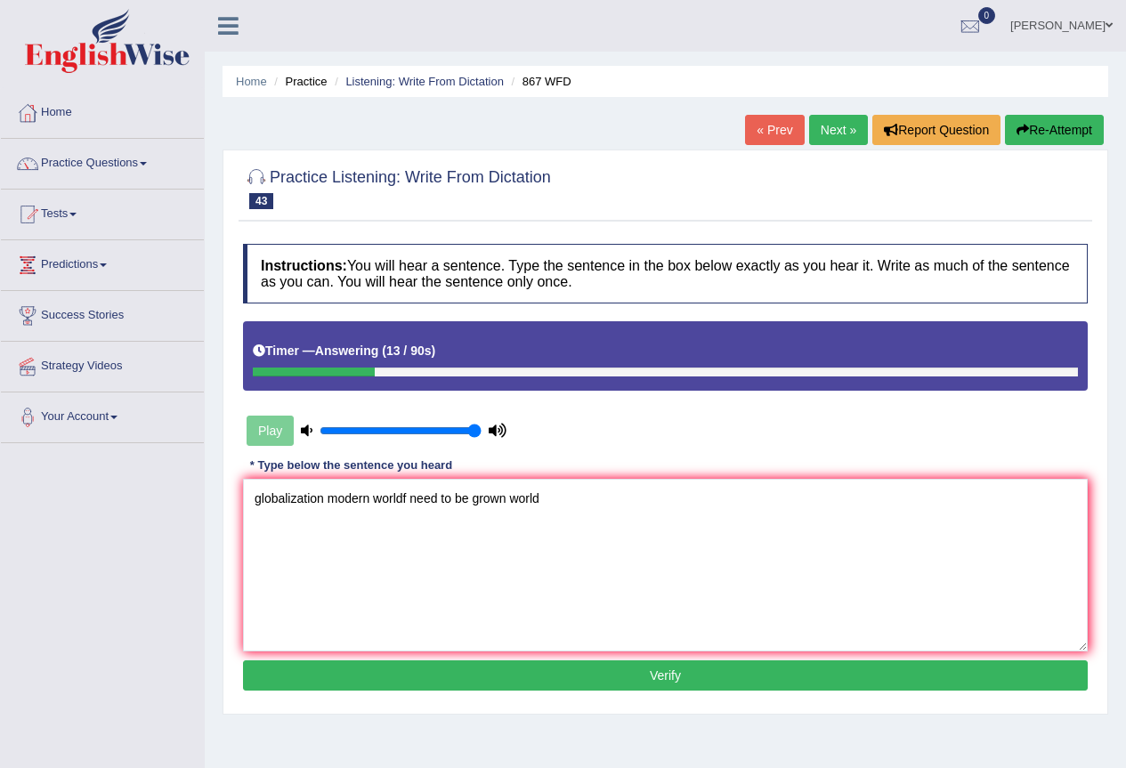
click at [494, 496] on textarea "globalization modern worldf need to be grown world" at bounding box center [665, 565] width 844 height 173
click at [507, 498] on textarea "globalization modern worldf need to be grown world" at bounding box center [665, 565] width 844 height 173
click at [631, 496] on textarea "globalization modern worldf need to be grown the economic world" at bounding box center [665, 565] width 844 height 173
click at [585, 495] on textarea "globalization modern worldf need to be grown the economic world." at bounding box center [665, 565] width 844 height 173
click at [260, 504] on textarea "globalization modern worldf need to be grown the economic around the a world." at bounding box center [665, 565] width 844 height 173
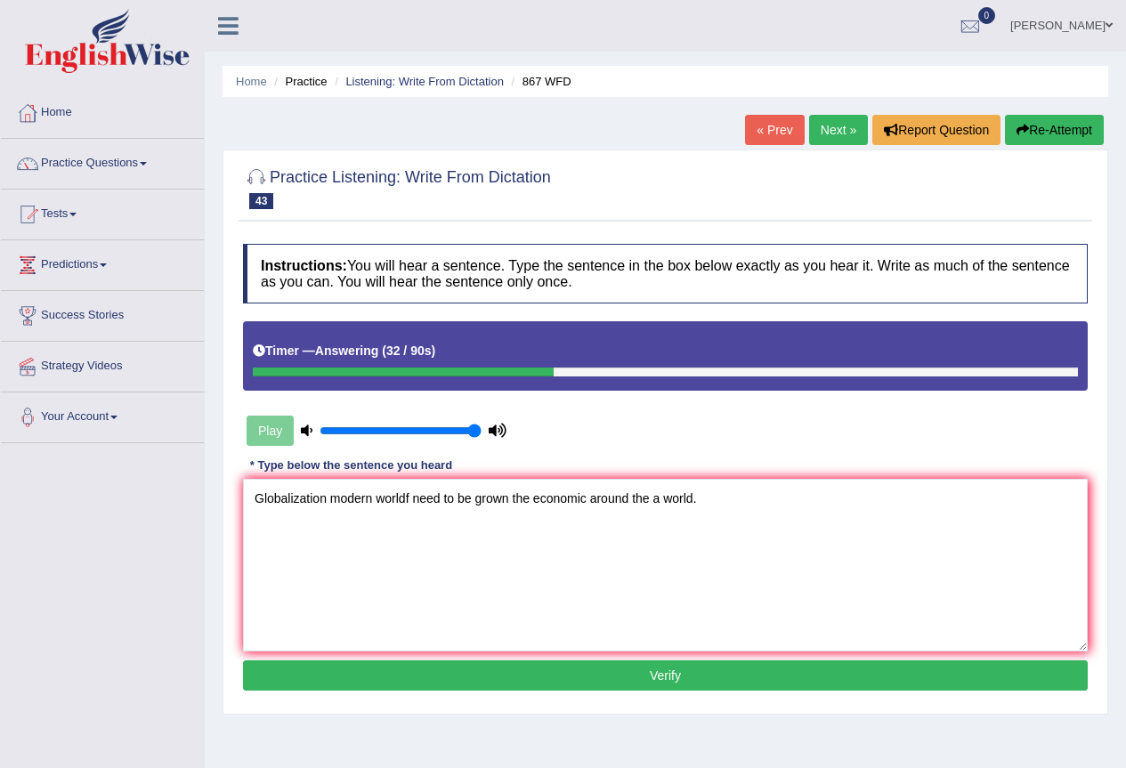
click at [410, 498] on textarea "Globalization modern worldf need to be grown the economic around the a world." at bounding box center [665, 565] width 844 height 173
type textarea "Globalization modern world has need to be grown the economic around the a world."
click at [591, 673] on button "Verify" at bounding box center [665, 675] width 844 height 30
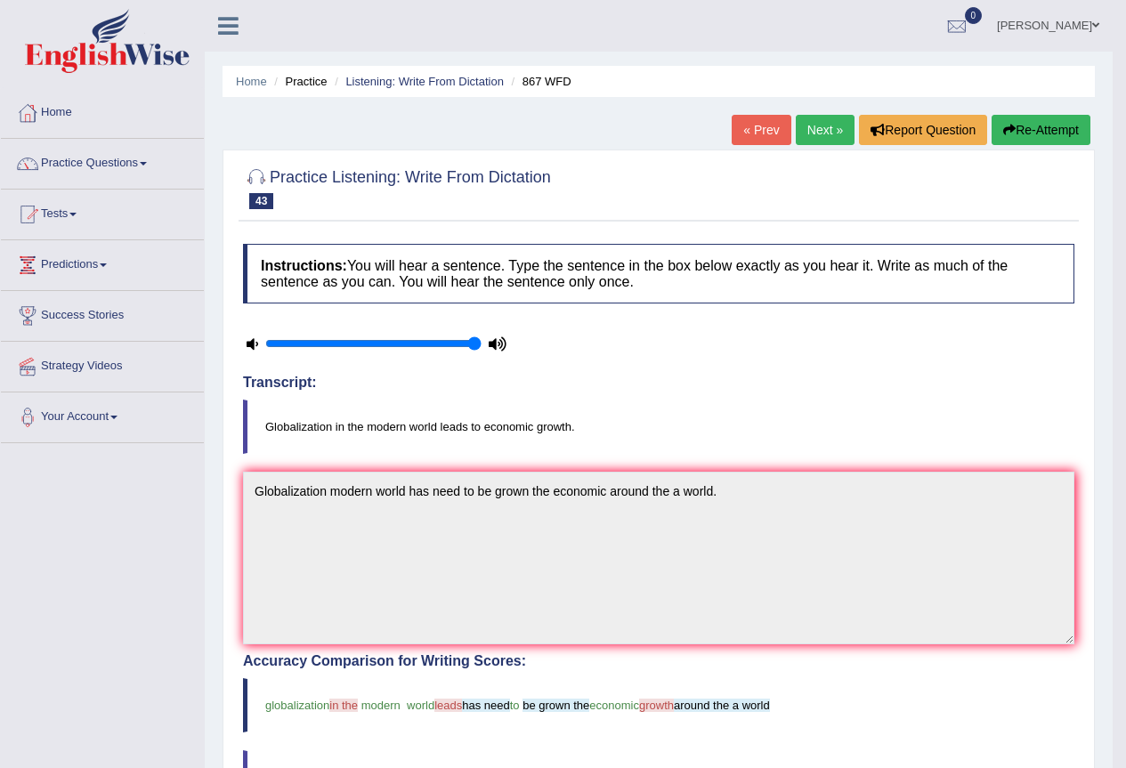
click at [823, 124] on link "Next »" at bounding box center [824, 130] width 59 height 30
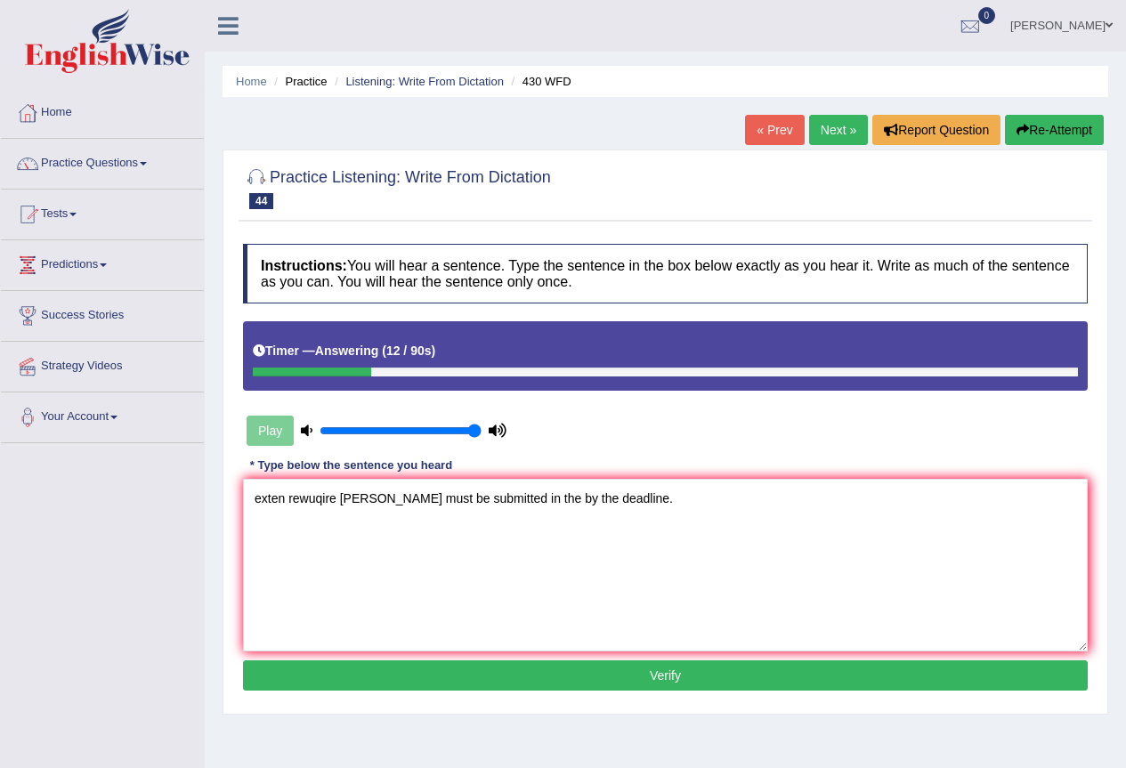
click at [287, 495] on textarea "exten rewuqire asassiment must be submitted in the by the deadline." at bounding box center [665, 565] width 844 height 173
click at [282, 497] on textarea "exten rewuqire asassiment must be submitted in the by the deadline." at bounding box center [665, 565] width 844 height 173
click at [330, 500] on textarea "extension rewuqire asassiment must be submitted in the by the deadline." at bounding box center [665, 565] width 844 height 173
drag, startPoint x: 261, startPoint y: 496, endPoint x: 227, endPoint y: 504, distance: 34.7
click at [227, 504] on div "Practice Listening: Write From Dictation 44 430 WFD Instructions: You will hear…" at bounding box center [664, 431] width 885 height 565
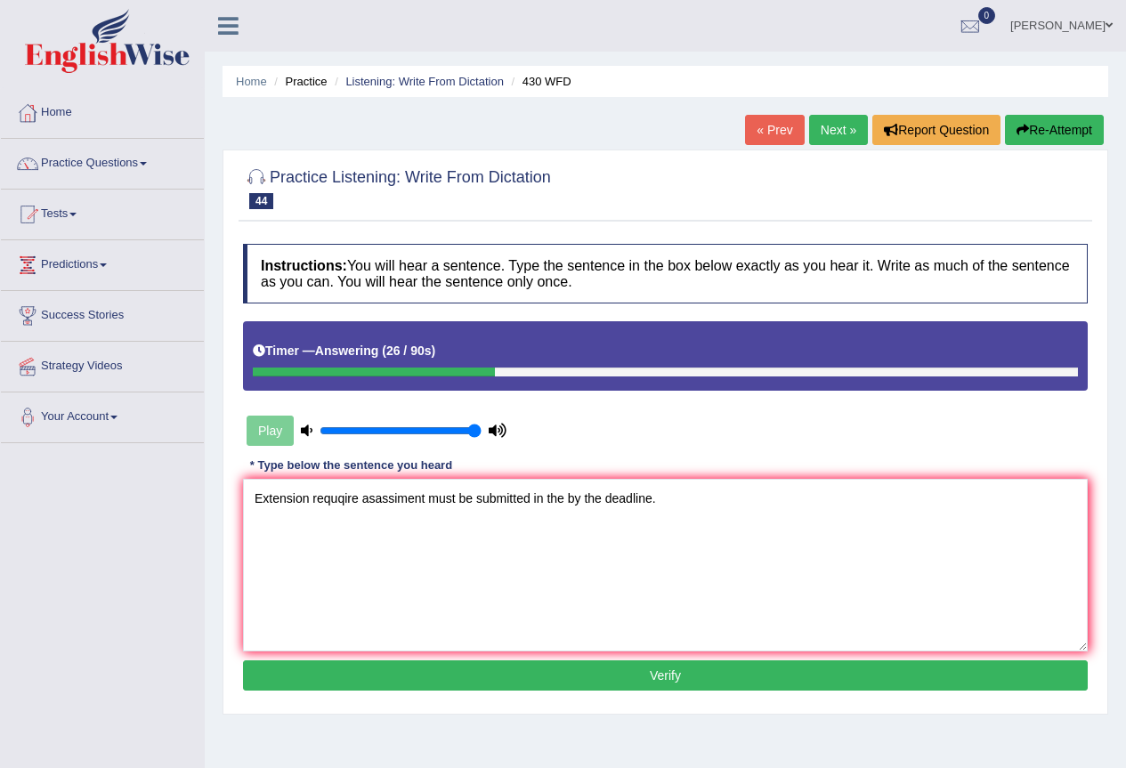
click at [343, 503] on textarea "Extension requqire asassiment must be submitted in the by the deadline." at bounding box center [665, 565] width 844 height 173
click at [357, 503] on textarea "Extension require asassiment must be submitted in the by the deadline." at bounding box center [665, 565] width 844 height 173
click at [425, 495] on textarea "Extension require required asassiment must be submitted in the by the deadline." at bounding box center [665, 565] width 844 height 173
click at [435, 497] on textarea "Extension require required assiment must be submitted in the by the deadline." at bounding box center [665, 565] width 844 height 173
click at [457, 496] on textarea "Extension require required assignent must be submitted in the by the deadline." at bounding box center [665, 565] width 844 height 173
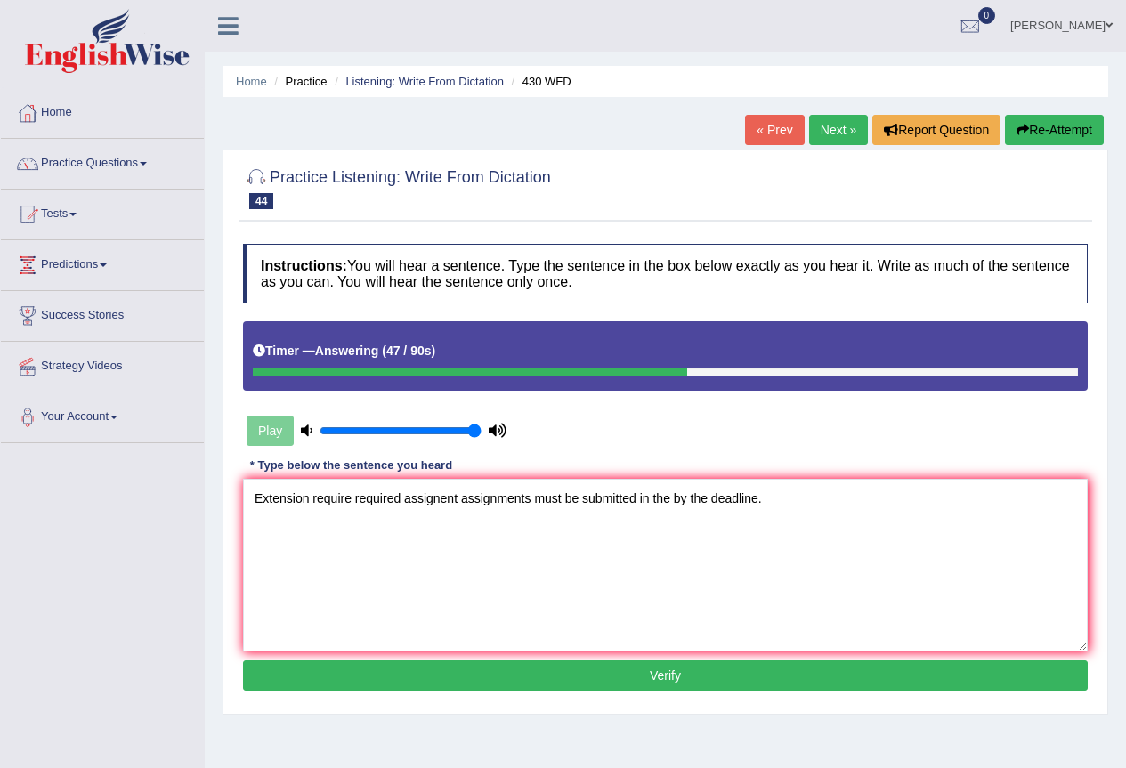
type textarea "Extension require required assignent assignments must be submitted in the by th…"
click at [650, 677] on button "Verify" at bounding box center [665, 675] width 844 height 30
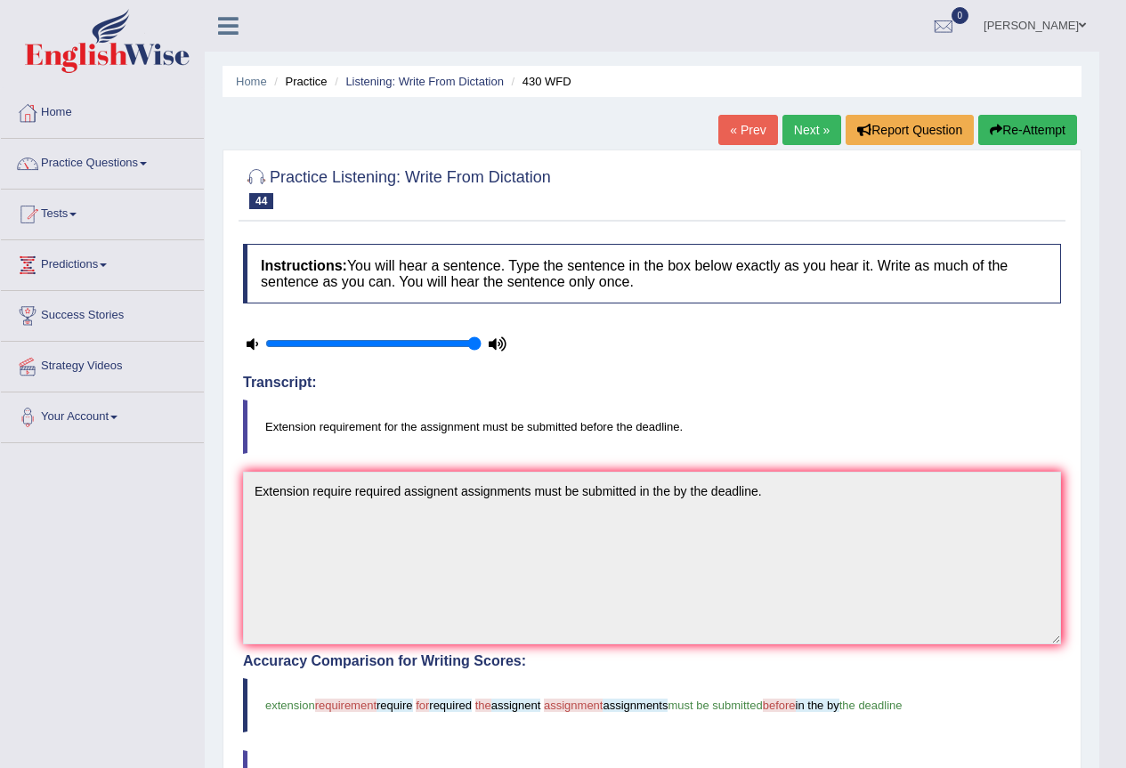
click at [804, 118] on link "Next »" at bounding box center [811, 130] width 59 height 30
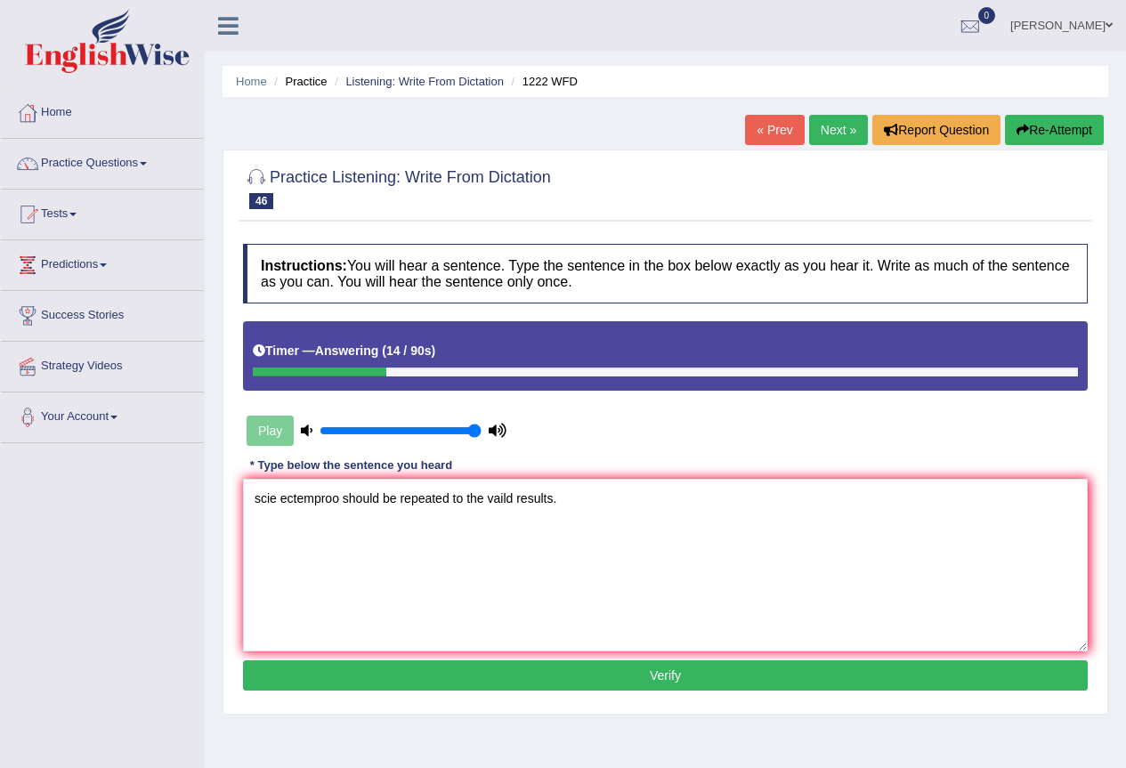
click at [277, 499] on textarea "scie ectemproo should be repeated to the vaild results." at bounding box center [665, 565] width 844 height 173
drag, startPoint x: 260, startPoint y: 487, endPoint x: 232, endPoint y: 498, distance: 29.9
click at [232, 498] on div "Practice Listening: Write From Dictation 46 1222 WFD Instructions: You will hea…" at bounding box center [664, 431] width 885 height 565
click at [313, 498] on textarea "Scientific sciebtitic ectemproo should be repeated to the vaild results." at bounding box center [665, 565] width 844 height 173
click at [372, 489] on textarea "Scientific Sciebtitic ectemproo should be repeated to the vaild results." at bounding box center [665, 565] width 844 height 173
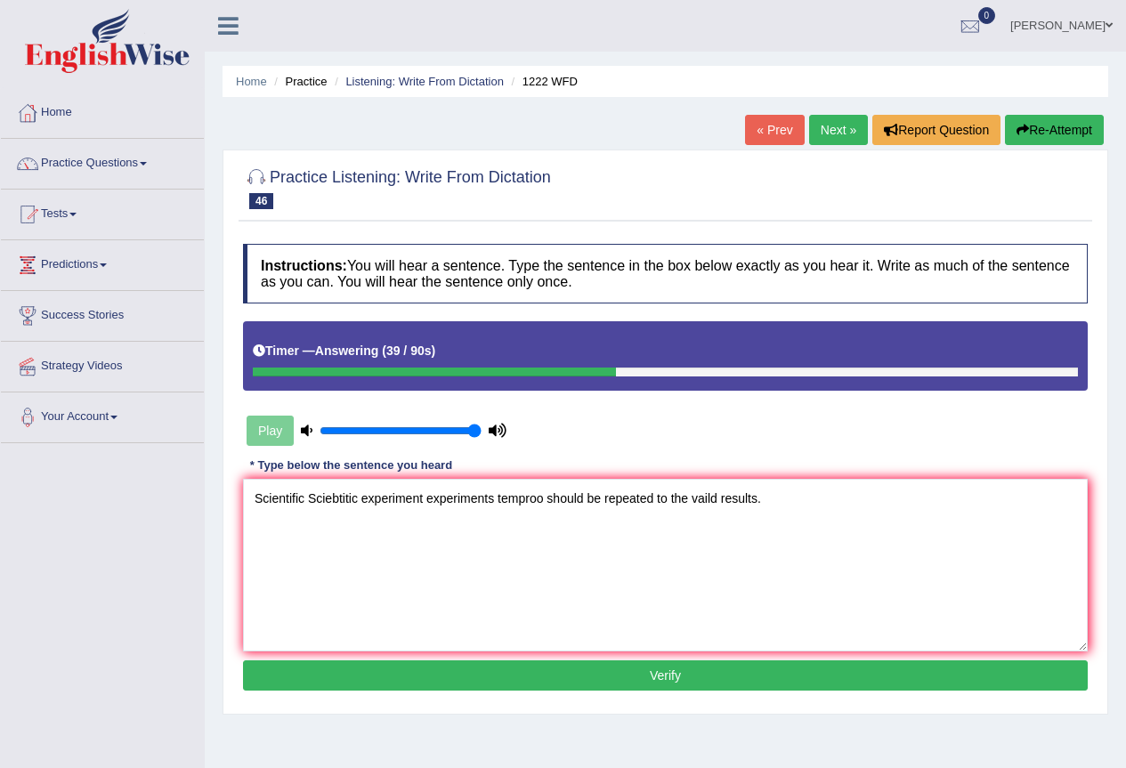
drag, startPoint x: 540, startPoint y: 492, endPoint x: 497, endPoint y: 496, distance: 42.9
click at [497, 496] on textarea "Scientific Sciebtitic experiment experiments temproo should be repeated to the …" at bounding box center [665, 565] width 844 height 173
click at [554, 492] on textarea "Scientific Sciebtitic experiment experiments should be repeated to the vaild re…" at bounding box center [665, 565] width 844 height 173
click at [720, 495] on textarea "Scientific Sciebtitic experiment experiments should be reported repeated to the…" at bounding box center [665, 565] width 844 height 173
click at [750, 541] on textarea "Scientific Sciebtitic experiment experiments should be reported repeated to the…" at bounding box center [665, 565] width 844 height 173
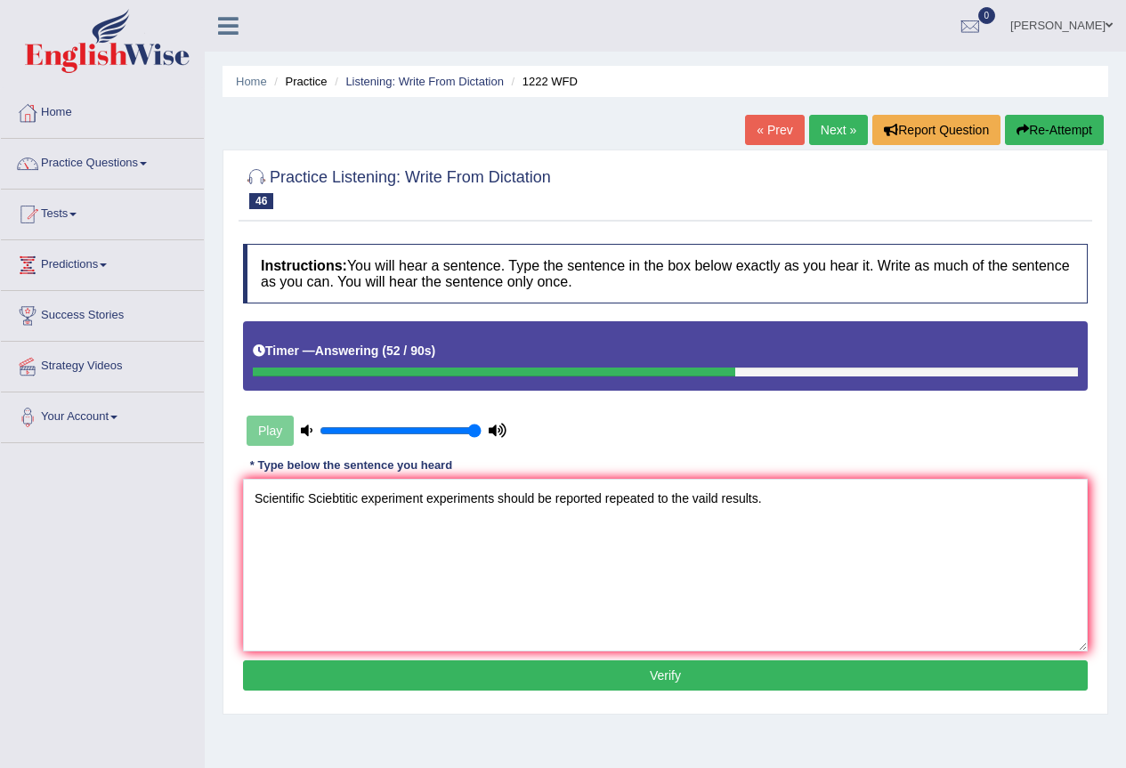
click at [754, 505] on textarea "Scientific Sciebtitic experiment experiments should be reported repeated to the…" at bounding box center [665, 565] width 844 height 173
click at [757, 505] on textarea "Scientific Sciebtitic experiment experiments should be reported repeated to the…" at bounding box center [665, 565] width 844 height 173
type textarea "Scientific Sciebtitic experiment experiments should be reported repeated to the…"
click at [696, 686] on button "Verify" at bounding box center [665, 675] width 844 height 30
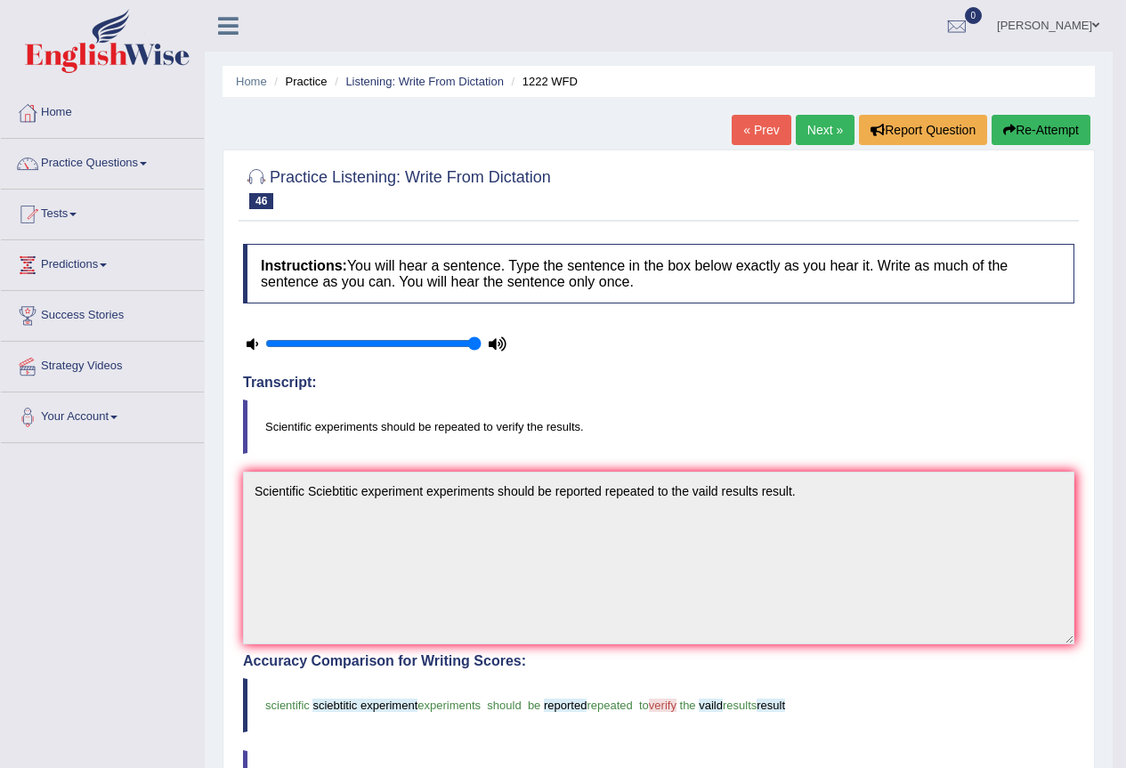
click at [822, 136] on link "Next »" at bounding box center [824, 130] width 59 height 30
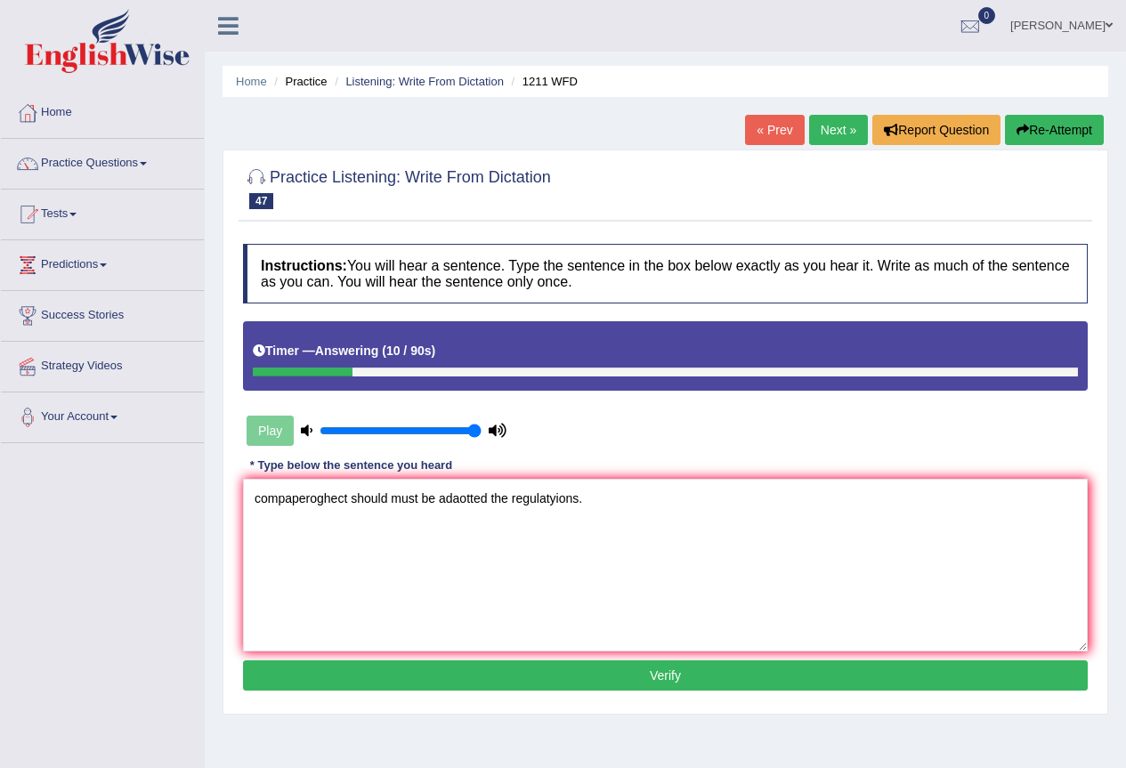
click at [511, 492] on textarea "compaperoghect should must be adaotted the regulatyions." at bounding box center [665, 565] width 844 height 173
click at [476, 504] on textarea "compaperoghect should must be adaotted the regulatyions." at bounding box center [665, 565] width 844 height 173
click at [459, 502] on textarea "compaperoghect should must be adaotted the regulatyions." at bounding box center [665, 565] width 844 height 173
click at [465, 502] on textarea "compaperoghect should must be adaotted the regulatyions." at bounding box center [665, 565] width 844 height 173
click at [478, 497] on textarea "compaperoghect should must be adaptted the regulatyions." at bounding box center [665, 565] width 844 height 173
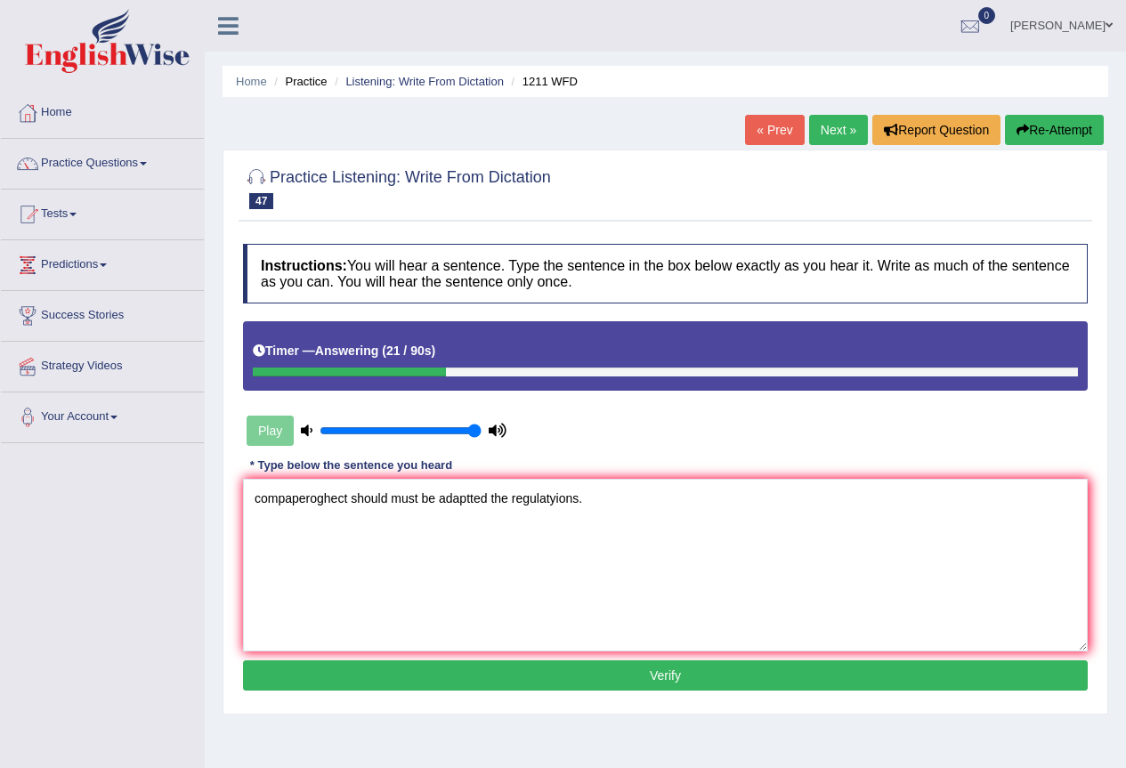
click at [474, 499] on textarea "compaperoghect should must be adaptted the regulatyions." at bounding box center [665, 565] width 844 height 173
click at [550, 502] on textarea "compaperoghect should must be adapted the regulatyions." at bounding box center [665, 565] width 844 height 173
drag, startPoint x: 290, startPoint y: 499, endPoint x: 228, endPoint y: 494, distance: 62.5
click at [228, 494] on div "Practice Listening: Write From Dictation 47 1211 WFD Instructions: You will hea…" at bounding box center [664, 431] width 885 height 565
drag, startPoint x: 458, startPoint y: 493, endPoint x: 405, endPoint y: 491, distance: 53.4
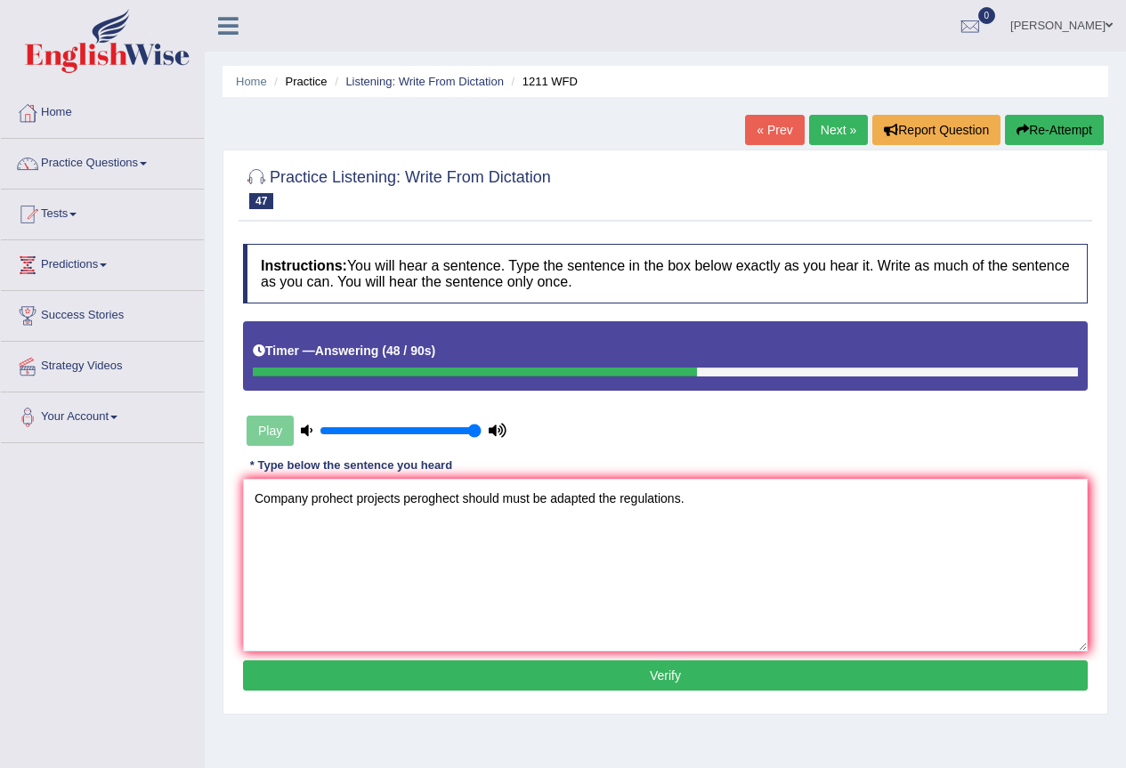
click at [405, 491] on textarea "Company prohect projects peroghect should must be adapted the regulations." at bounding box center [665, 565] width 844 height 173
click at [307, 489] on textarea "Company prohect projects should must be adapted the regulations." at bounding box center [665, 565] width 844 height 173
click at [339, 496] on textarea "Company prohect projects should must be adapted the regulations." at bounding box center [665, 565] width 844 height 173
click at [308, 498] on textarea "Company project projects should must be adapted the regulations." at bounding box center [665, 565] width 844 height 173
click at [669, 497] on textarea "Company Companies Company's project projects should must be adapted the regulat…" at bounding box center [665, 565] width 844 height 173
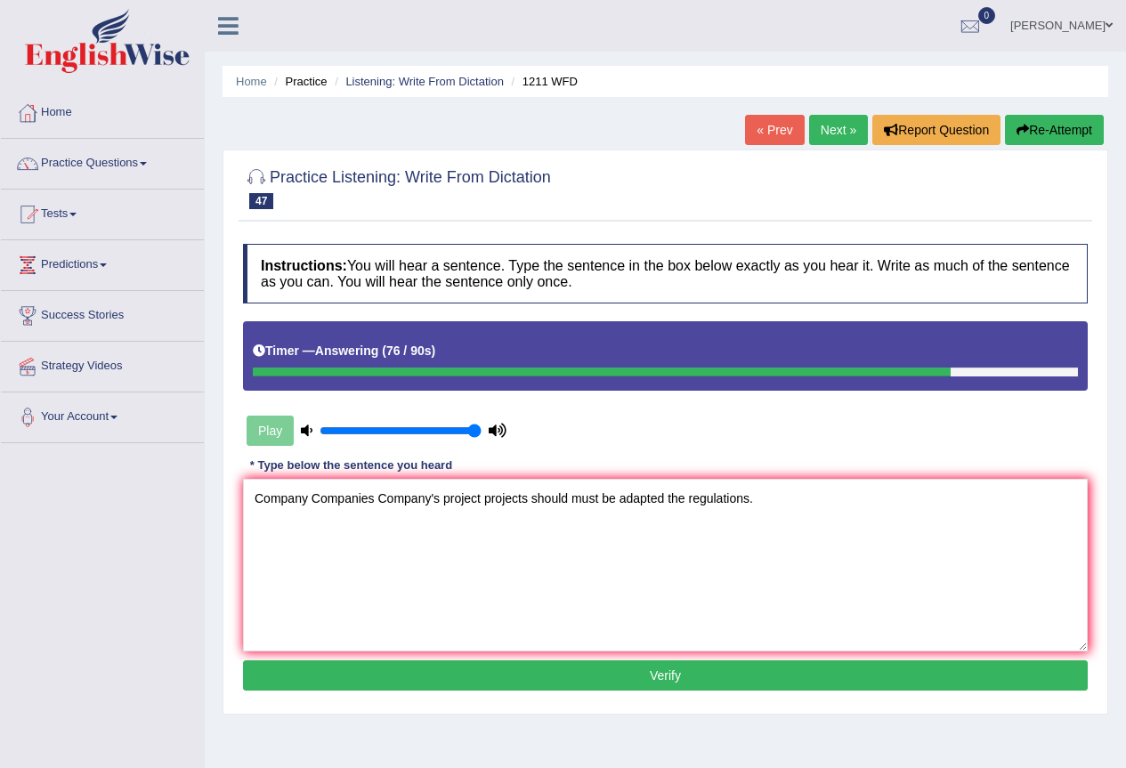
click at [685, 494] on textarea "Company Companies Company's project projects should must be adapted the regulat…" at bounding box center [665, 565] width 844 height 173
click at [669, 505] on textarea "Company Companies Company's project projects should must be adapted the regulat…" at bounding box center [665, 565] width 844 height 173
click at [669, 505] on textarea "Company Companies Company's project projects should must be adapted of the regu…" at bounding box center [665, 565] width 844 height 173
type textarea "Company Companies Company's project projects should must be adapted adaptted of…"
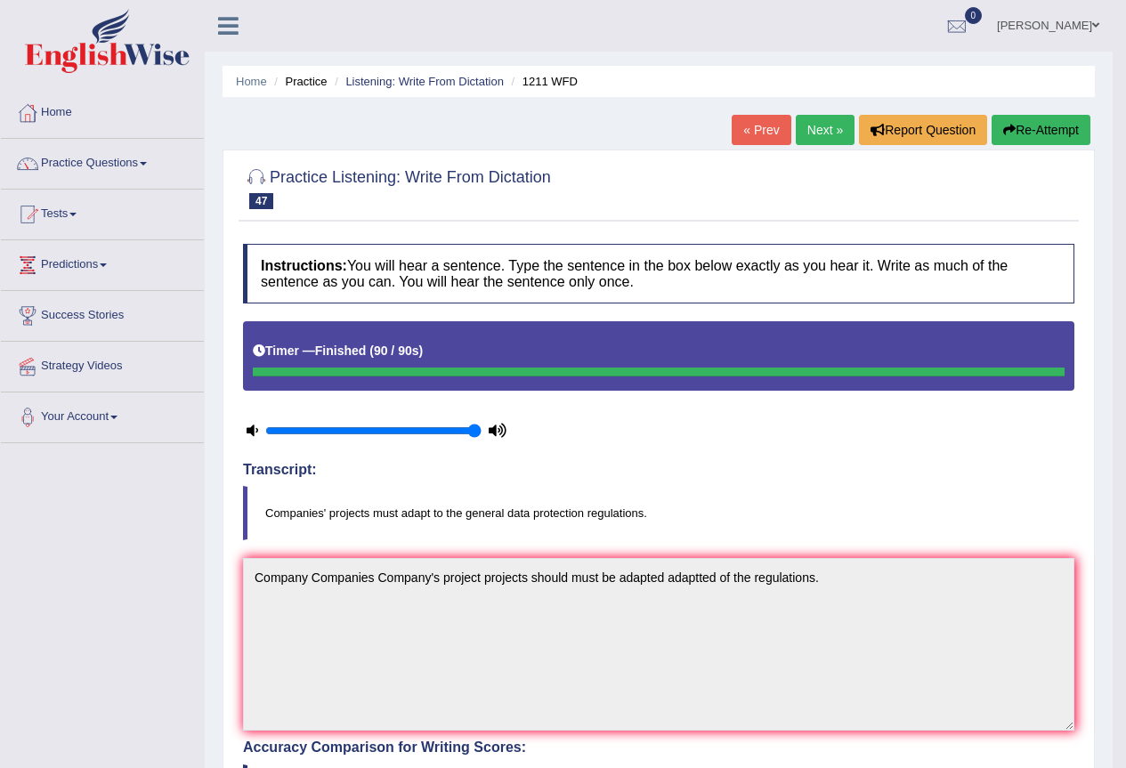
click at [823, 135] on link "Next »" at bounding box center [824, 130] width 59 height 30
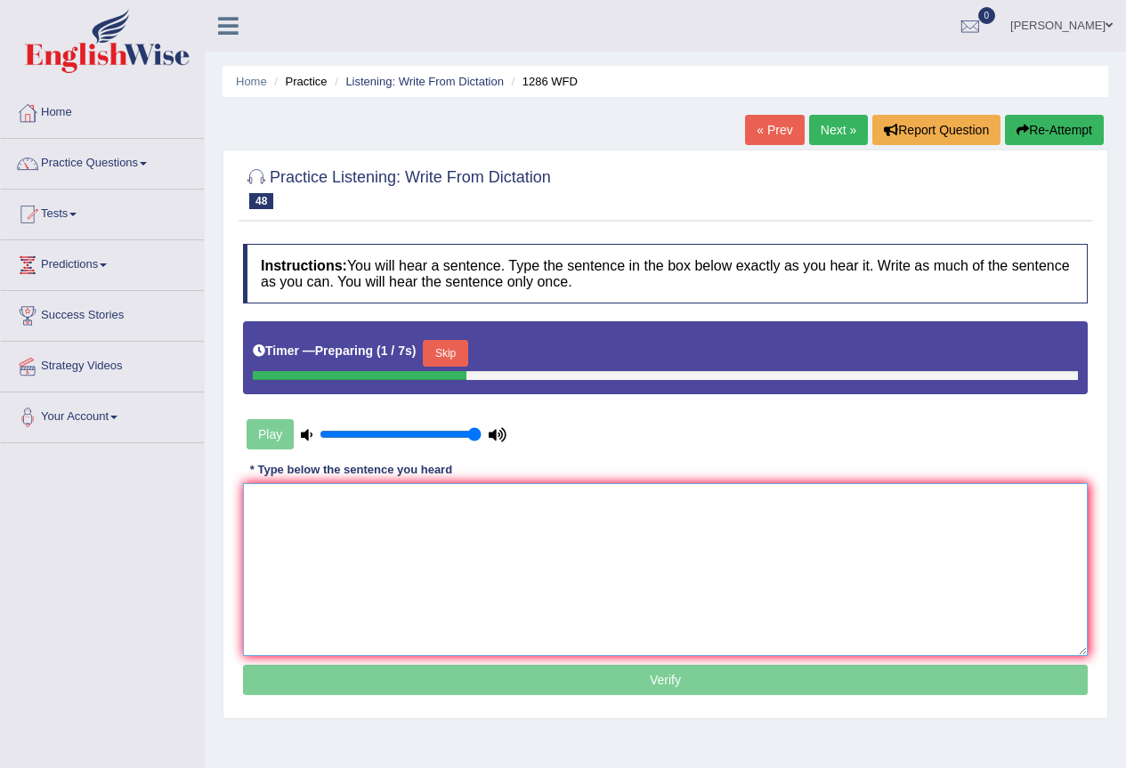
click at [504, 531] on textarea at bounding box center [665, 569] width 844 height 173
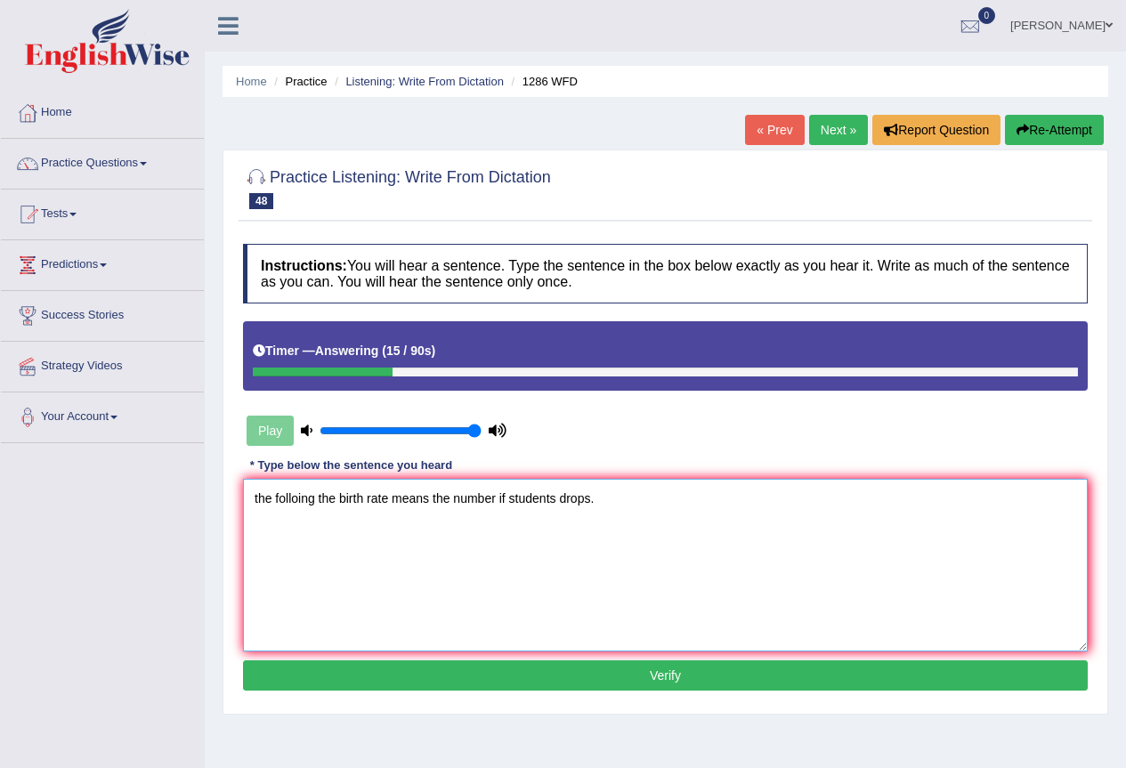
drag, startPoint x: 512, startPoint y: 493, endPoint x: 497, endPoint y: 492, distance: 14.3
click at [497, 492] on textarea "the folloing the birth rate means the number if students drops." at bounding box center [665, 565] width 844 height 173
click at [613, 498] on textarea "the folloing the birth rate means the number of the students drops." at bounding box center [665, 565] width 844 height 173
drag, startPoint x: 258, startPoint y: 501, endPoint x: 245, endPoint y: 501, distance: 13.3
click at [245, 501] on textarea "the folloing the birth rate means the number of the students drops dropped drop." at bounding box center [665, 565] width 844 height 173
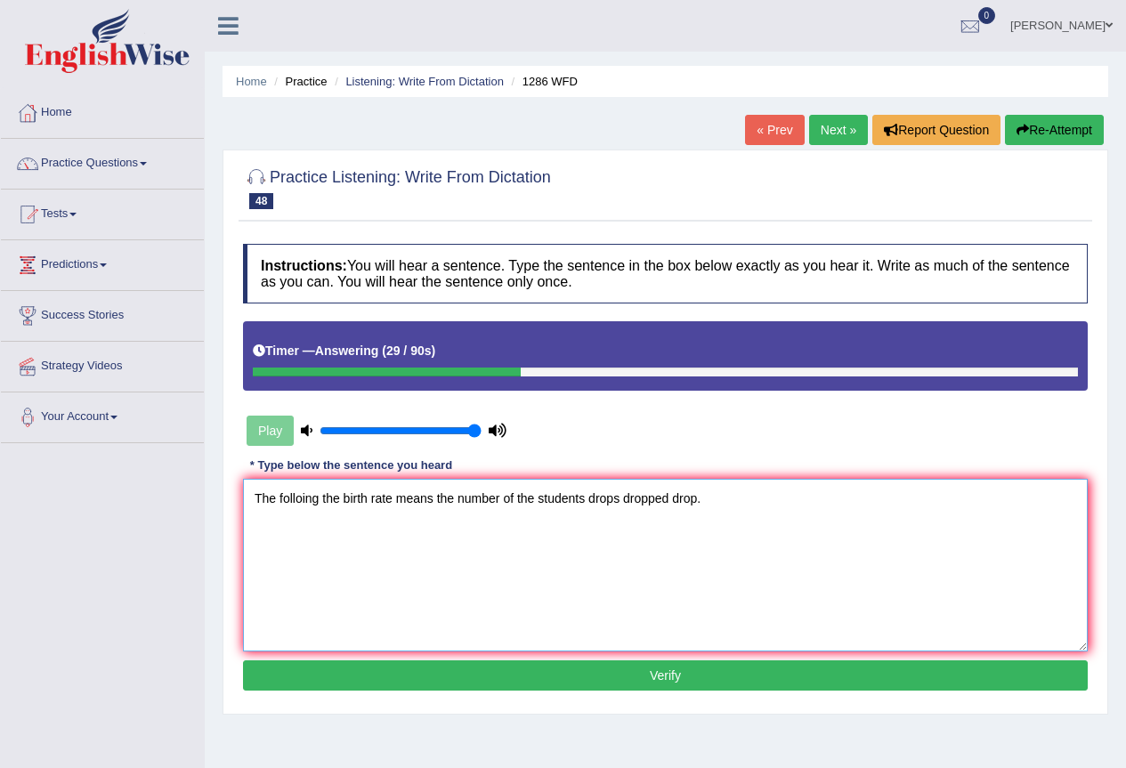
click at [301, 498] on textarea "The folloing the birth rate means the number of the students drops dropped drop." at bounding box center [665, 565] width 844 height 173
click at [328, 502] on textarea "The following the birth rate means the number of the students drops dropped dro…" at bounding box center [665, 565] width 844 height 173
type textarea "The following falling the birth rate means the number of the students drops dro…"
drag, startPoint x: 603, startPoint y: 661, endPoint x: 626, endPoint y: 665, distance: 23.4
click at [618, 661] on button "Verify" at bounding box center [665, 675] width 844 height 30
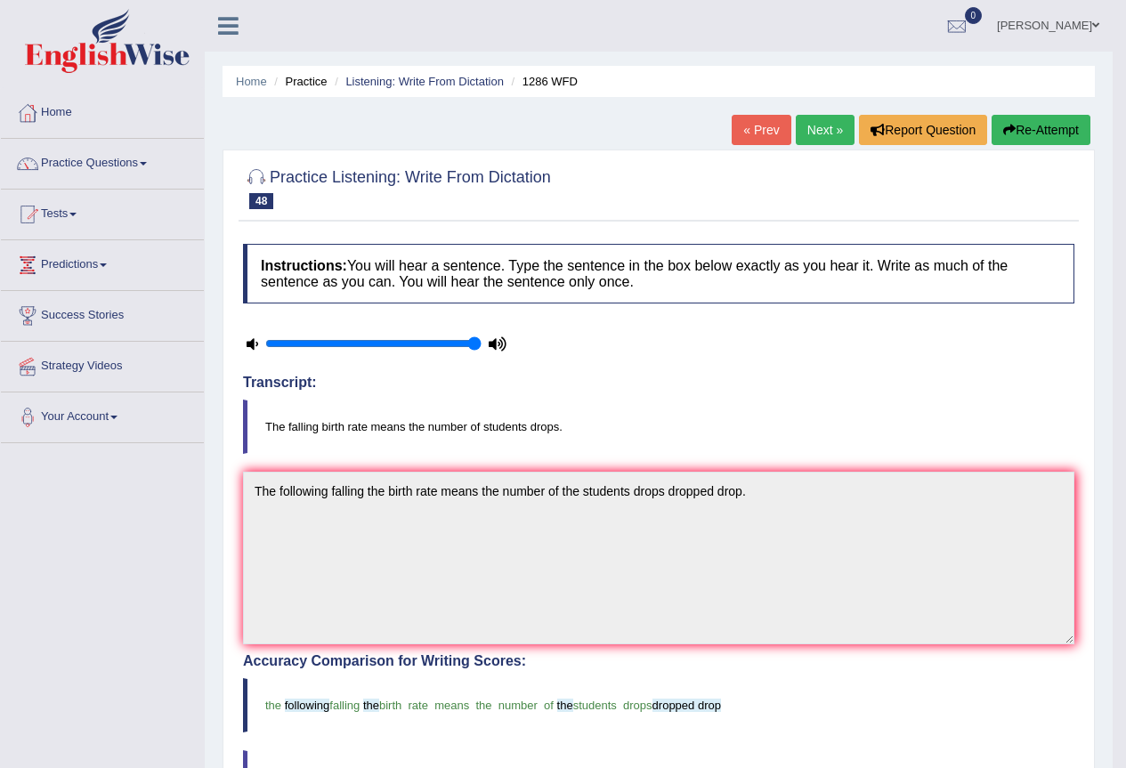
click at [811, 125] on link "Next »" at bounding box center [824, 130] width 59 height 30
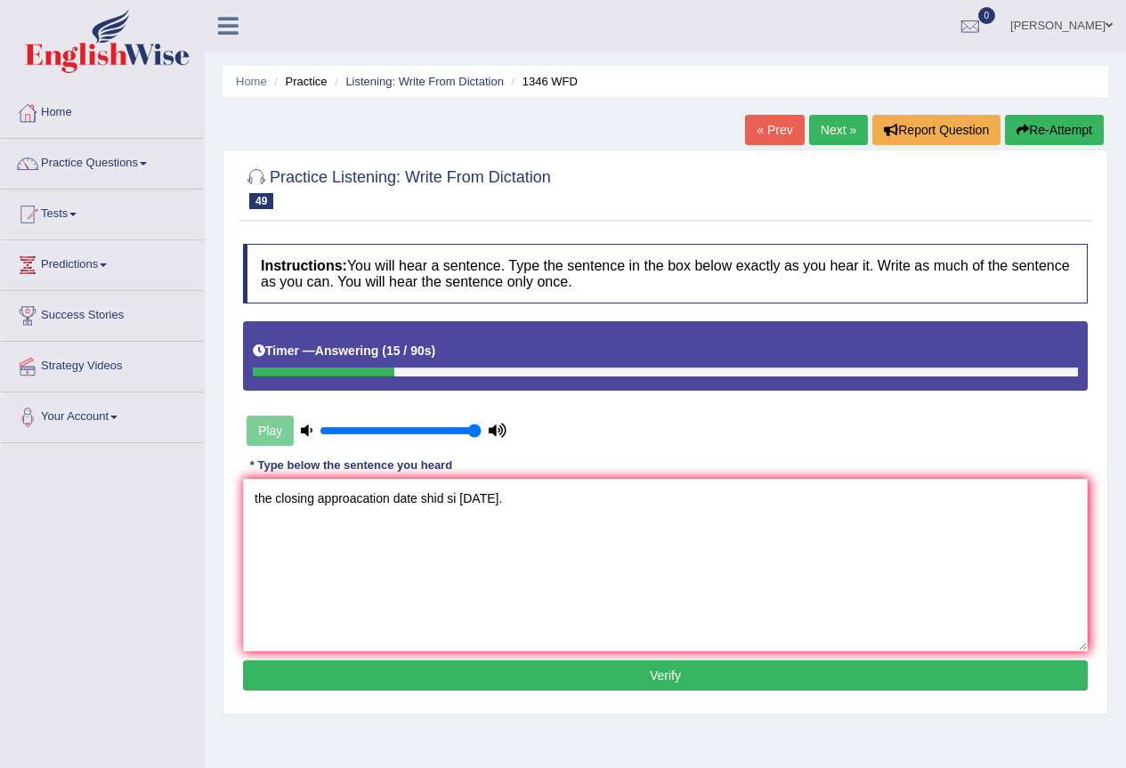
click at [448, 496] on textarea "the closing approacation date shid si [DATE]." at bounding box center [665, 565] width 844 height 173
drag, startPoint x: 513, startPoint y: 491, endPoint x: 503, endPoint y: 494, distance: 10.1
click at [503, 494] on textarea "the closing approacation date [DEMOGRAPHIC_DATA] should be si [DATE]." at bounding box center [665, 565] width 844 height 173
drag, startPoint x: 259, startPoint y: 493, endPoint x: 246, endPoint y: 489, distance: 13.0
click at [246, 489] on textarea "the closing approacation date shid should be on next Monday." at bounding box center [665, 565] width 844 height 173
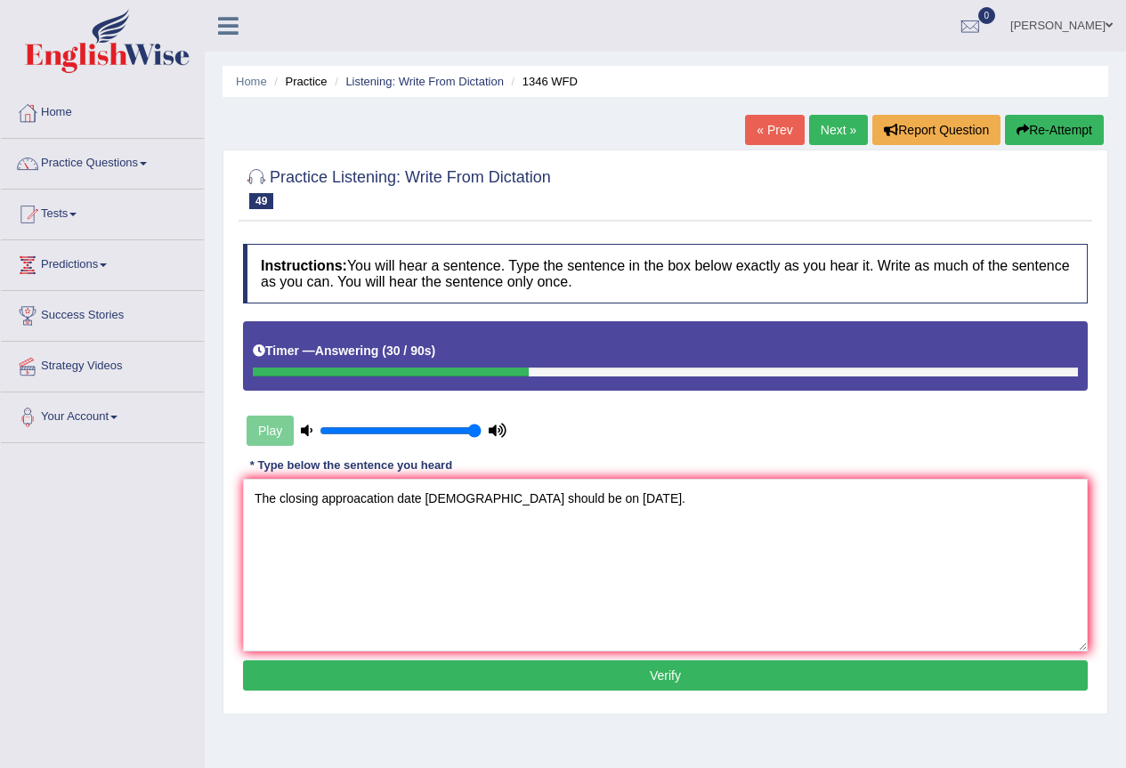
click at [353, 500] on textarea "The closing approacation date shid should be on next Monday." at bounding box center [665, 565] width 844 height 173
click at [433, 499] on textarea "The closing apprication date shid should be on next Monday." at bounding box center [665, 565] width 844 height 173
type textarea "The closing apprication date is should be on next Monday."
click at [486, 666] on button "Verify" at bounding box center [665, 675] width 844 height 30
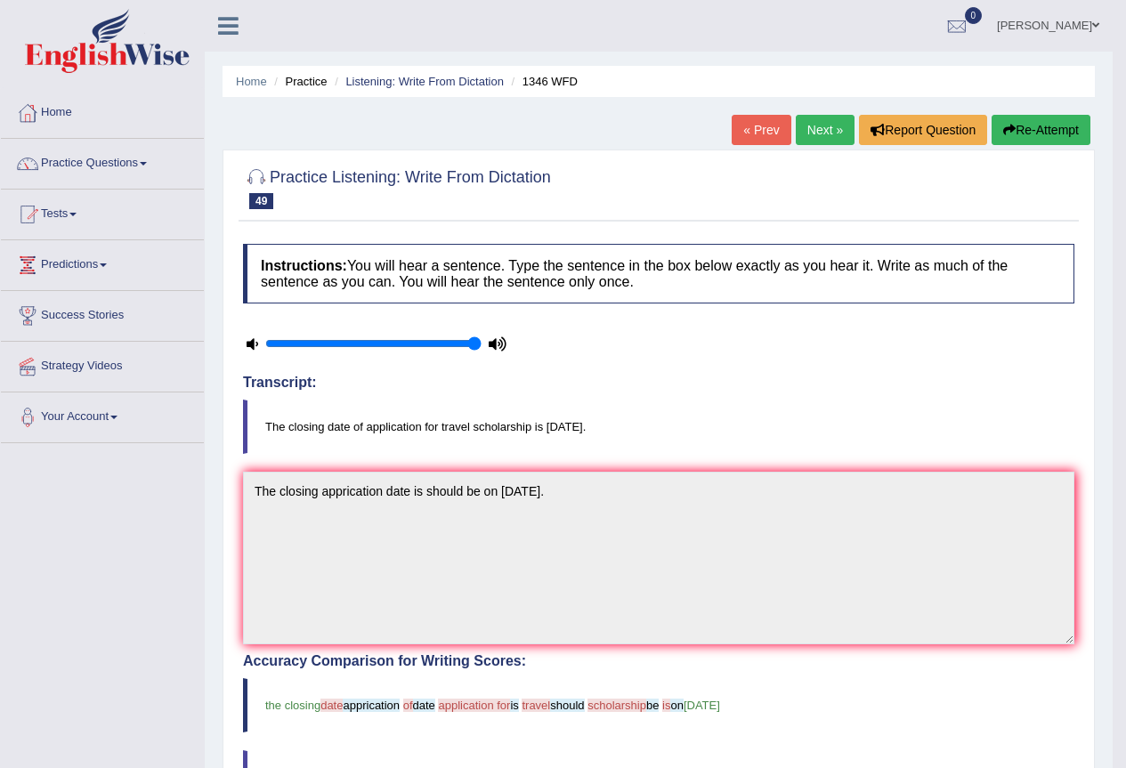
click at [816, 139] on link "Next »" at bounding box center [824, 130] width 59 height 30
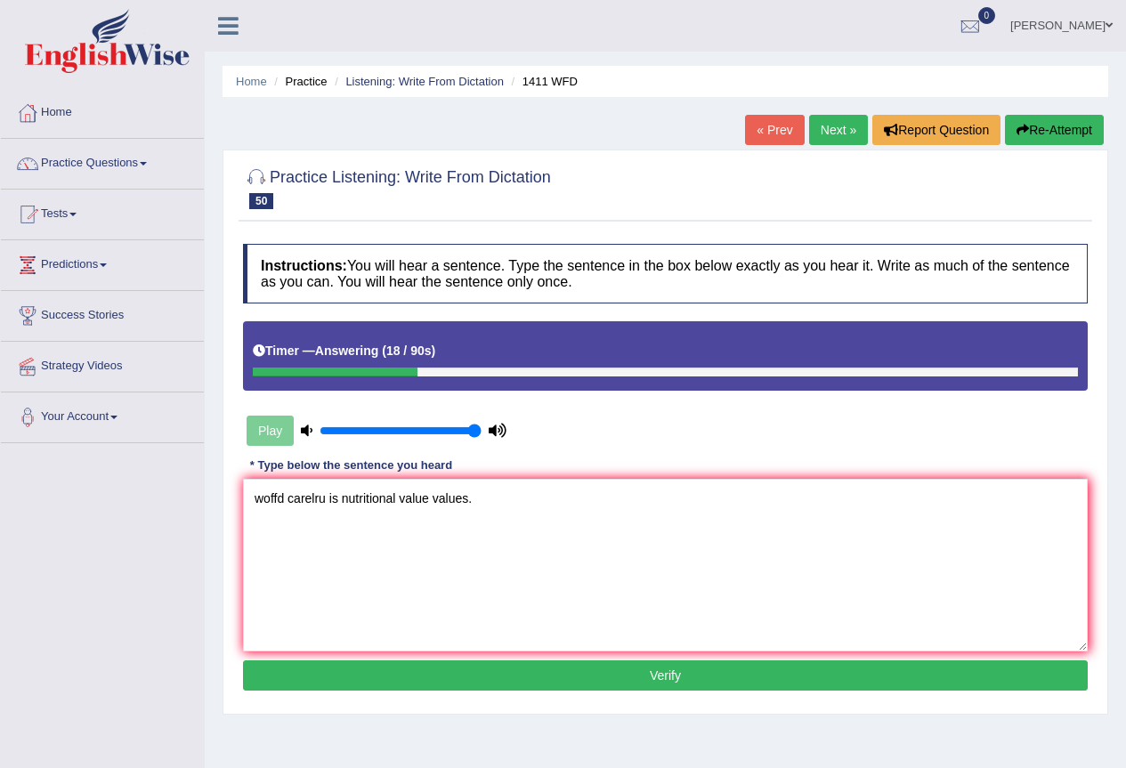
drag, startPoint x: 288, startPoint y: 498, endPoint x: 189, endPoint y: 511, distance: 100.4
click at [189, 511] on div "Toggle navigation Home Practice Questions Speaking Practice Read Aloud Repeat S…" at bounding box center [563, 462] width 1126 height 925
drag, startPoint x: 327, startPoint y: 492, endPoint x: 294, endPoint y: 492, distance: 32.9
click at [294, 492] on textarea "Food carelru is nutritional value values." at bounding box center [665, 565] width 844 height 173
click at [344, 497] on textarea "Food calories coloryis nutritional value values." at bounding box center [665, 565] width 844 height 173
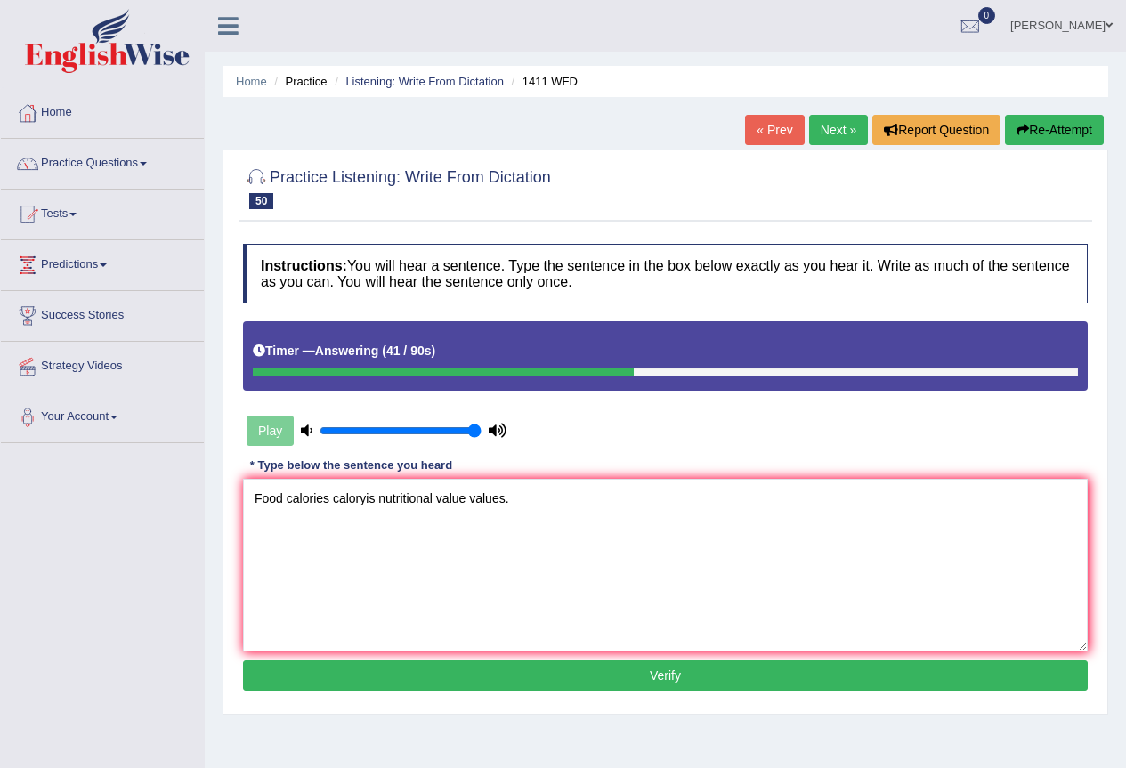
click at [365, 497] on textarea "Food calories caloryis nutritional value values." at bounding box center [665, 565] width 844 height 173
click at [362, 499] on textarea "Food calories caloris nutritional value values." at bounding box center [665, 565] width 844 height 173
type textarea "Food calories calories nutritional value values."
click at [505, 667] on button "Verify" at bounding box center [665, 675] width 844 height 30
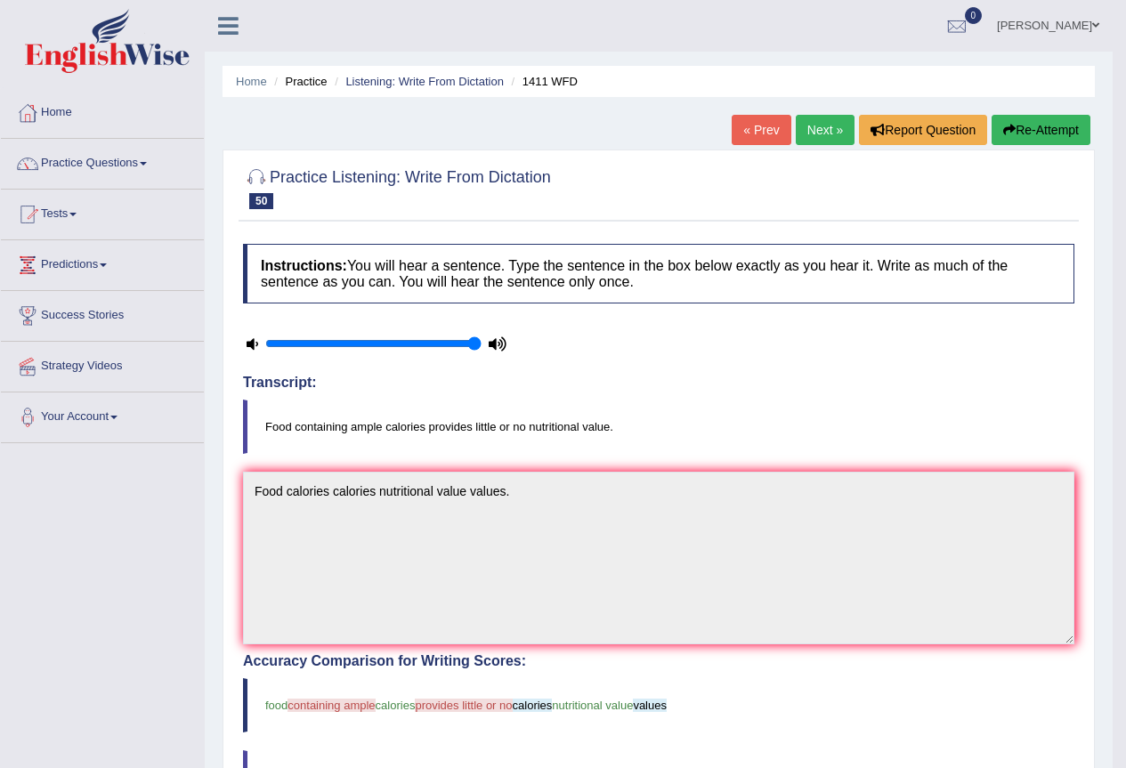
click at [1080, 24] on link "[PERSON_NAME]" at bounding box center [1047, 23] width 129 height 46
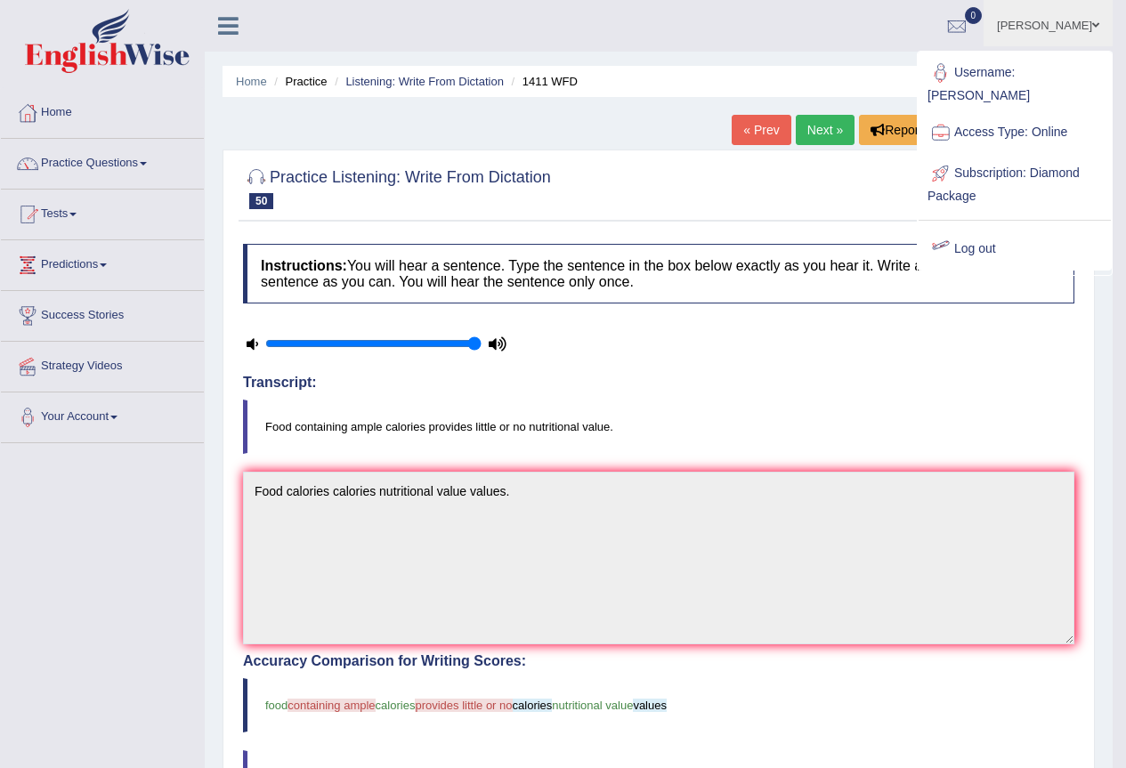
click at [986, 229] on link "Log out" at bounding box center [1014, 249] width 192 height 41
